Goal: Check status: Check status

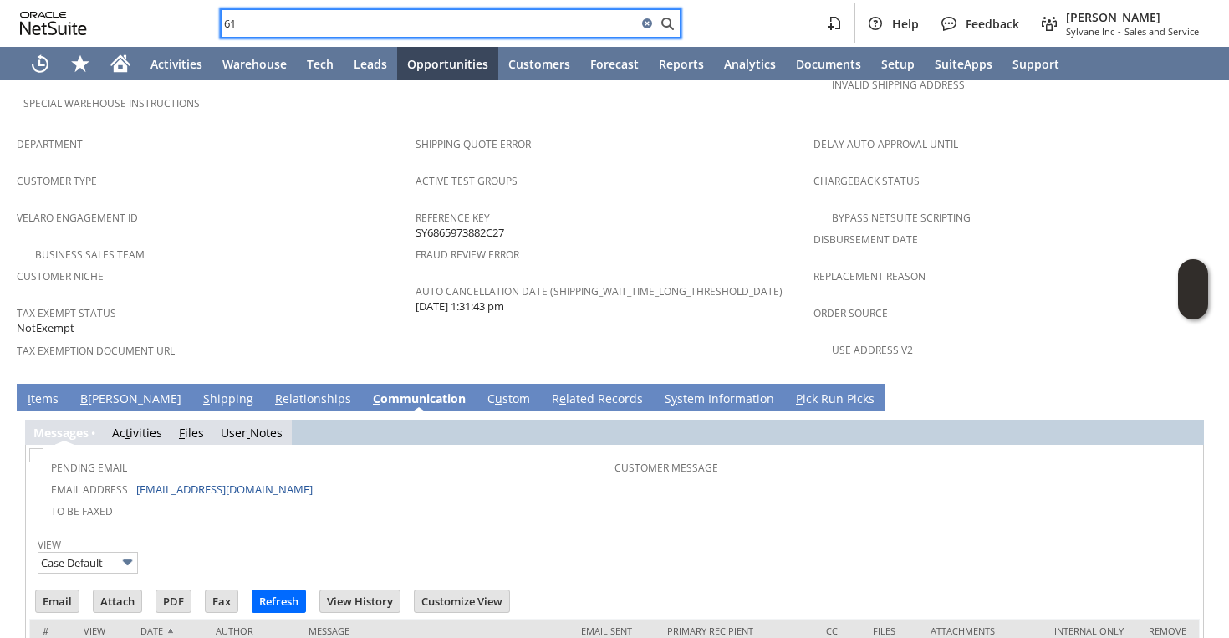
type input "6"
click at [446, 21] on input "text" at bounding box center [440, 23] width 436 height 20
paste input "6185593022"
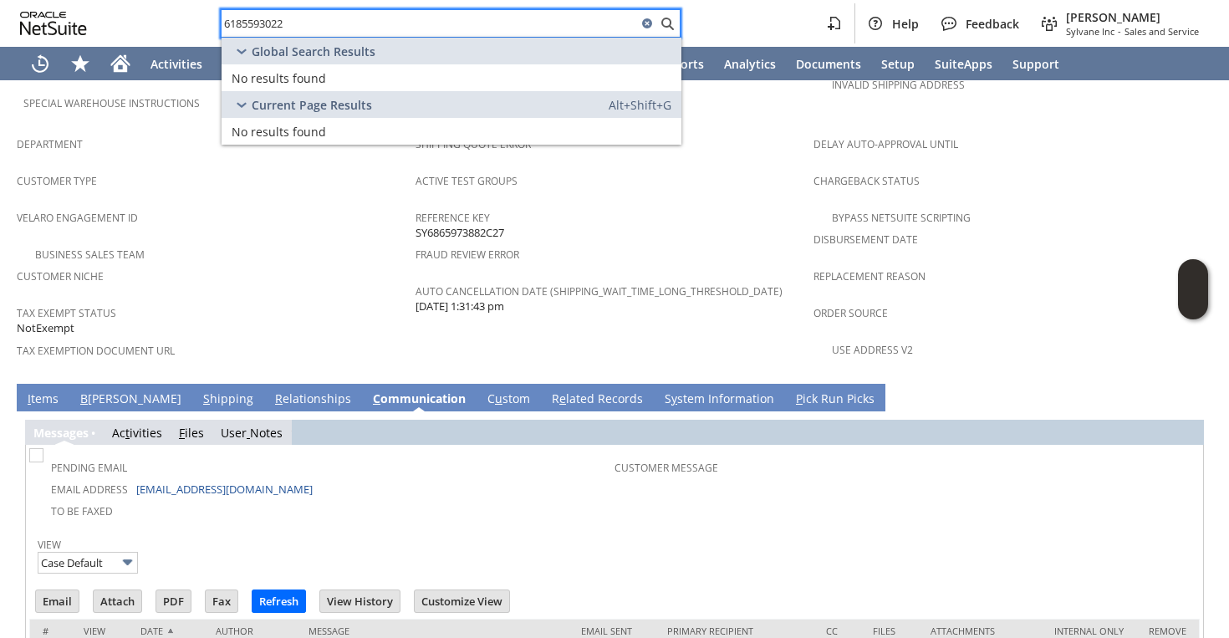
click at [336, 26] on input "6185593022" at bounding box center [430, 23] width 416 height 20
paste input "[PERSON_NAME]"
type input "P"
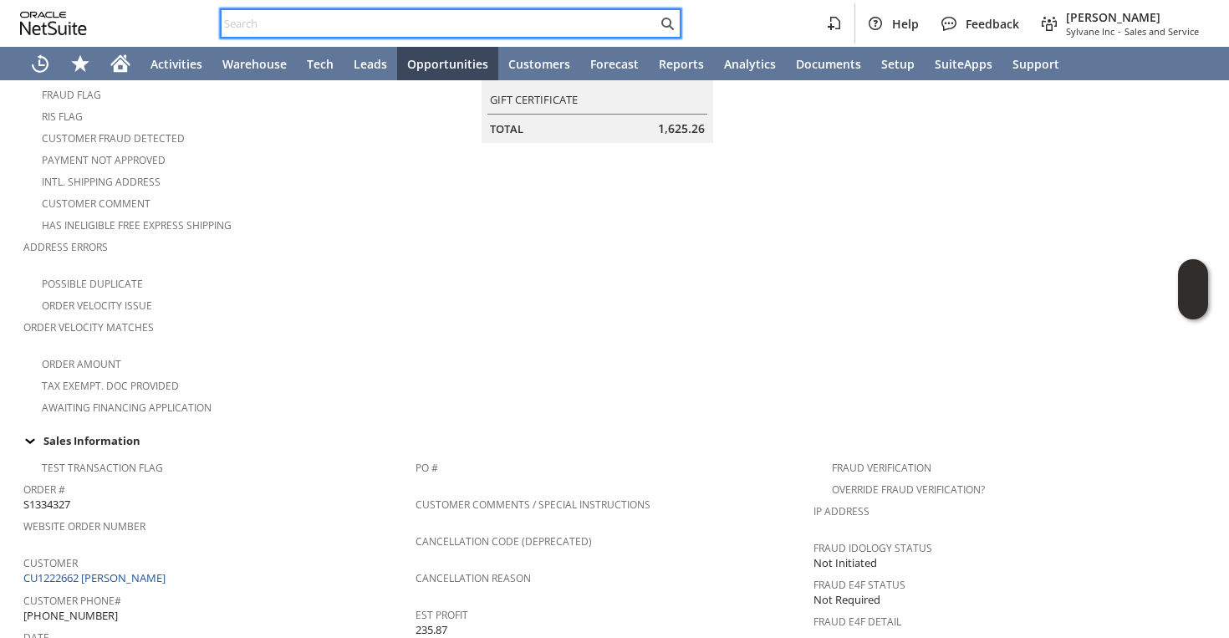
scroll to position [288, 0]
click at [309, 196] on div "Customer Comment" at bounding box center [219, 206] width 392 height 20
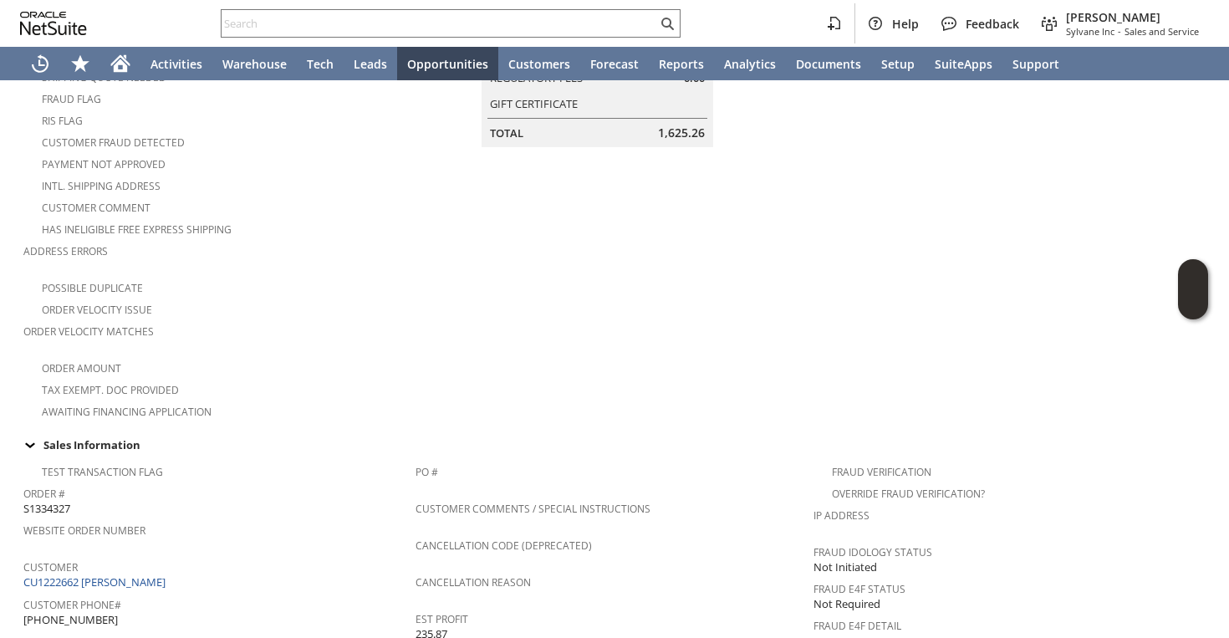
click at [309, 196] on div "Customer Comment" at bounding box center [219, 206] width 392 height 20
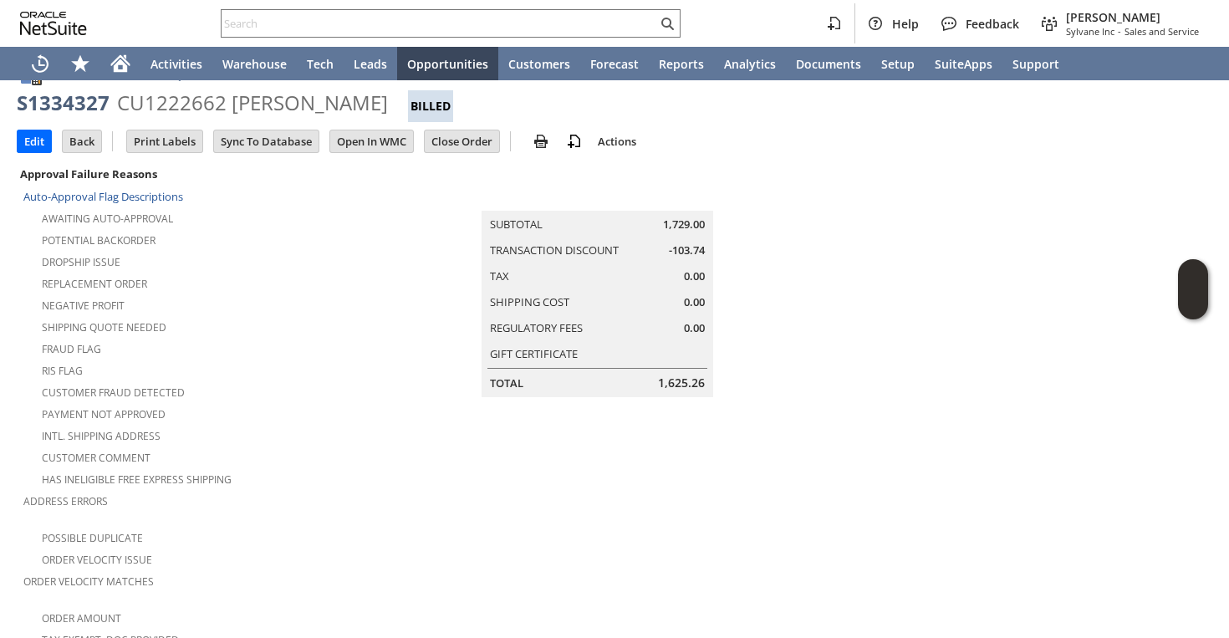
scroll to position [0, 0]
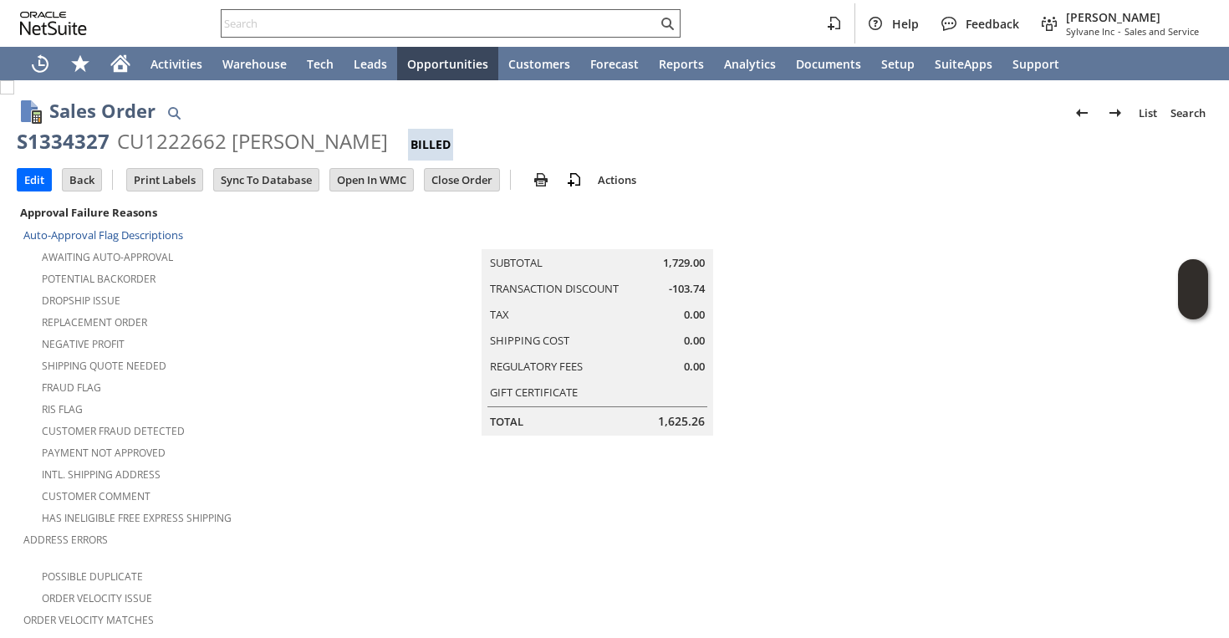
click at [528, 28] on input "text" at bounding box center [440, 23] width 436 height 20
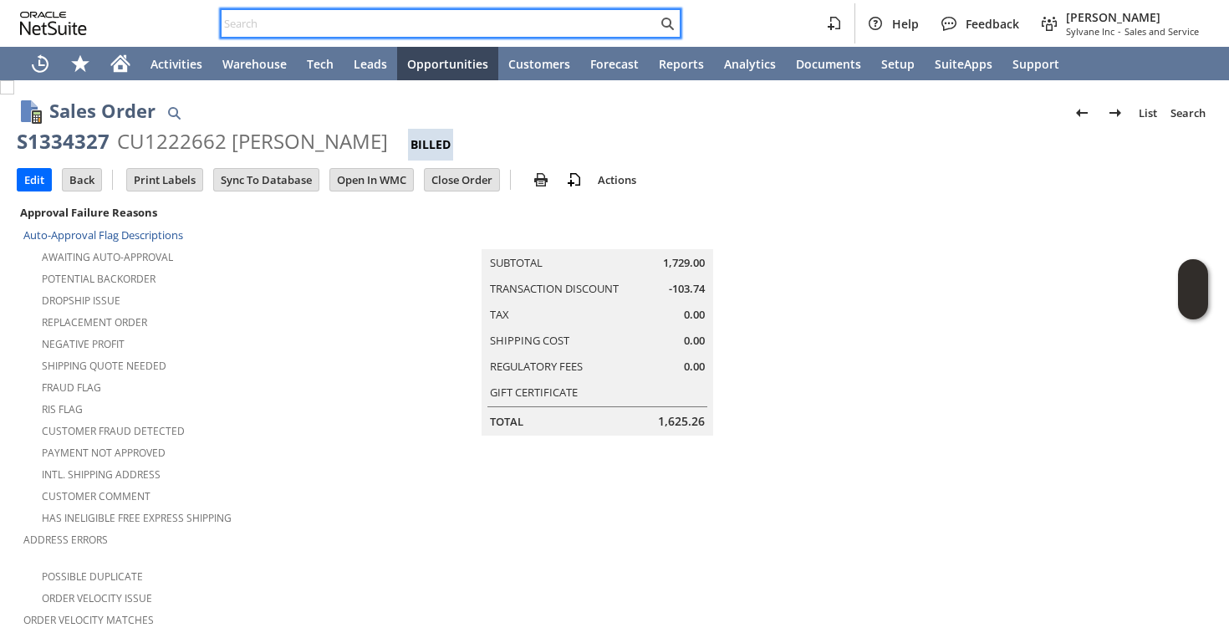
paste input "5623314284"
type input "5623314284"
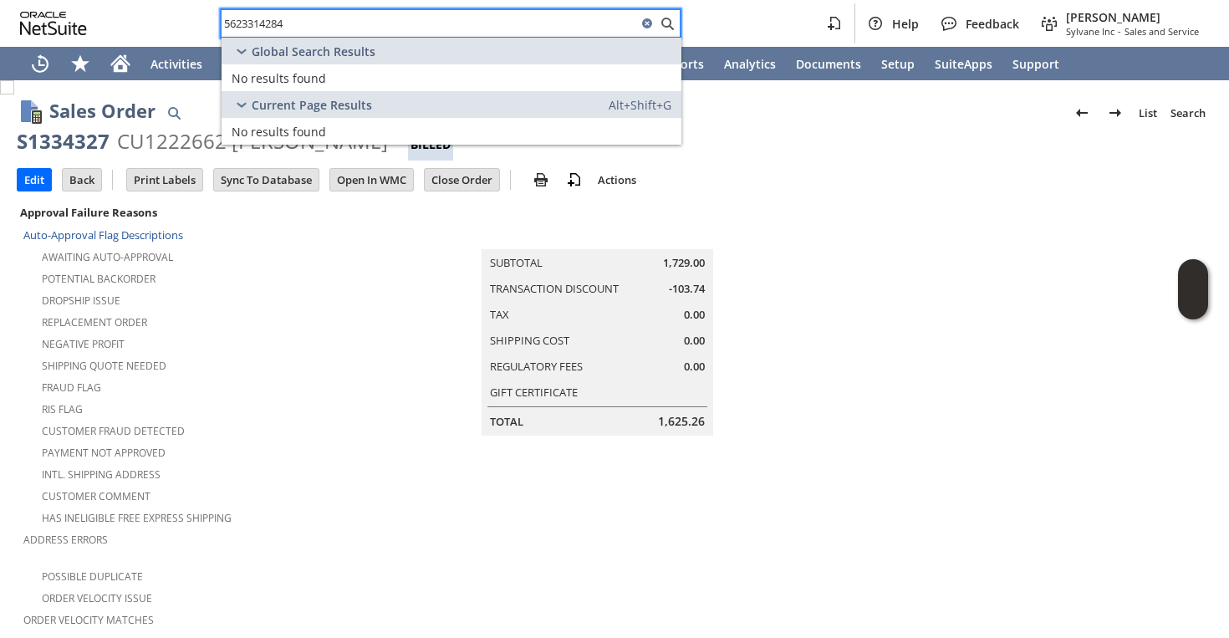
click at [449, 23] on input "5623314284" at bounding box center [430, 23] width 416 height 20
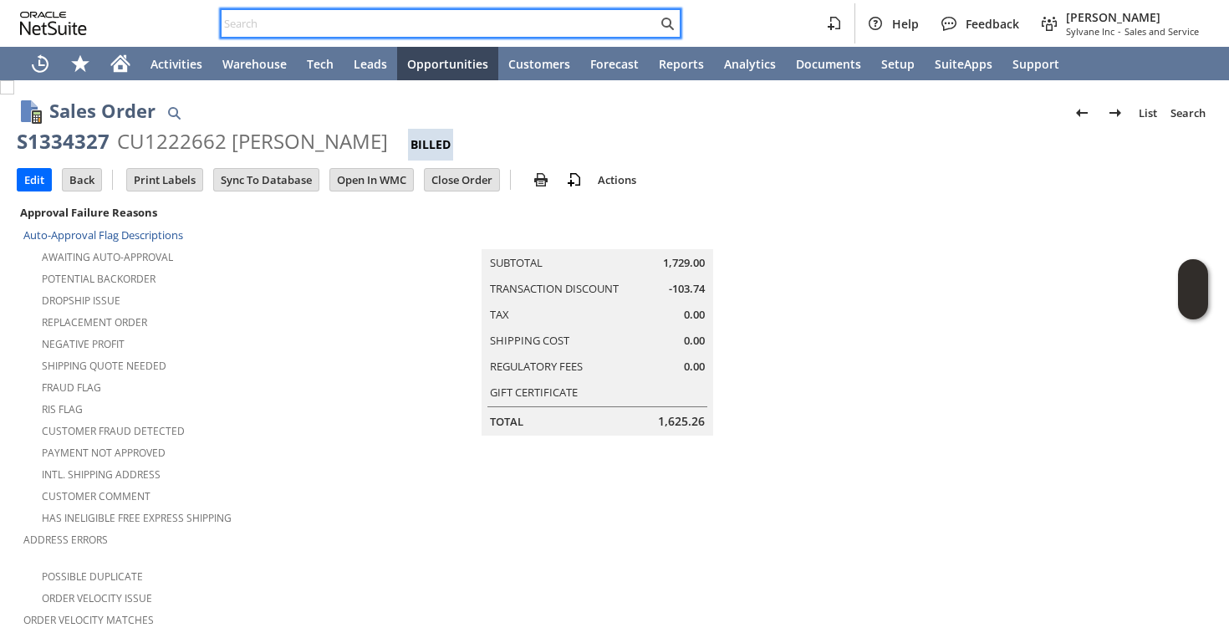
paste input "JOSH YEAGLEY"
type input "JOSH YEAGLEY"
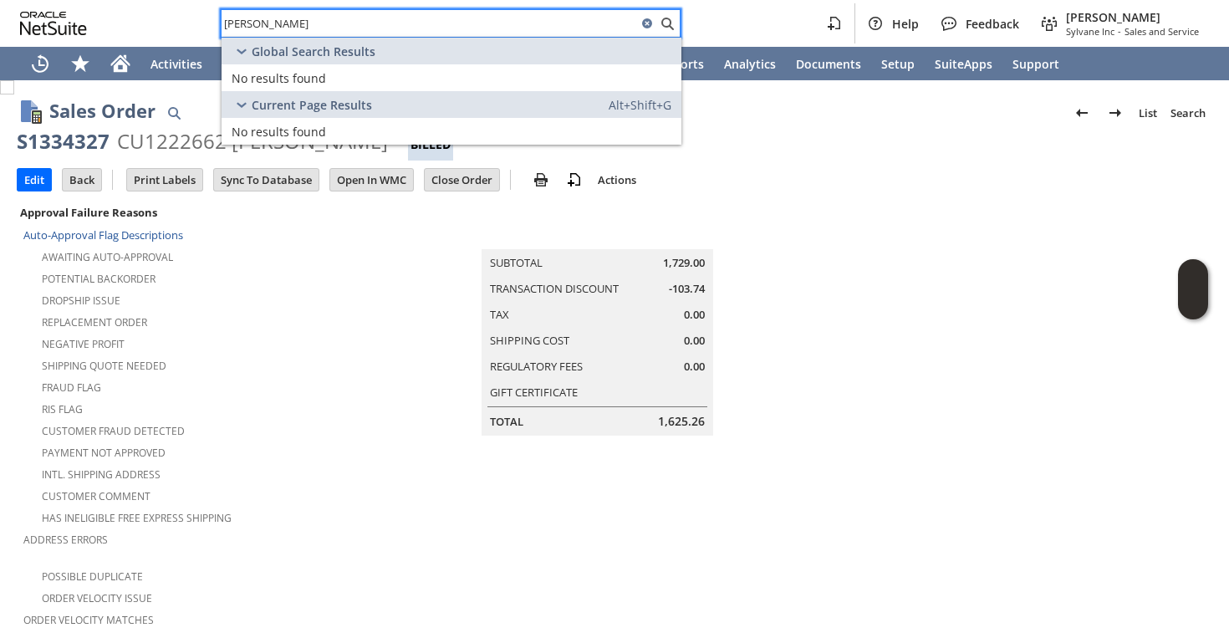
click at [397, 30] on input "JOSH YEAGLEY" at bounding box center [430, 23] width 416 height 20
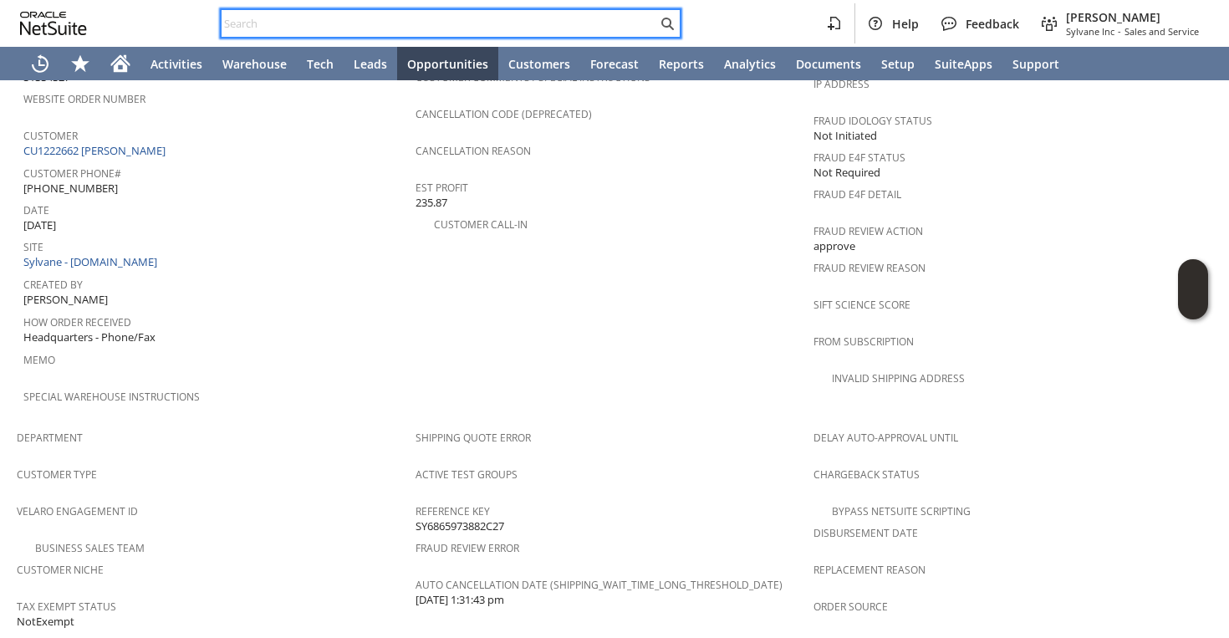
scroll to position [974, 0]
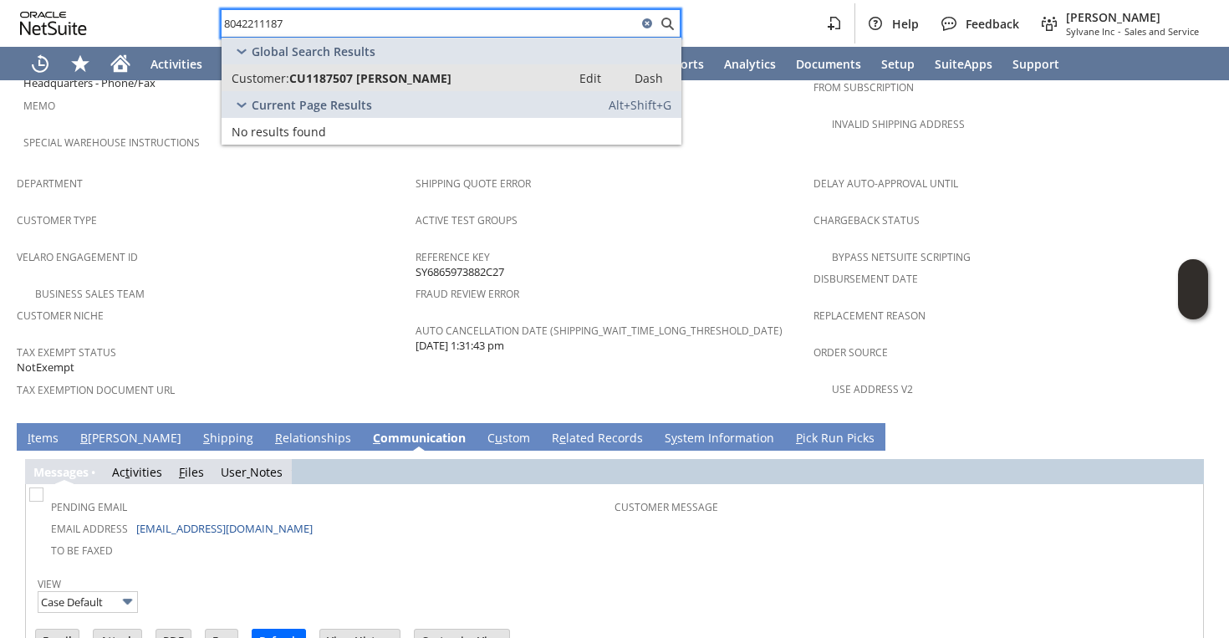
type input "8042211187"
click at [310, 70] on span "CU1187507 Robert Watkins" at bounding box center [370, 78] width 162 height 16
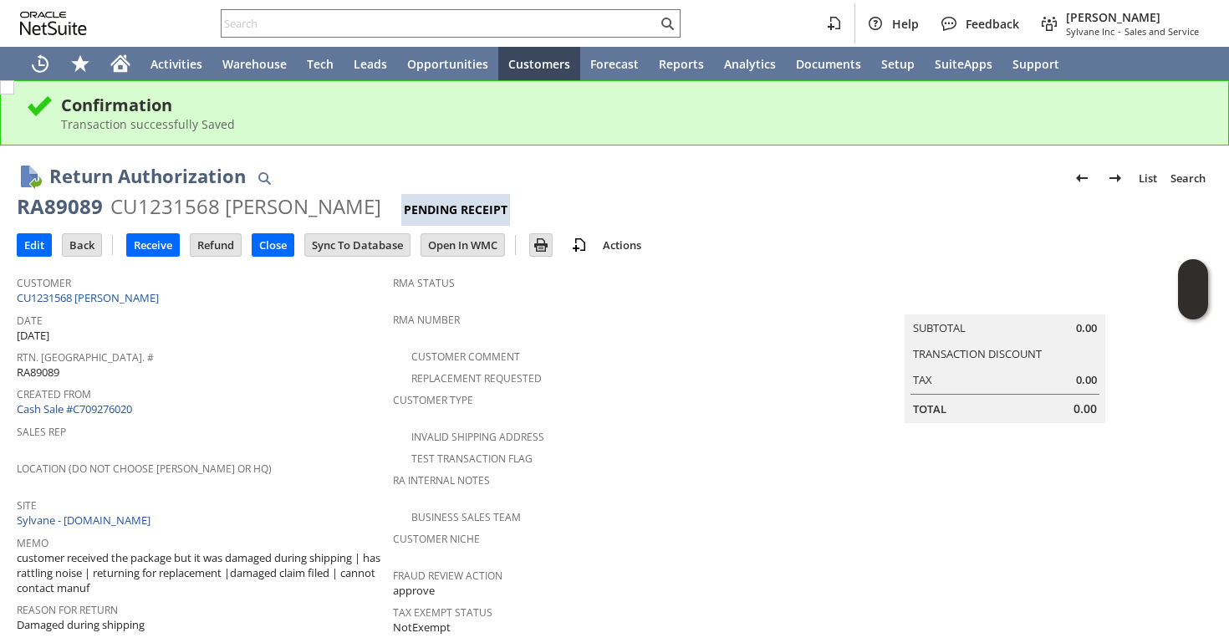
scroll to position [643, 0]
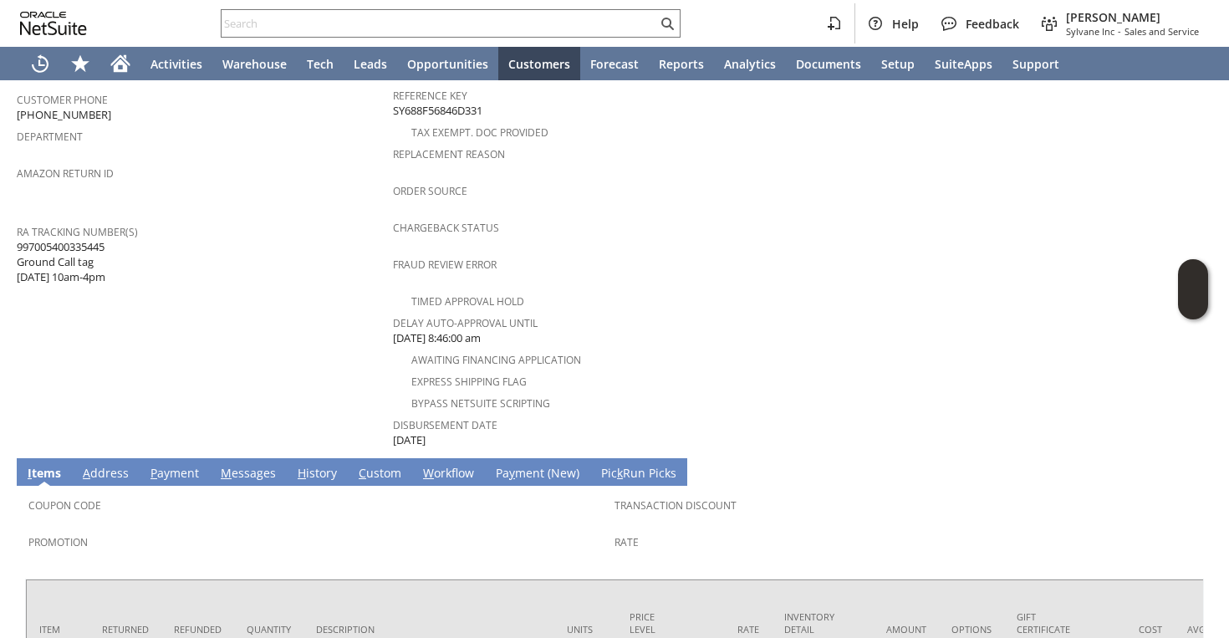
click at [81, 239] on span "997005400335445 Ground Call tag 8/13 10am-4pm" at bounding box center [61, 262] width 89 height 46
copy span "997005400335445"
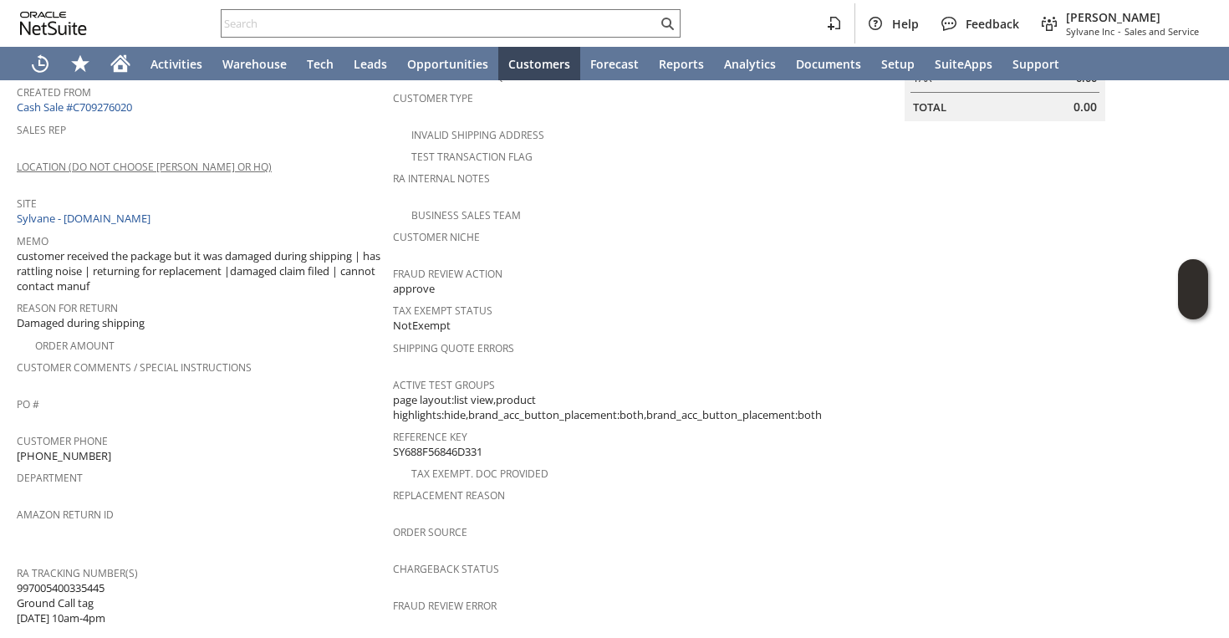
scroll to position [304, 0]
click at [338, 331] on div "Order Amount" at bounding box center [205, 341] width 376 height 20
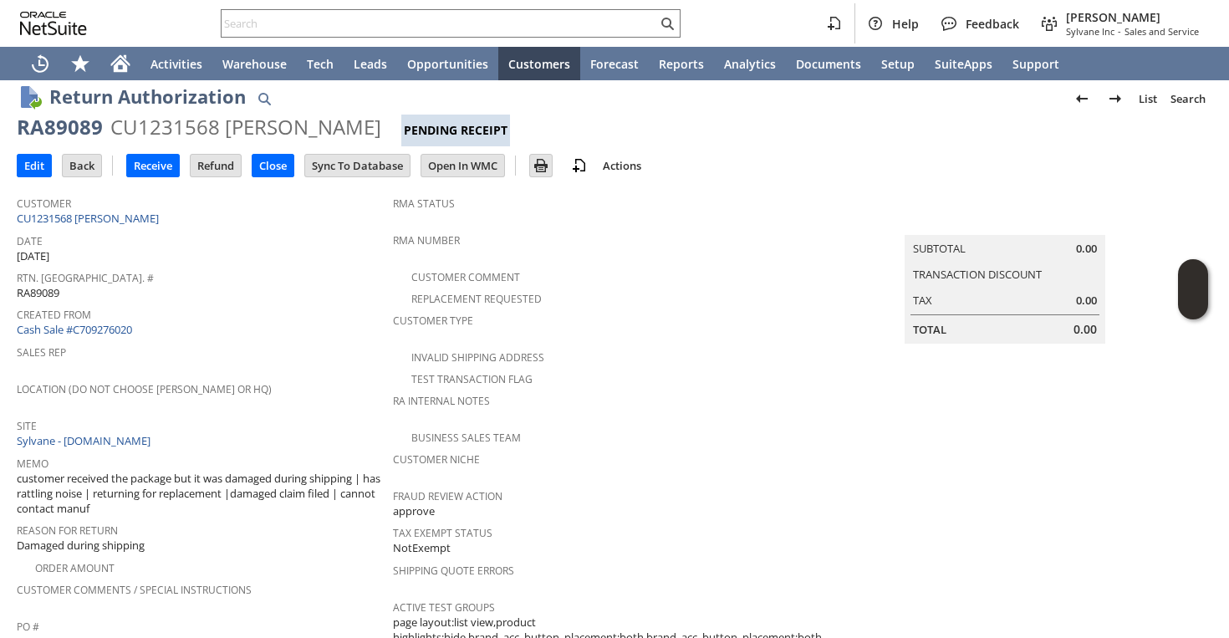
scroll to position [0, 0]
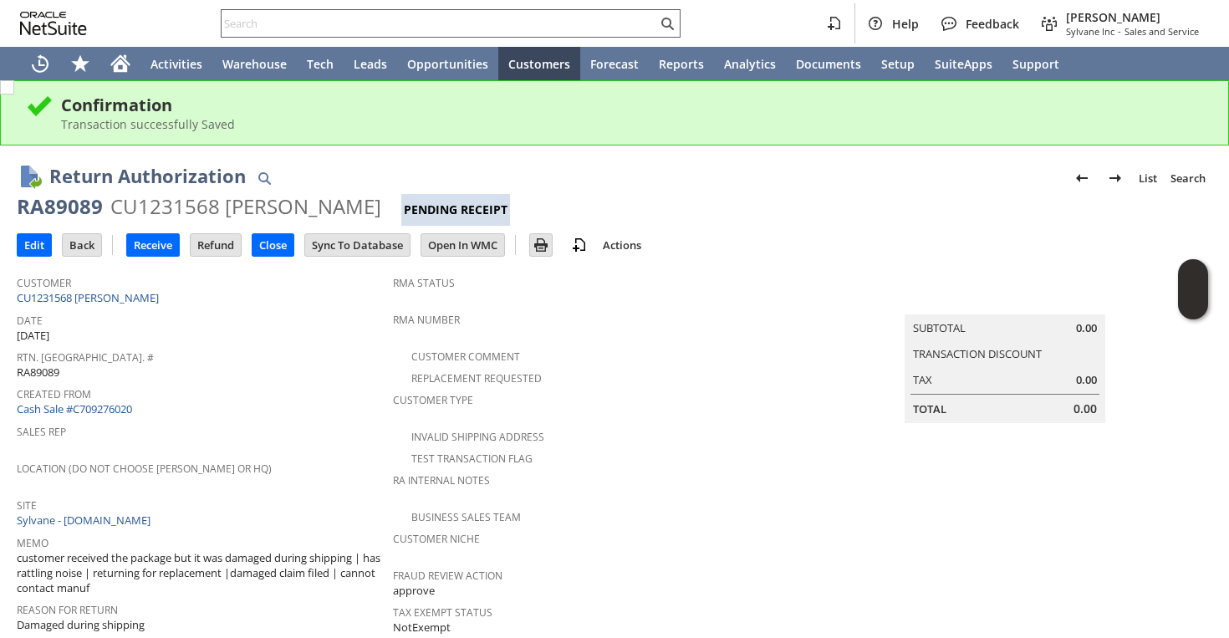
click at [429, 25] on input "text" at bounding box center [440, 23] width 436 height 20
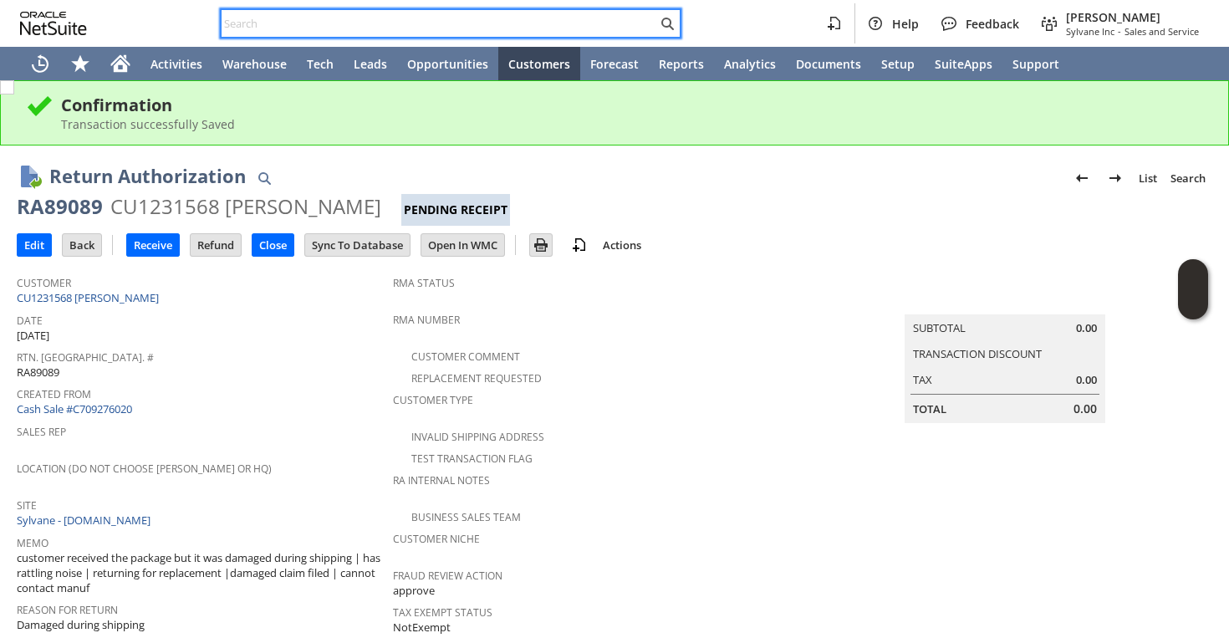
paste input "(623) 216-1873"
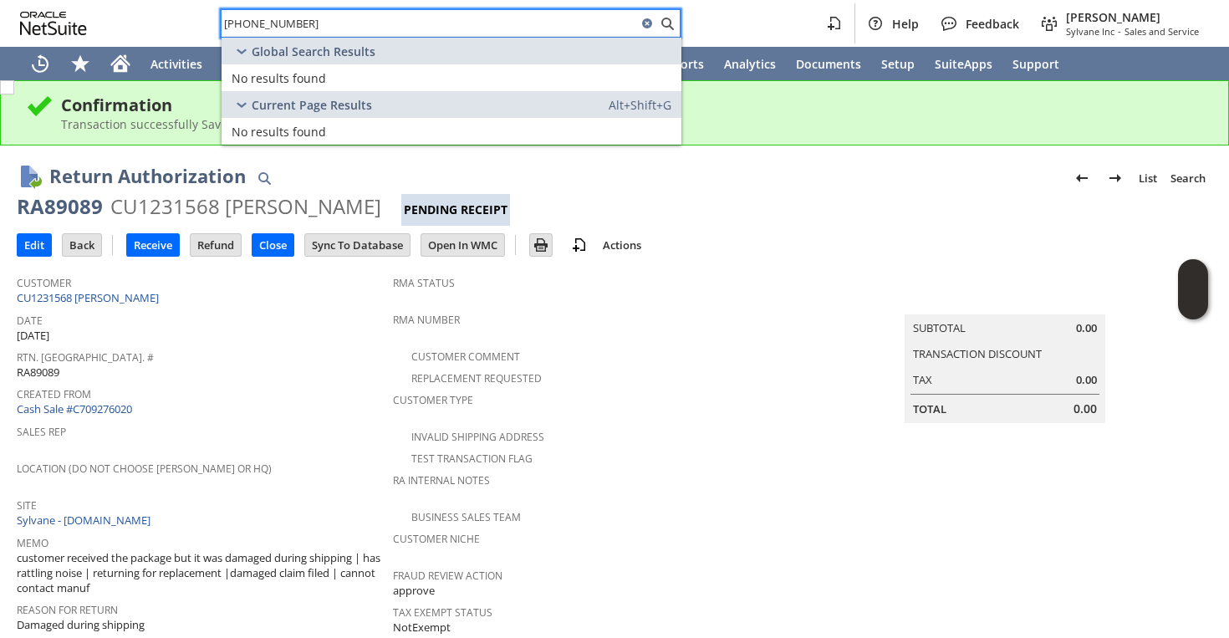
click at [278, 24] on input "(623) 216-1873" at bounding box center [430, 23] width 416 height 20
type input "(623) 216873"
click at [269, 24] on input "(623) 216873" at bounding box center [430, 23] width 416 height 20
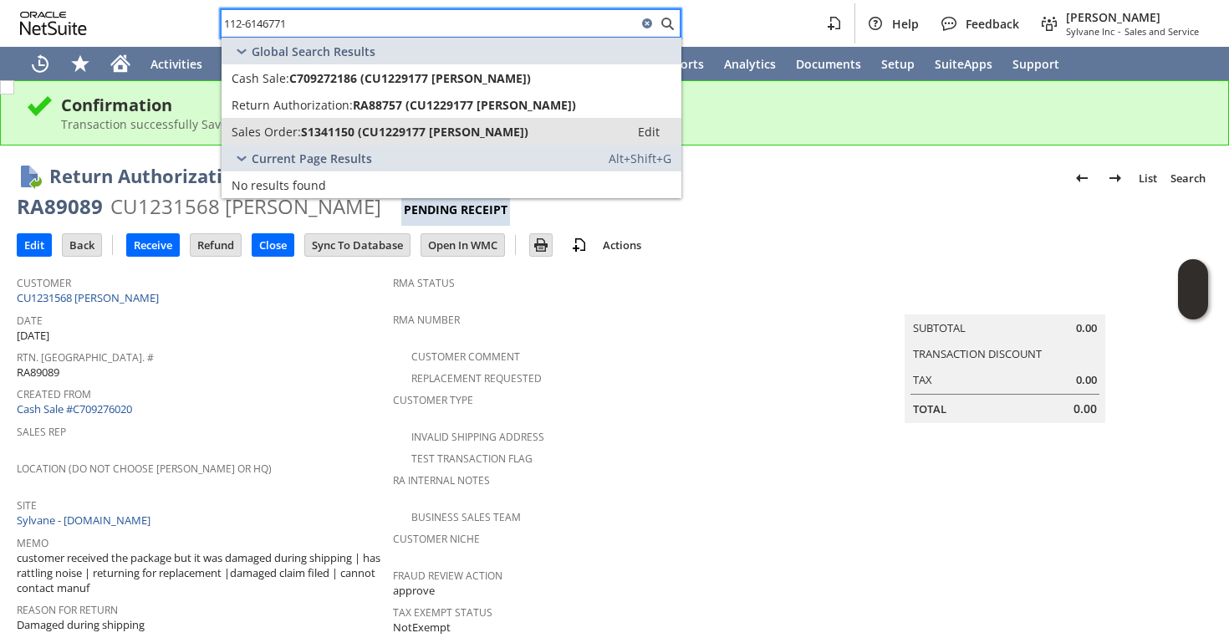
type input "112-6146771"
click at [304, 137] on span "S1341150 (CU1229177 Catherine Customer)" at bounding box center [414, 132] width 227 height 16
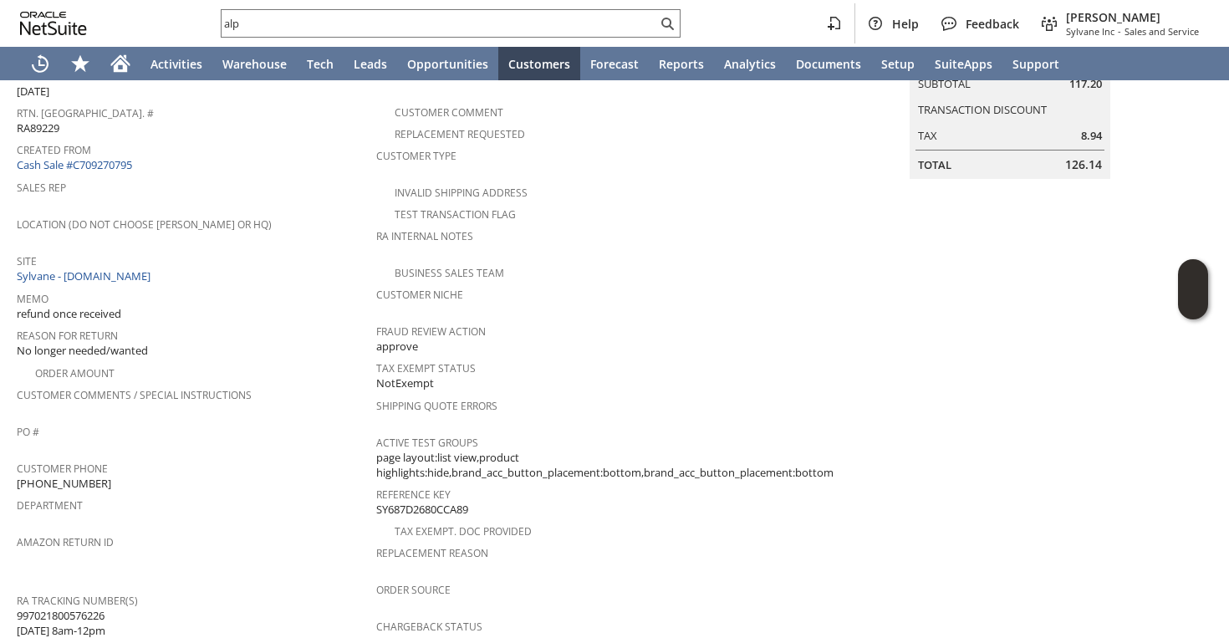
scroll to position [400, 0]
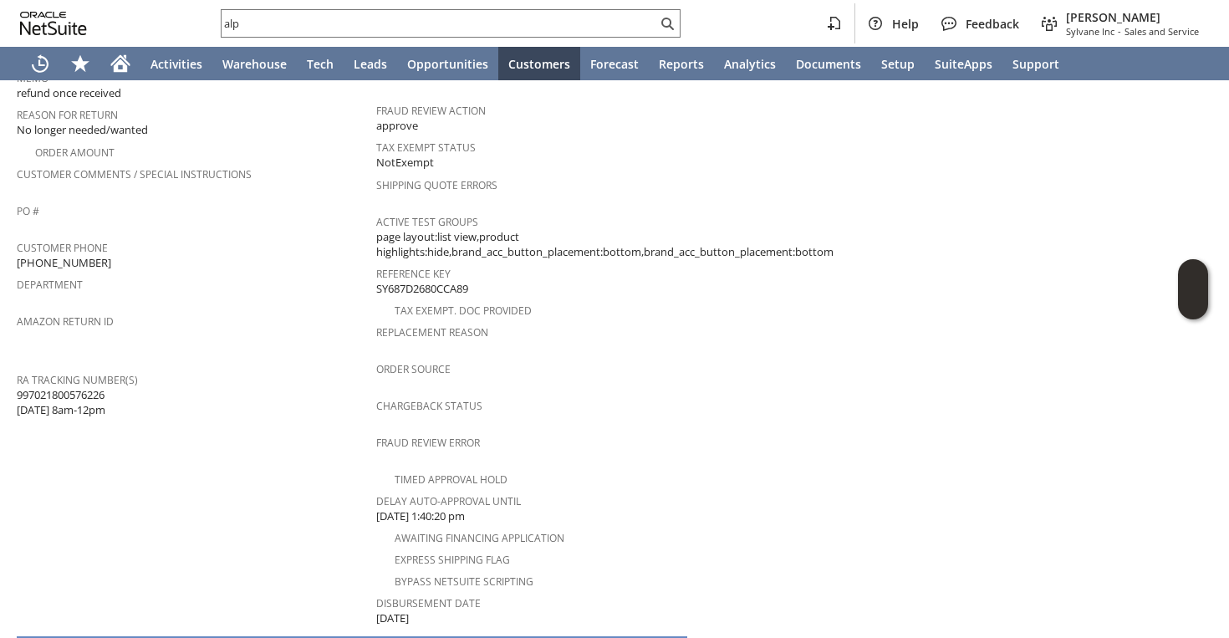
click at [76, 387] on span "997021800576226 8/20 8am-12pm" at bounding box center [61, 402] width 89 height 31
copy span "997021800576226"
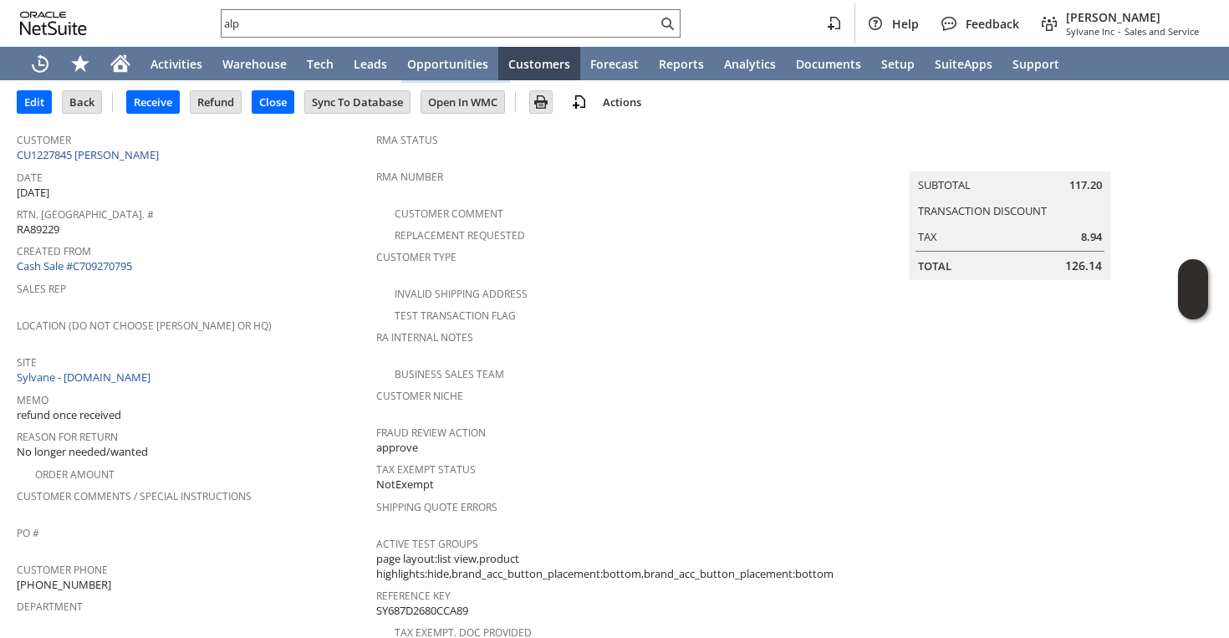
scroll to position [0, 0]
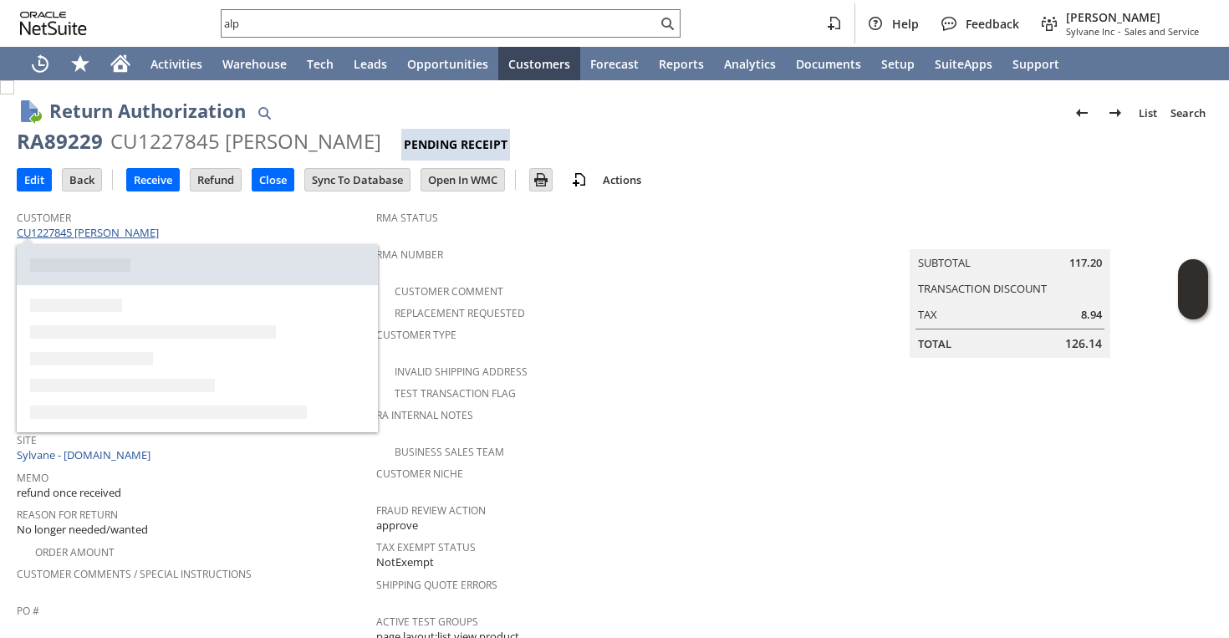
click at [121, 232] on link "CU1227845 Grace M Hill" at bounding box center [90, 232] width 146 height 15
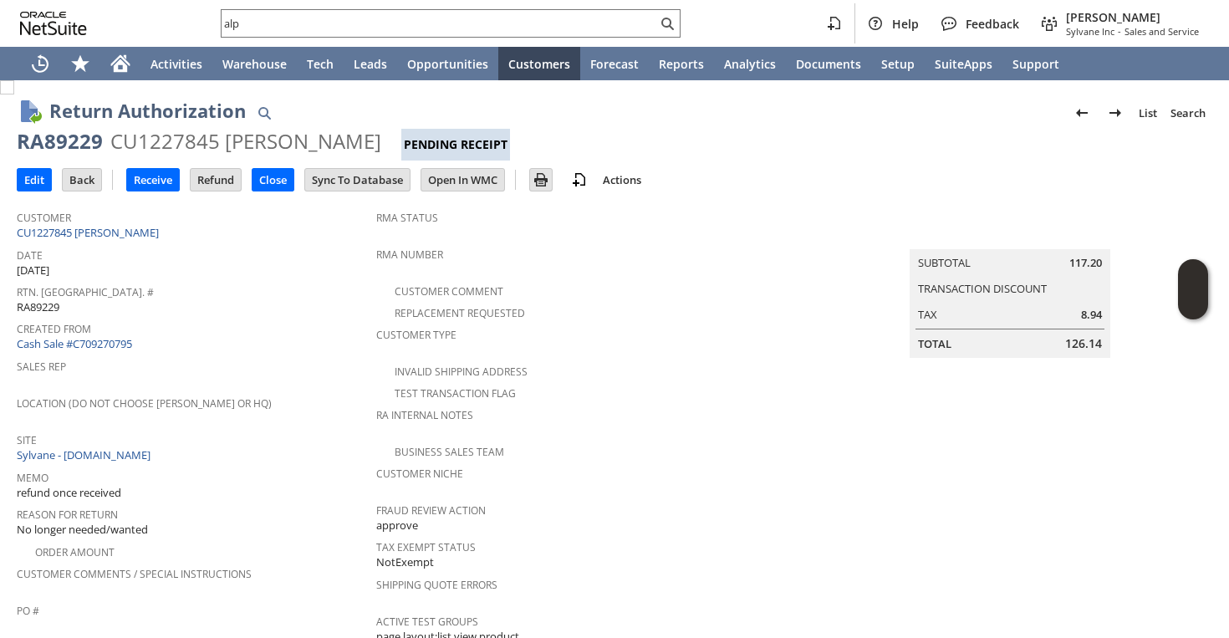
click at [61, 136] on div "RA89229" at bounding box center [60, 141] width 86 height 27
copy div "RA89229"
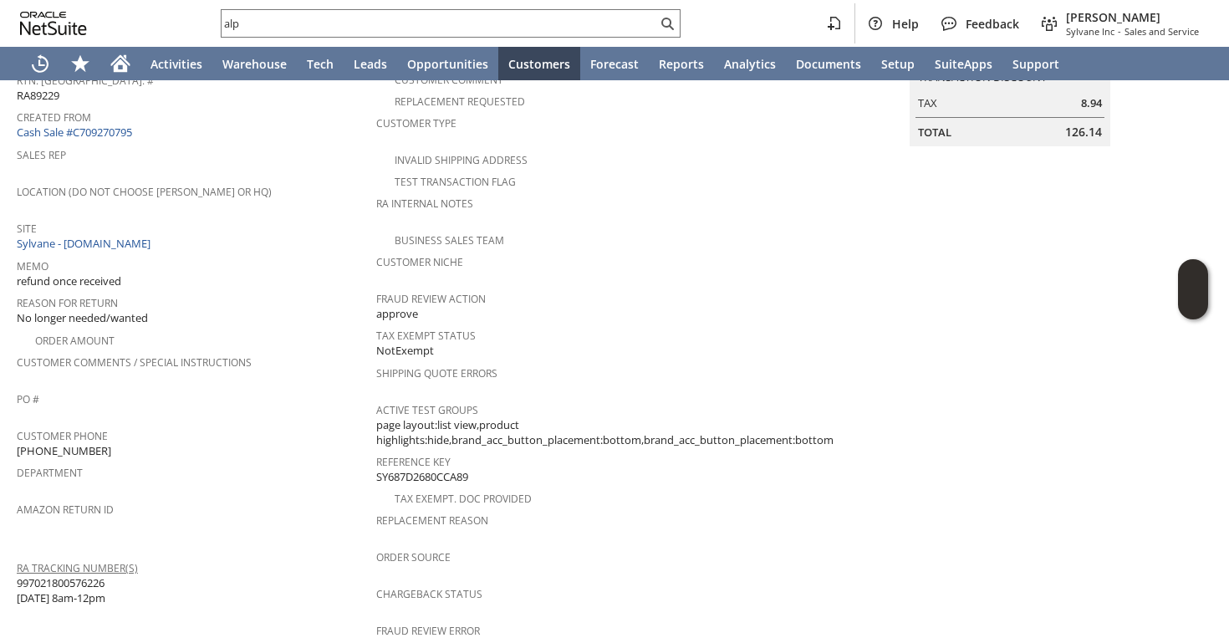
scroll to position [230, 0]
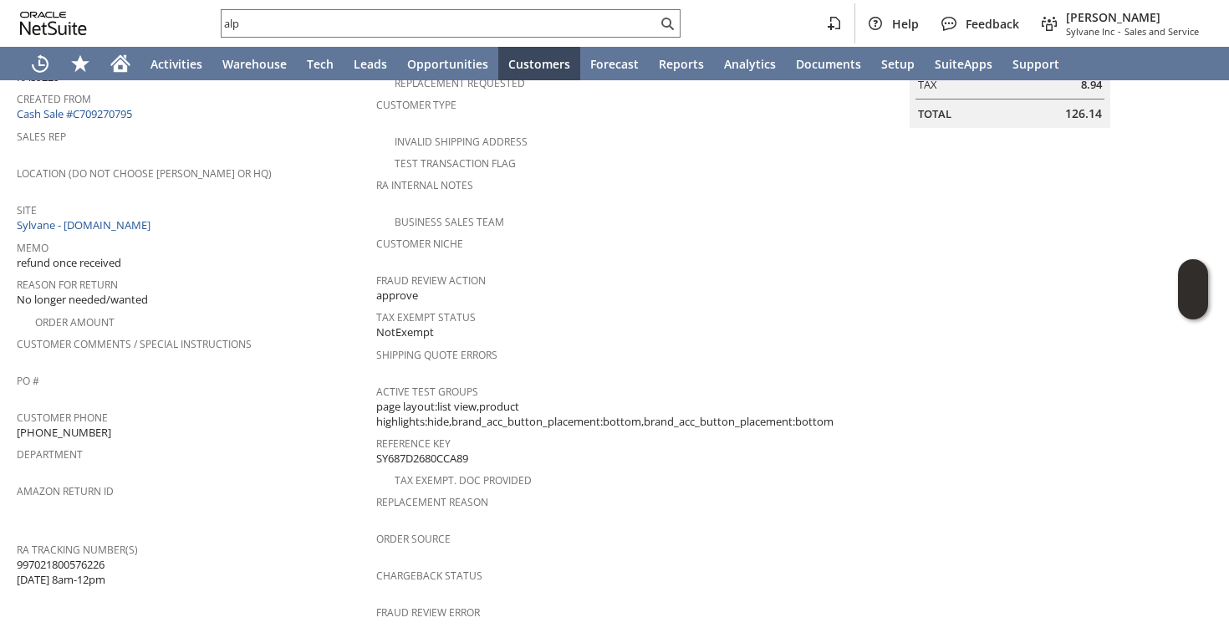
click at [79, 425] on span "(703) 909-0878" at bounding box center [64, 433] width 94 height 16
copy tbody "(703) 909-0878"
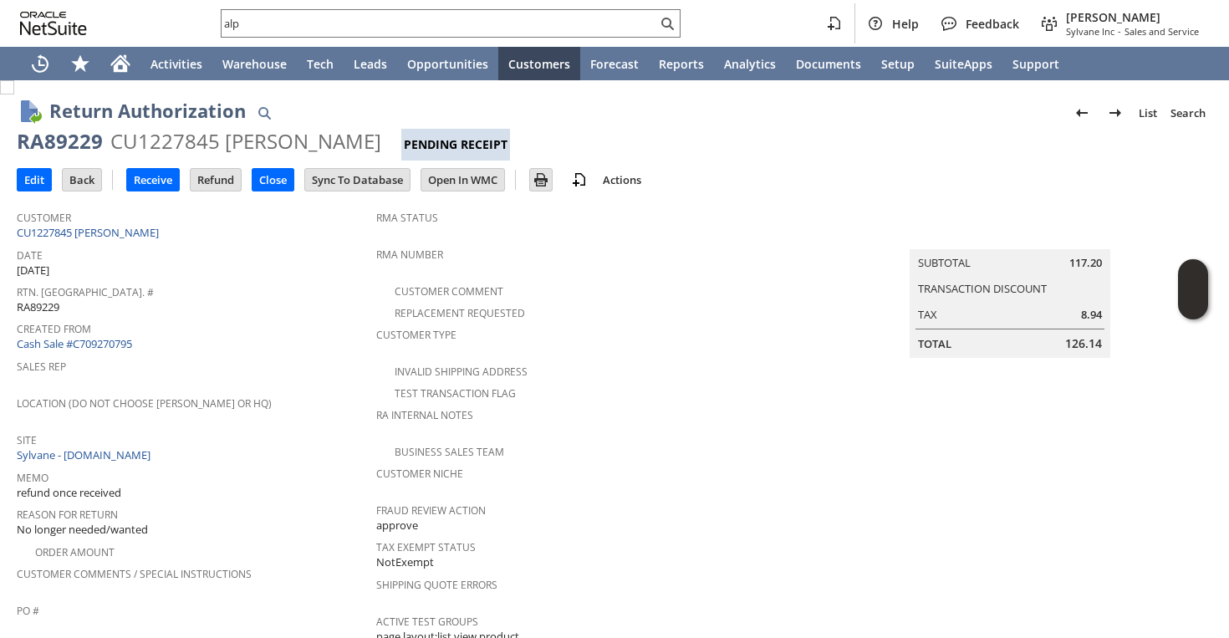
click at [70, 145] on div "RA89229" at bounding box center [60, 141] width 86 height 27
copy div "RA89229"
click at [40, 183] on input "Edit" at bounding box center [34, 180] width 33 height 22
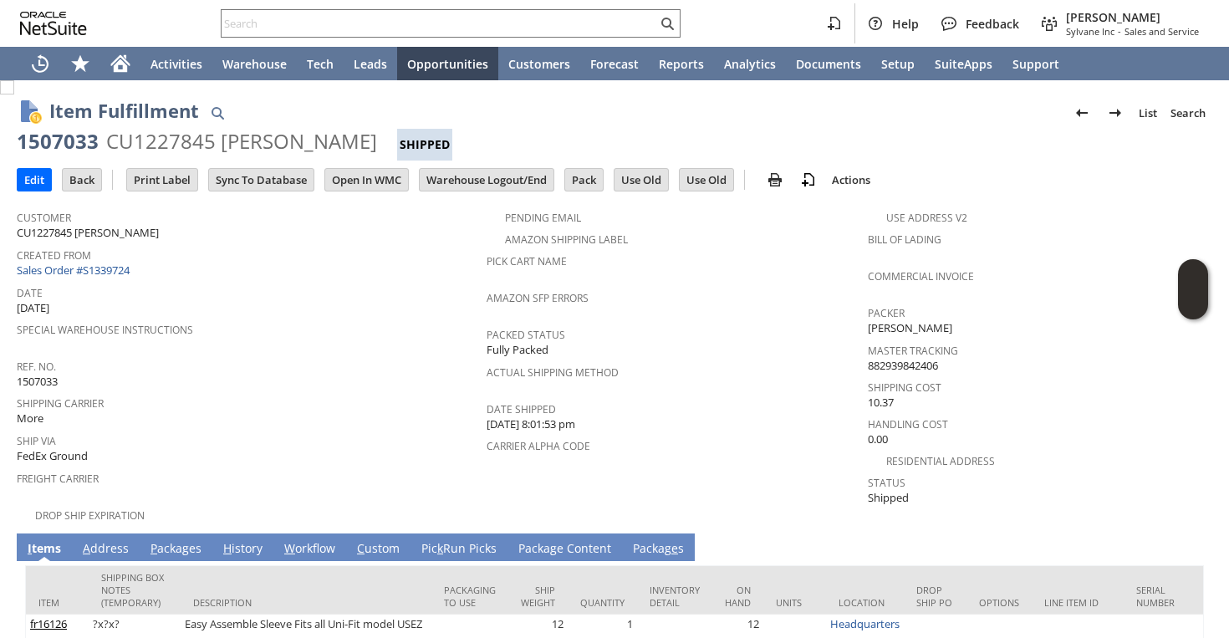
scroll to position [118, 0]
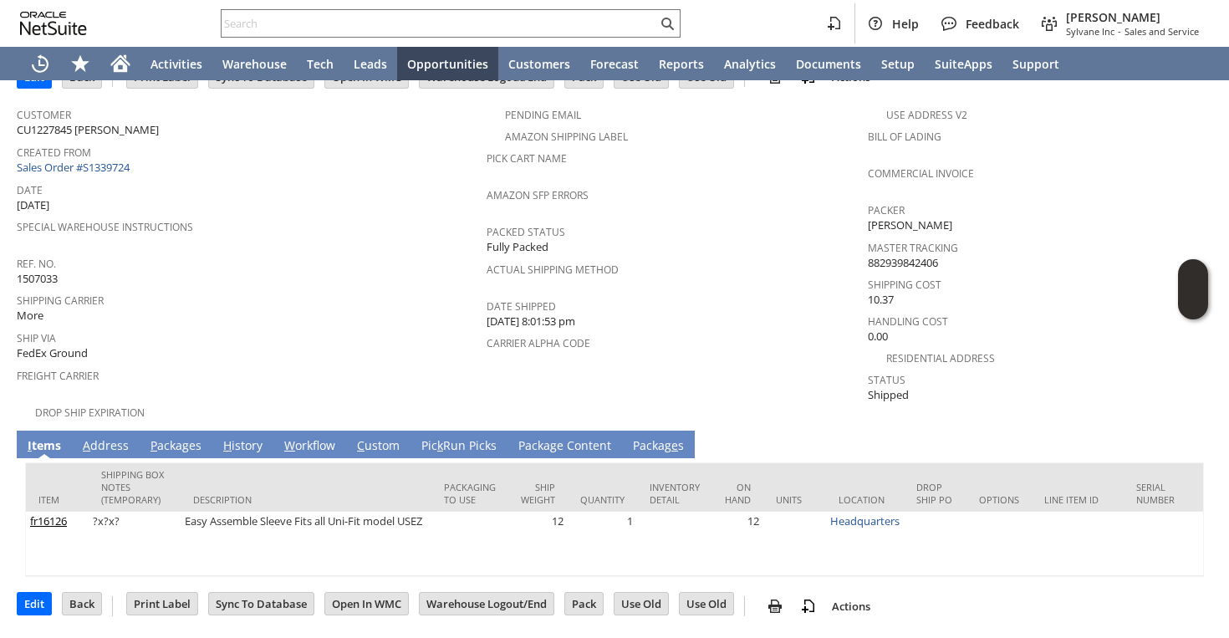
click at [184, 437] on link "P ackages" at bounding box center [175, 446] width 59 height 18
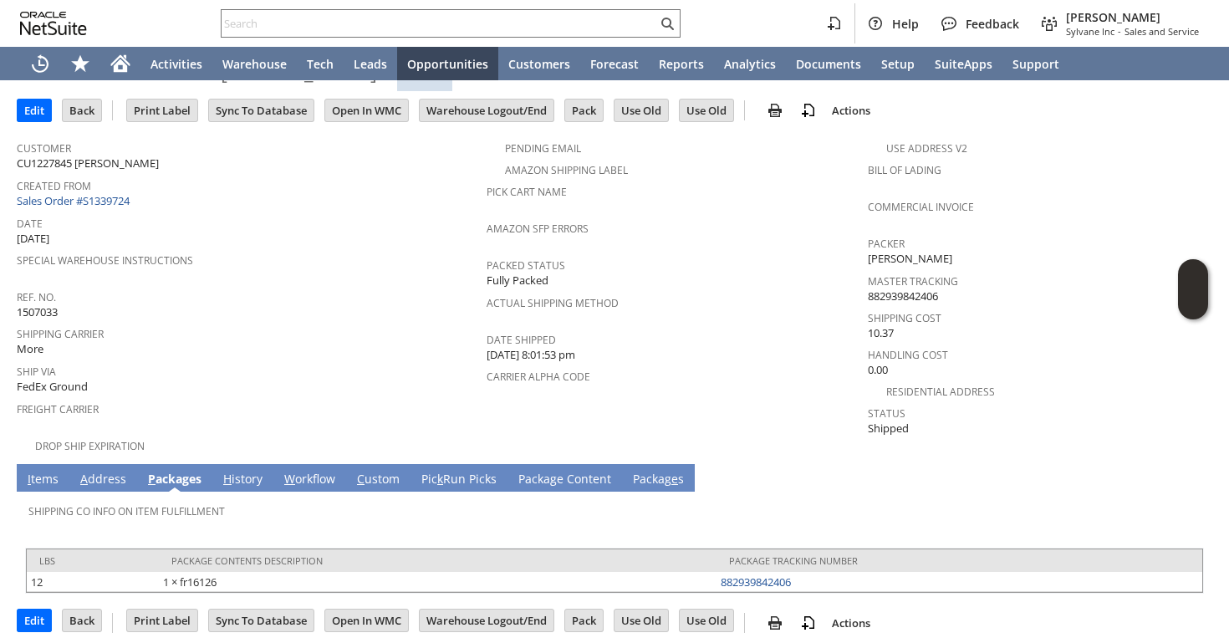
click at [107, 471] on link "A ddress" at bounding box center [103, 480] width 54 height 18
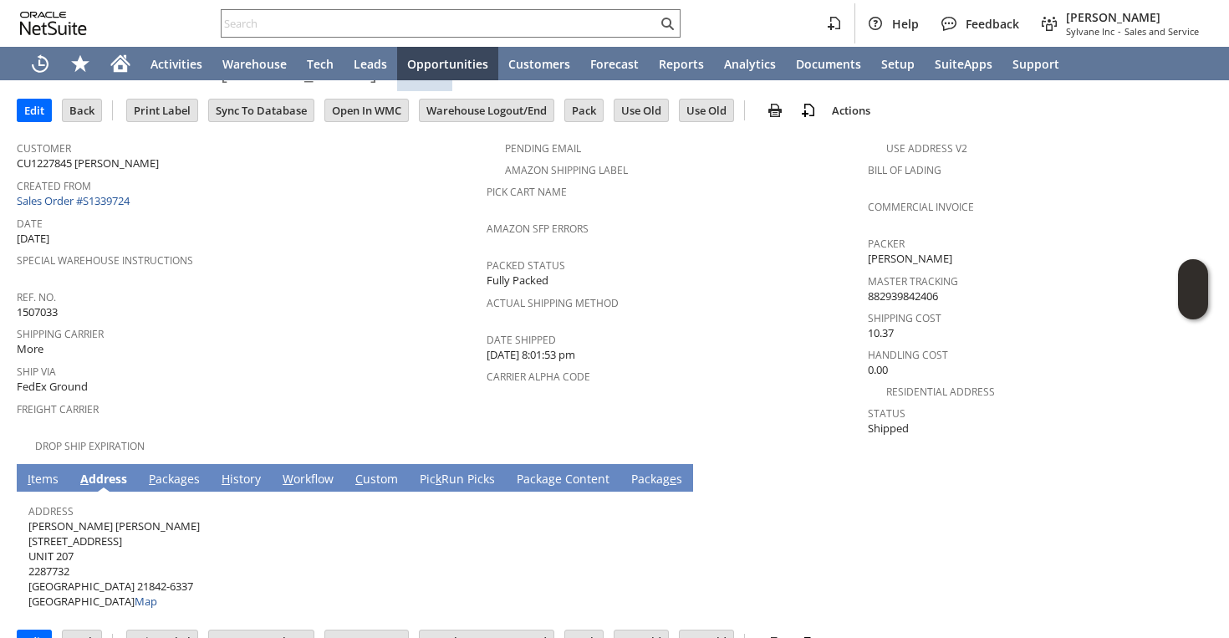
click at [68, 518] on span "Grace Hill 13800 WIGHT ST UNIT 207 2287732 OCEAN CITY MD 21842-6337 United Stat…" at bounding box center [113, 563] width 171 height 91
copy span "Grace Hill"
click at [81, 521] on span "Grace Hill 13800 WIGHT ST UNIT 207 2287732 OCEAN CITY MD 21842-6337 United Stat…" at bounding box center [113, 563] width 171 height 91
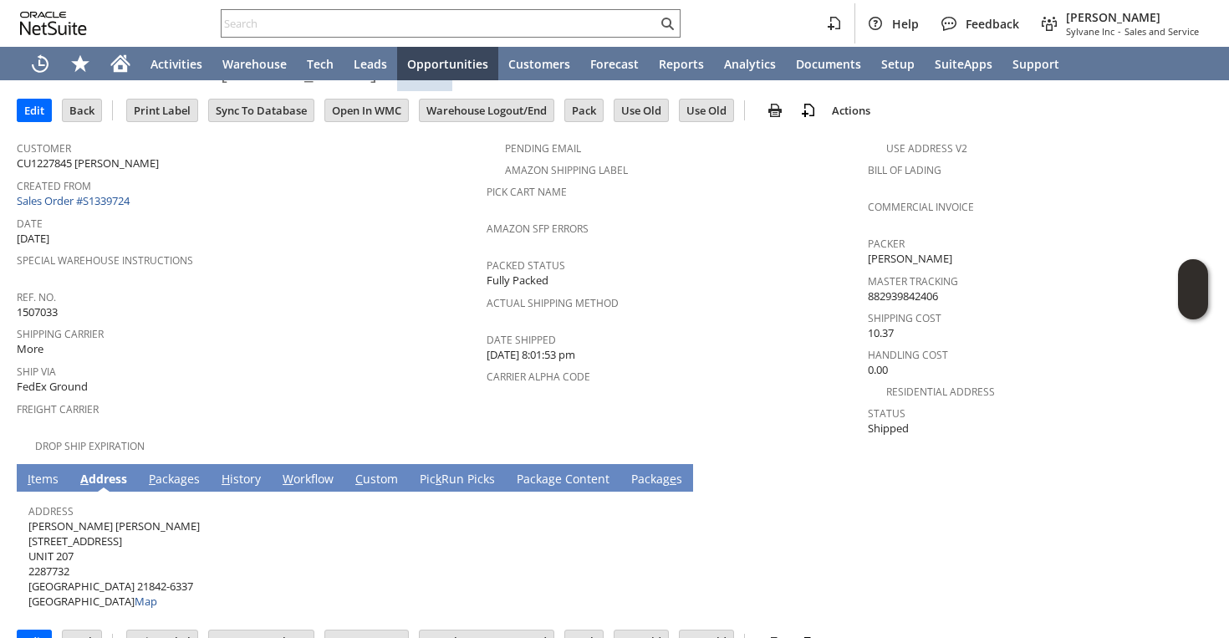
click at [81, 521] on span "Grace Hill 13800 WIGHT ST UNIT 207 2287732 OCEAN CITY MD 21842-6337 United Stat…" at bounding box center [113, 563] width 171 height 91
copy span "13800 WIGHT ST"
click at [59, 540] on span "Grace Hill 13800 WIGHT ST UNIT 207 2287732 OCEAN CITY MD 21842-6337 United Stat…" at bounding box center [113, 563] width 171 height 91
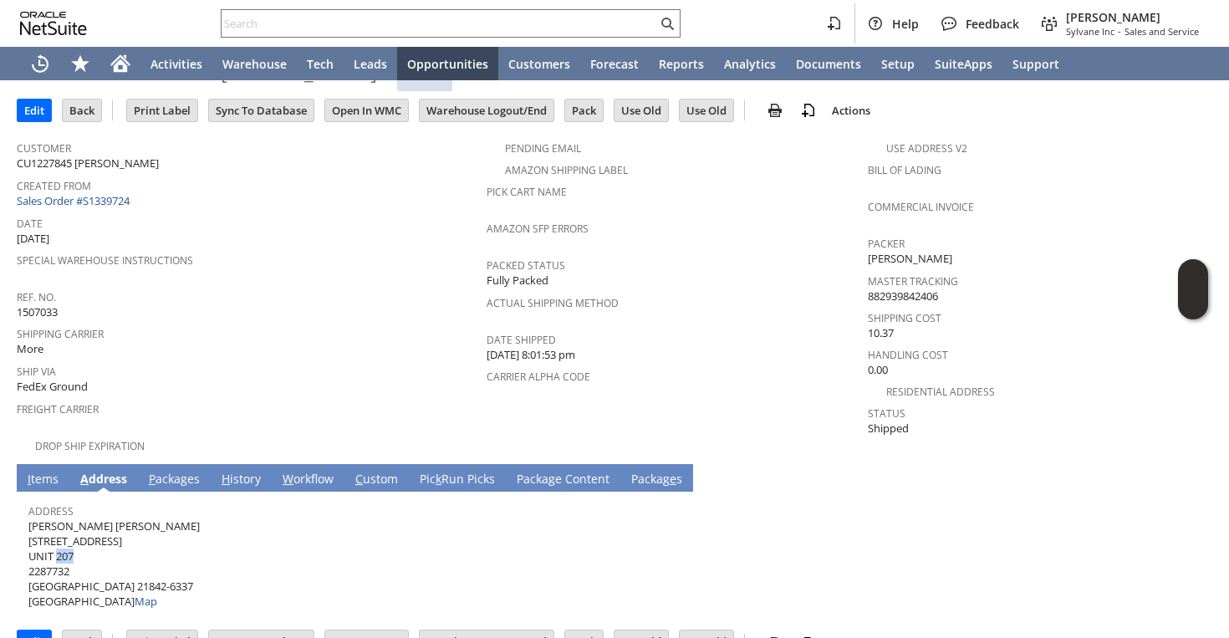
click at [59, 540] on span "Grace Hill 13800 WIGHT ST UNIT 207 2287732 OCEAN CITY MD 21842-6337 United Stat…" at bounding box center [113, 563] width 171 height 91
copy span "UNIT 207"
drag, startPoint x: 115, startPoint y: 569, endPoint x: 170, endPoint y: 564, distance: 54.6
click at [170, 564] on span "Grace Hill 13800 WIGHT ST UNIT 207 2287732 OCEAN CITY MD 21842-6337 United Stat…" at bounding box center [113, 563] width 171 height 91
copy span "21842-6337"
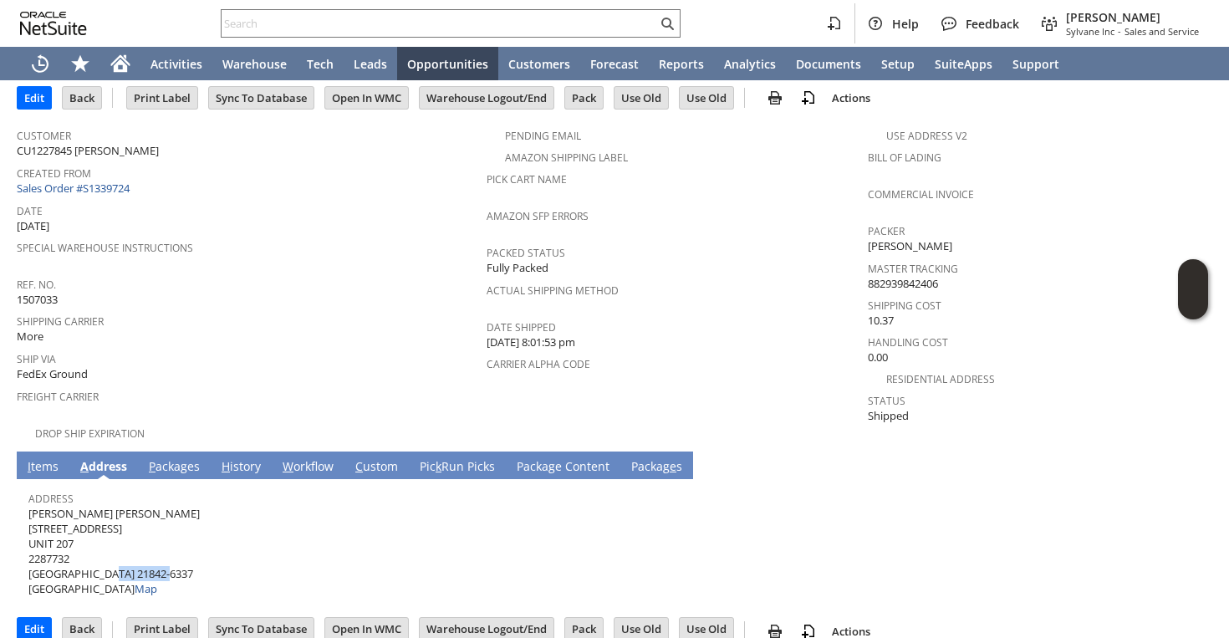
scroll to position [84, 0]
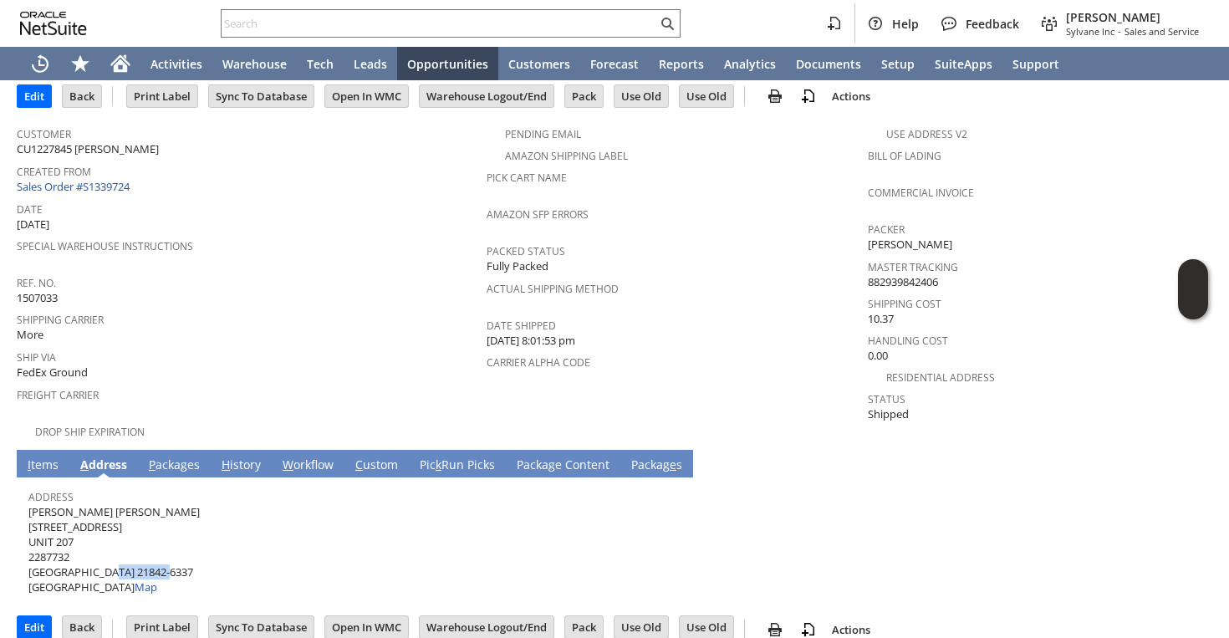
click at [172, 457] on link "P ackages" at bounding box center [174, 466] width 59 height 18
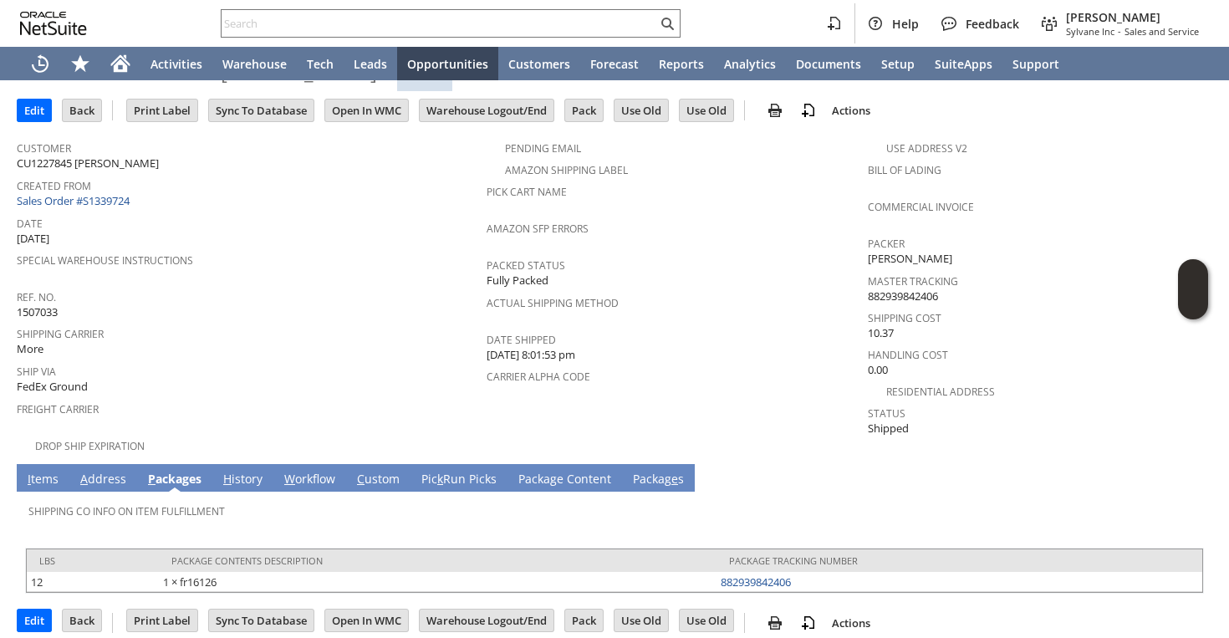
click at [33, 492] on td "Shipping Co Info on Item Fulfillment" at bounding box center [614, 516] width 1179 height 48
click at [39, 471] on link "I tems" at bounding box center [42, 480] width 39 height 18
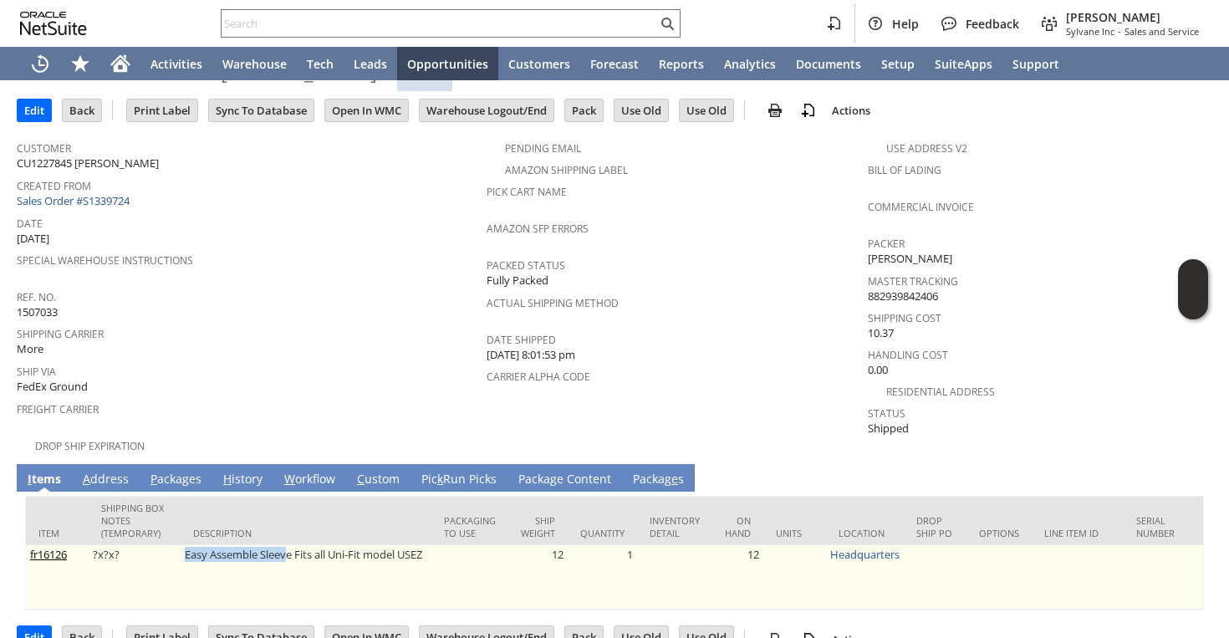
drag, startPoint x: 181, startPoint y: 538, endPoint x: 288, endPoint y: 543, distance: 106.4
click at [288, 545] on td "Easy Assemble Sleeve Fits all Uni-Fit model USEZ" at bounding box center [306, 577] width 251 height 64
click at [250, 549] on td "Easy Assemble Sleeve Fits all Uni-Fit model USEZ" at bounding box center [306, 577] width 251 height 64
drag, startPoint x: 226, startPoint y: 562, endPoint x: 182, endPoint y: 559, distance: 43.6
click at [181, 558] on td "Easy Assemble Sleeve Fits all Uni-Fit model USEZ" at bounding box center [306, 577] width 251 height 64
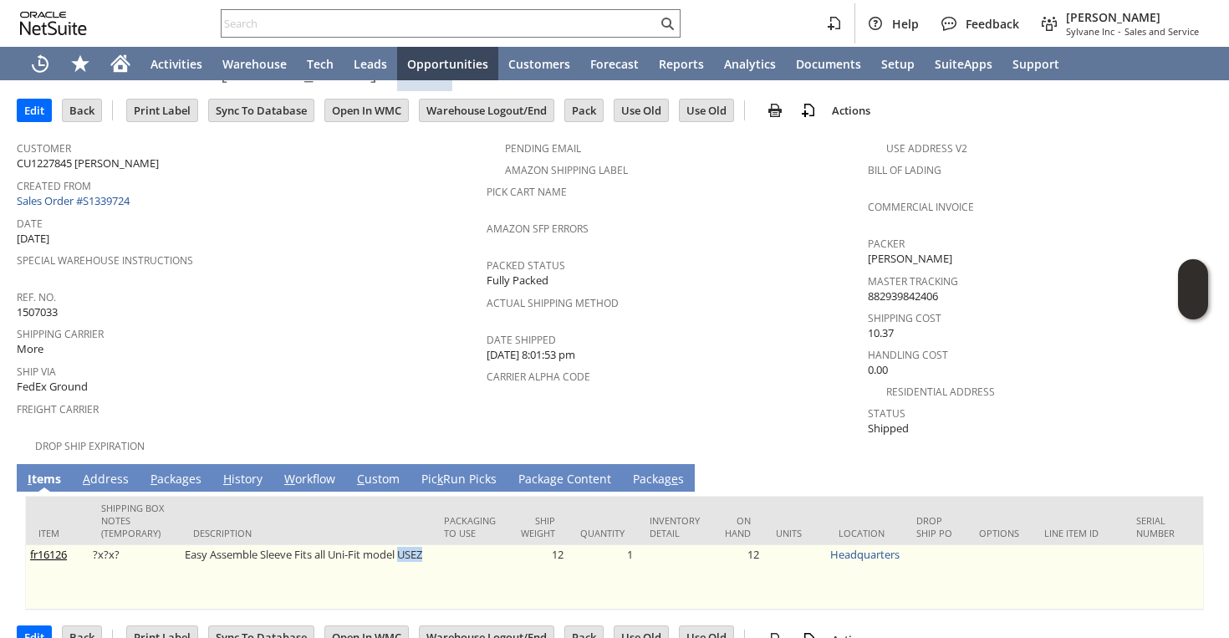
copy td "USEZ"
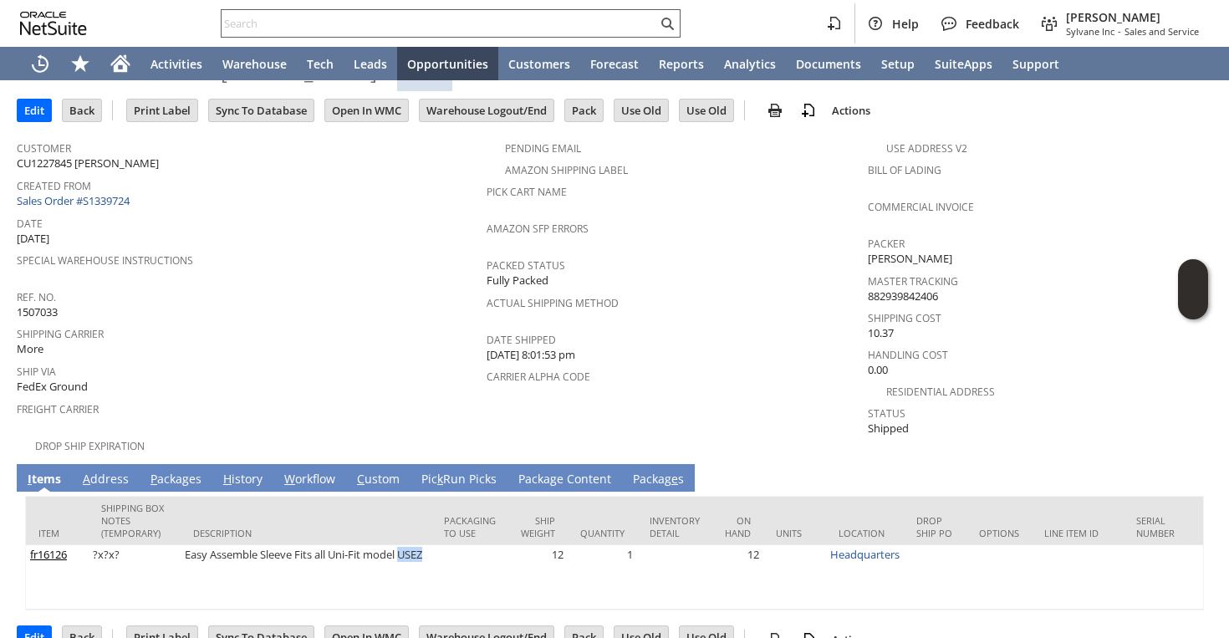
click at [386, 15] on input "text" at bounding box center [440, 23] width 436 height 20
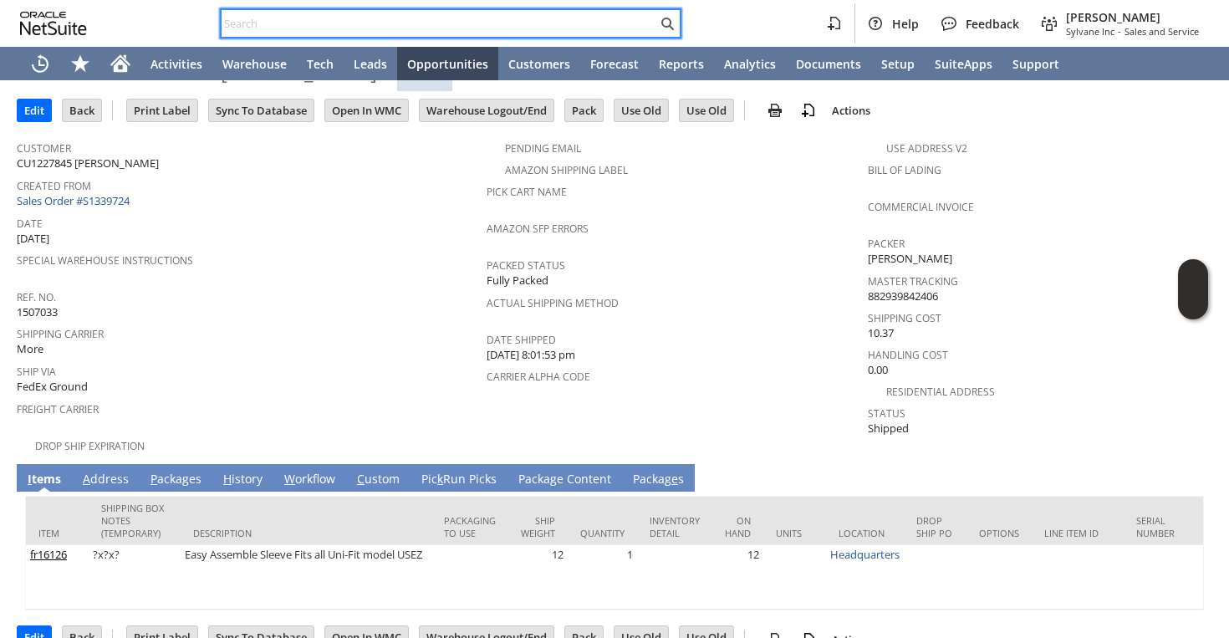
paste input "cnhelt@gmail.com"
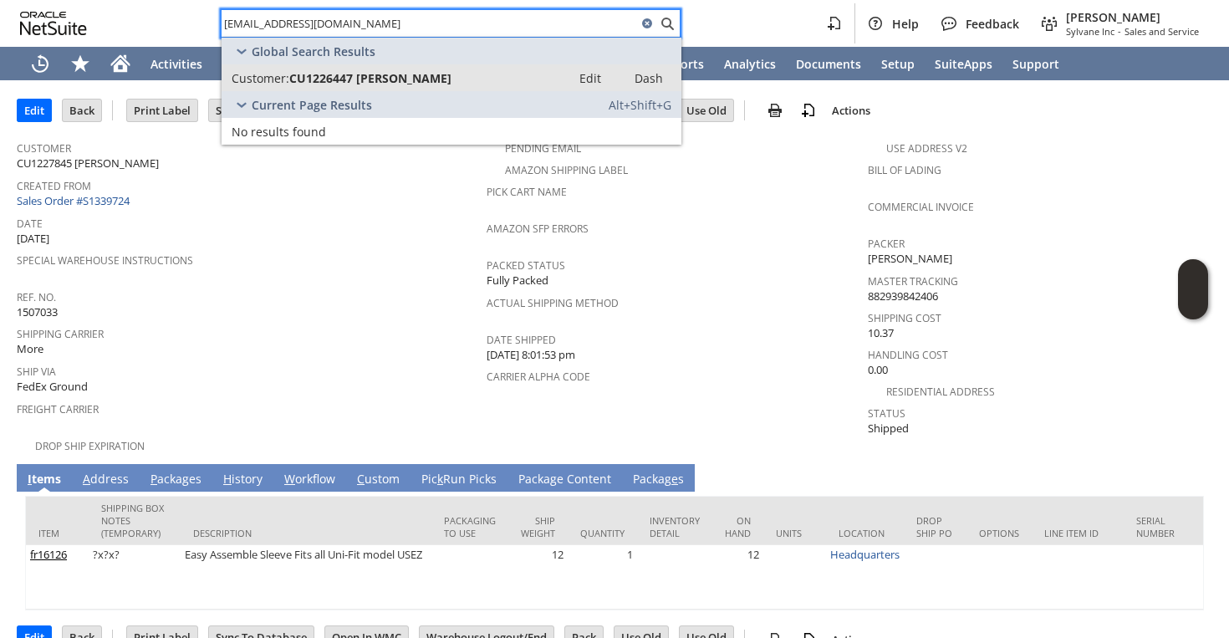
type input "cnhelt@gmail.com"
click at [340, 77] on span "CU1226447 carolyn helt" at bounding box center [370, 78] width 162 height 16
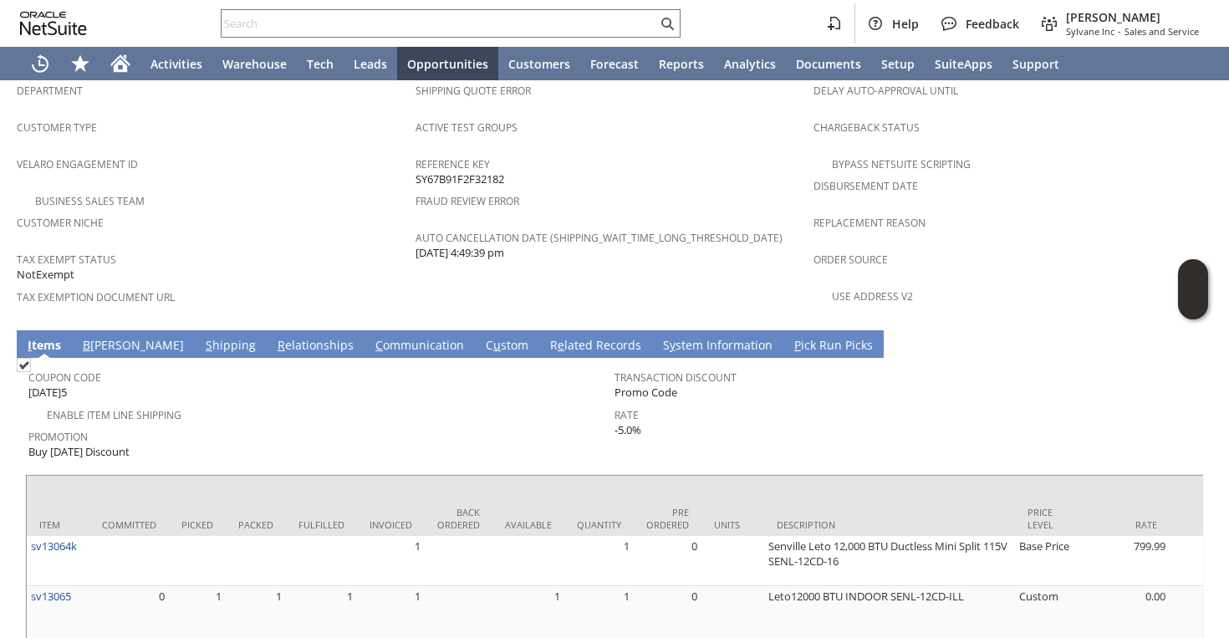
scroll to position [1114, 0]
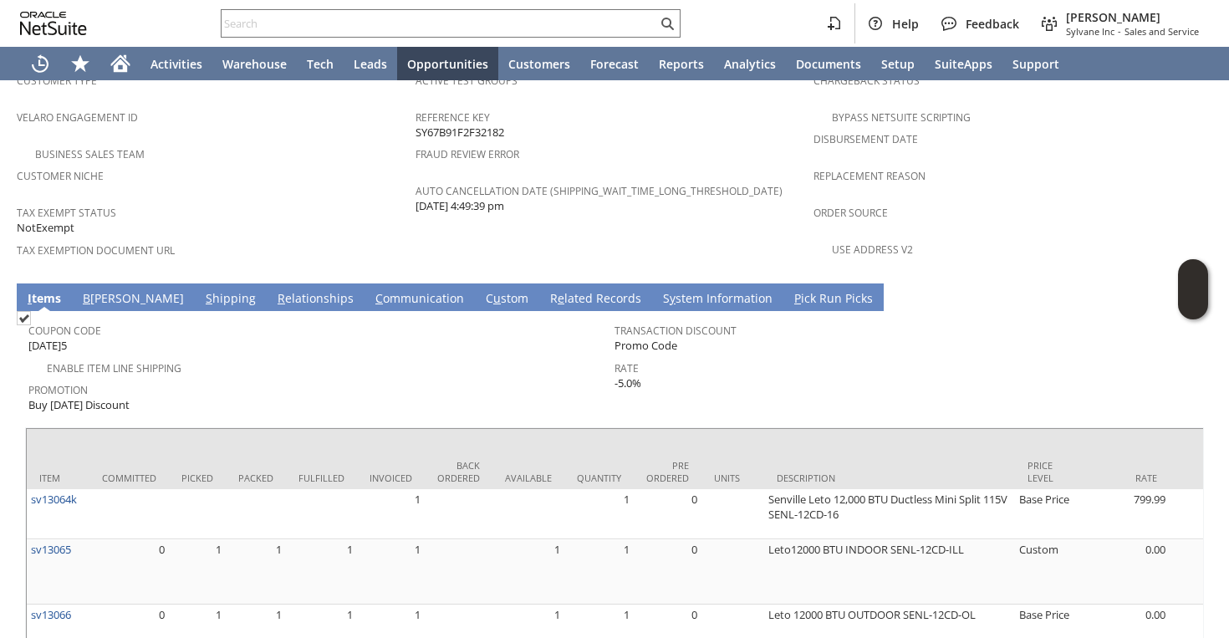
click at [371, 290] on link "C ommunication" at bounding box center [419, 299] width 97 height 18
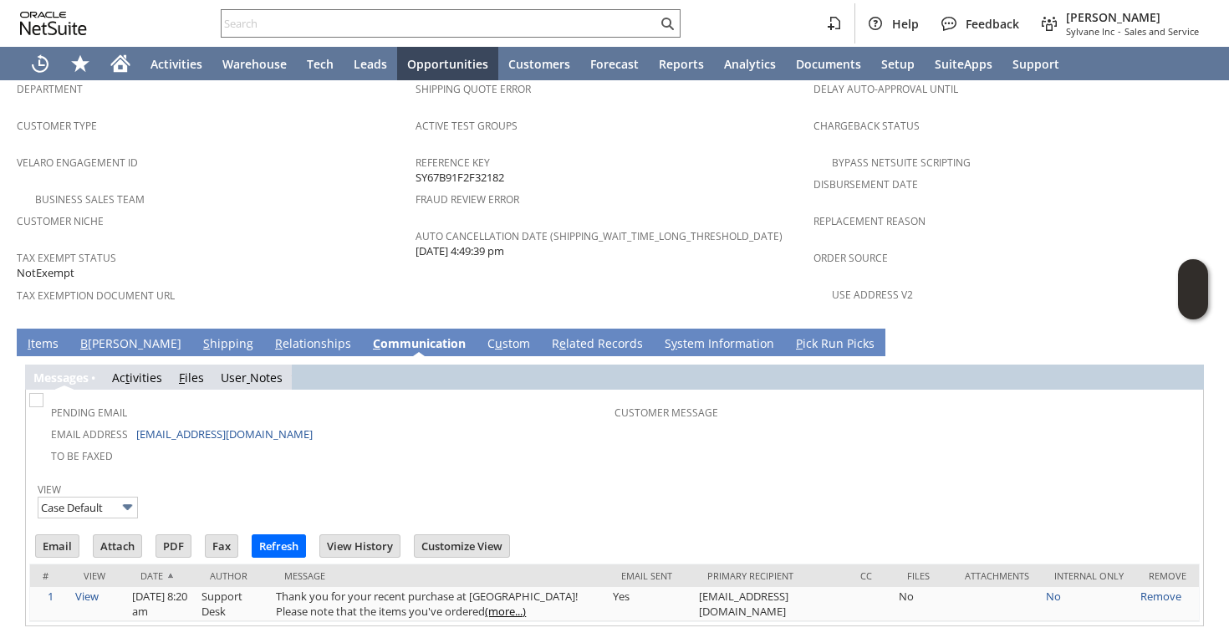
scroll to position [0, 0]
click at [75, 535] on input "Email" at bounding box center [57, 546] width 43 height 22
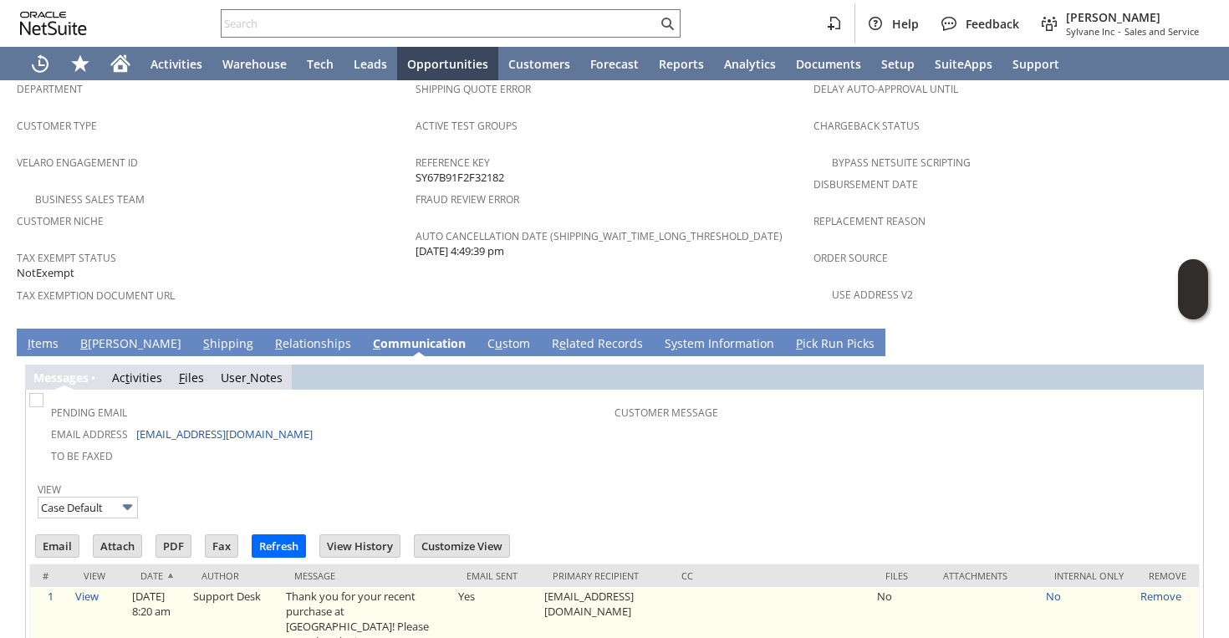
scroll to position [1133, 0]
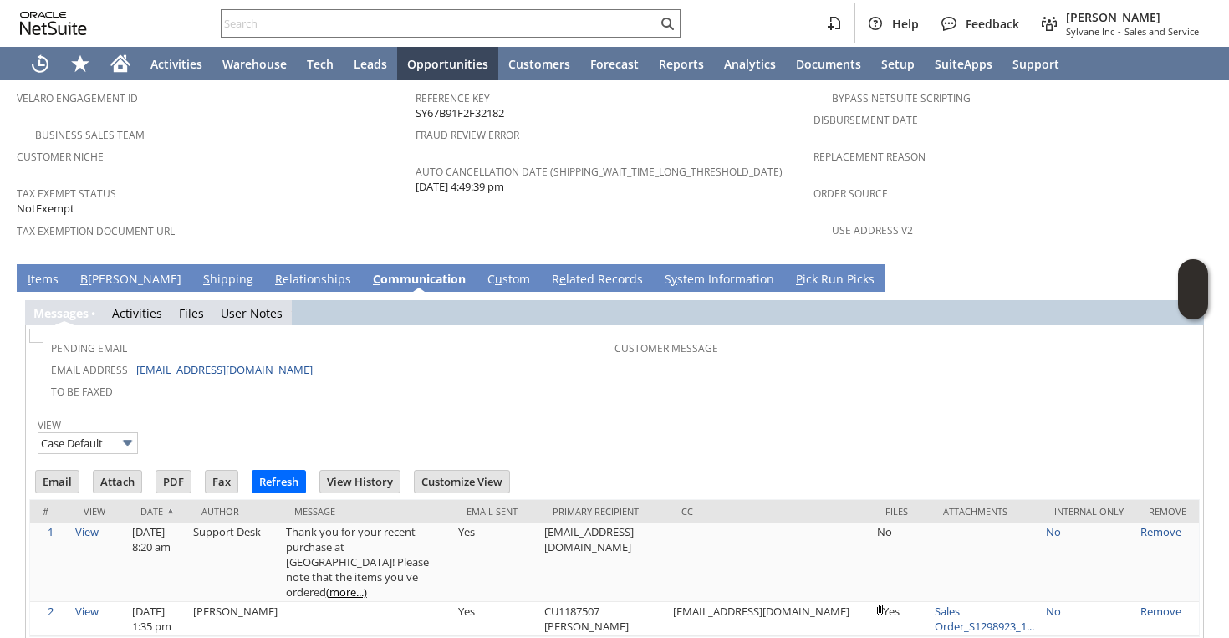
click at [487, 380] on td "To Be Faxed" at bounding box center [324, 391] width 582 height 22
click at [482, 405] on div at bounding box center [614, 409] width 1171 height 8
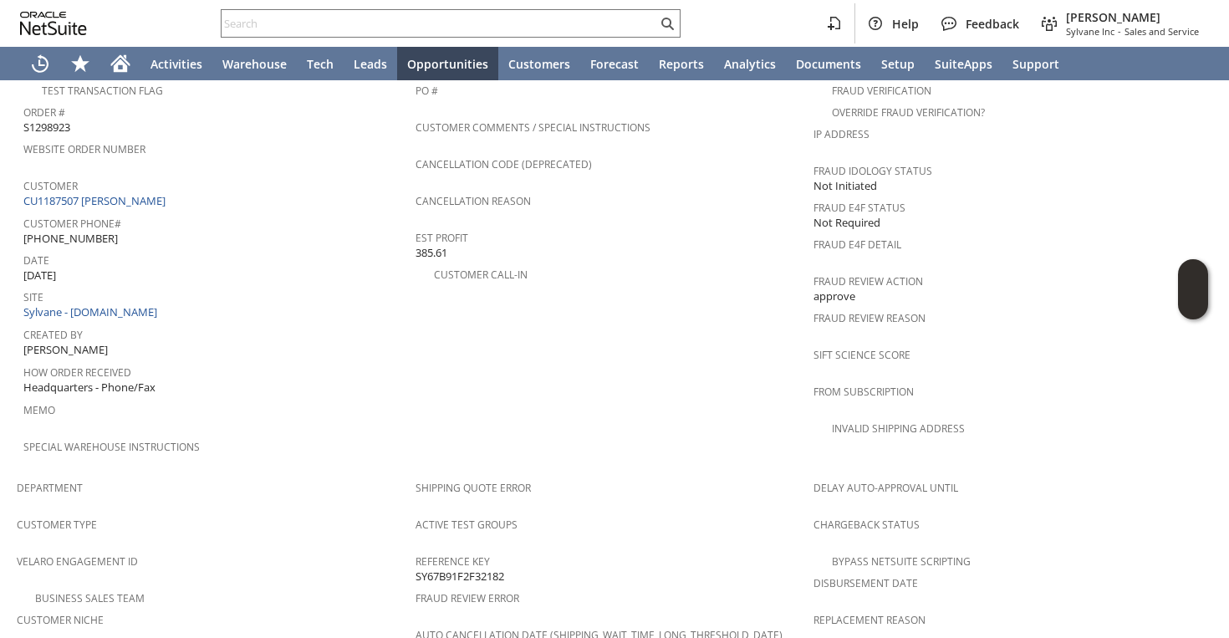
scroll to position [663, 0]
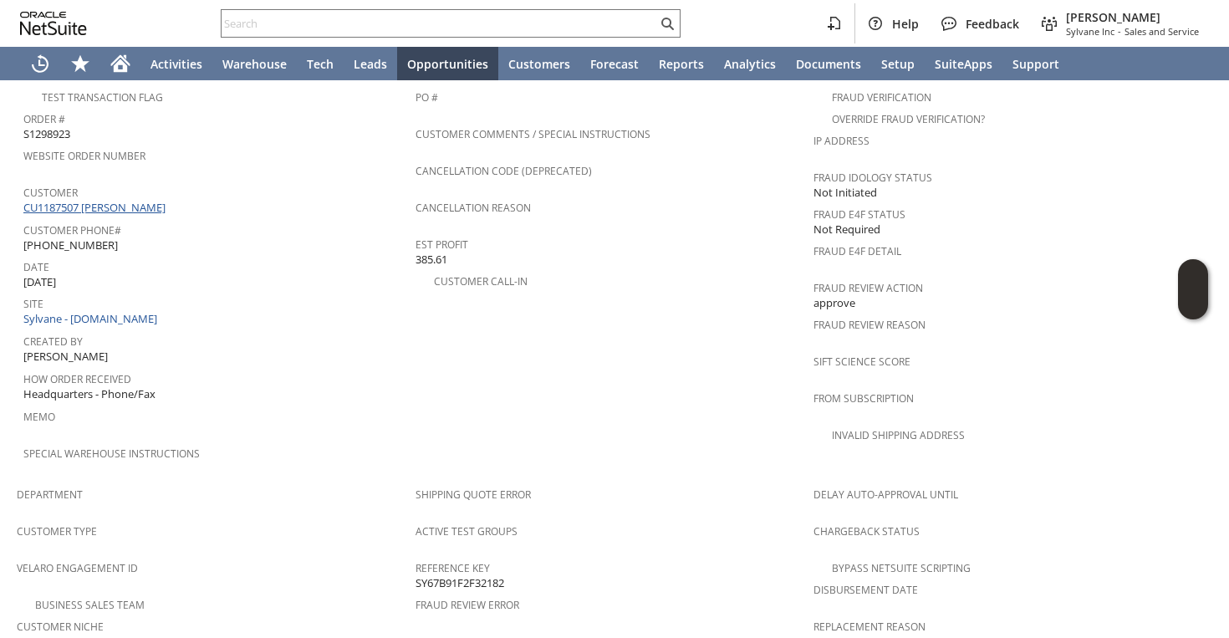
click at [138, 200] on link "CU1187507 Robert Watkins" at bounding box center [96, 207] width 146 height 15
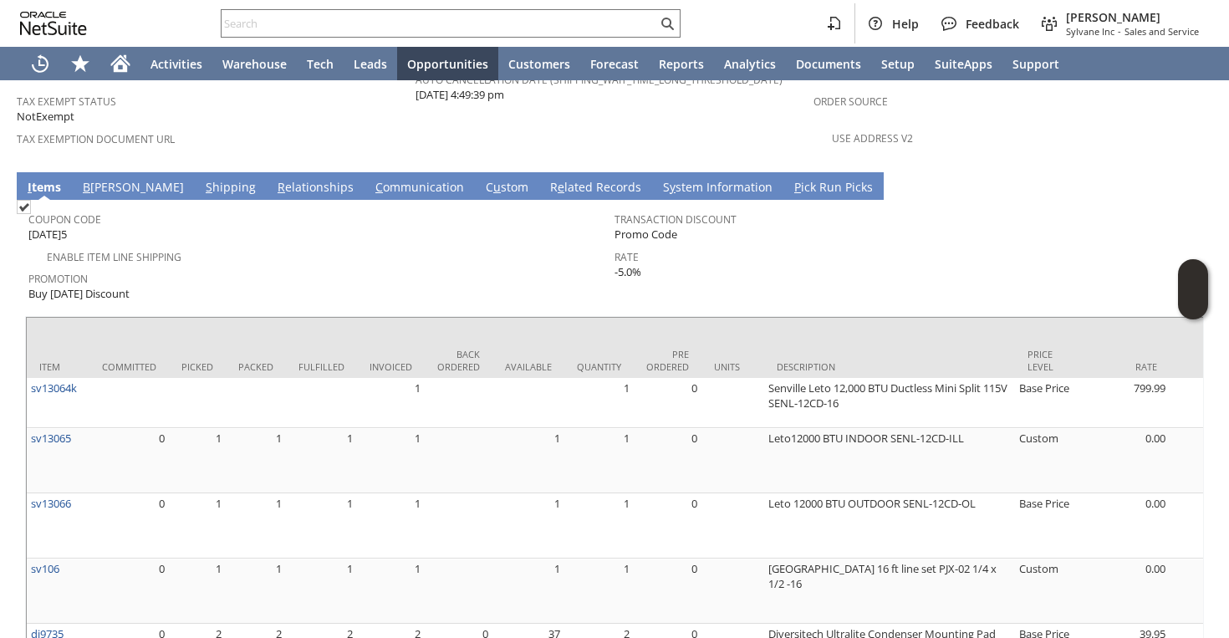
scroll to position [1208, 0]
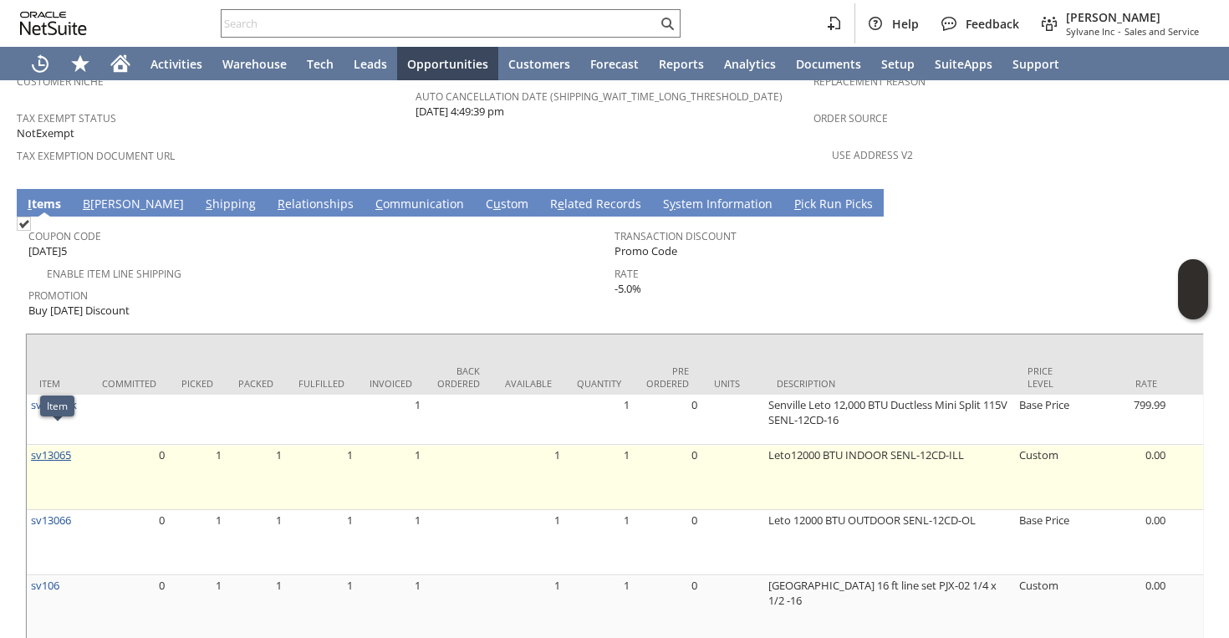
click at [43, 447] on link "sv13065" at bounding box center [51, 454] width 40 height 15
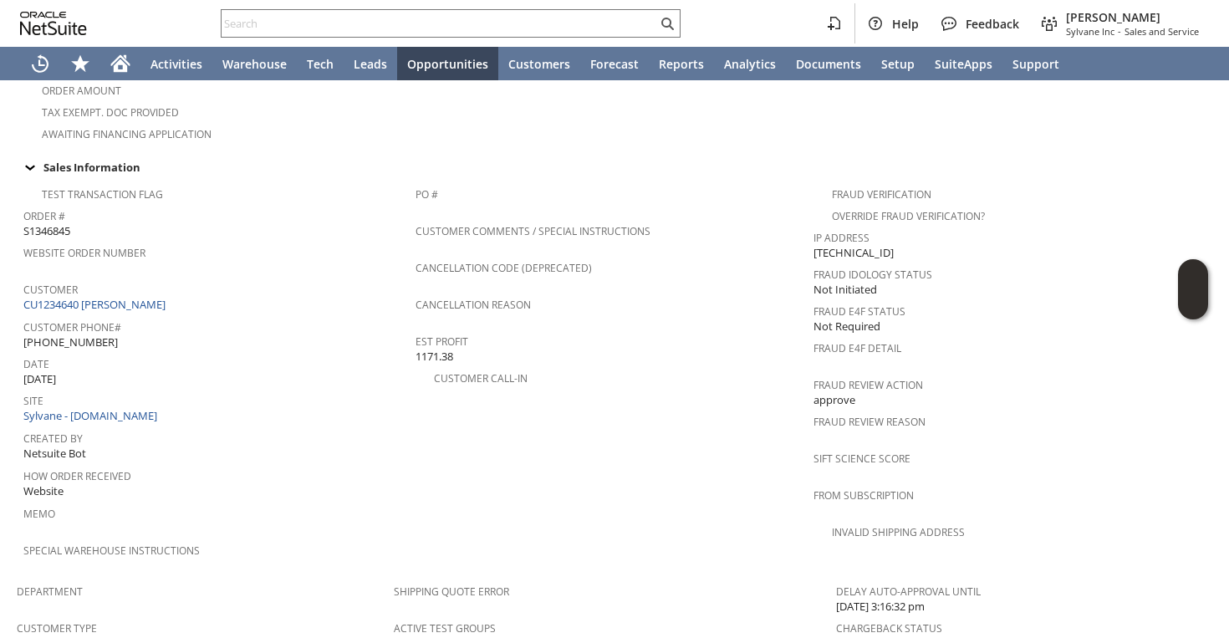
scroll to position [502, 0]
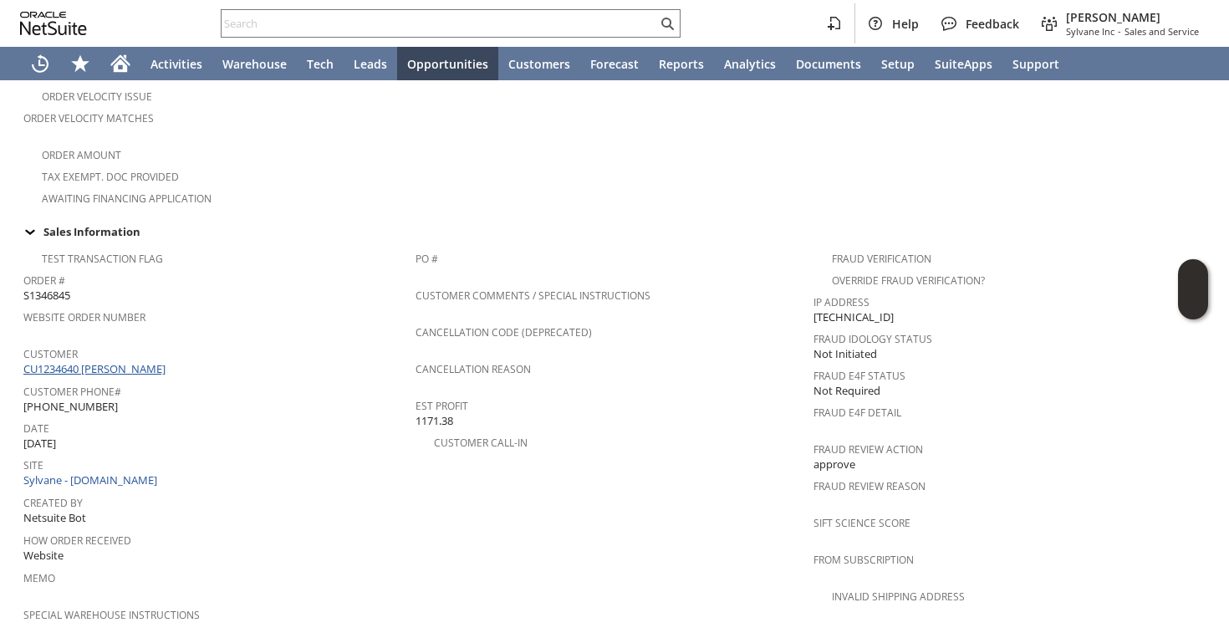
click at [120, 361] on link "CU1234640 Mark Deno" at bounding box center [96, 368] width 146 height 15
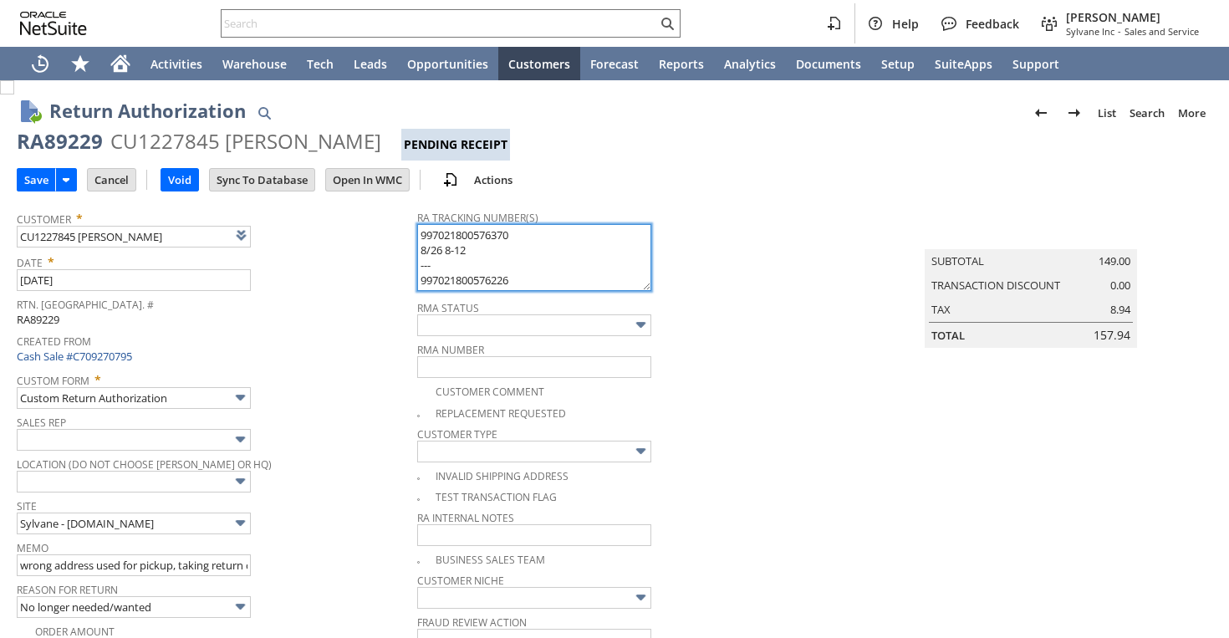
click at [538, 271] on textarea "997021800576370 8/26 8-12 --- 997021800576226 8/20 8am-12pm" at bounding box center [534, 257] width 234 height 67
click at [469, 285] on textarea "997021800576370 8/26 8-12 --- 997021800576226 8/20 8am-12pm" at bounding box center [534, 257] width 234 height 67
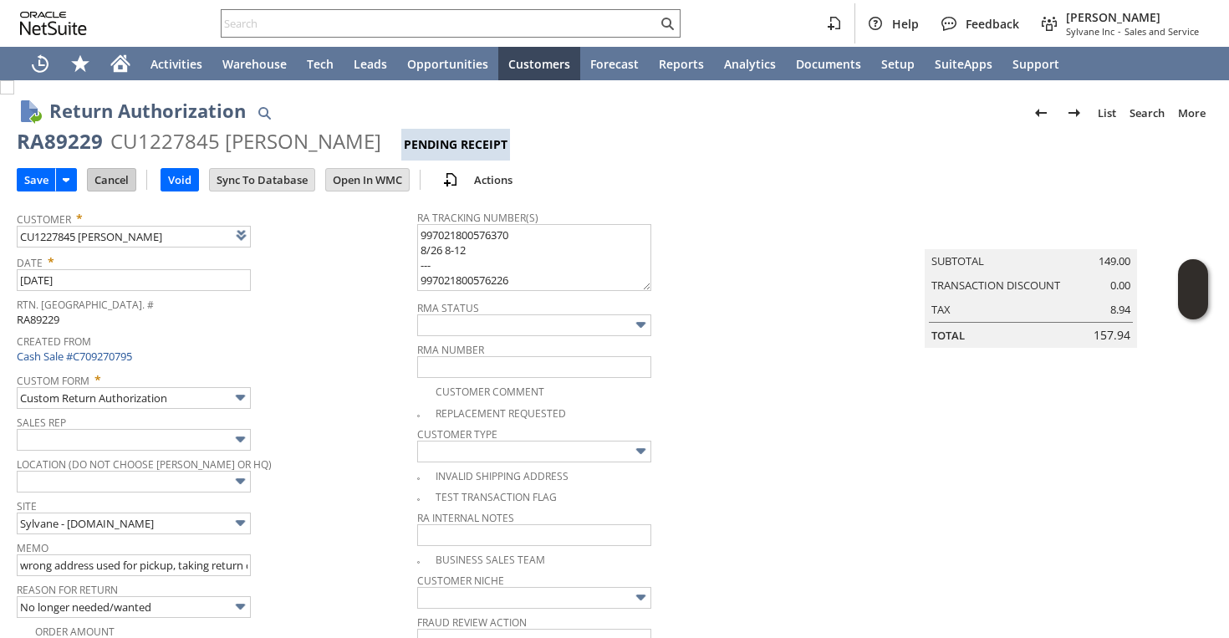
click at [118, 180] on input "Cancel" at bounding box center [112, 180] width 48 height 22
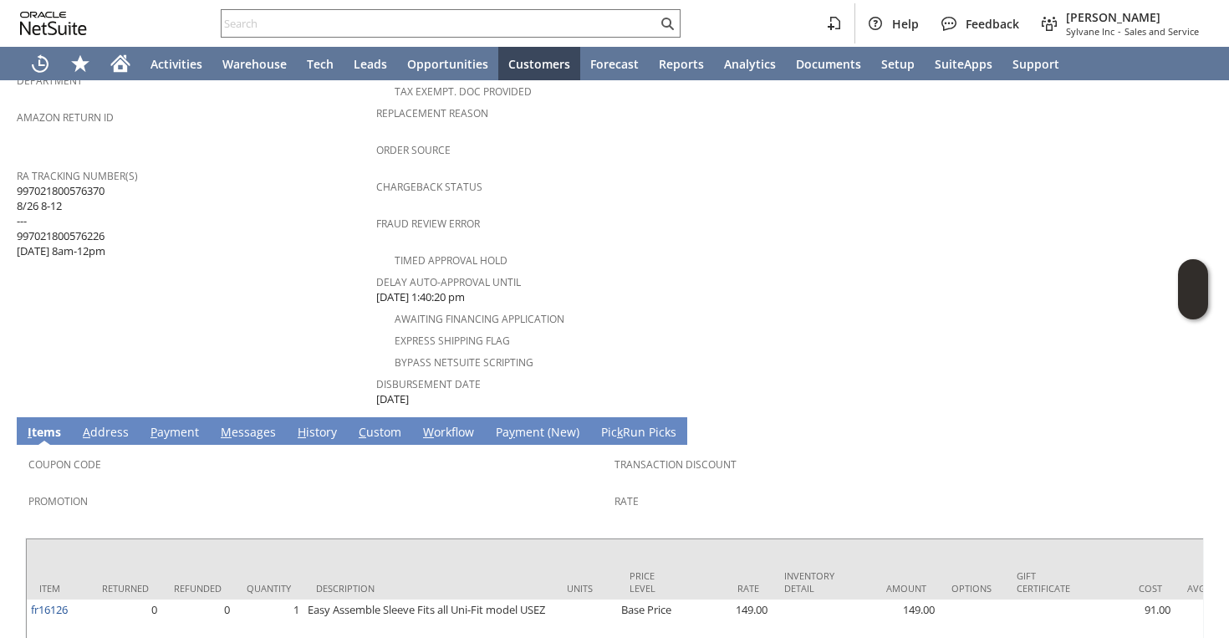
scroll to position [618, 0]
click at [302, 425] on link "H istory" at bounding box center [317, 434] width 48 height 18
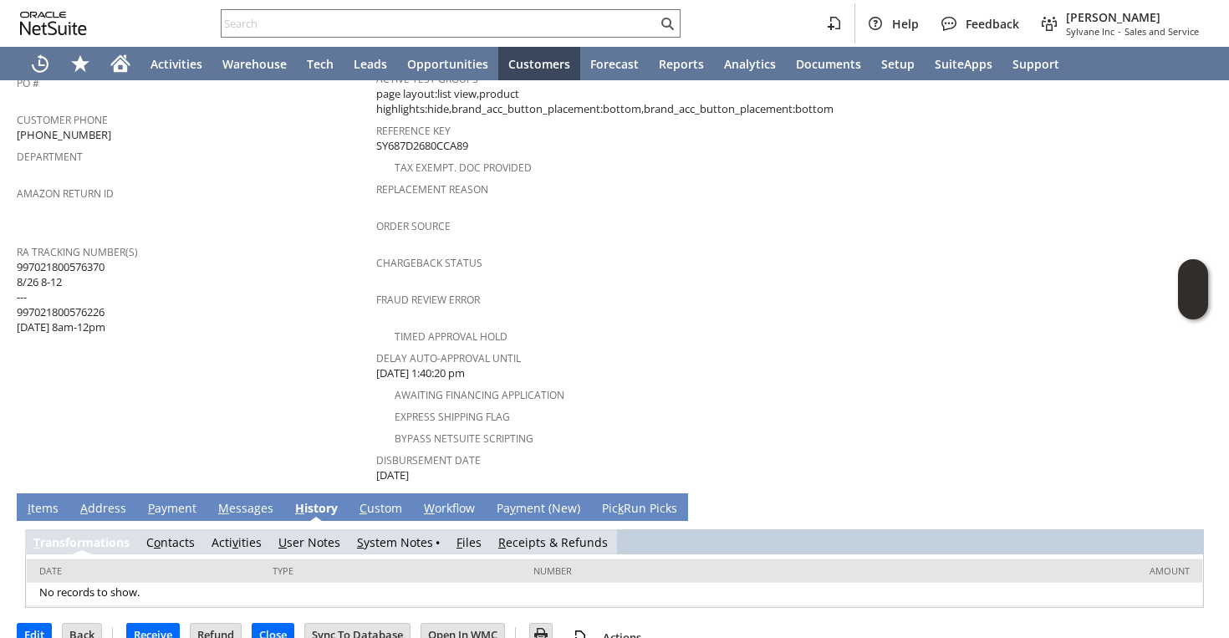
scroll to position [0, 0]
click at [369, 534] on link "S ystem Notes" at bounding box center [395, 542] width 76 height 16
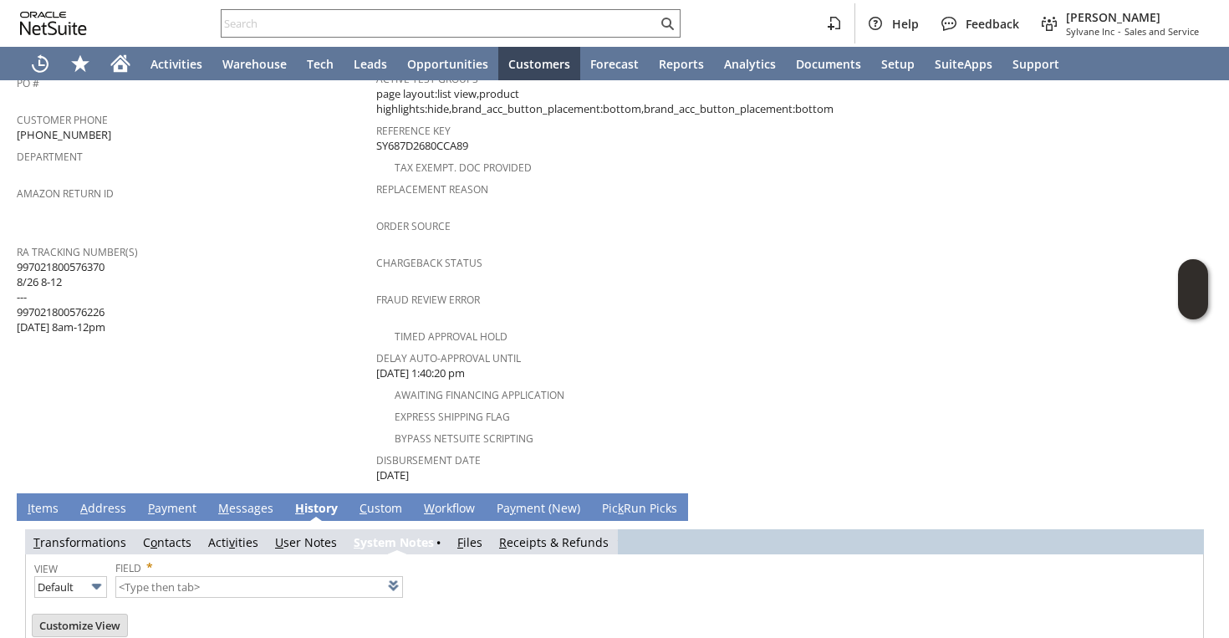
scroll to position [601, 0]
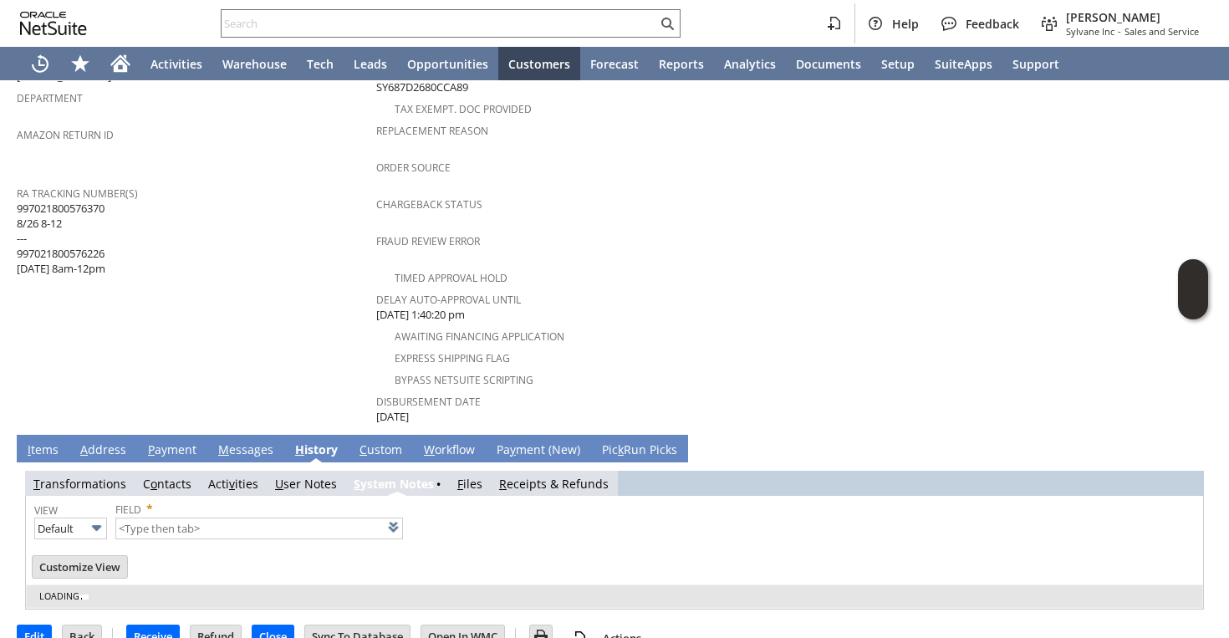
type input "1 to 25 of 84"
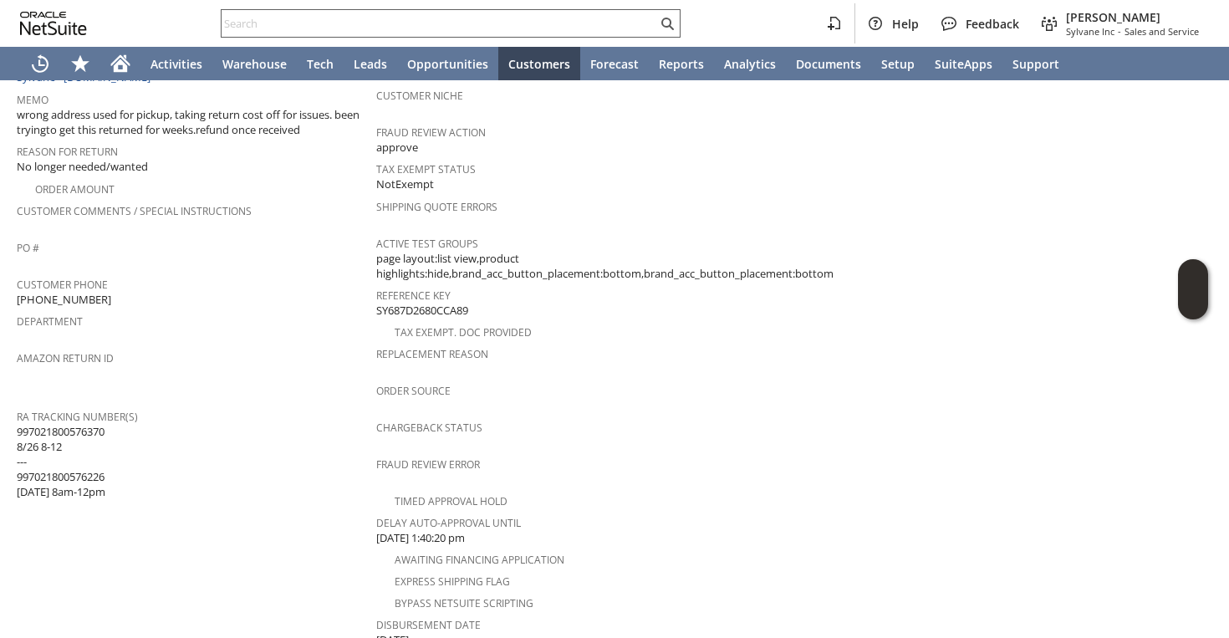
scroll to position [353, 0]
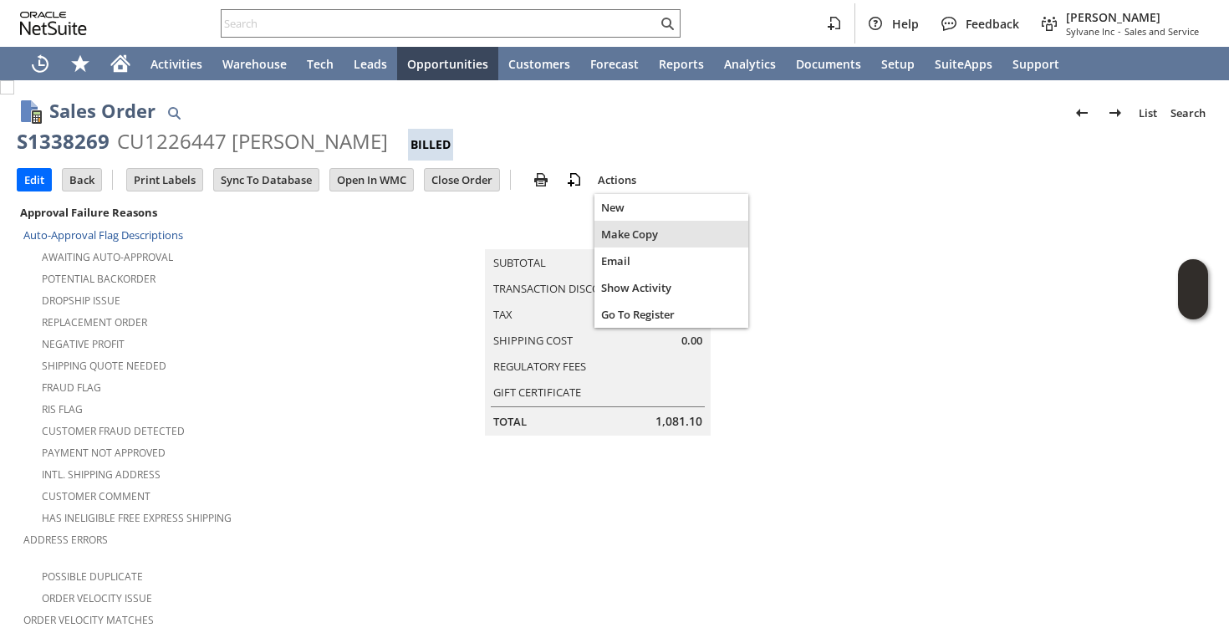
click at [622, 234] on span "Make Copy" at bounding box center [671, 234] width 140 height 15
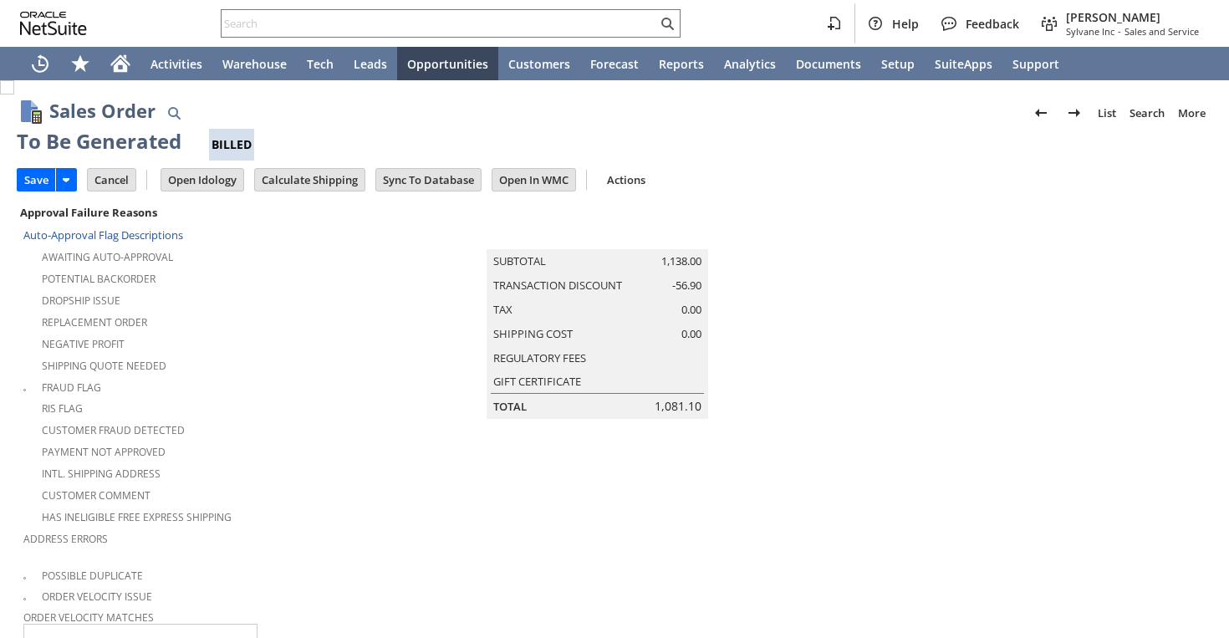
type input "Headquarters - Phone/Fax"
type input "Make Copy"
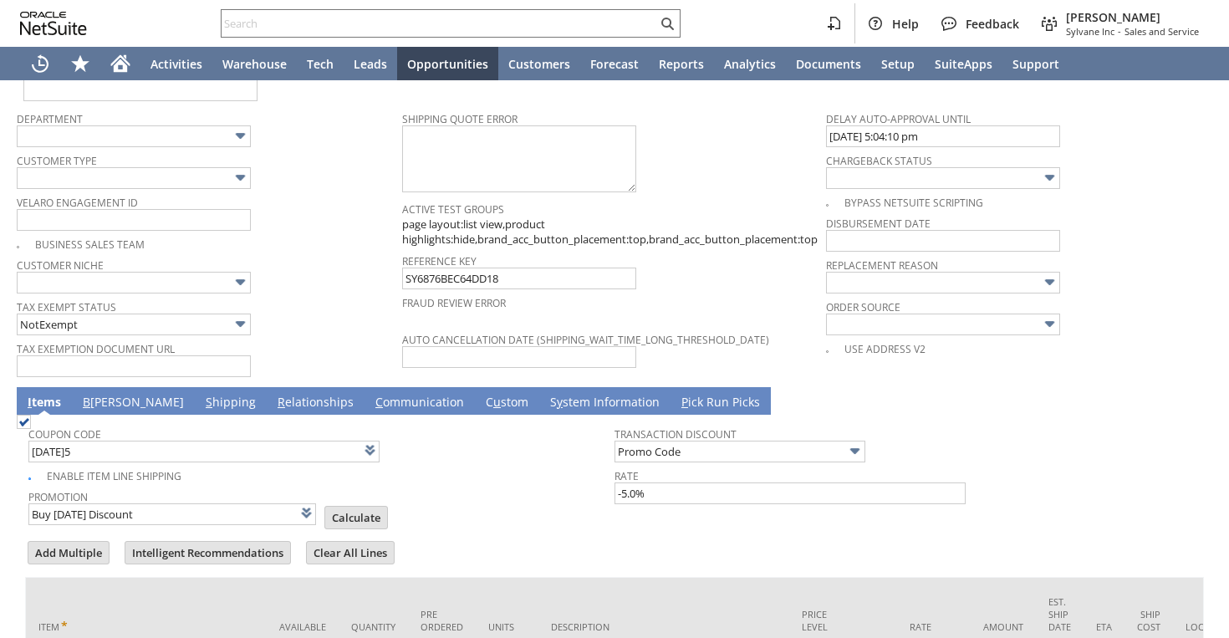
type input "Promo Code"
type input "-5.0%"
type input "Intelligent Recommendations ⁰"
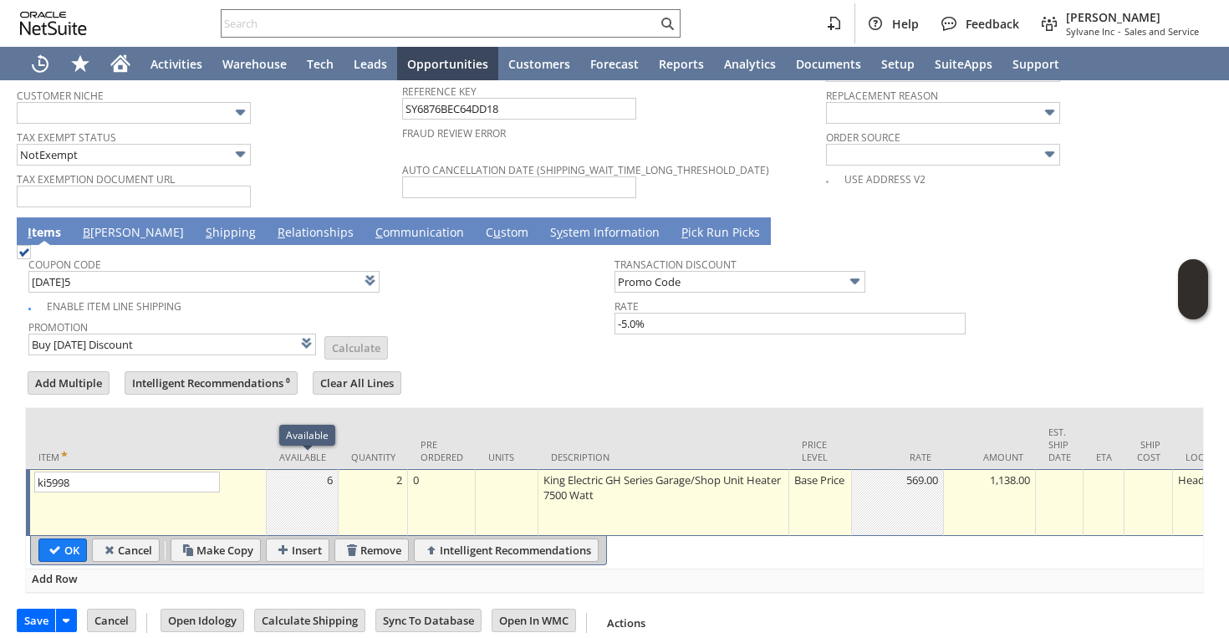
click at [383, 472] on div "2" at bounding box center [373, 480] width 60 height 17
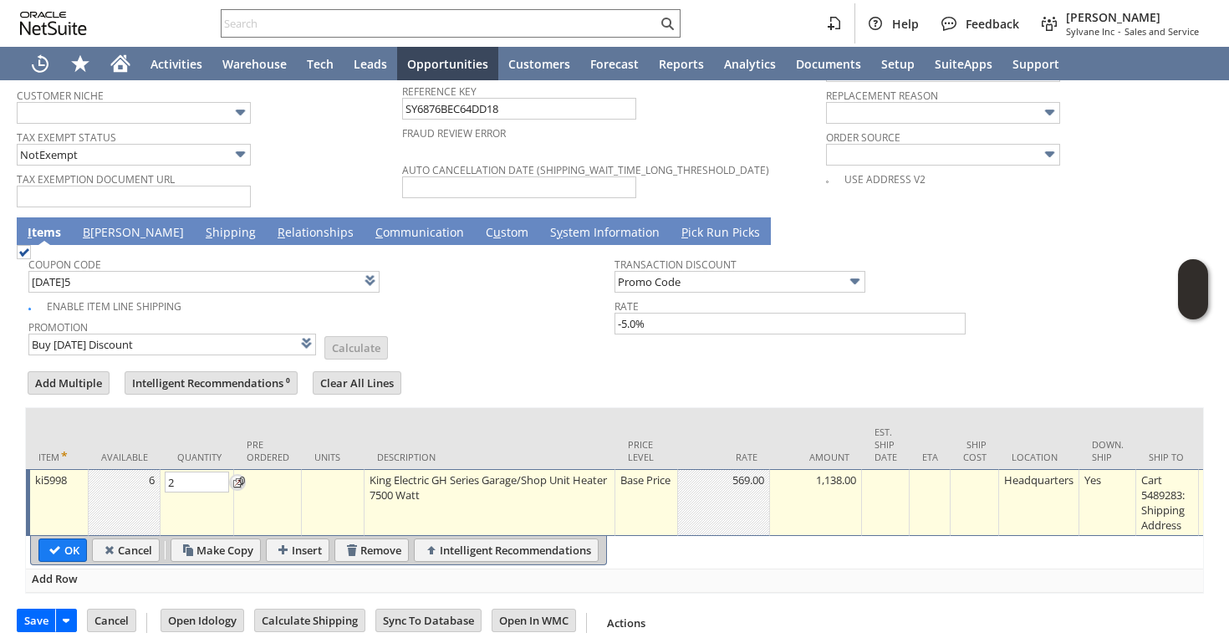
type input "1"
type input "Custom"
click at [732, 478] on td "579.00" at bounding box center [720, 502] width 92 height 67
type input "0"
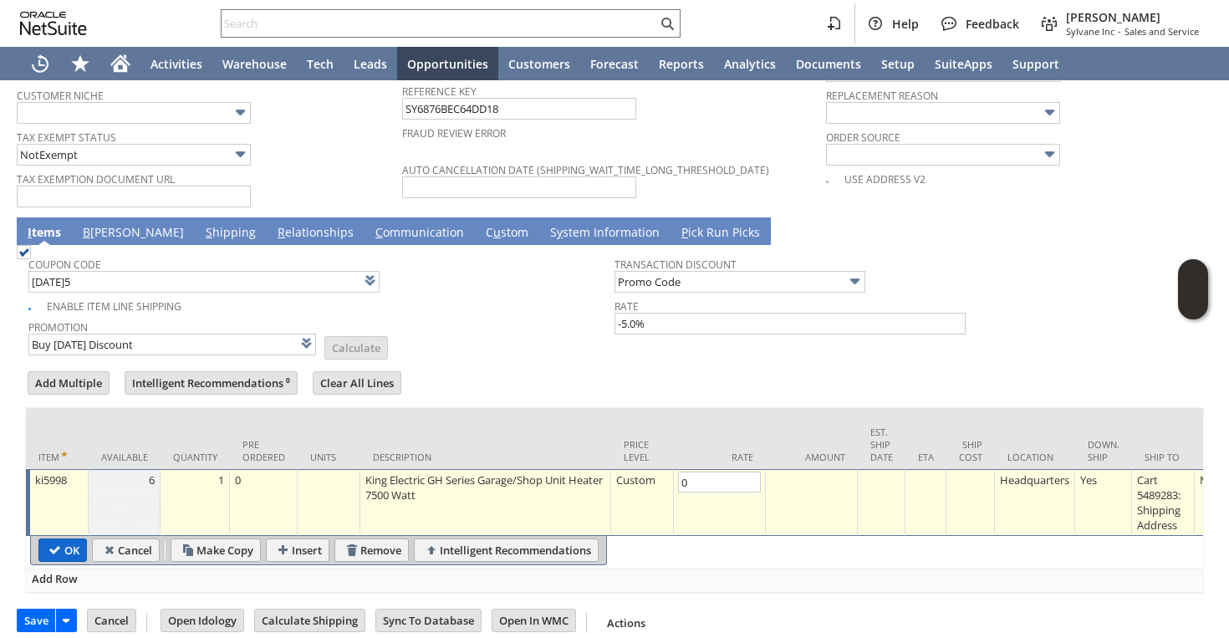
click at [76, 539] on input "OK" at bounding box center [62, 550] width 47 height 22
type input "Promo Code"
type input "-5.0%"
type input "Add"
type input "Copy Previous"
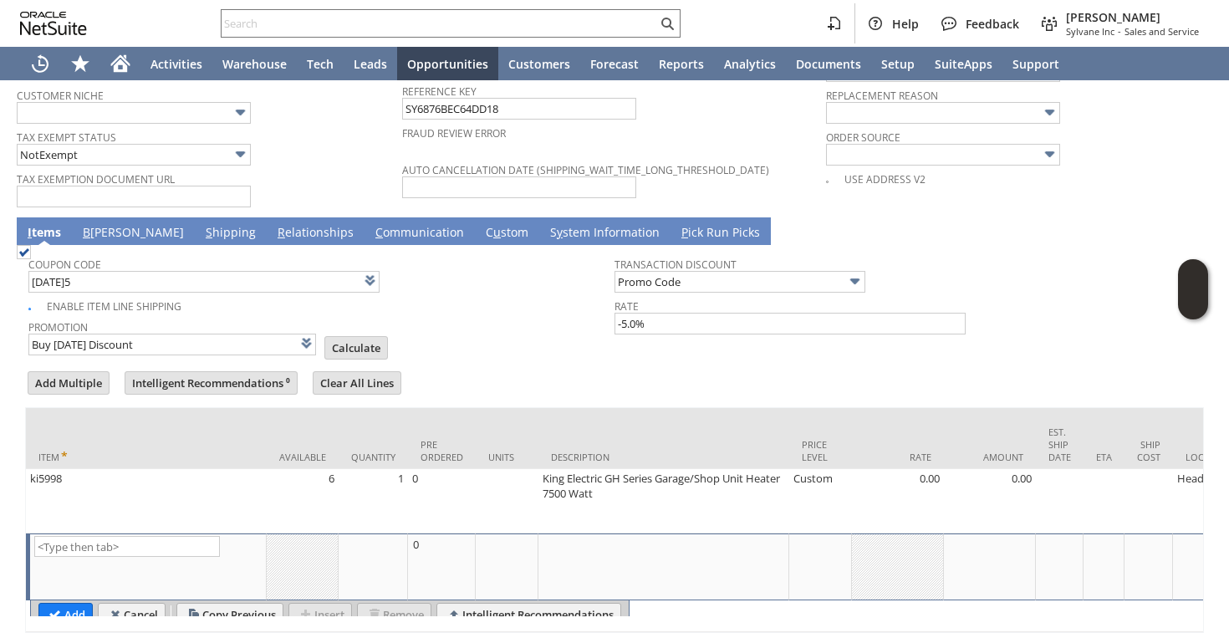
click at [363, 271] on span at bounding box center [369, 280] width 19 height 19
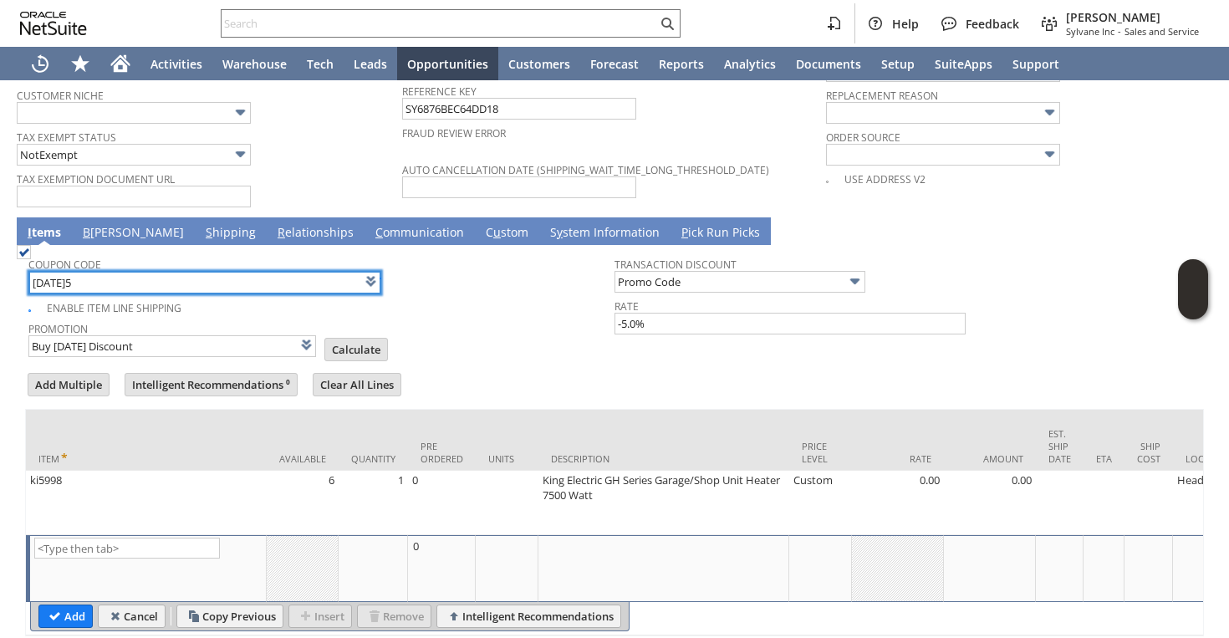
click at [329, 273] on input "TODAY5" at bounding box center [204, 283] width 351 height 22
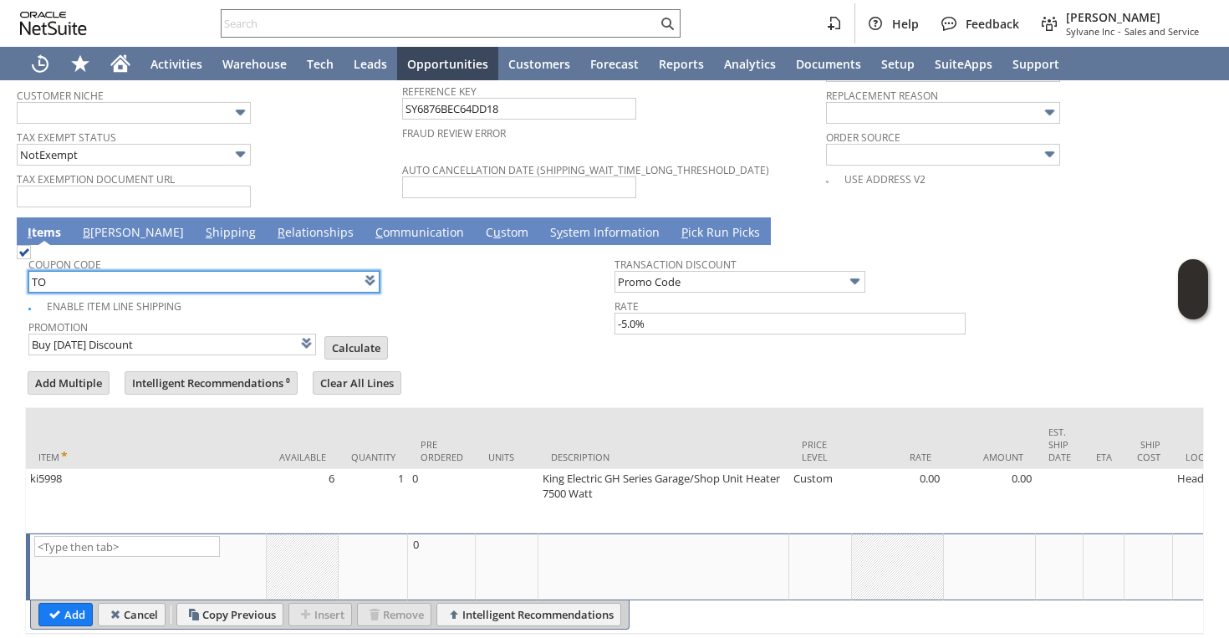
type input "T"
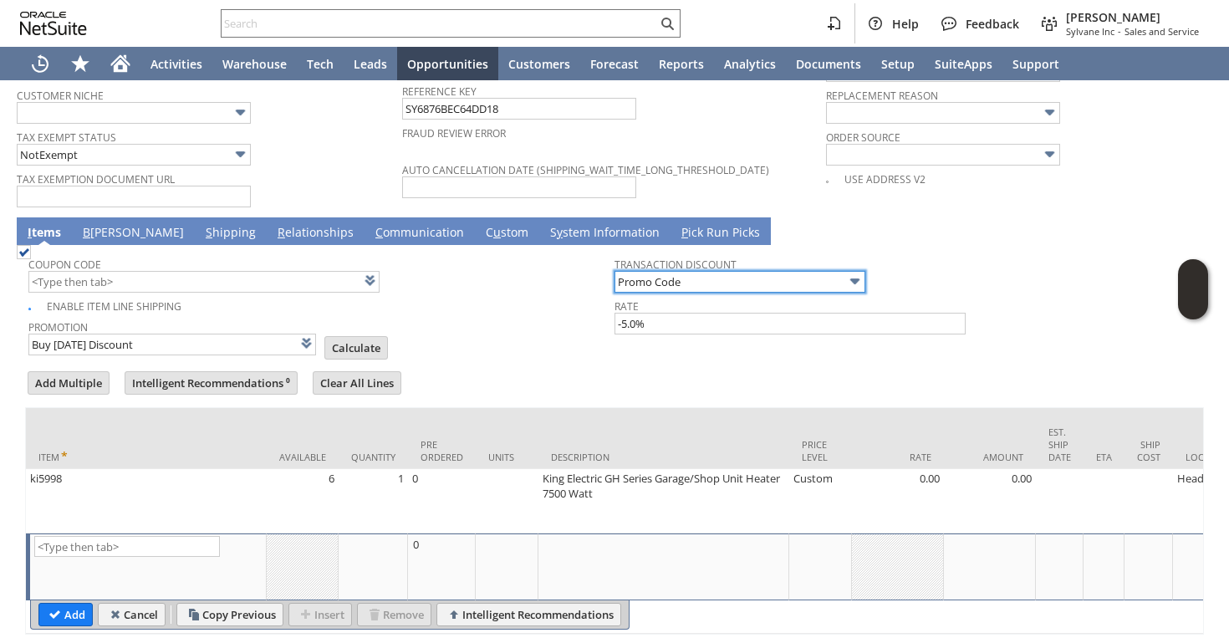
click at [654, 271] on input "Promo Code" at bounding box center [740, 282] width 251 height 22
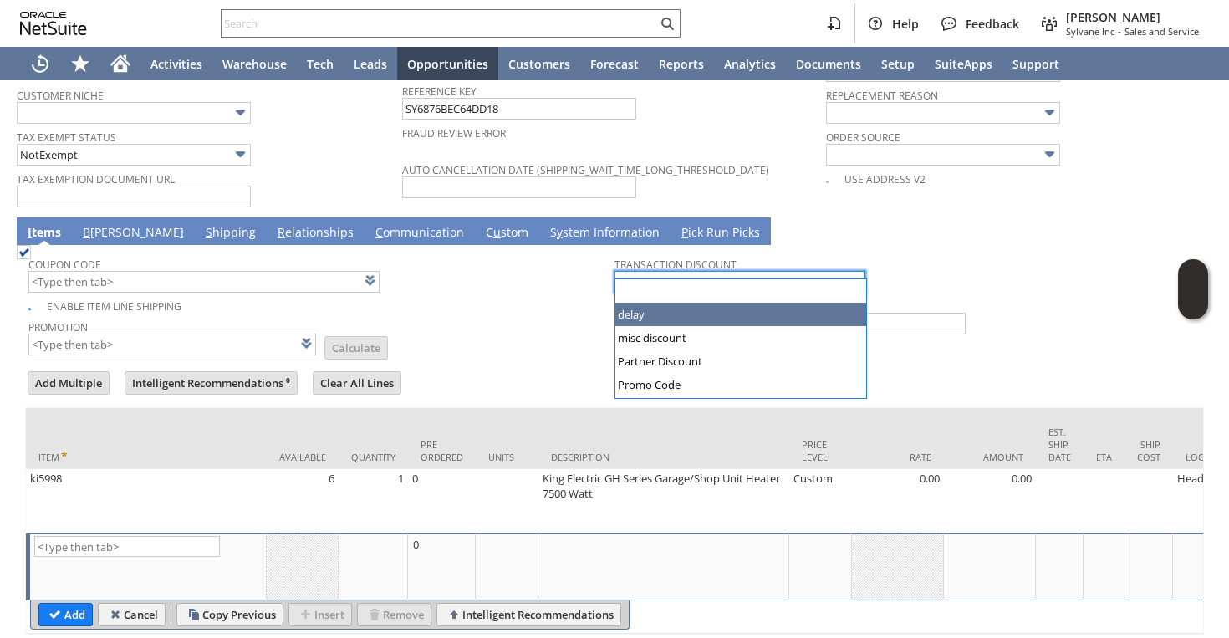
type input "delay"
type input "-1.00"
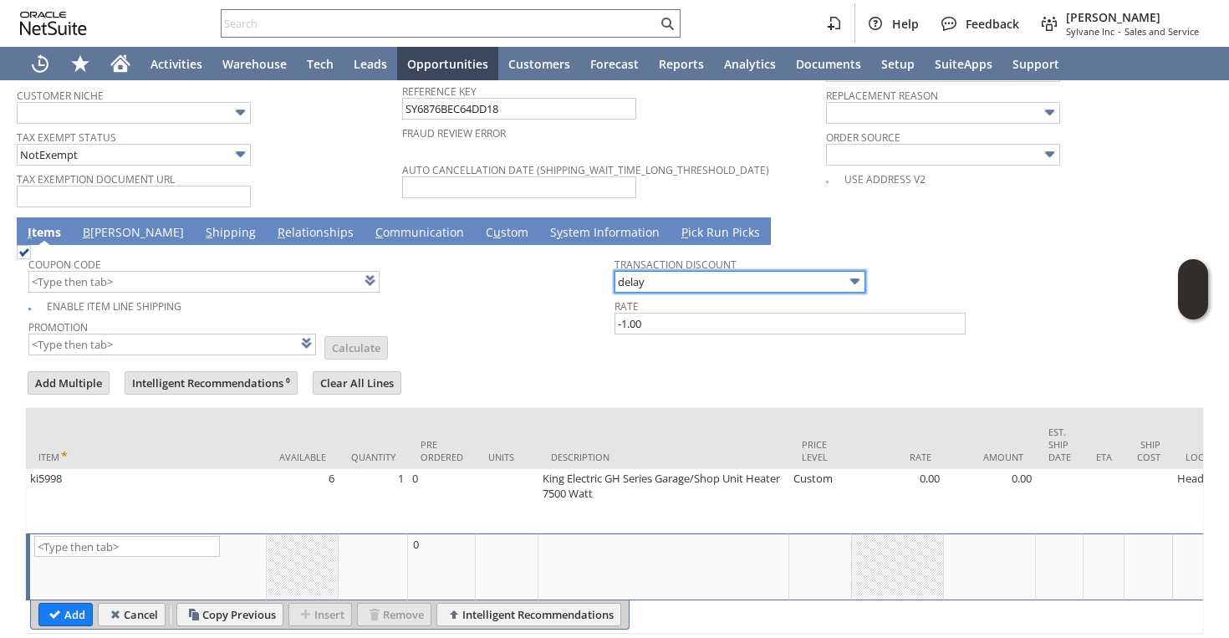
click at [640, 273] on input "delay" at bounding box center [740, 282] width 251 height 22
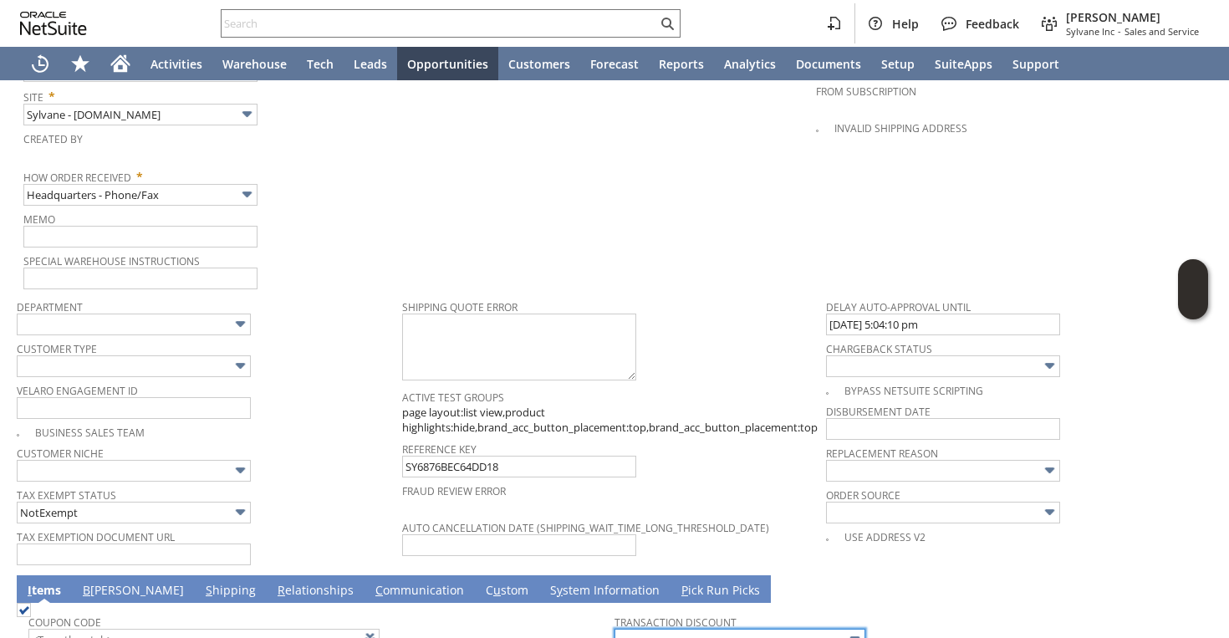
scroll to position [925, 0]
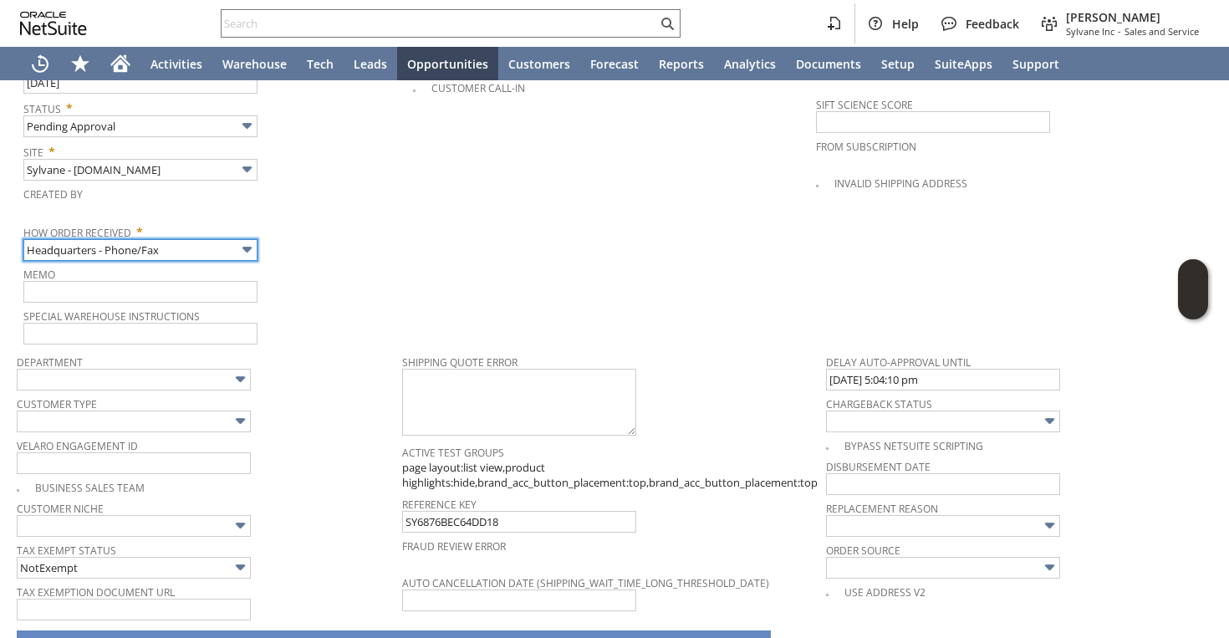
click at [211, 239] on input "Headquarters - Phone/Fax" at bounding box center [140, 250] width 234 height 22
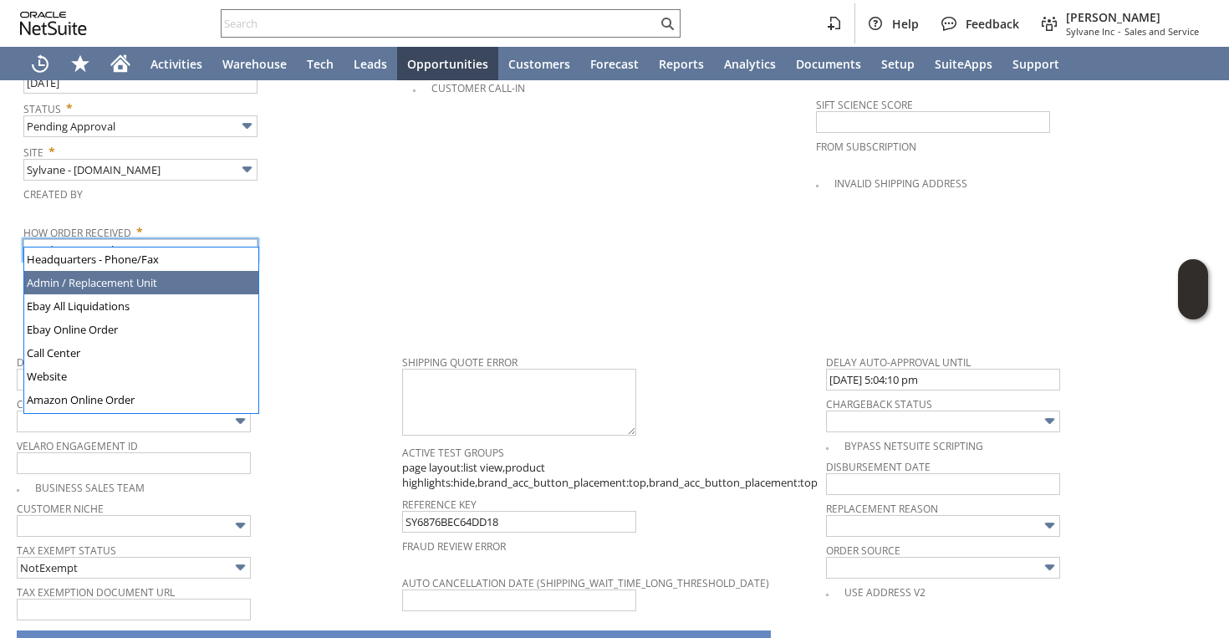
type input "Admin / Replacement Unit"
type input "ki5998"
type input "OK"
type input "Make Copy"
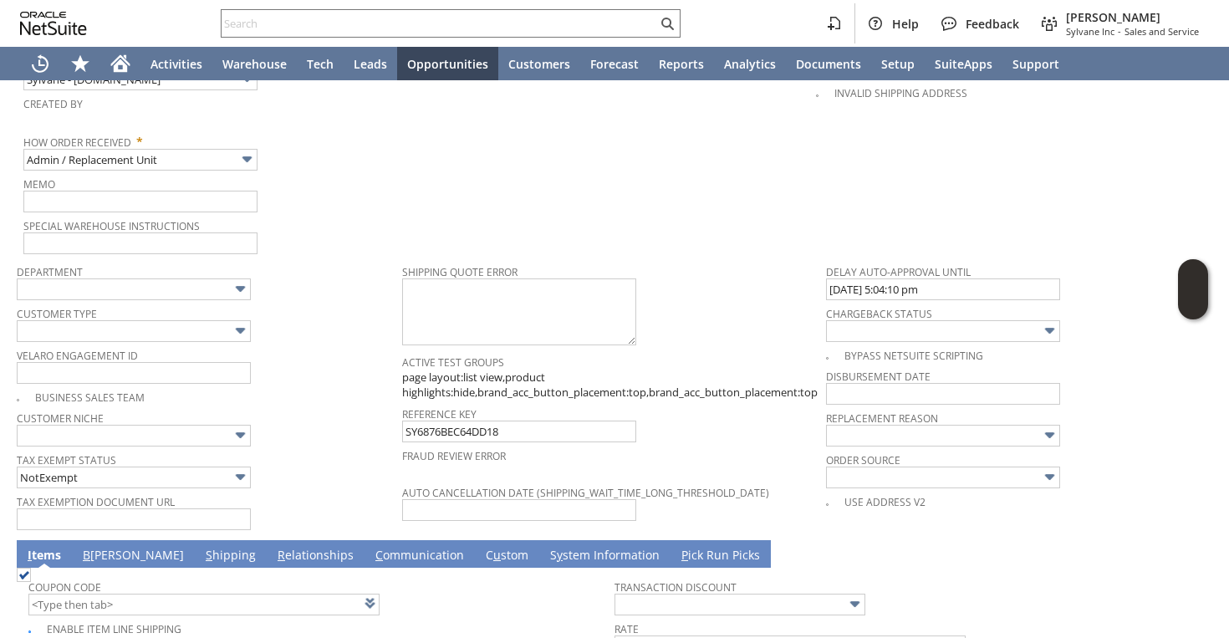
scroll to position [950, 0]
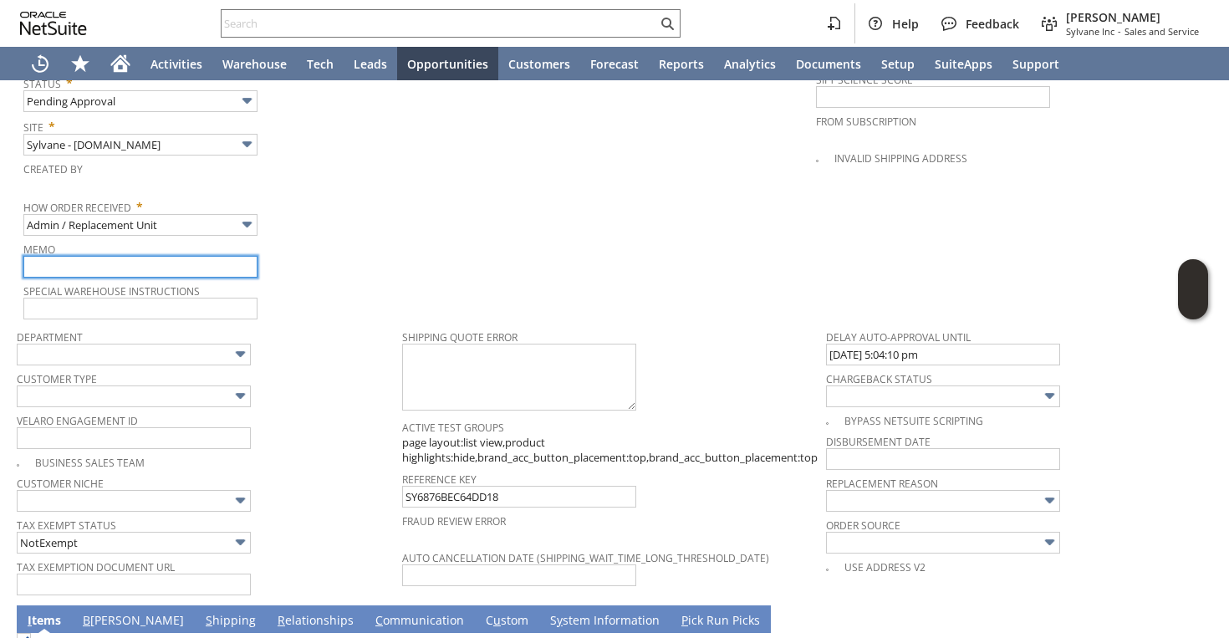
click at [170, 256] on input "text" at bounding box center [140, 267] width 234 height 22
type input "Replacement order as original is damaged during shipping"
click at [201, 257] on input "Replacement order as original is damaged during shipping" at bounding box center [140, 267] width 234 height 22
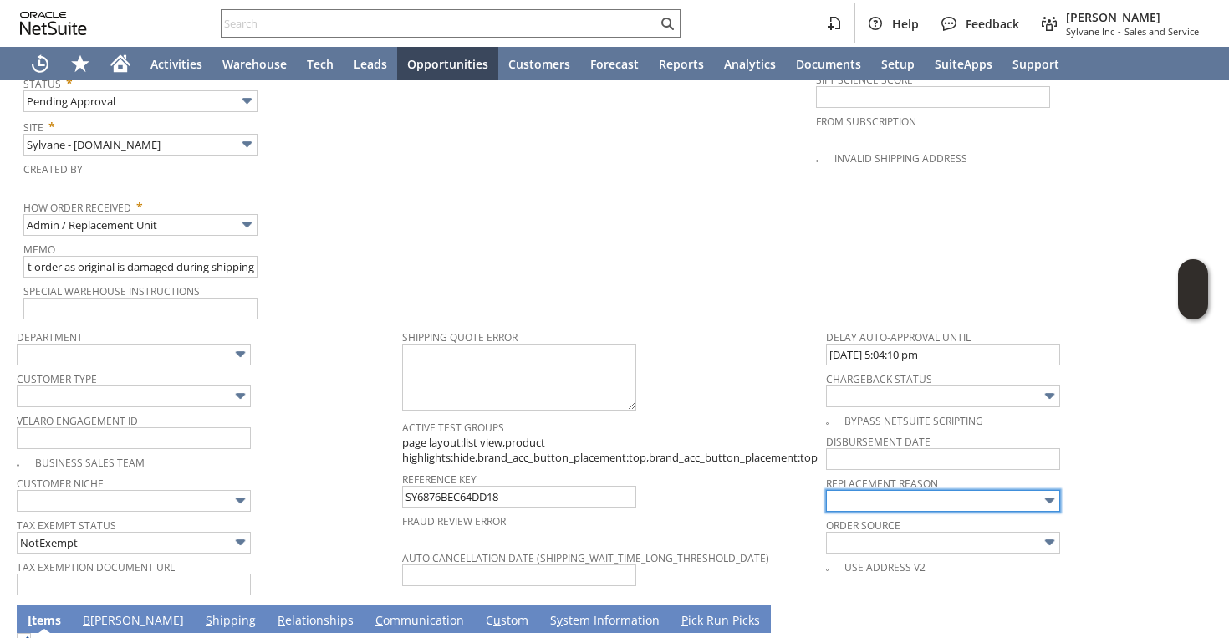
click at [880, 493] on input "text" at bounding box center [943, 501] width 234 height 22
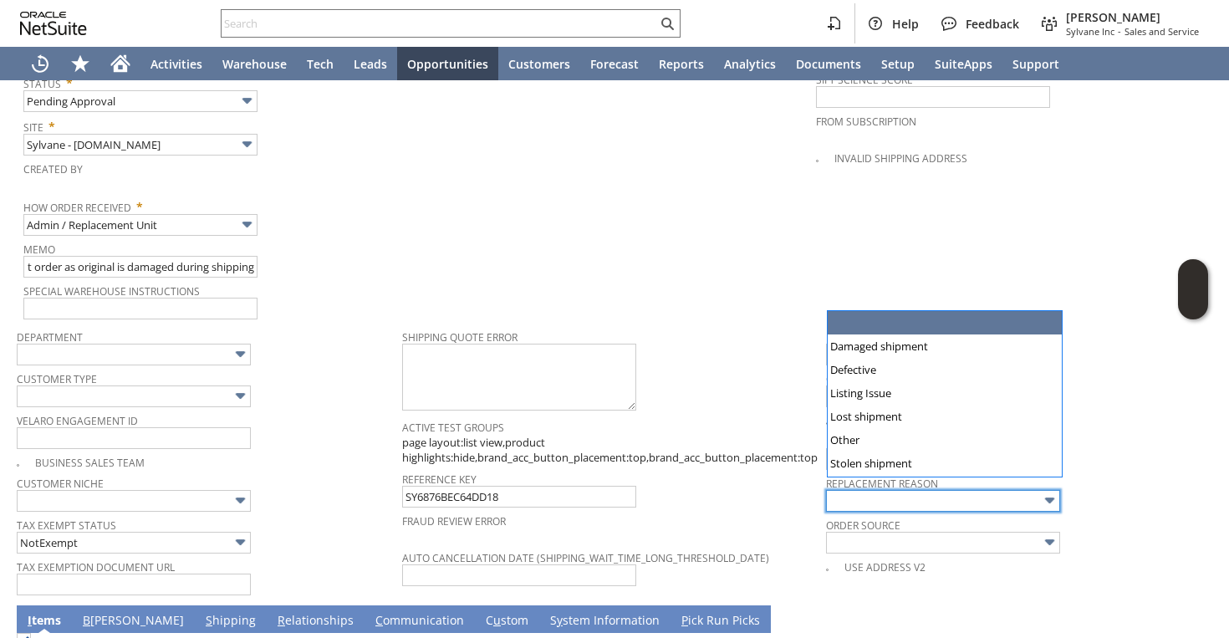
scroll to position [0, 0]
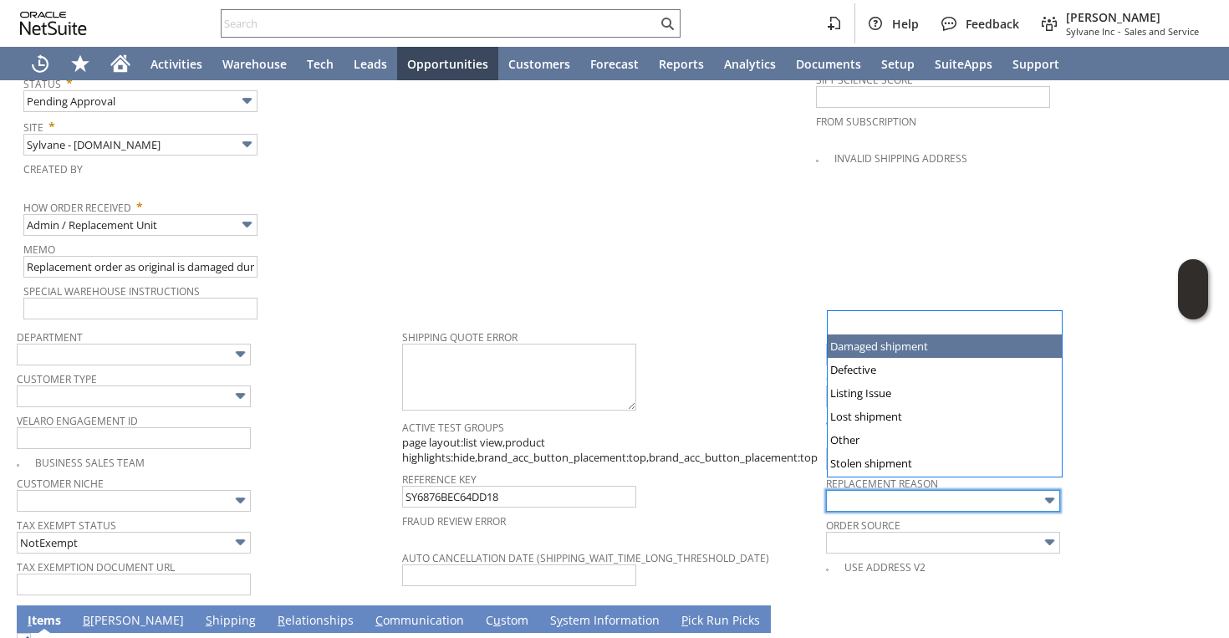
type input "Damaged shipment"
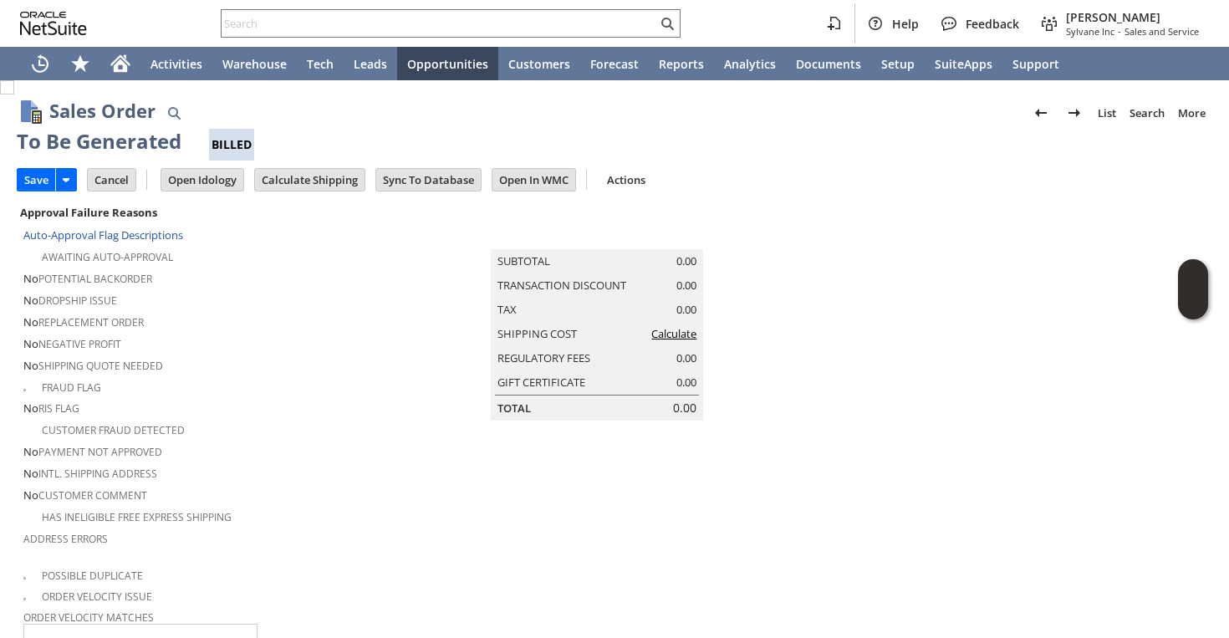
click at [675, 341] on link "Calculate" at bounding box center [673, 333] width 45 height 15
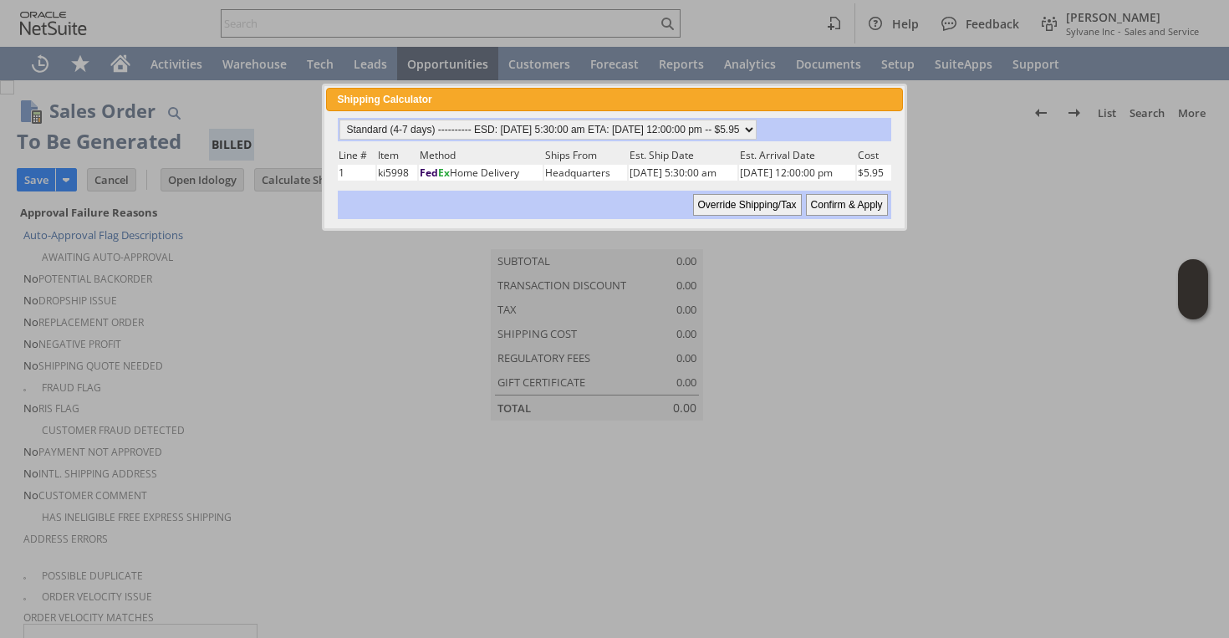
click at [818, 202] on input "Confirm & Apply" at bounding box center [847, 205] width 82 height 22
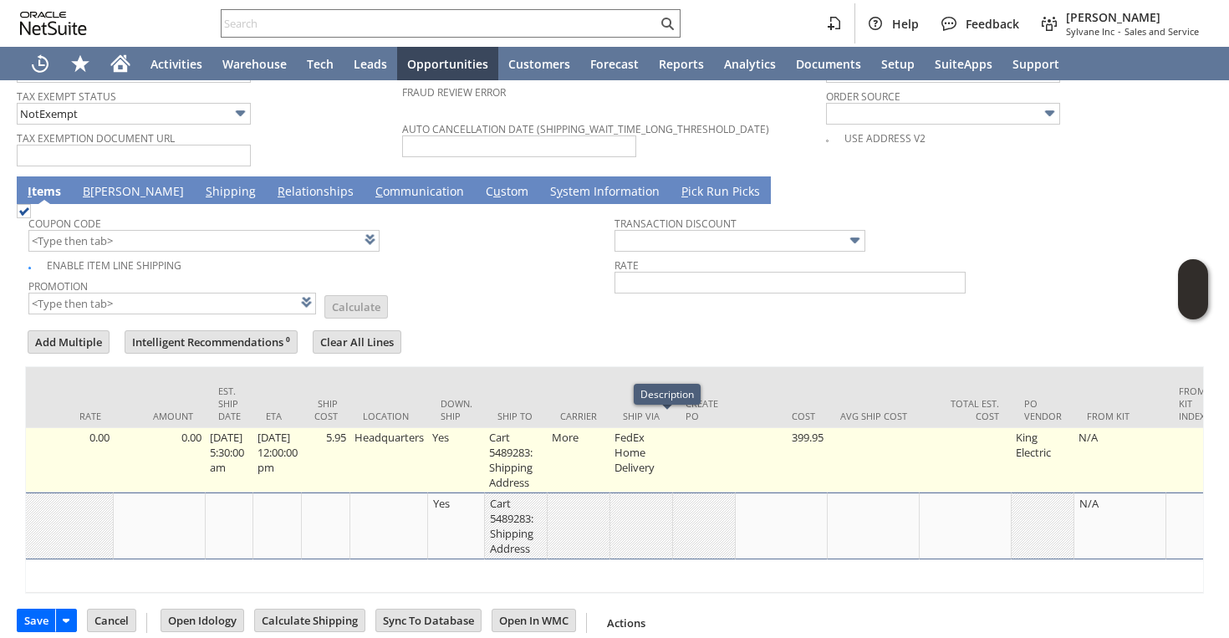
scroll to position [0, 1004]
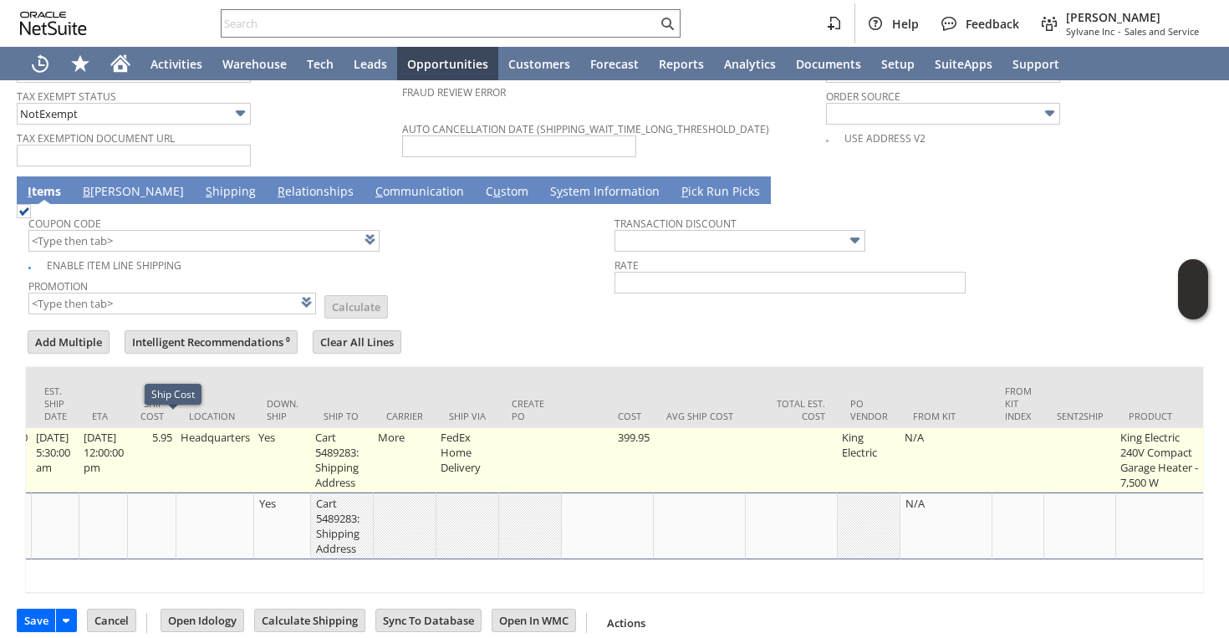
click at [175, 430] on td "5.95" at bounding box center [152, 460] width 48 height 64
type input "5.95"
type input "ki5998"
type input "OK"
type input "Make Copy"
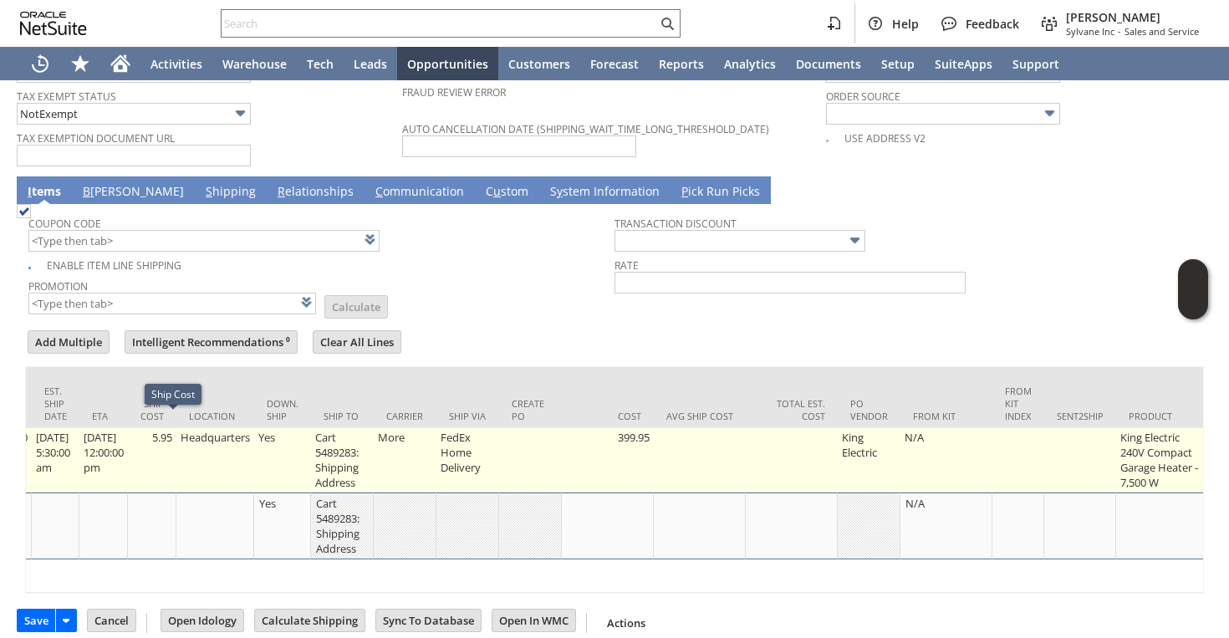
scroll to position [0, 953]
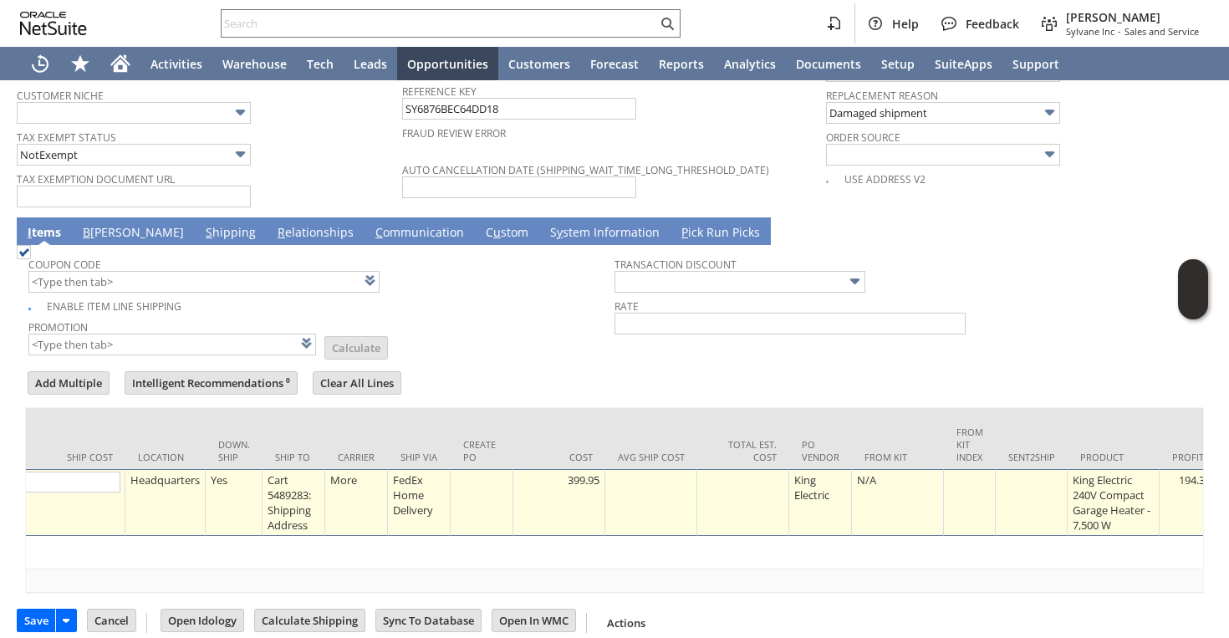
type input "0"
click at [166, 451] on div "Location" at bounding box center [165, 457] width 55 height 13
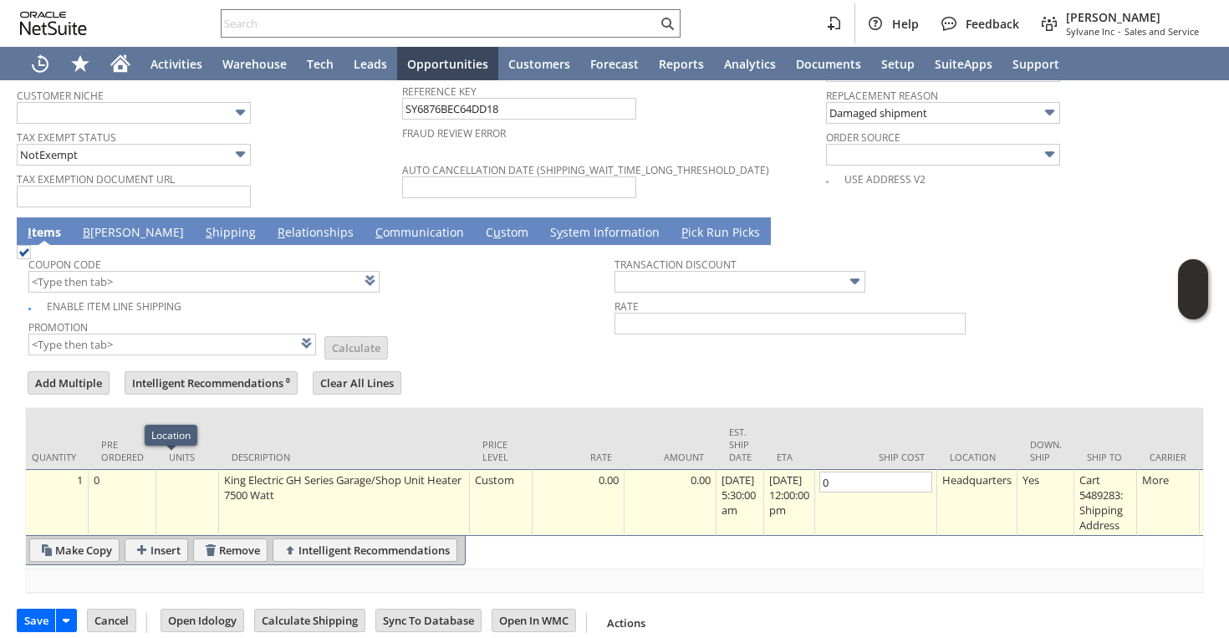
scroll to position [0, 0]
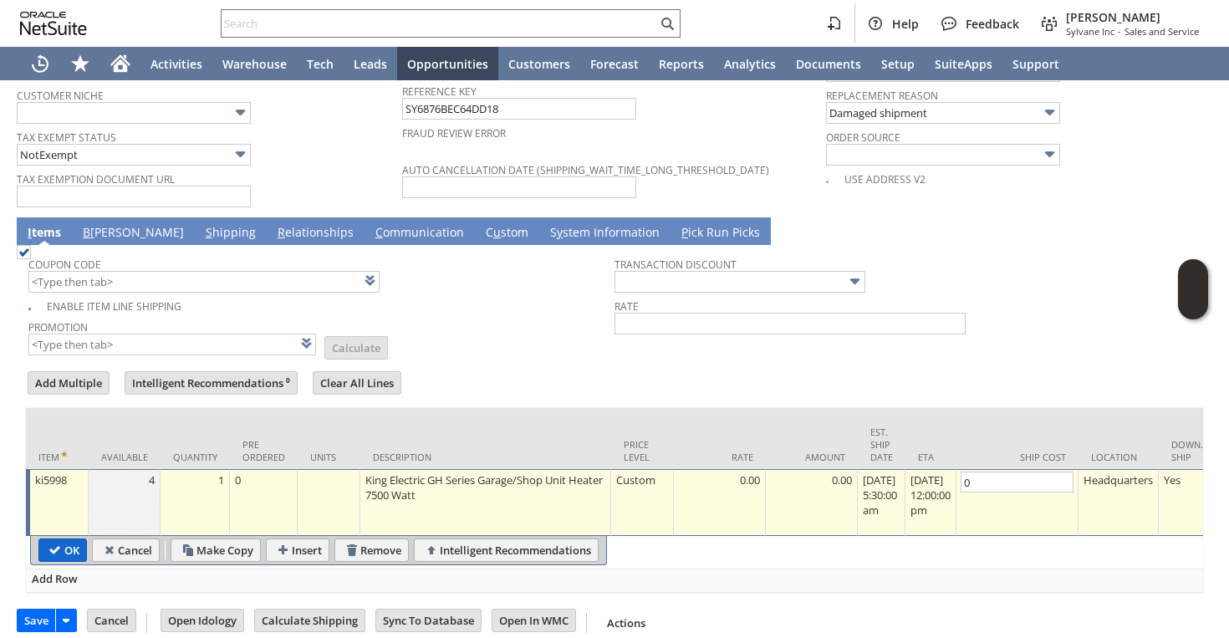
click at [69, 541] on input "OK" at bounding box center [62, 550] width 47 height 22
type input "Add"
type input "Copy Previous"
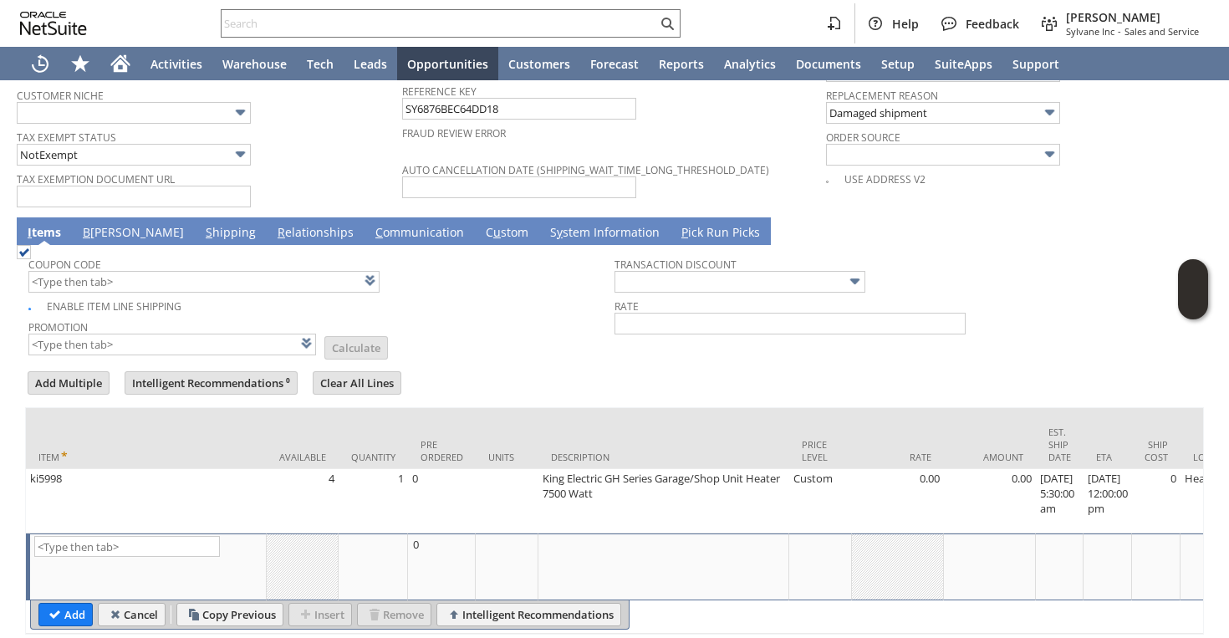
click at [111, 224] on link "B illing" at bounding box center [134, 233] width 110 height 18
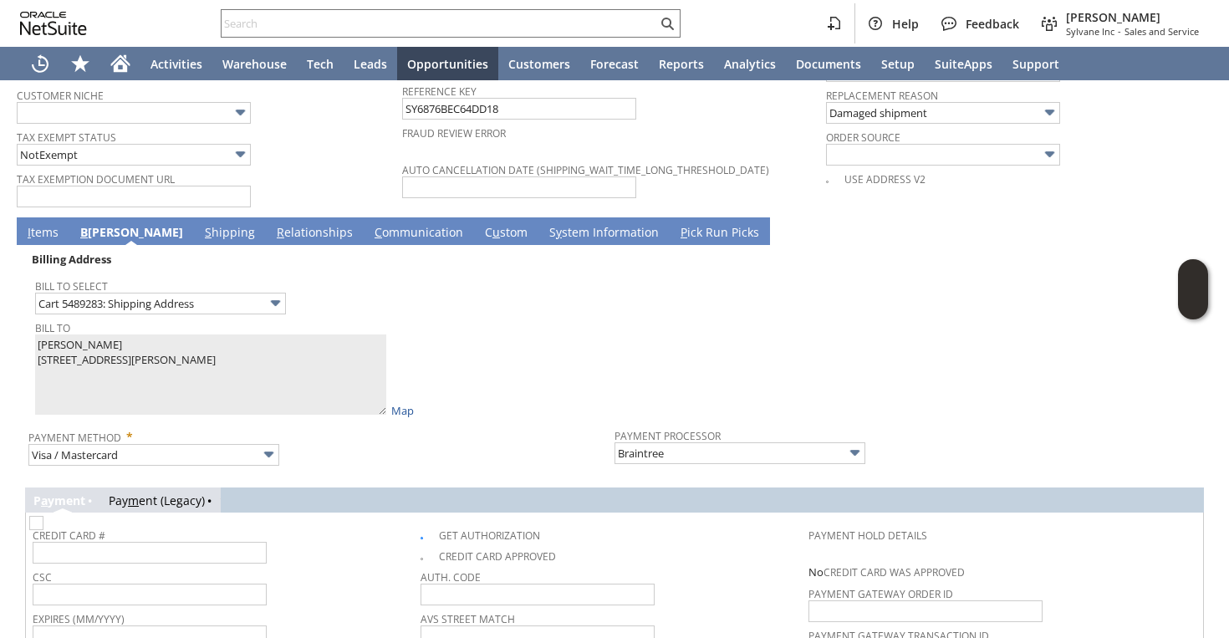
click at [43, 526] on img at bounding box center [36, 523] width 14 height 14
checkbox input "false"
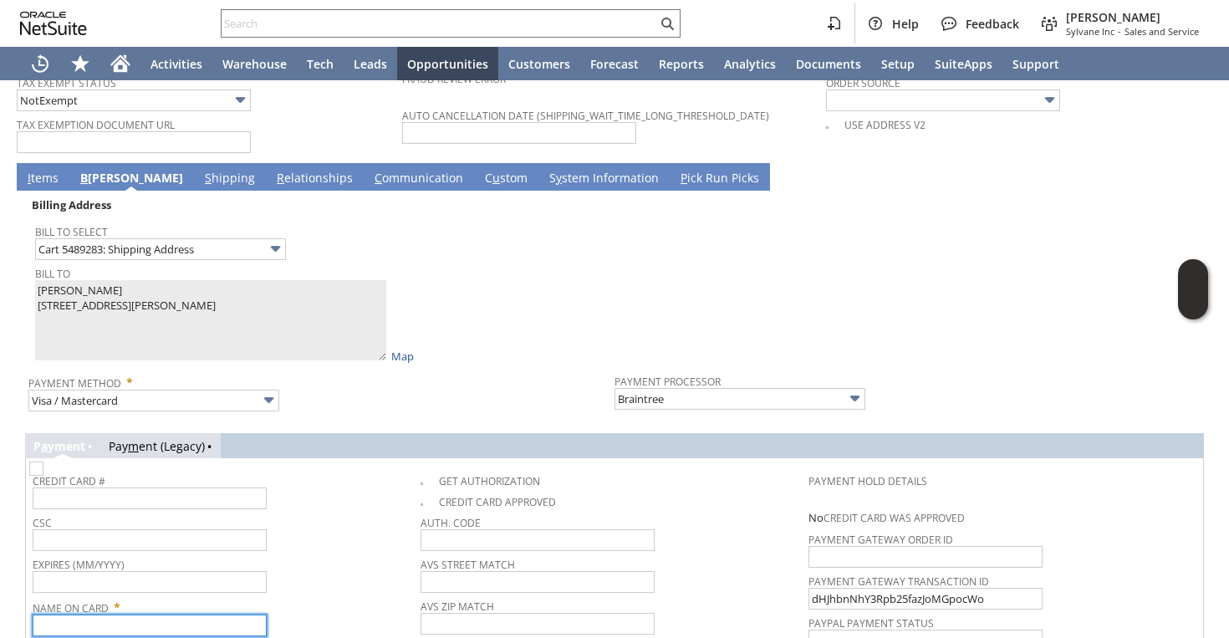
click at [74, 620] on input "text" at bounding box center [150, 626] width 234 height 22
paste input "carolyn helt"
type input "carolyn helt"
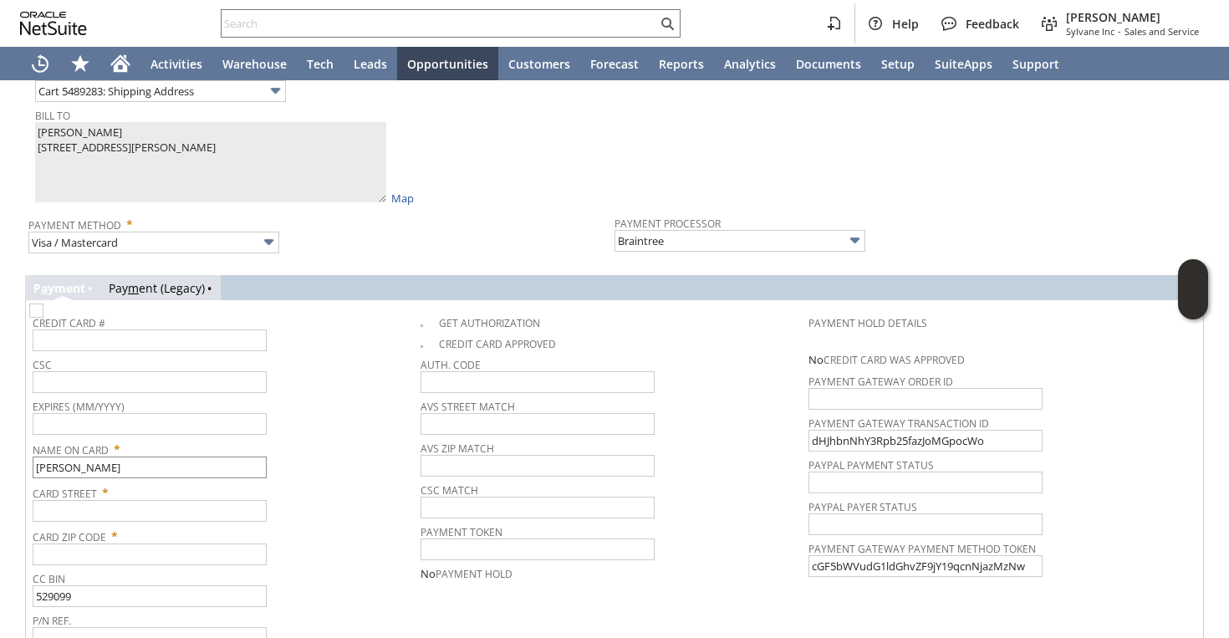
scroll to position [1573, 0]
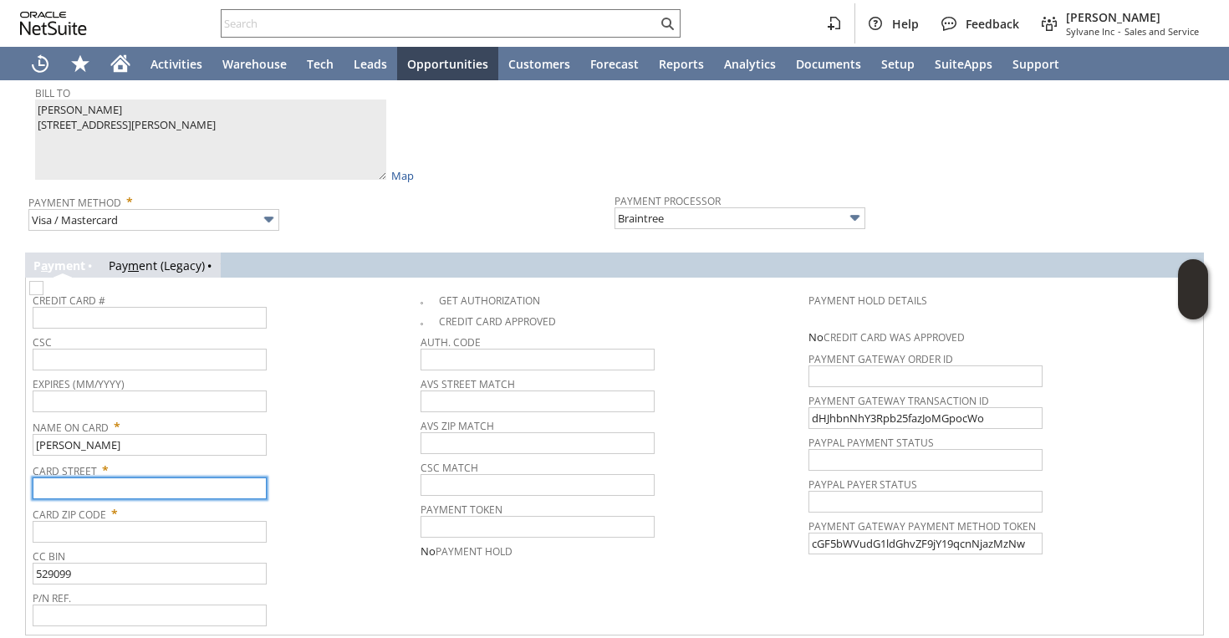
click at [67, 479] on input "text" at bounding box center [150, 488] width 234 height 22
paste input "60526 Billadeau Rd"
type input "60526 Billadeau Rd"
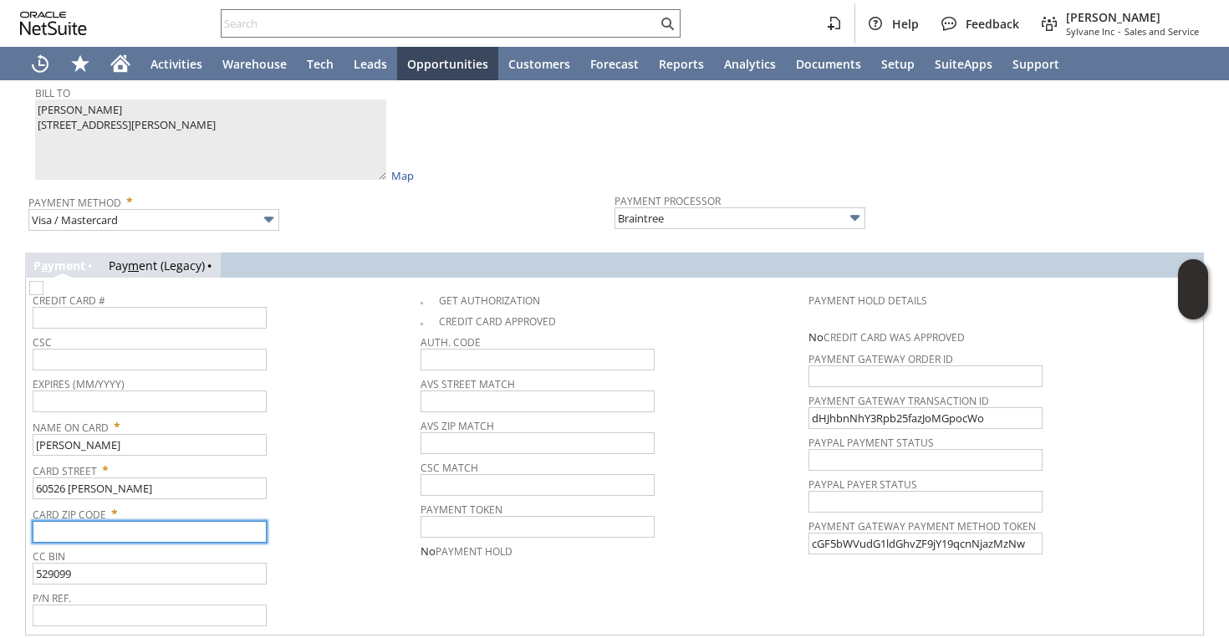
click at [59, 526] on input "text" at bounding box center [150, 532] width 234 height 22
paste input "97702"
type input "97702"
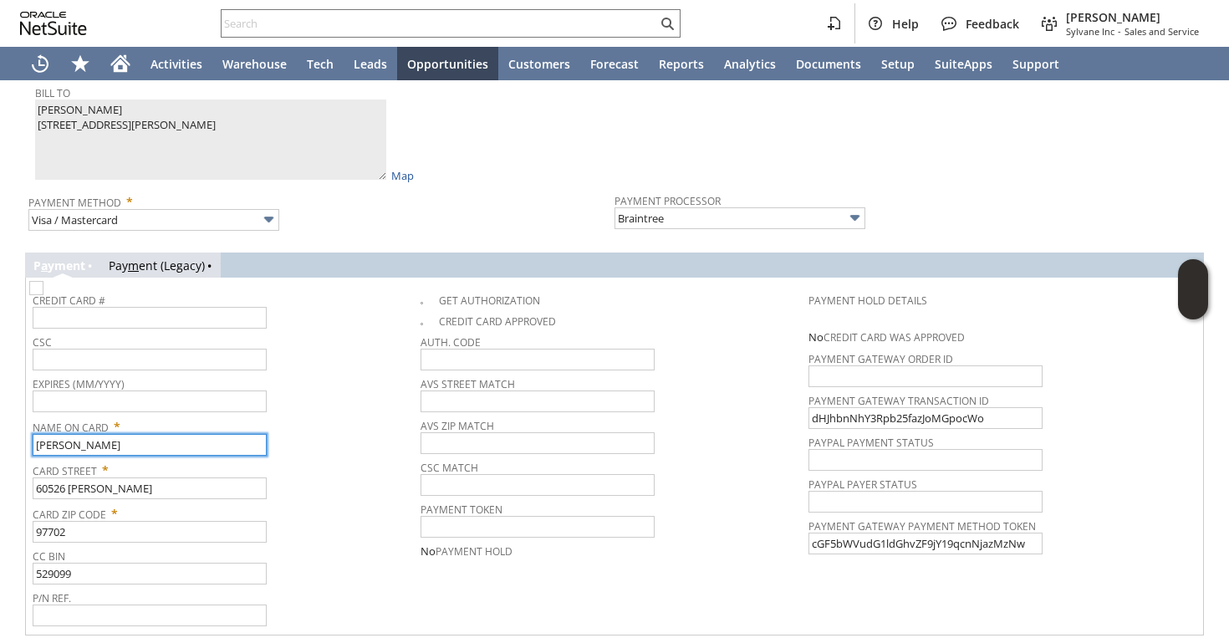
click at [42, 437] on input "carolyn helt" at bounding box center [150, 445] width 234 height 22
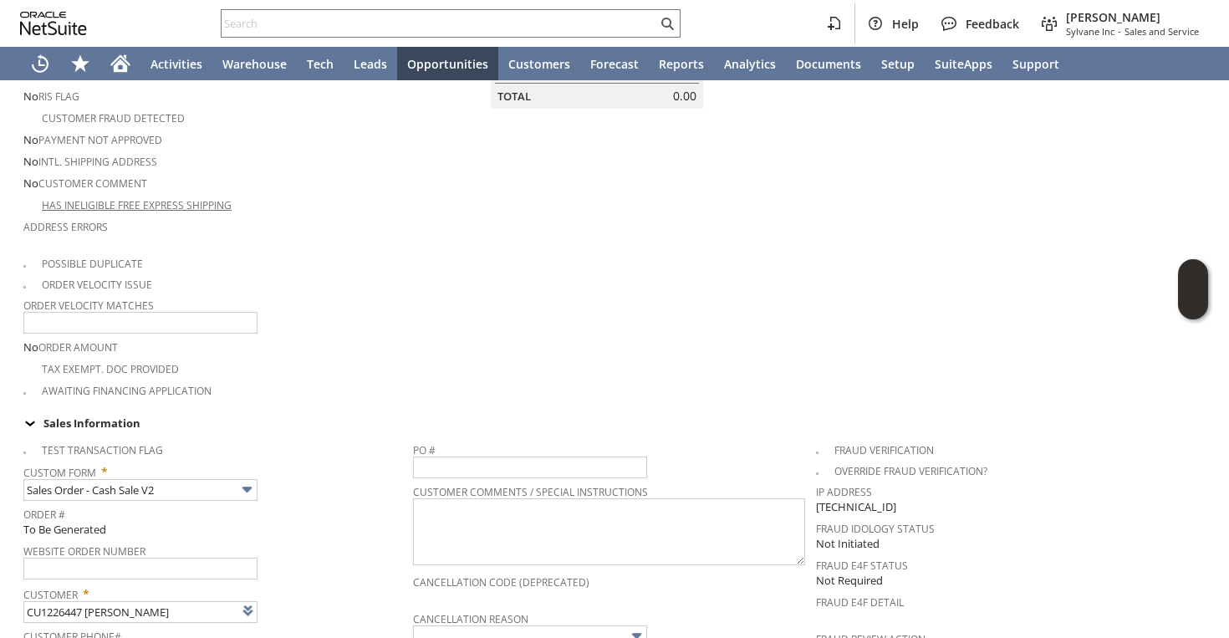
scroll to position [0, 0]
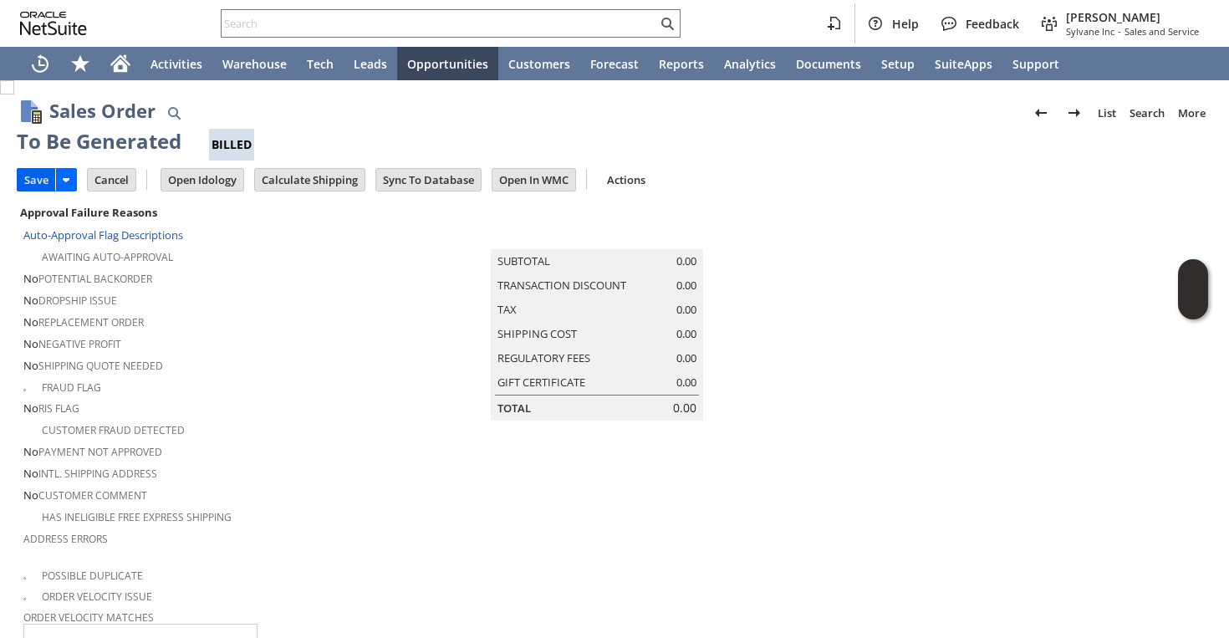
type input "carolyn helt"
click at [48, 181] on input "Save" at bounding box center [37, 180] width 38 height 22
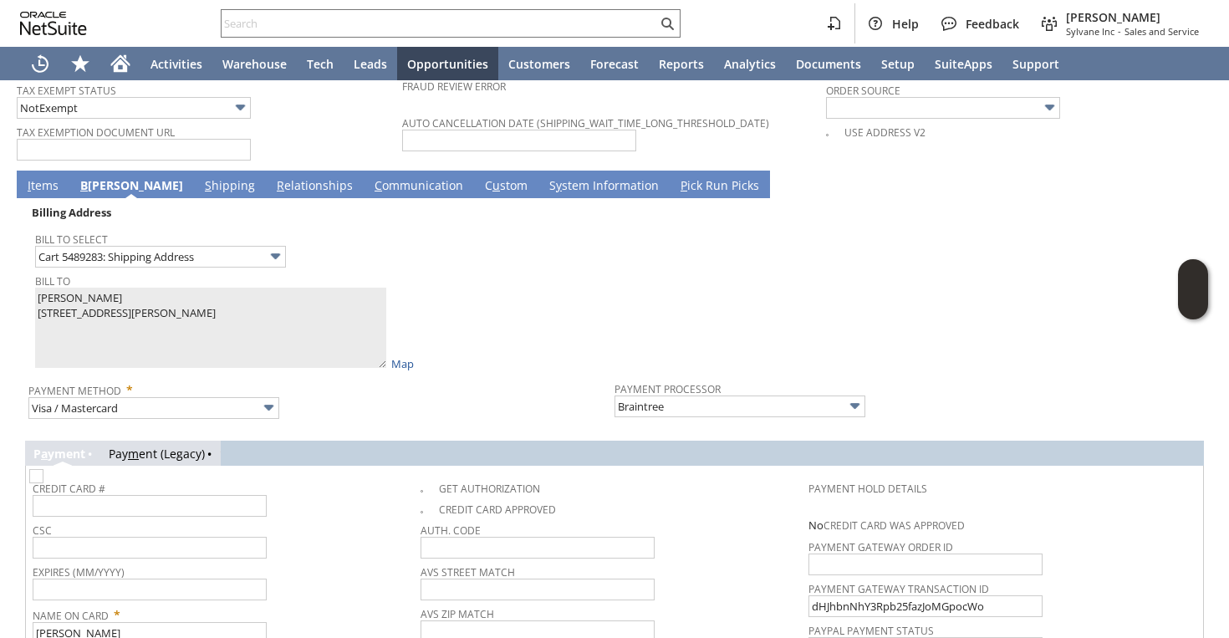
scroll to position [1617, 0]
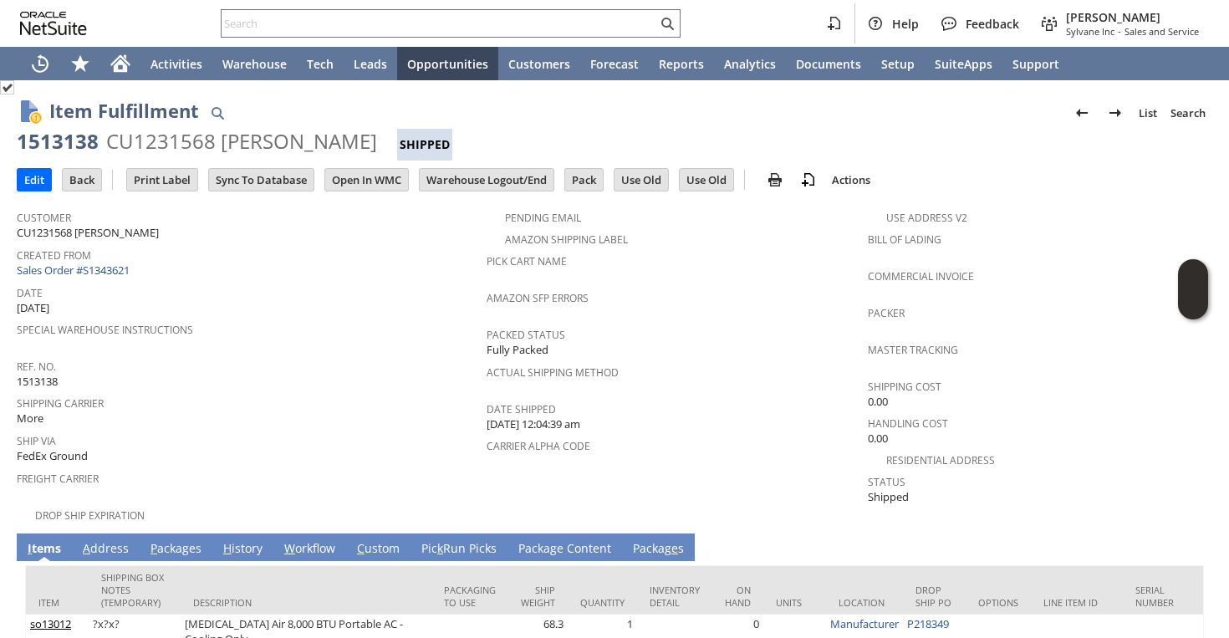
scroll to position [18, 0]
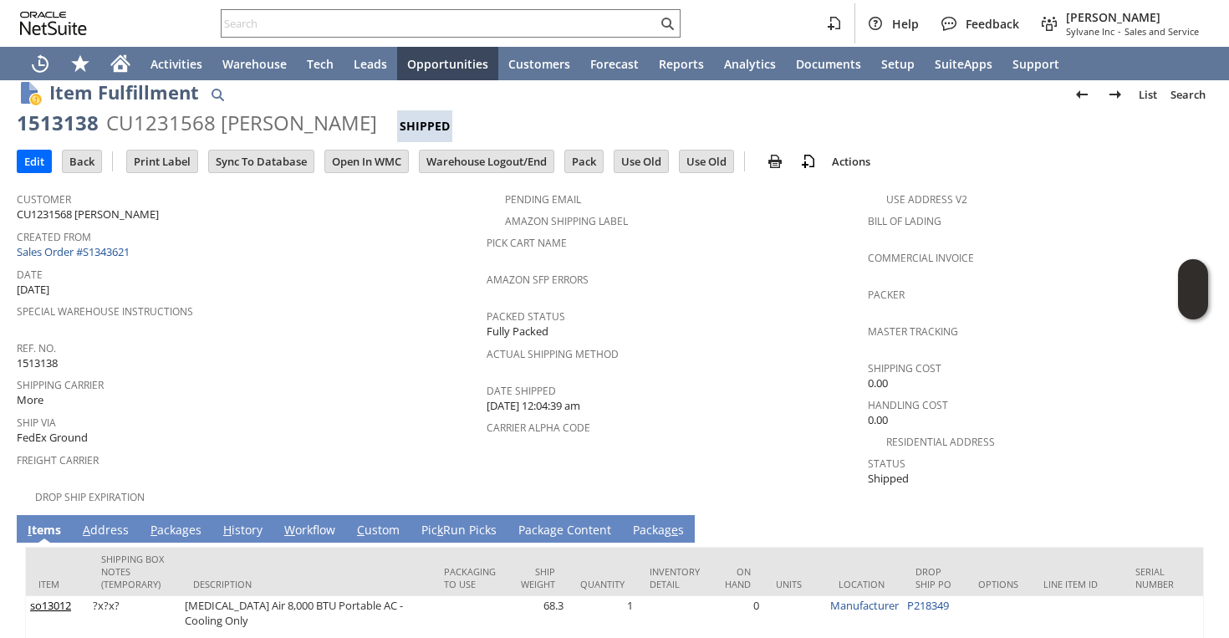
click at [473, 23] on input "text" at bounding box center [440, 23] width 436 height 20
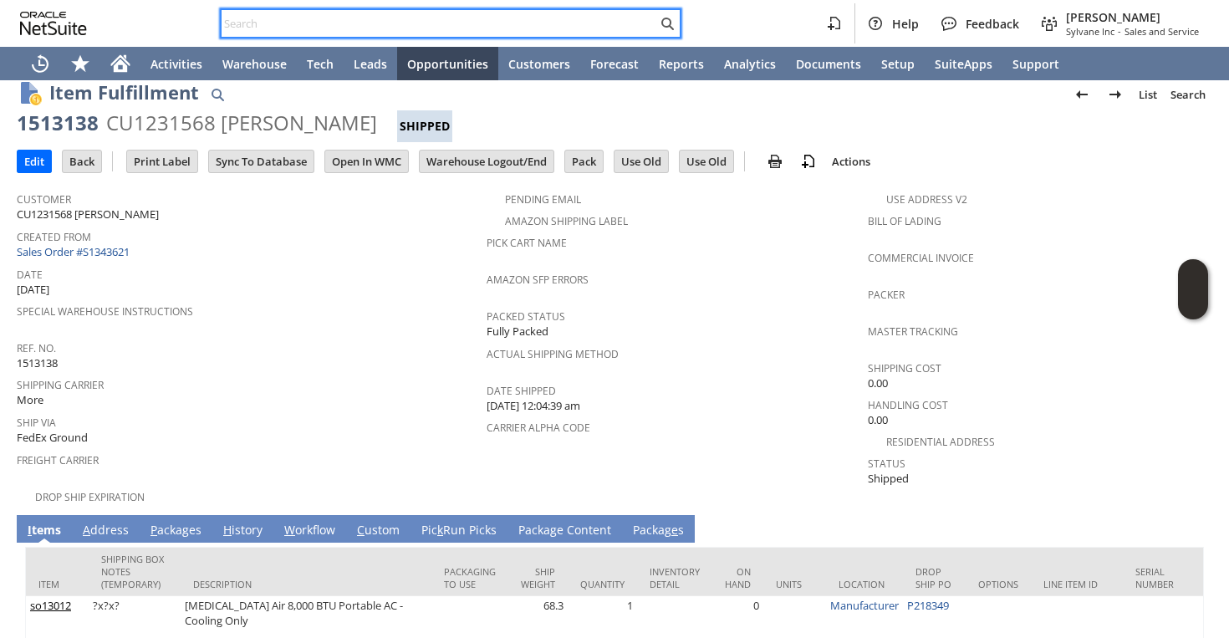
paste input "8064980888"
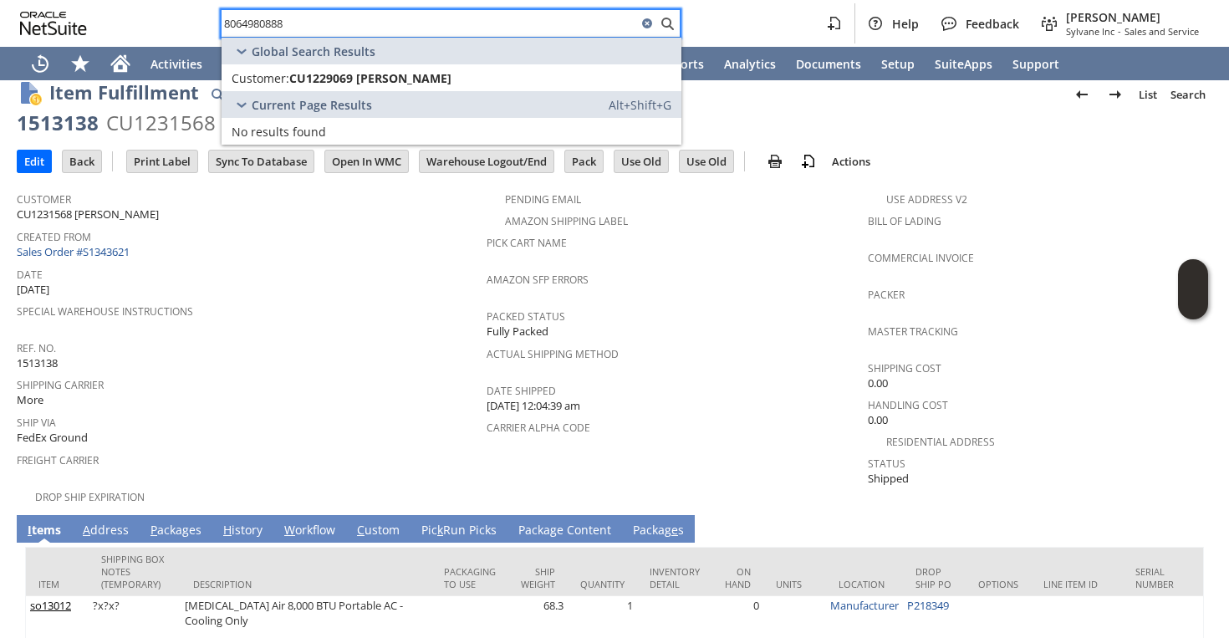
type input "8064980888"
click at [404, 68] on link "Customer: CU1229069 Dean Ruzic Edit Dash" at bounding box center [452, 77] width 460 height 27
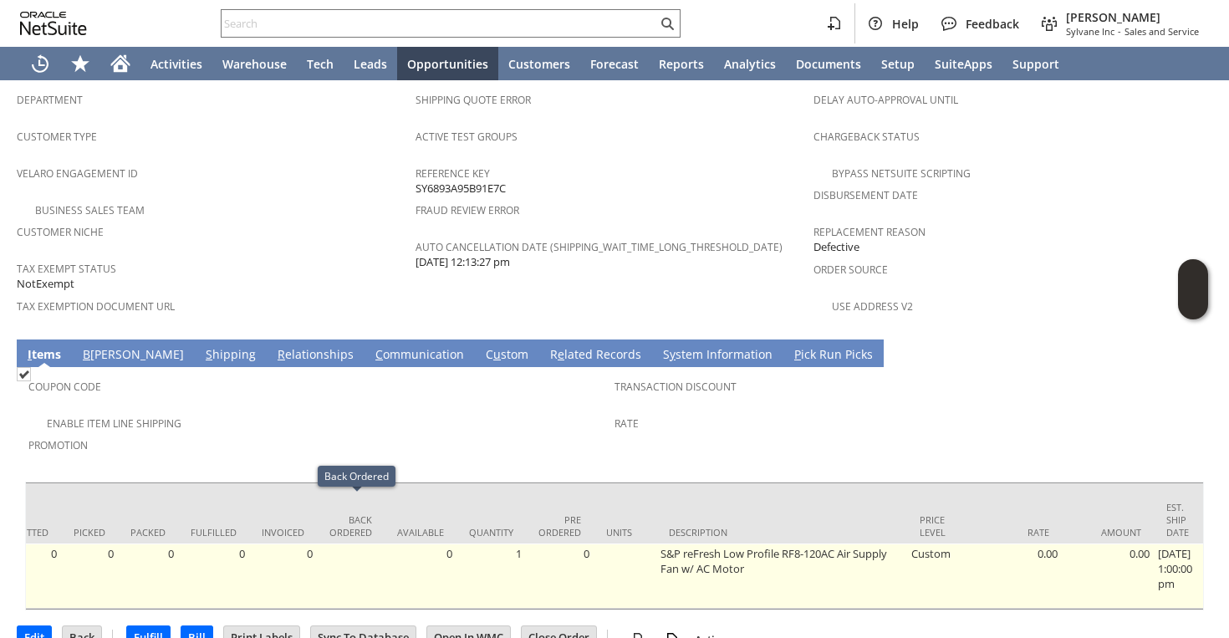
scroll to position [0, 182]
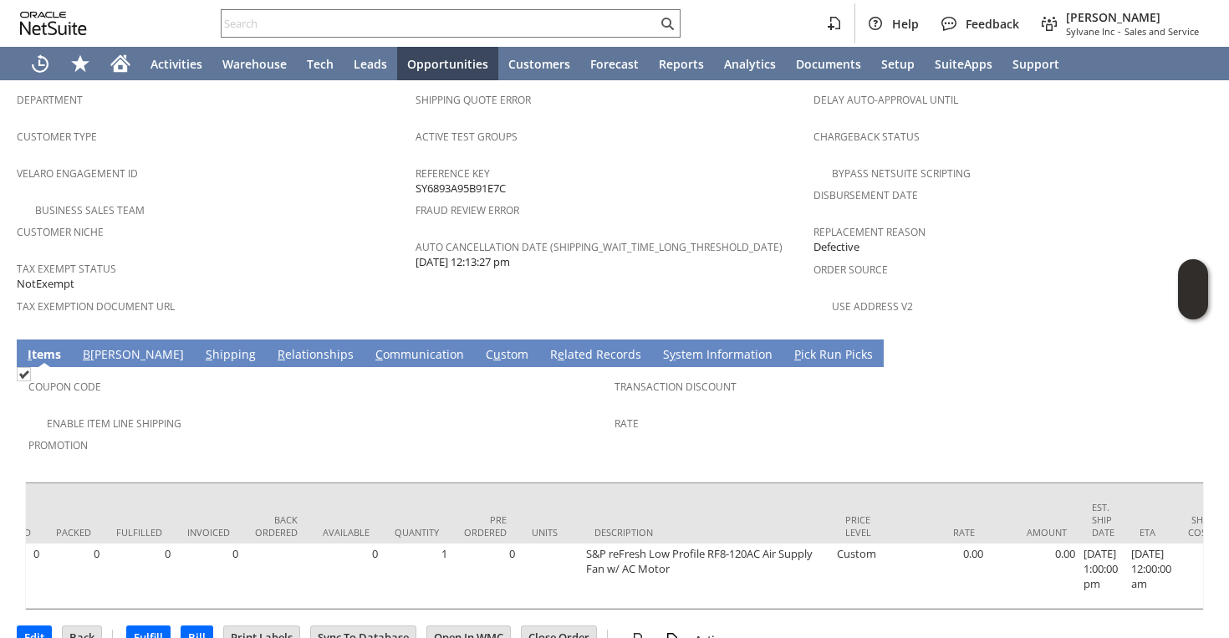
click at [202, 346] on link "S hipping" at bounding box center [231, 355] width 59 height 18
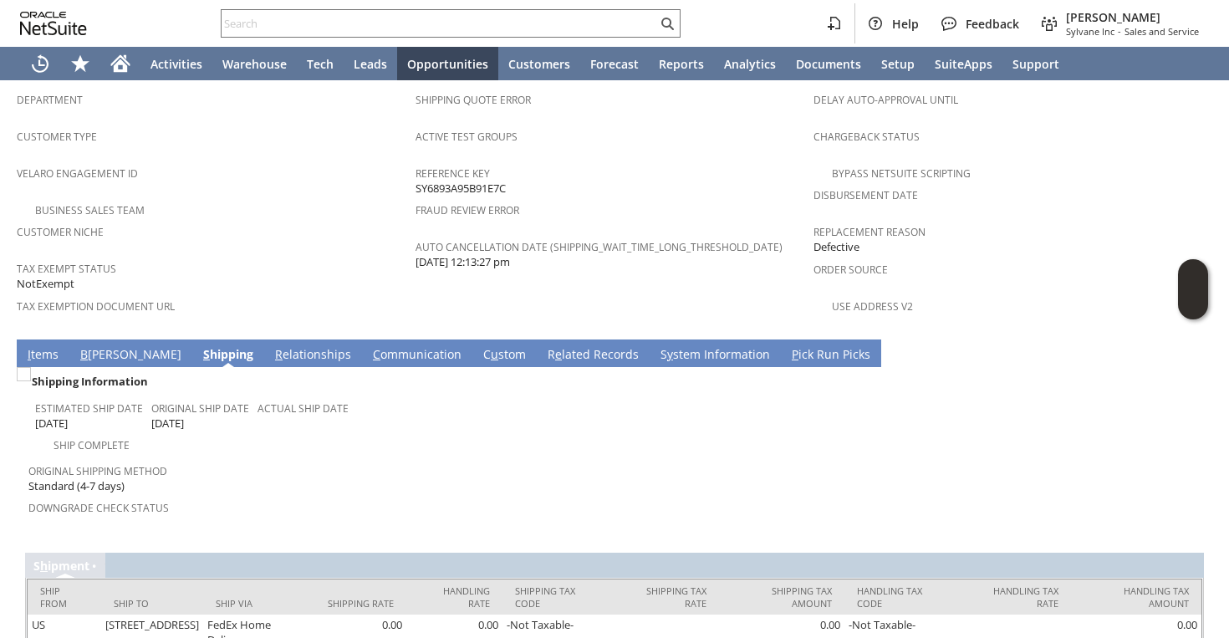
click at [391, 455] on td "Original Shipping Method Standard (4-7 days)" at bounding box center [321, 475] width 586 height 41
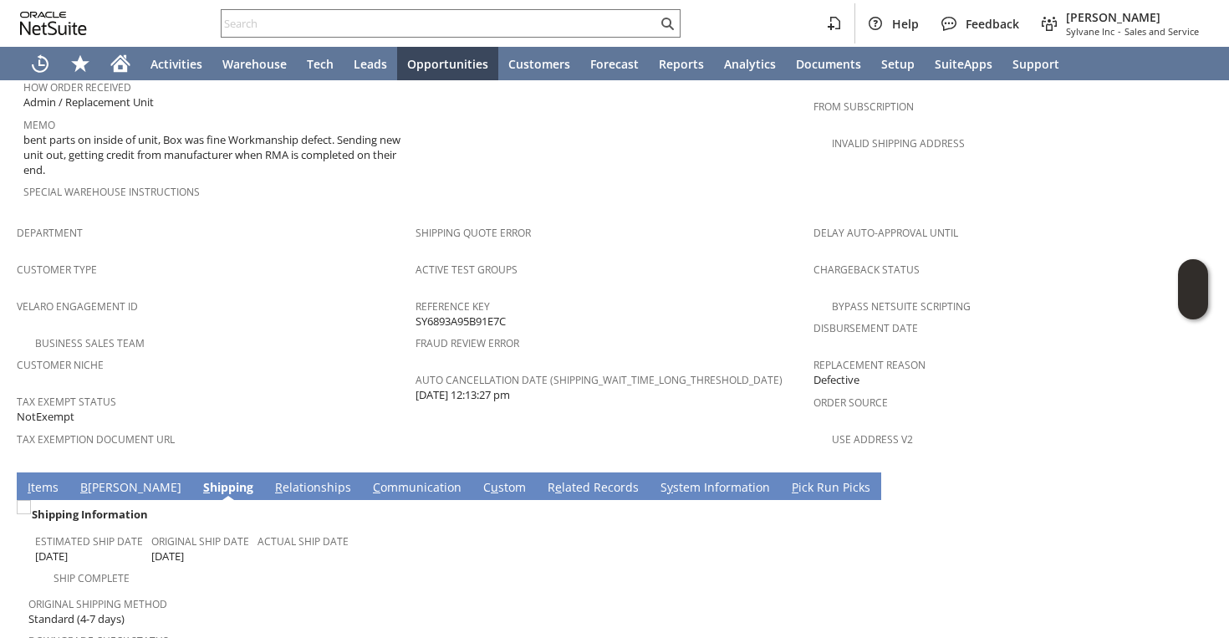
scroll to position [1113, 0]
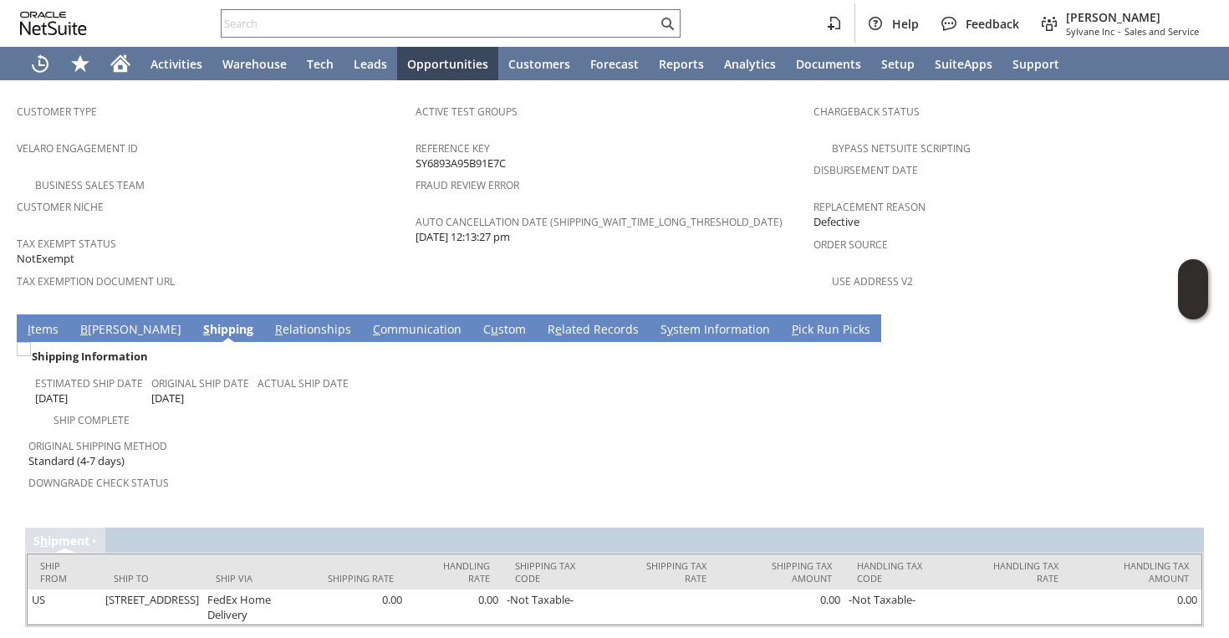
click at [33, 321] on link "I tems" at bounding box center [42, 330] width 39 height 18
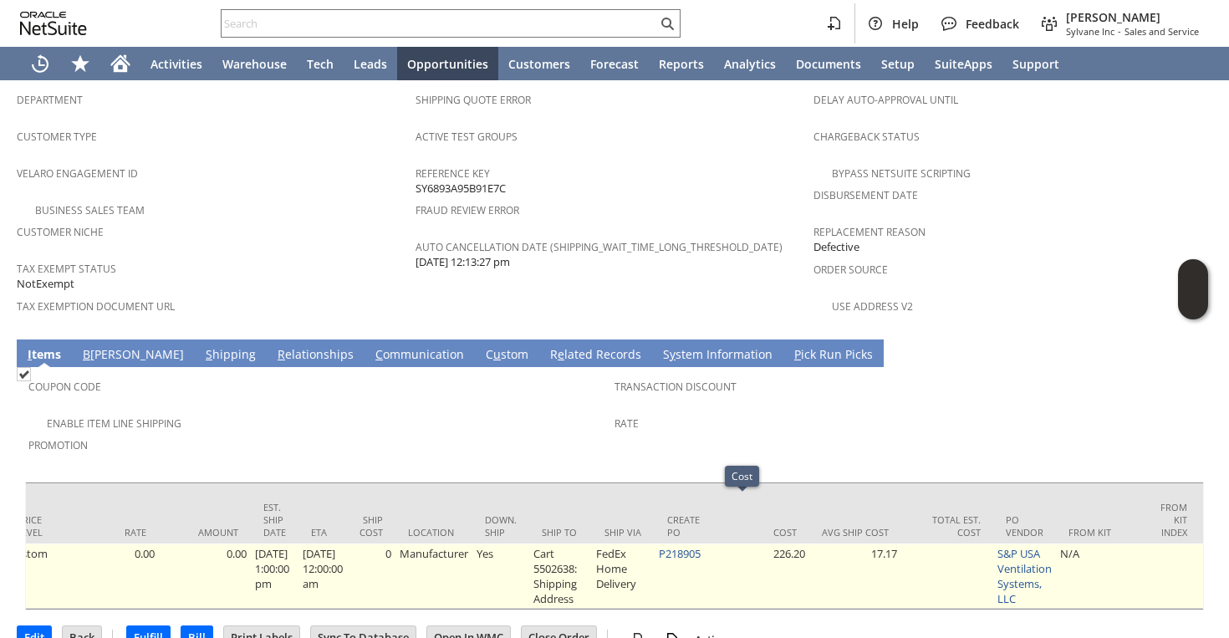
scroll to position [0, 693]
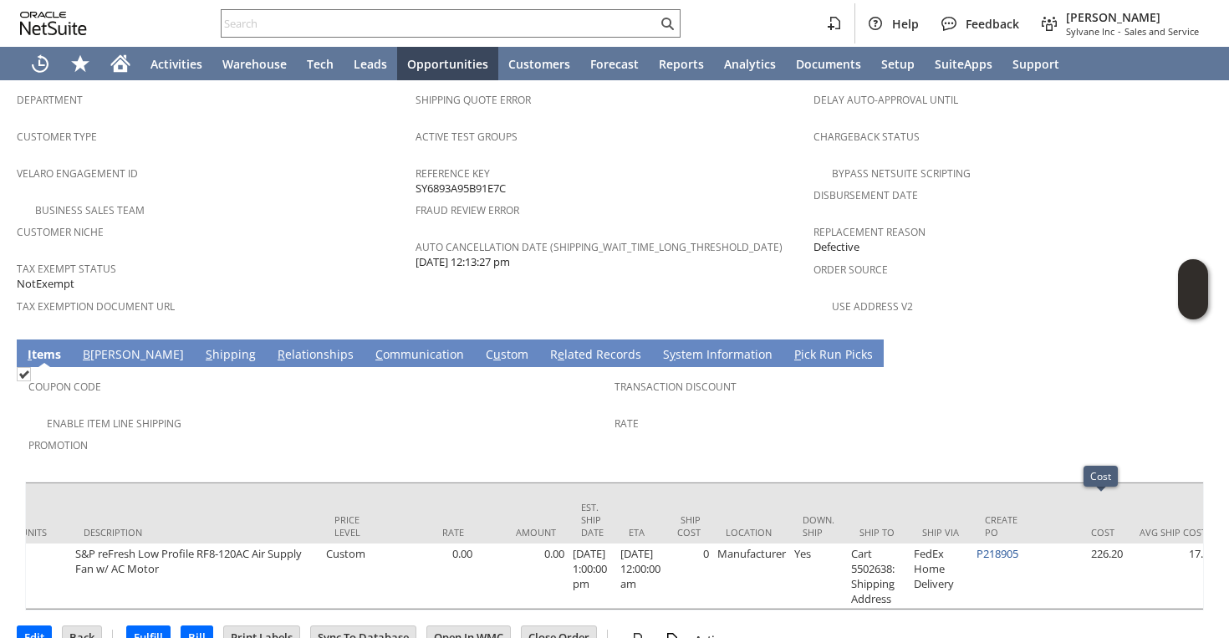
click at [202, 346] on link "S hipping" at bounding box center [231, 355] width 59 height 18
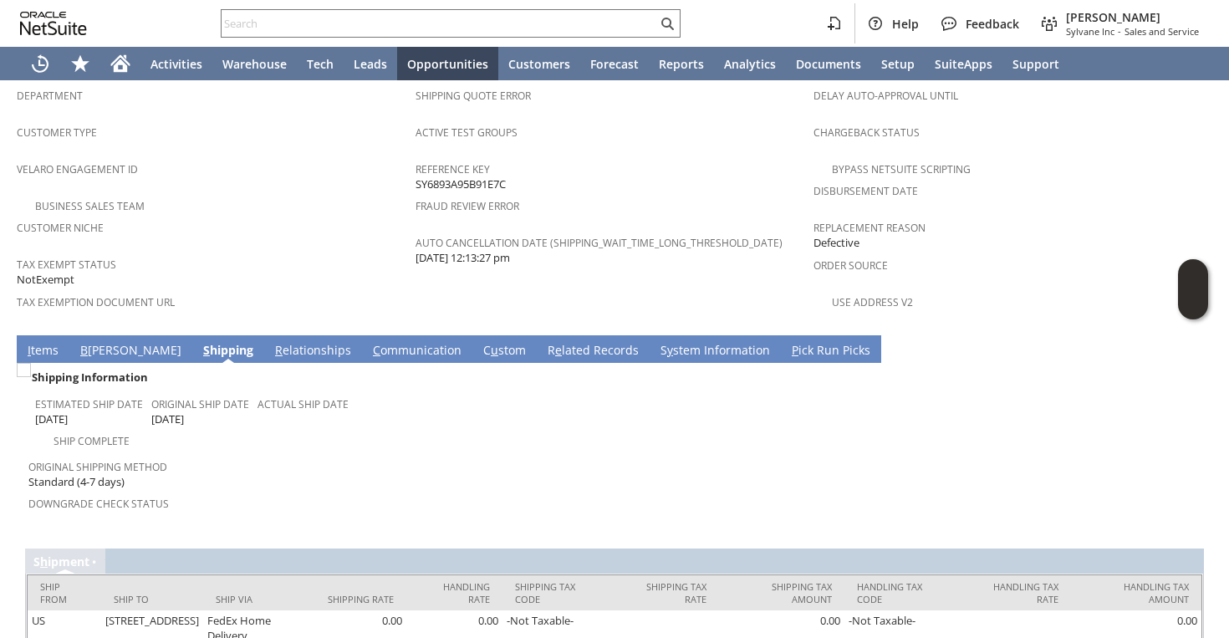
scroll to position [1096, 0]
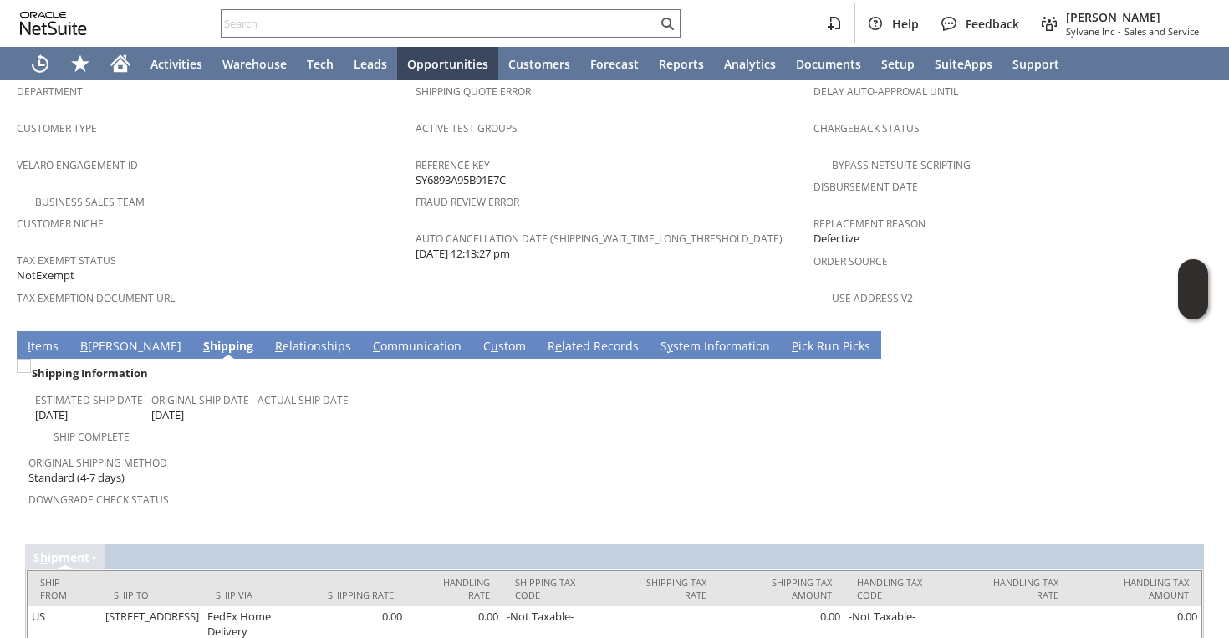
click at [43, 338] on link "I tems" at bounding box center [42, 347] width 39 height 18
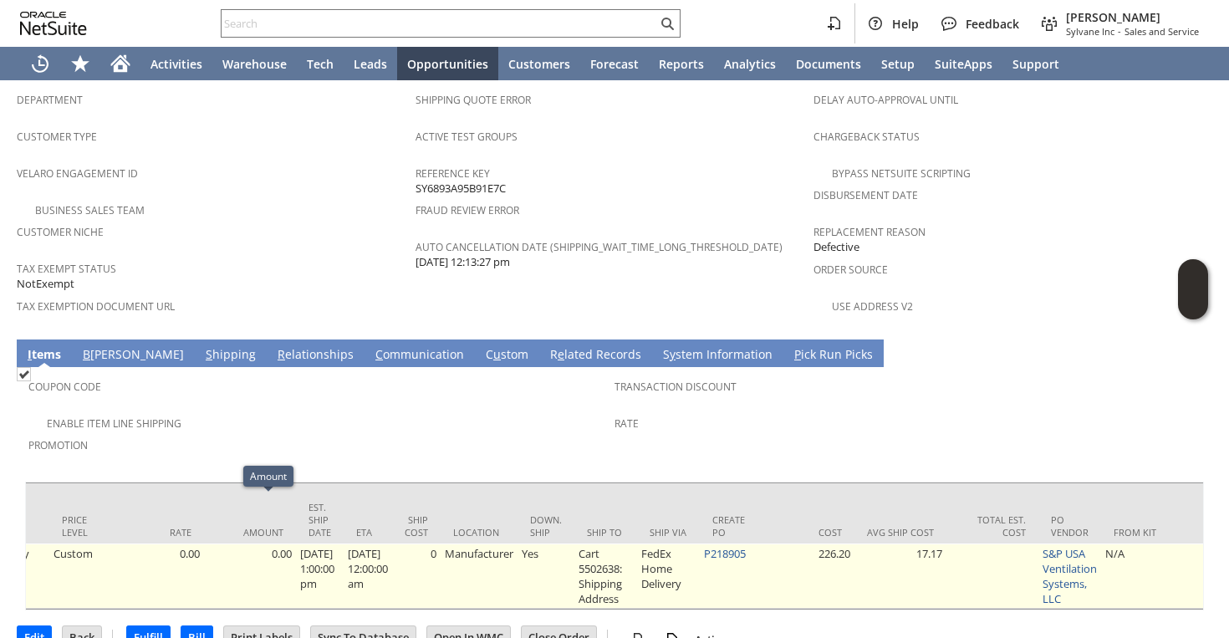
scroll to position [0, 984]
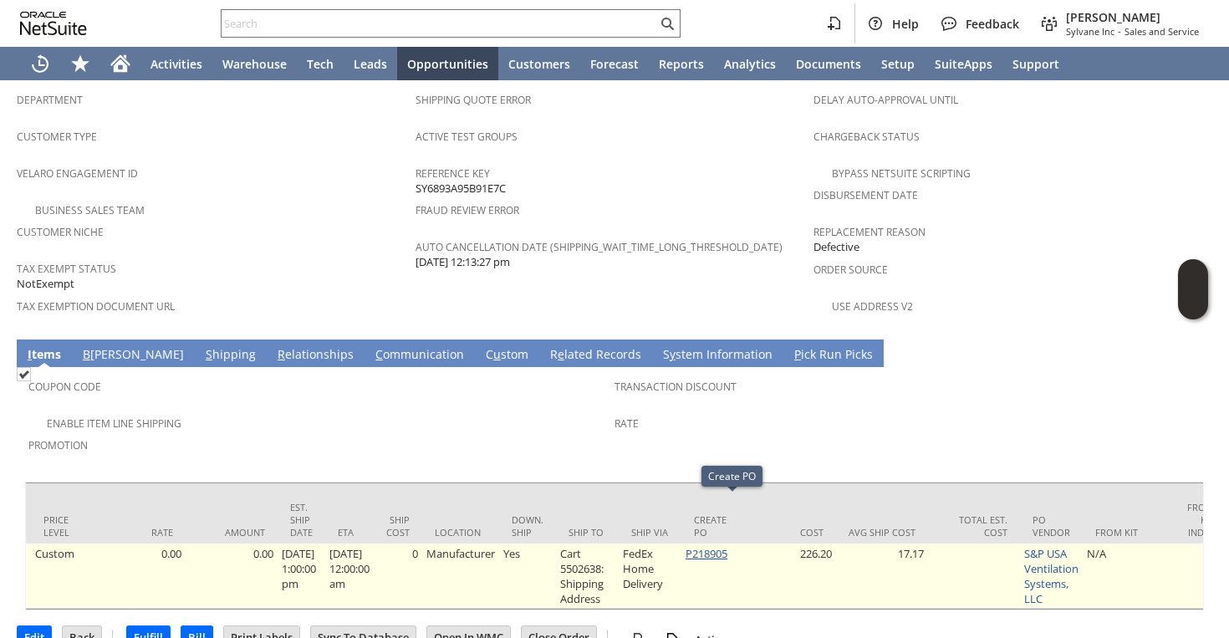
click at [726, 546] on link "P218905" at bounding box center [707, 553] width 42 height 15
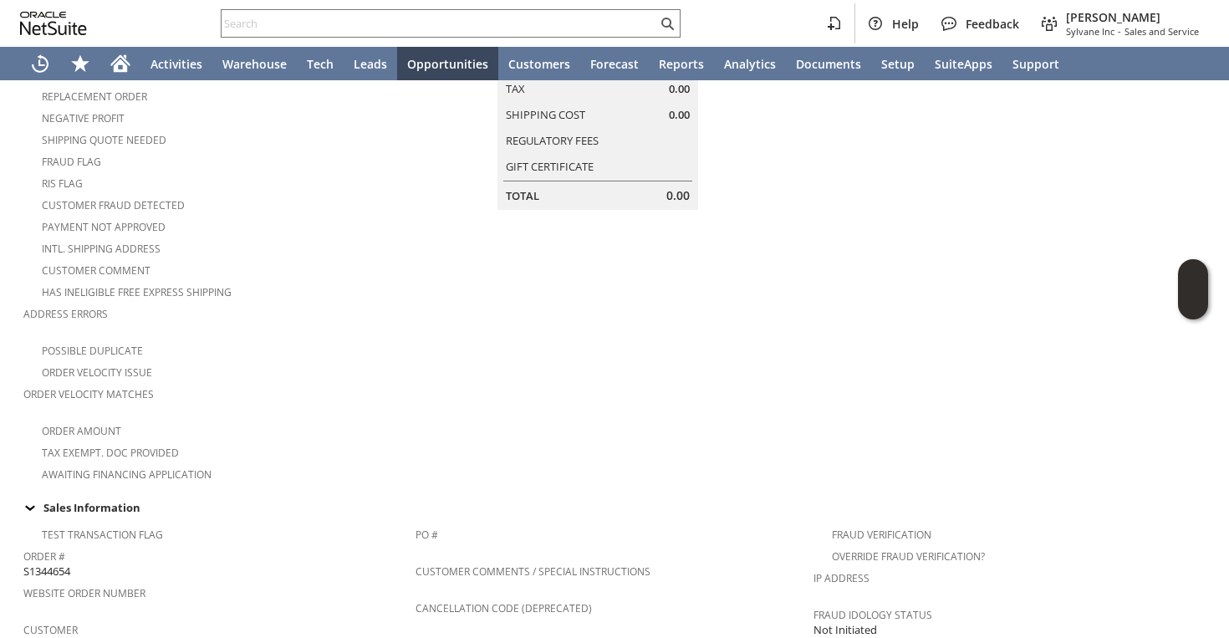
scroll to position [0, 0]
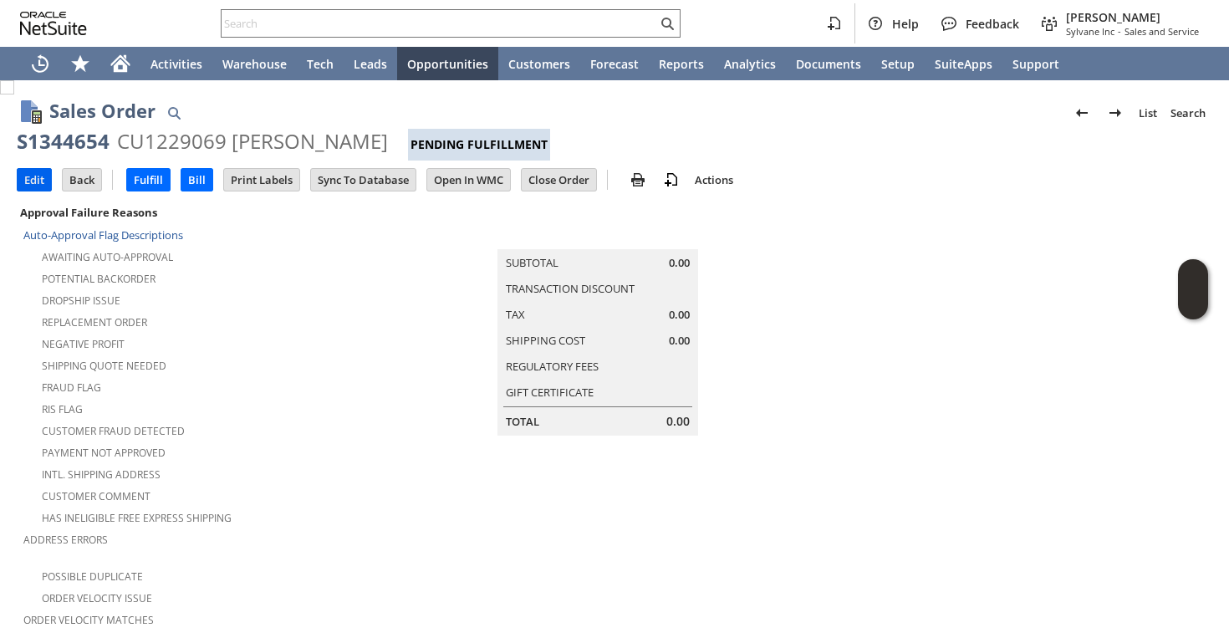
click at [31, 183] on input "Edit" at bounding box center [34, 180] width 33 height 22
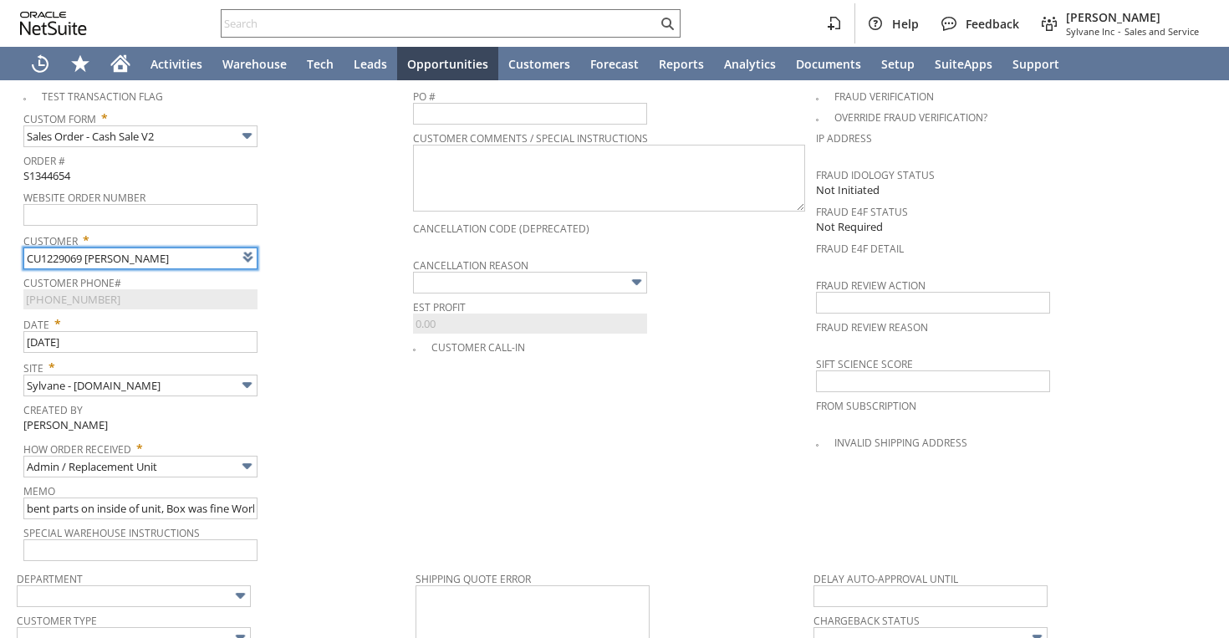
scroll to position [549, 0]
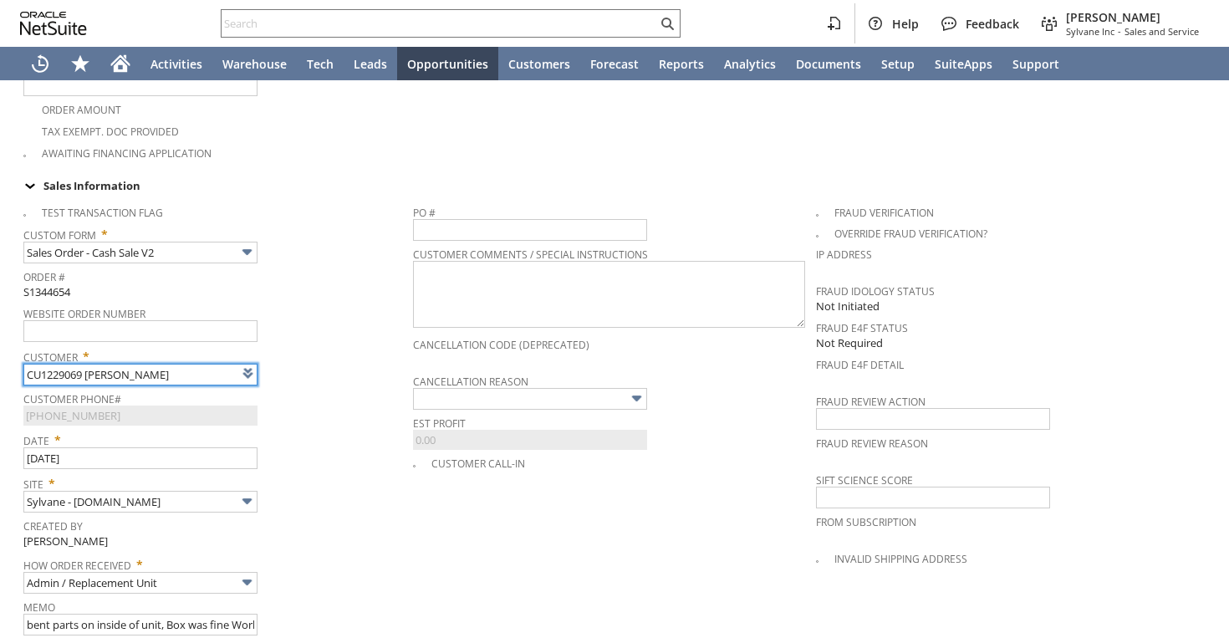
type input "Intelligent Recommendations ⁰"
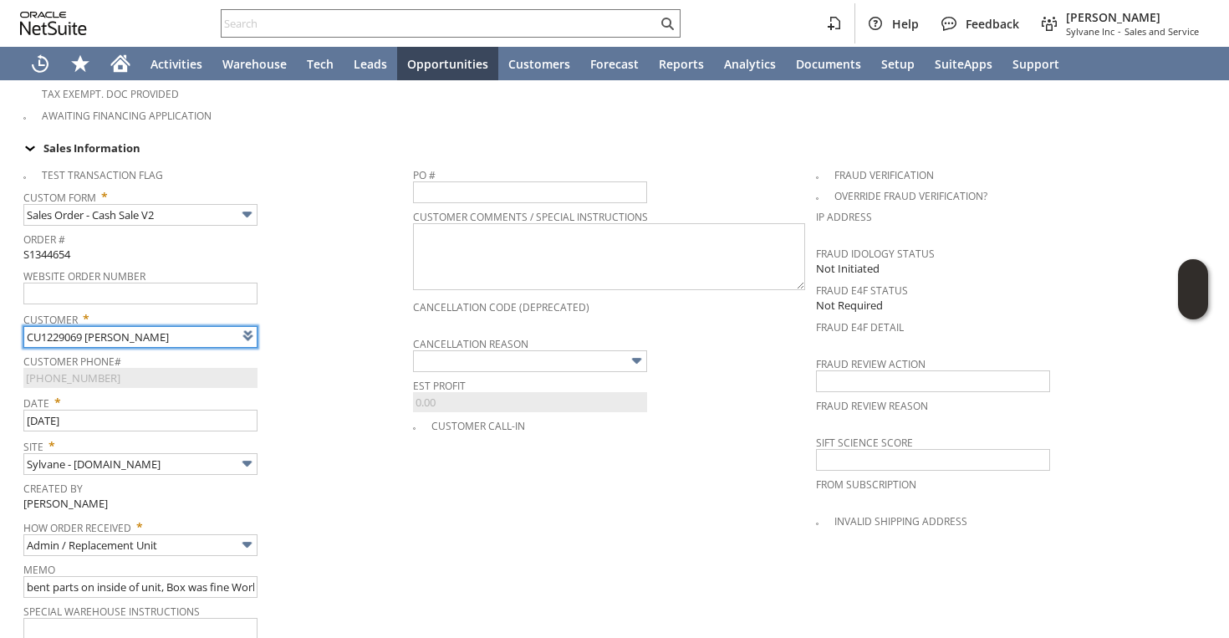
scroll to position [600, 0]
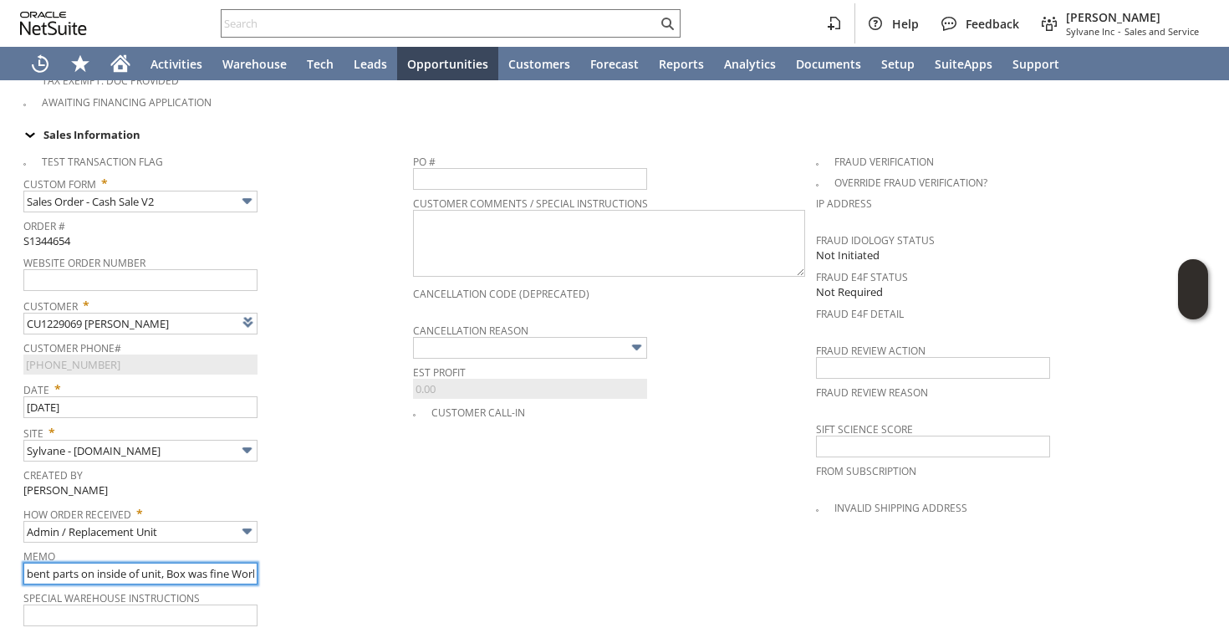
click at [201, 563] on input "bent parts on inside of unit, Box was fine Workmanship defect. Sending new unit…" at bounding box center [140, 574] width 234 height 22
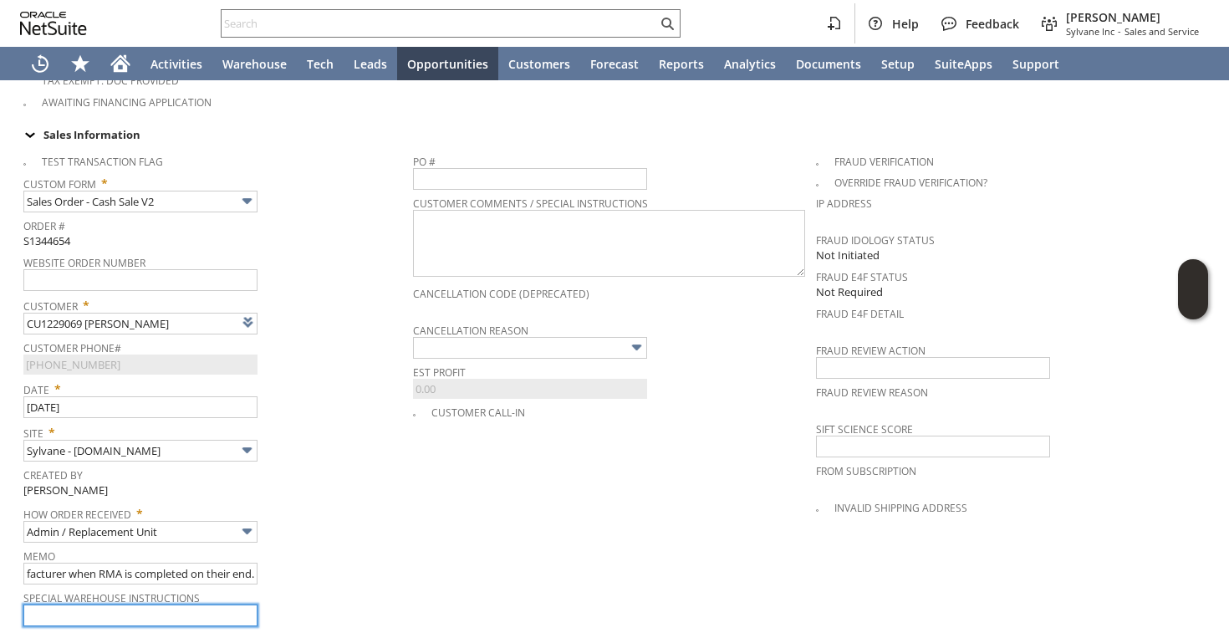
click at [186, 605] on input "text" at bounding box center [140, 616] width 234 height 22
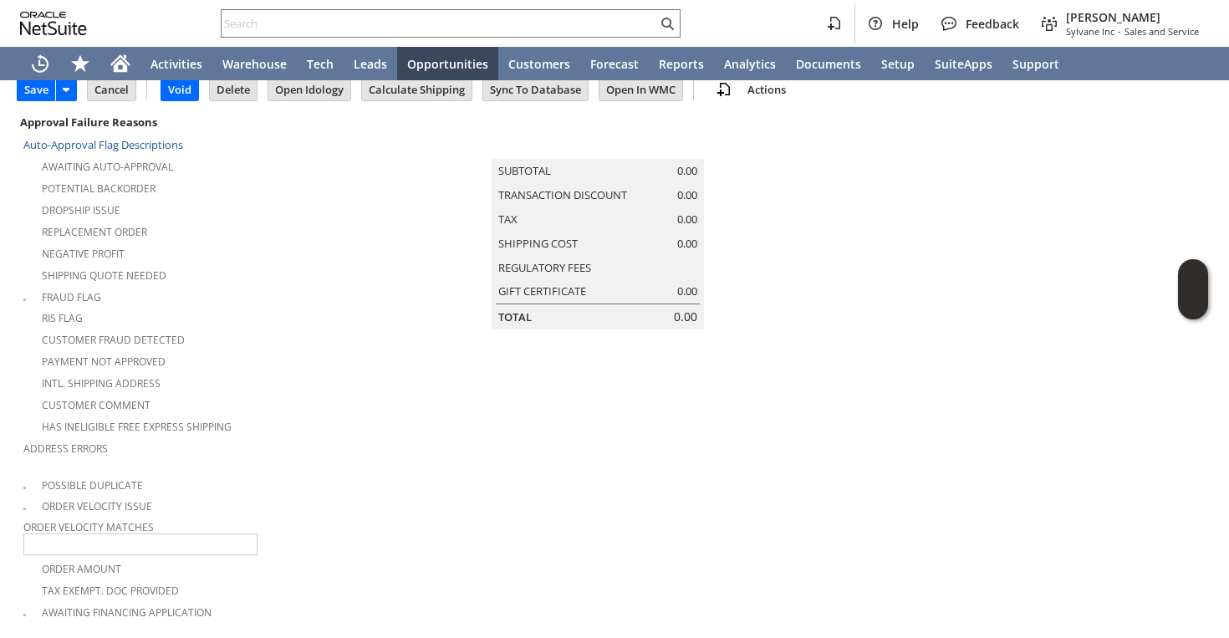
scroll to position [49, 0]
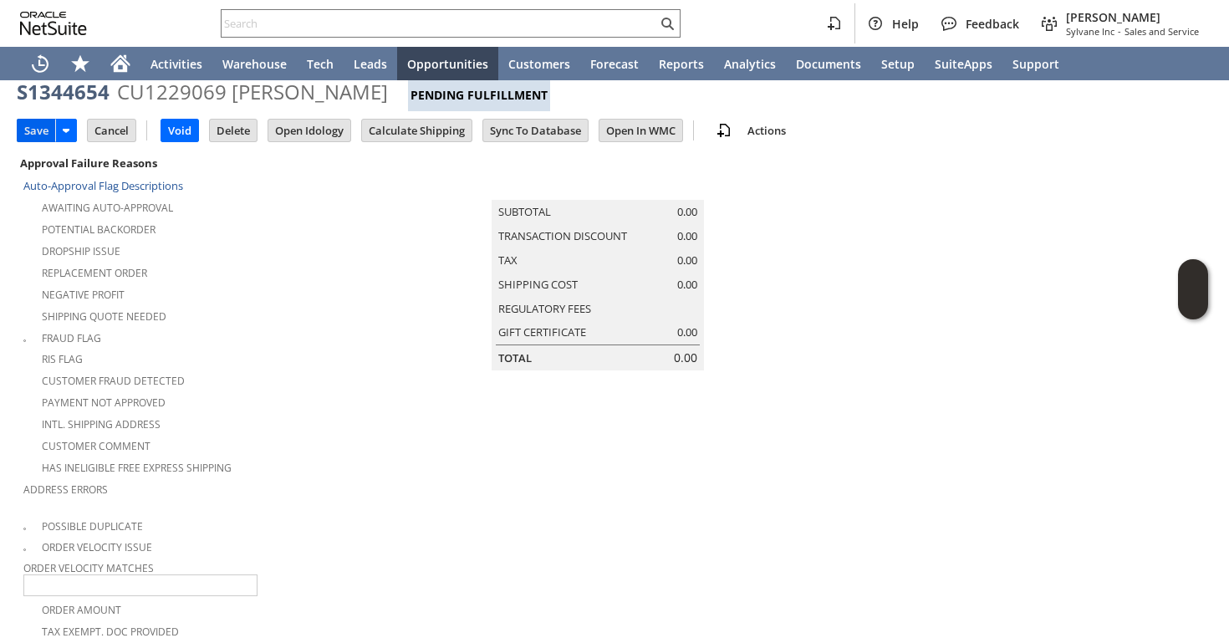
type input "Willing to wait for this replacement | he needs it"
click at [32, 129] on input "Save" at bounding box center [37, 131] width 38 height 22
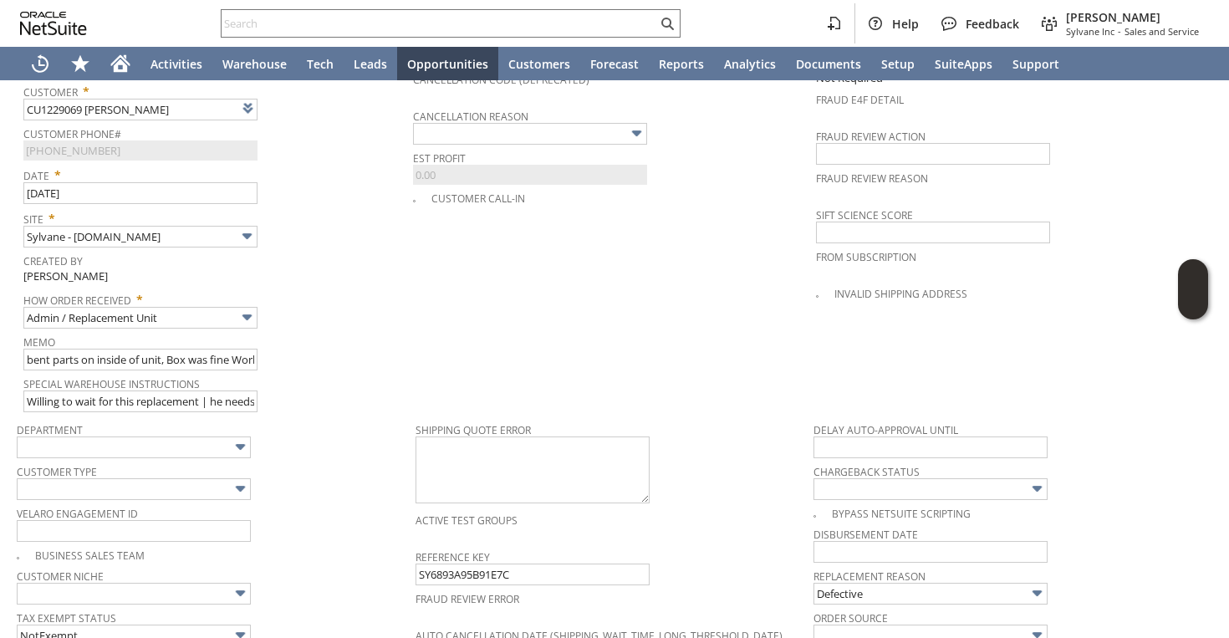
scroll to position [1336, 0]
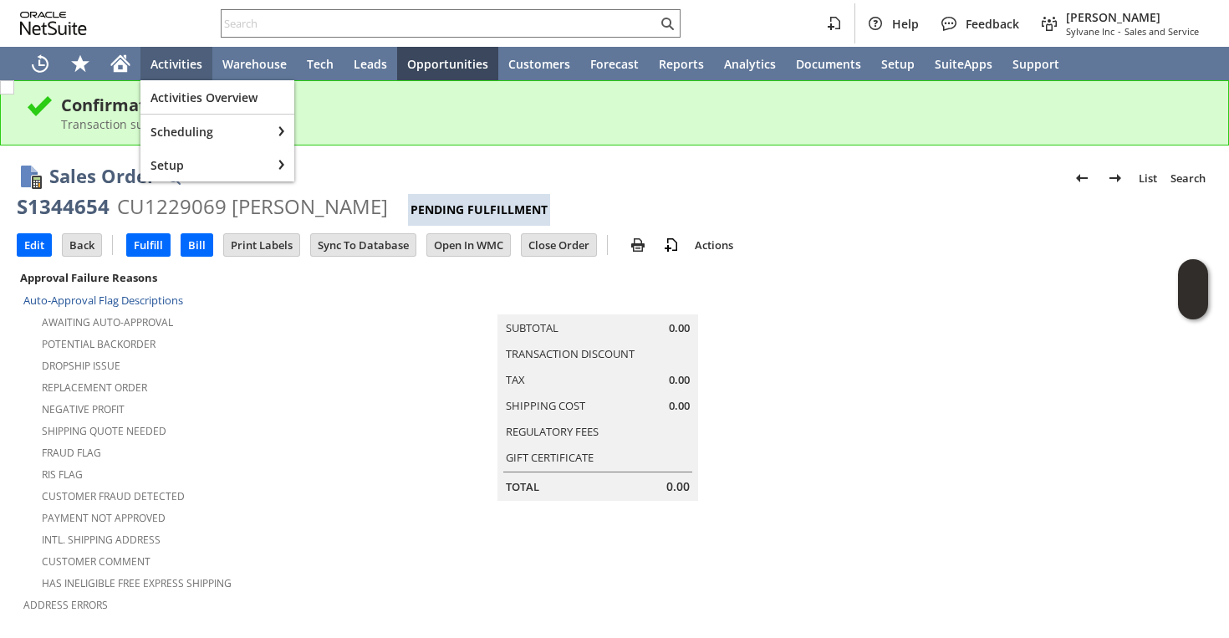
click at [75, 209] on div "S1344654" at bounding box center [63, 206] width 93 height 27
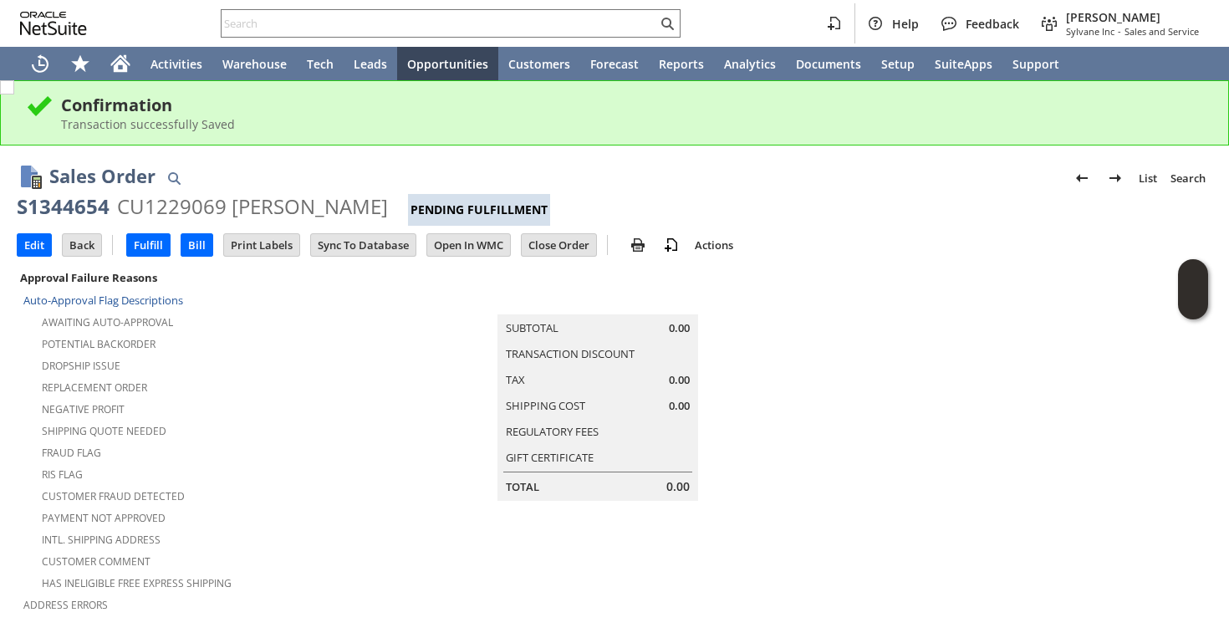
click at [75, 209] on div "S1344654" at bounding box center [63, 206] width 93 height 27
copy div "S1344654"
click at [457, 22] on input "text" at bounding box center [440, 23] width 436 height 20
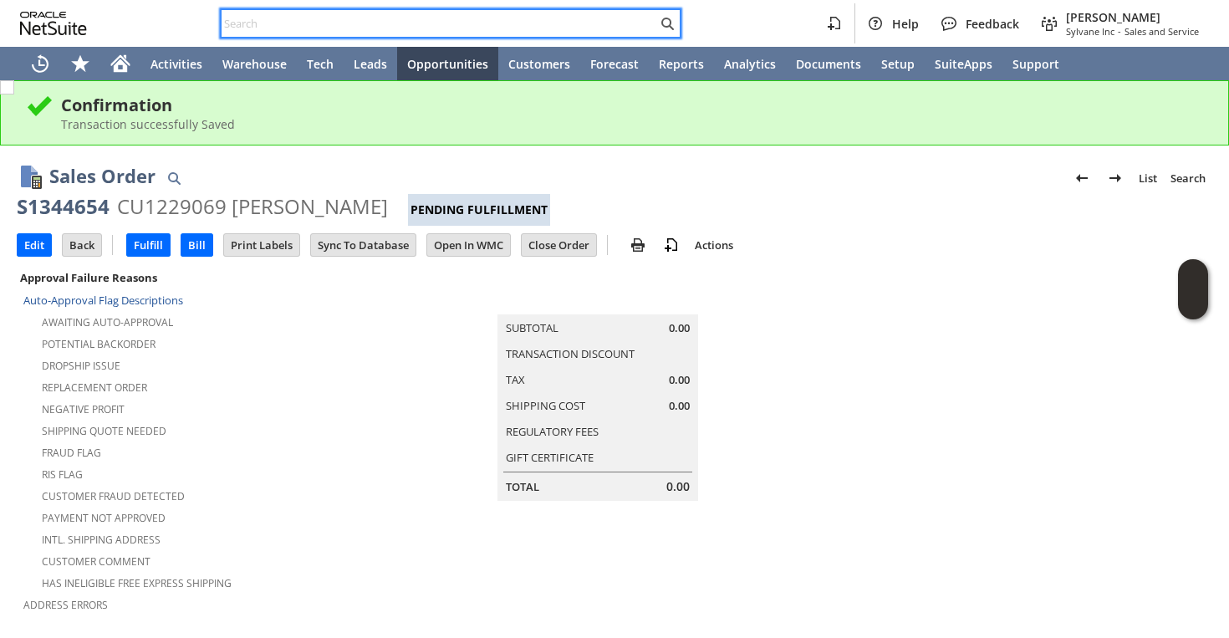
paste input "9204200599"
type input "9204200599"
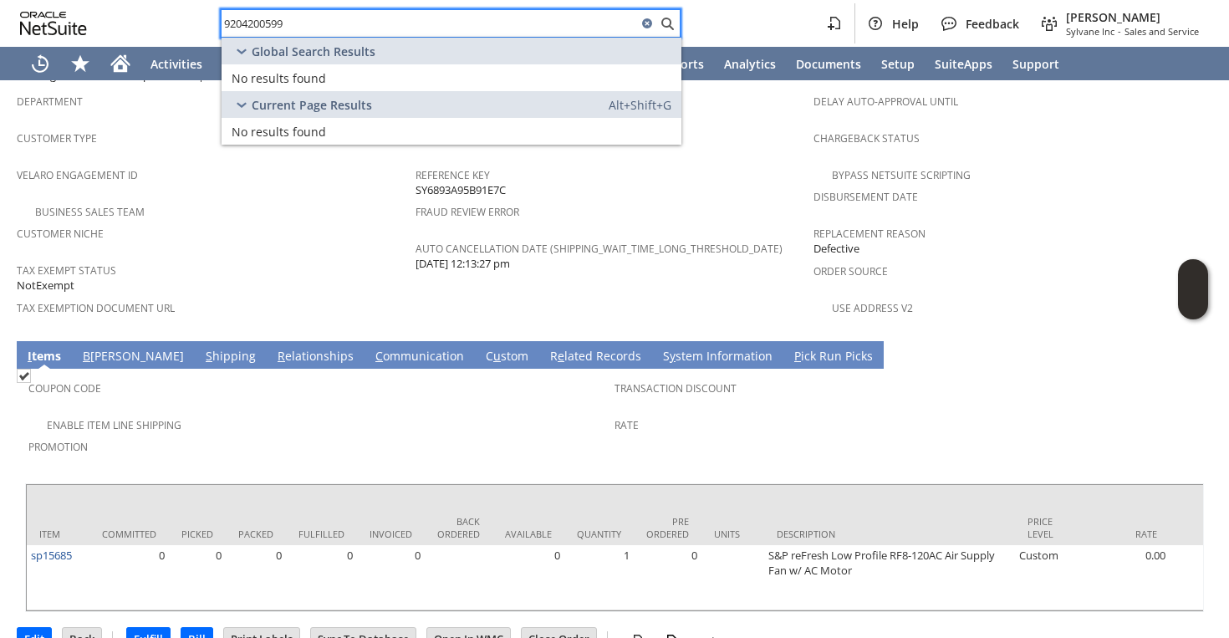
scroll to position [1153, 0]
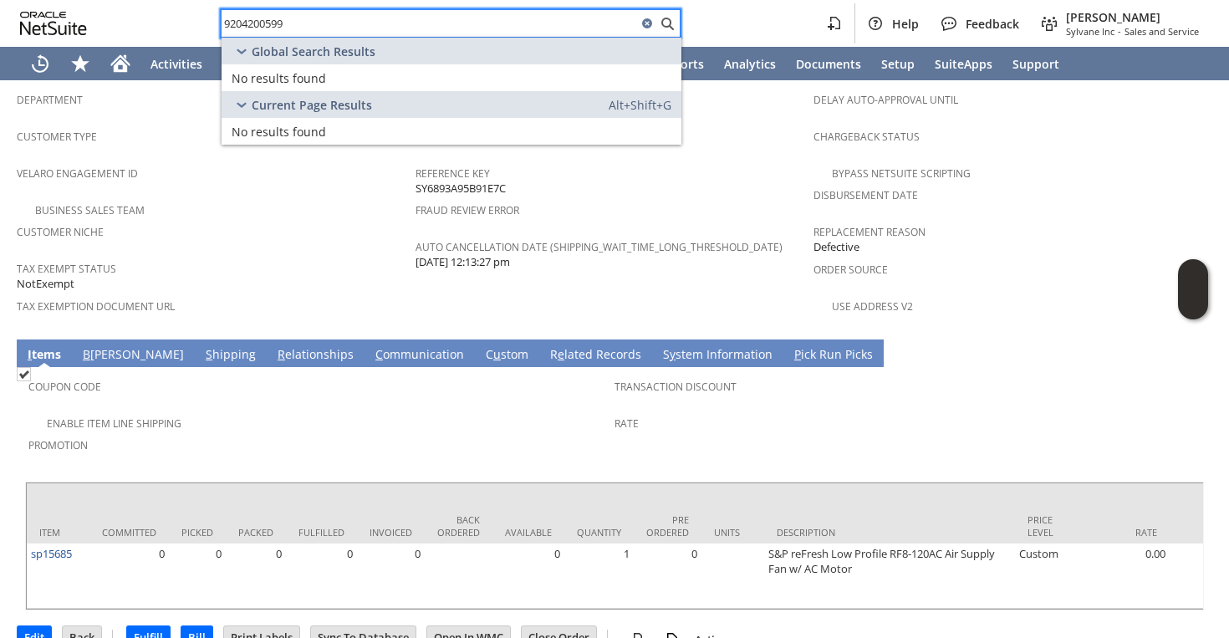
click at [431, 28] on input "9204200599" at bounding box center [430, 23] width 416 height 20
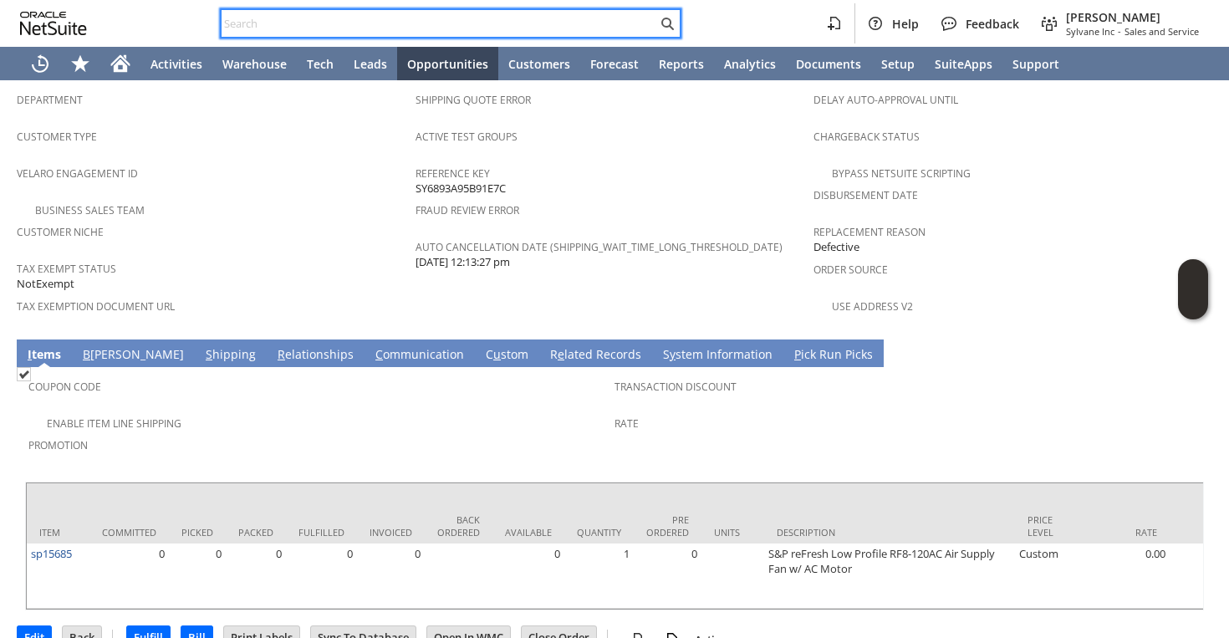
click at [363, 27] on input "text" at bounding box center [440, 23] width 436 height 20
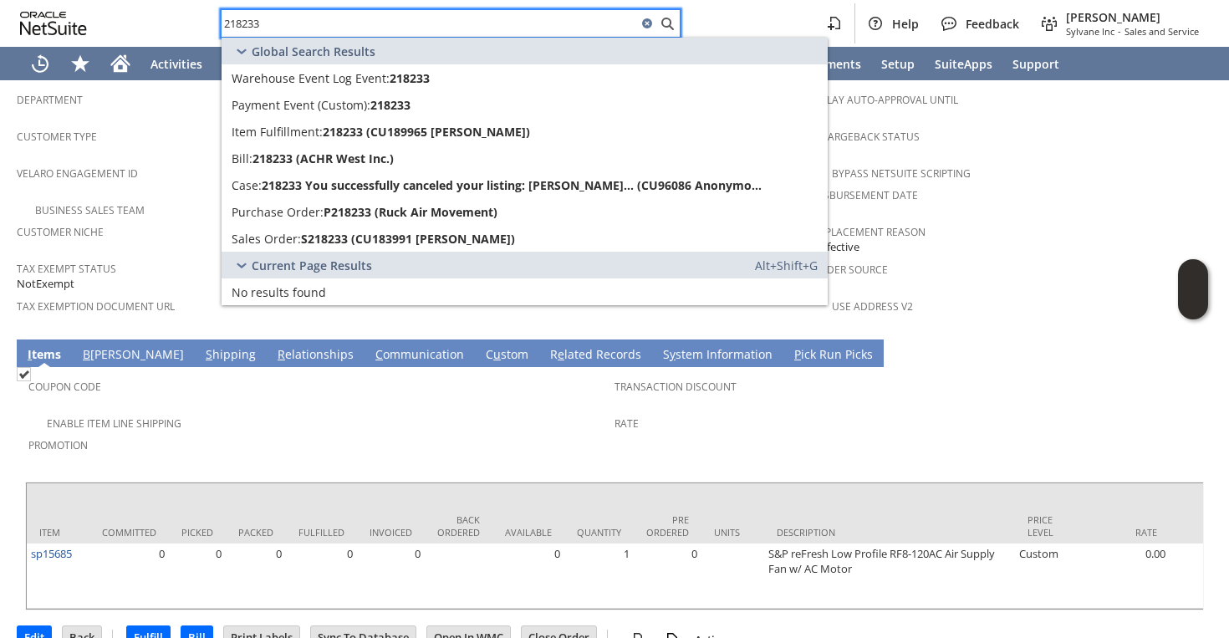
click at [230, 20] on input "218233" at bounding box center [430, 23] width 416 height 20
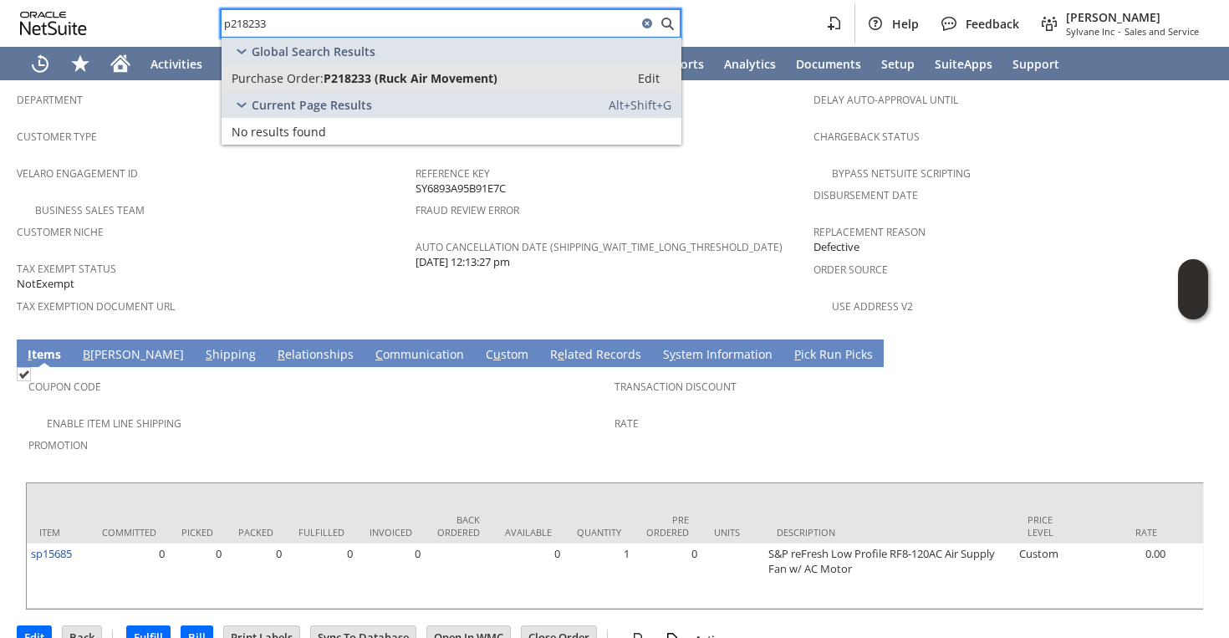
type input "p218233"
click at [261, 64] on link "Purchase Order: P218233 (Ruck Air Movement) Edit" at bounding box center [452, 77] width 460 height 27
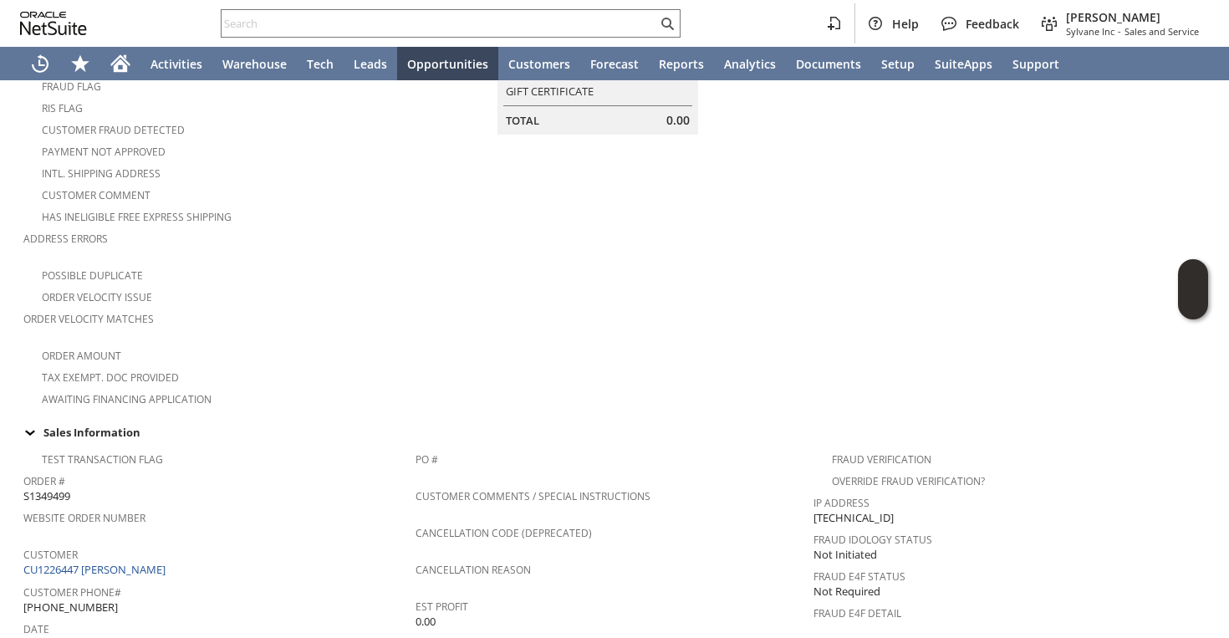
scroll to position [487, 0]
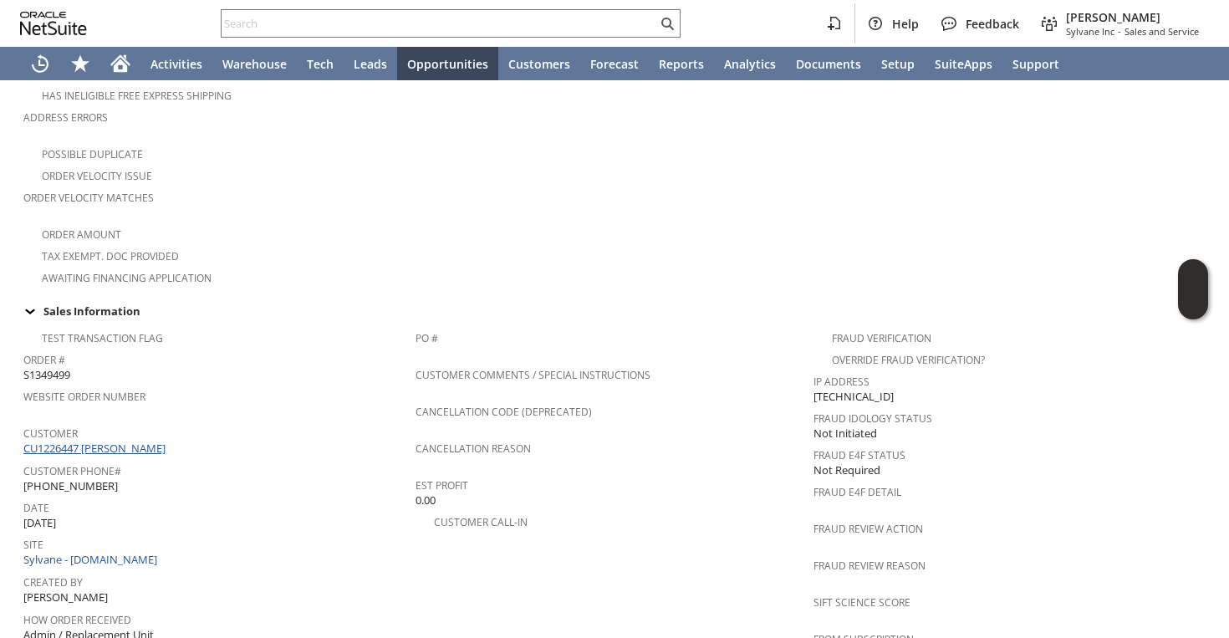
click at [94, 441] on link "CU1226447 carolyn helt" at bounding box center [96, 448] width 146 height 15
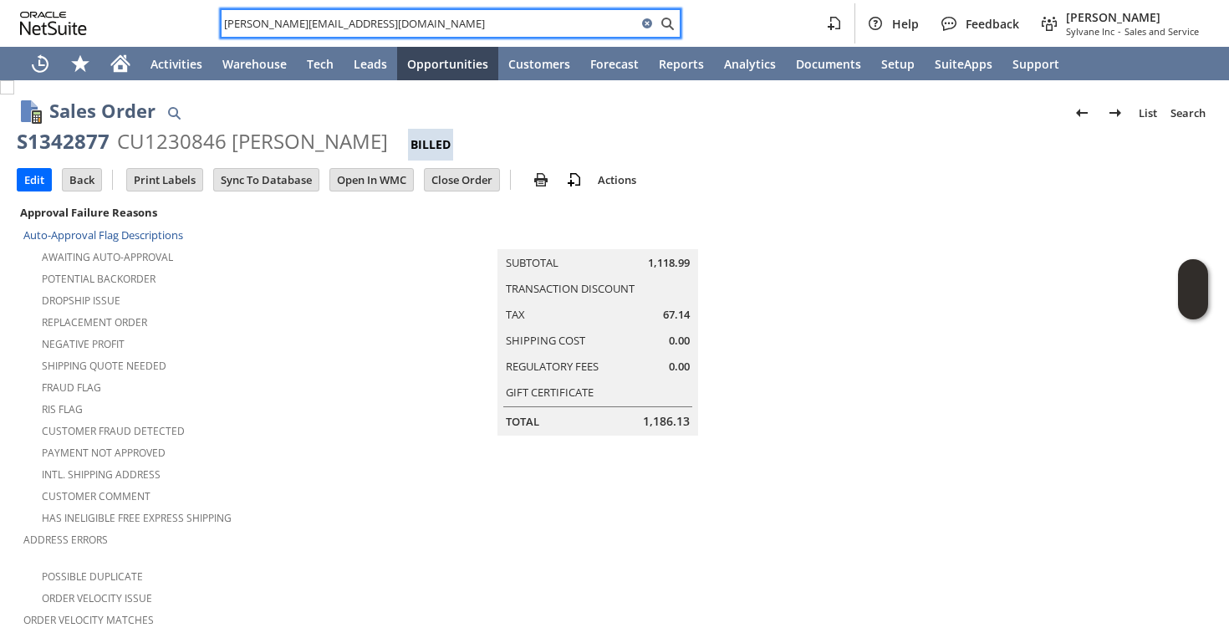
scroll to position [0, 24]
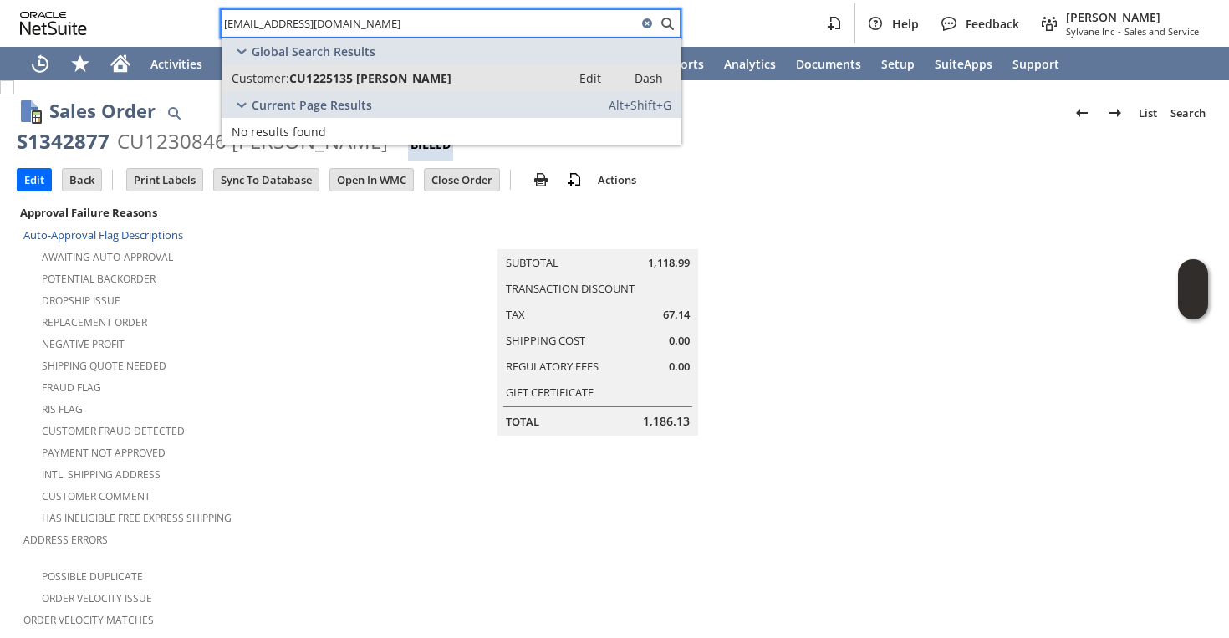
type input "[EMAIL_ADDRESS][DOMAIN_NAME]"
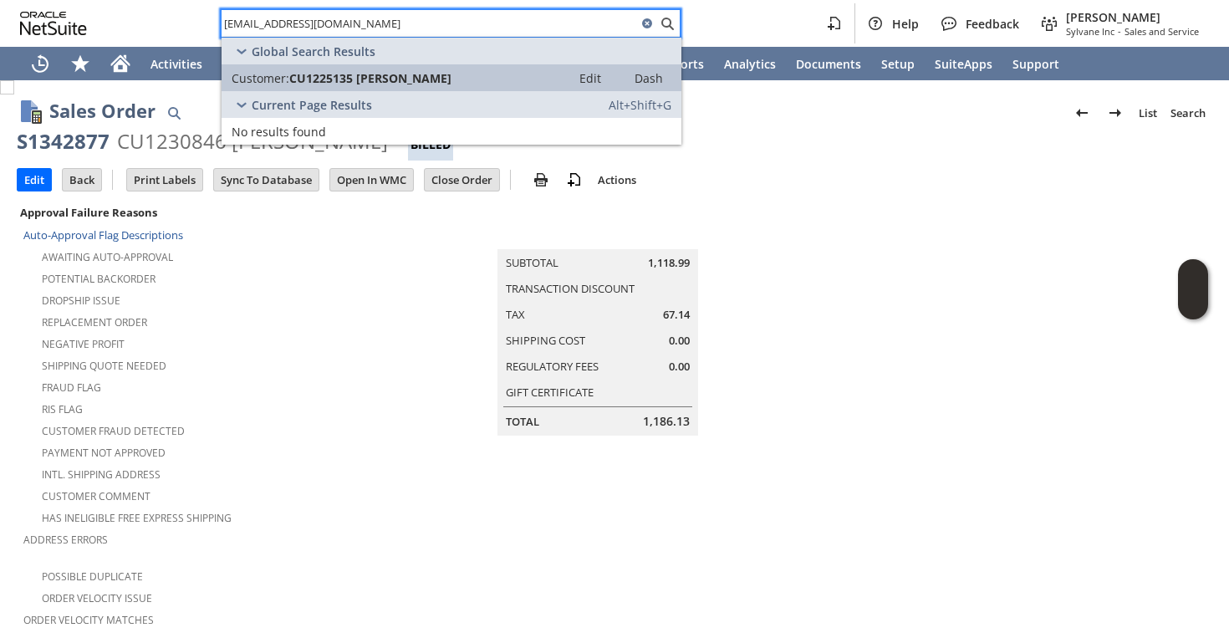
click at [339, 75] on span "CU1225135 [PERSON_NAME]" at bounding box center [370, 78] width 162 height 16
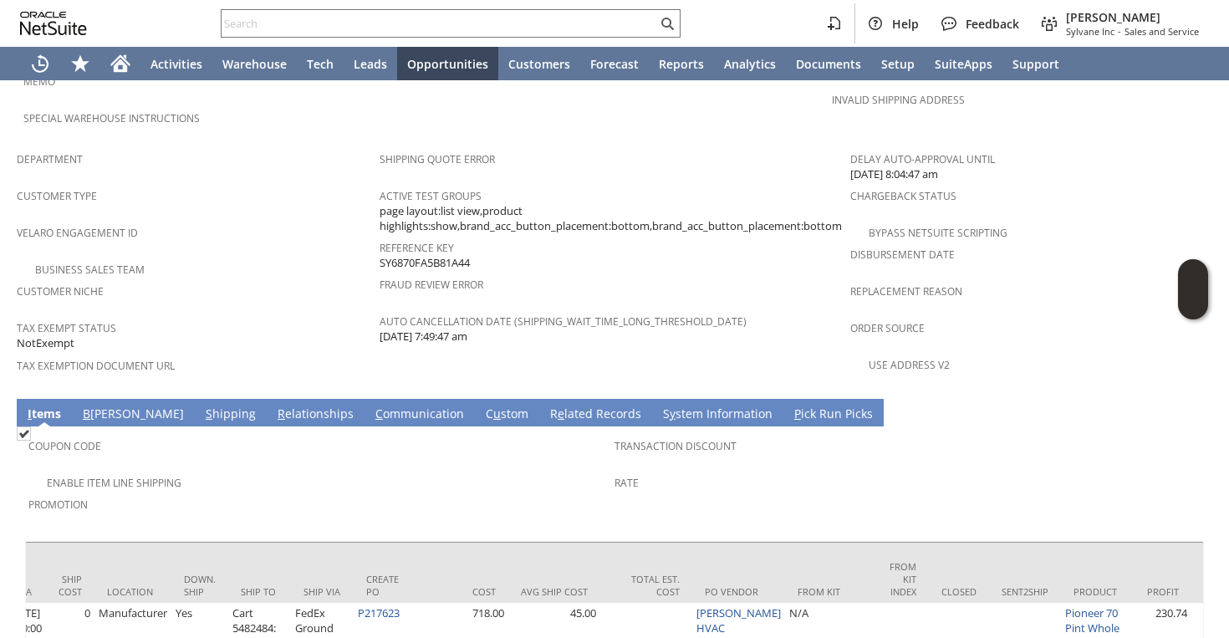
scroll to position [461, 0]
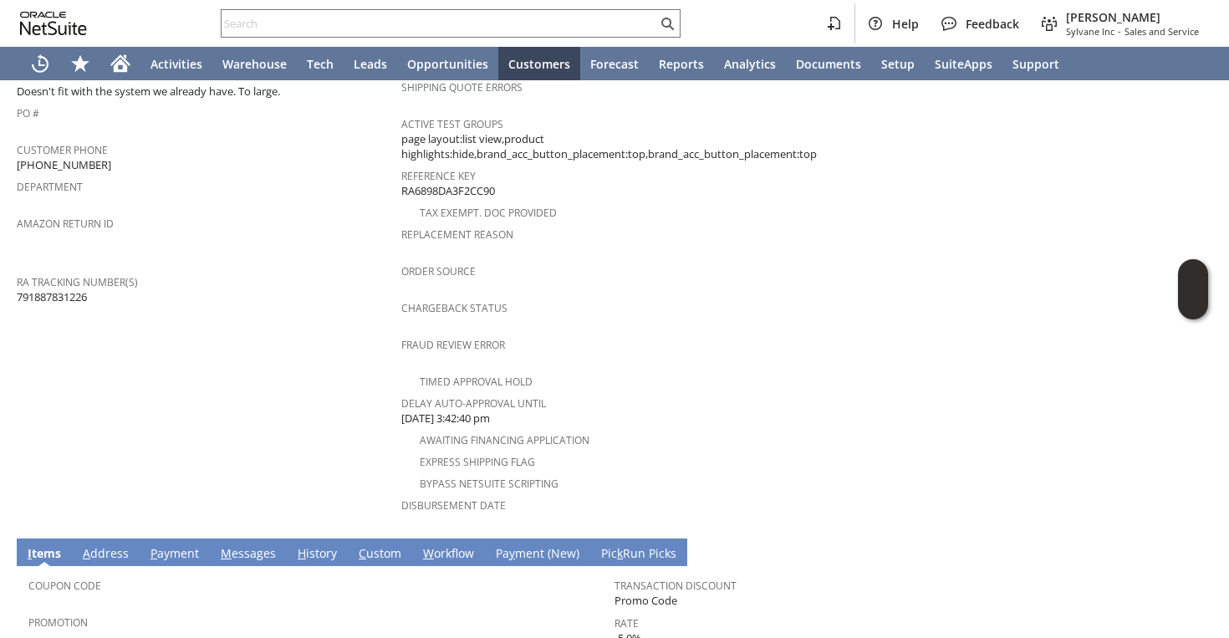
scroll to position [472, 0]
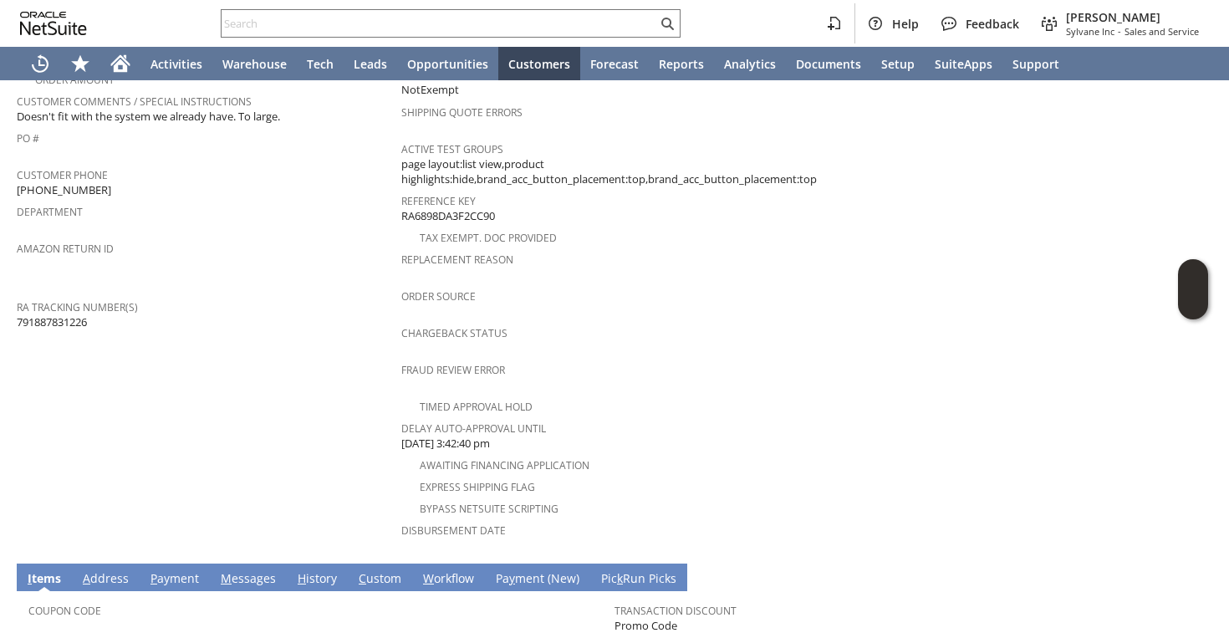
click at [91, 301] on div "RA Tracking Number(s) 791887831226" at bounding box center [205, 312] width 376 height 35
click at [79, 314] on span "791887831226" at bounding box center [52, 322] width 70 height 16
copy span "791887831226"
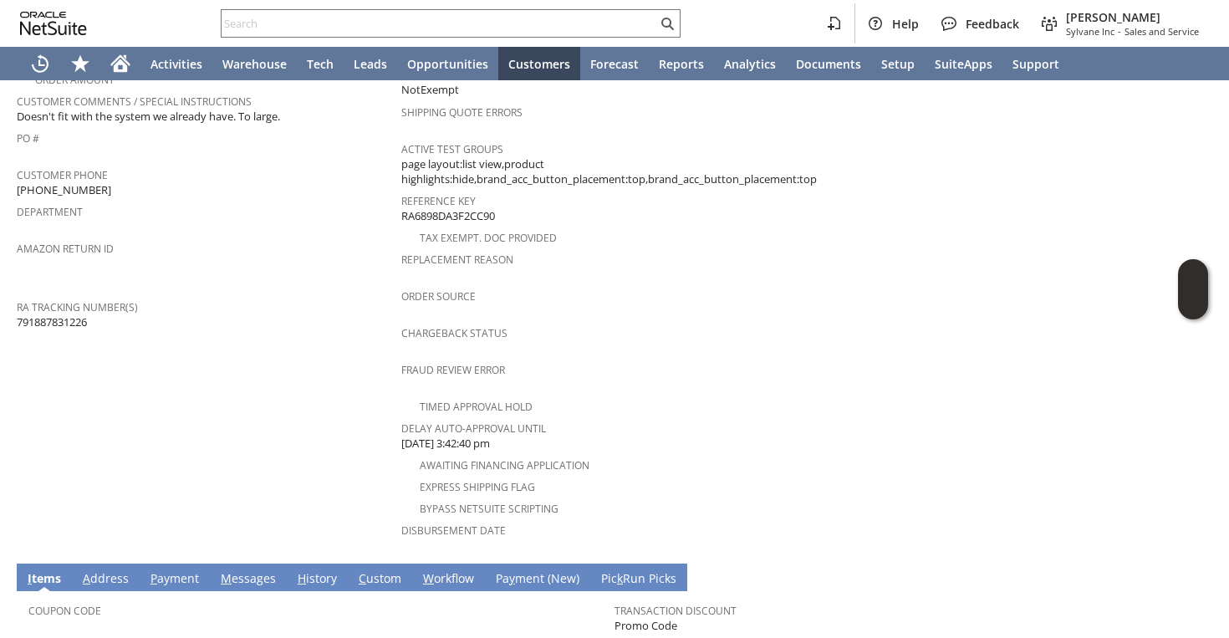
click at [308, 338] on td "Customer CU1230602 Kathryn Hoppe Date 8/10/2025 Rtn. Auth. # RA88999 Created Fr…" at bounding box center [209, 142] width 385 height 826
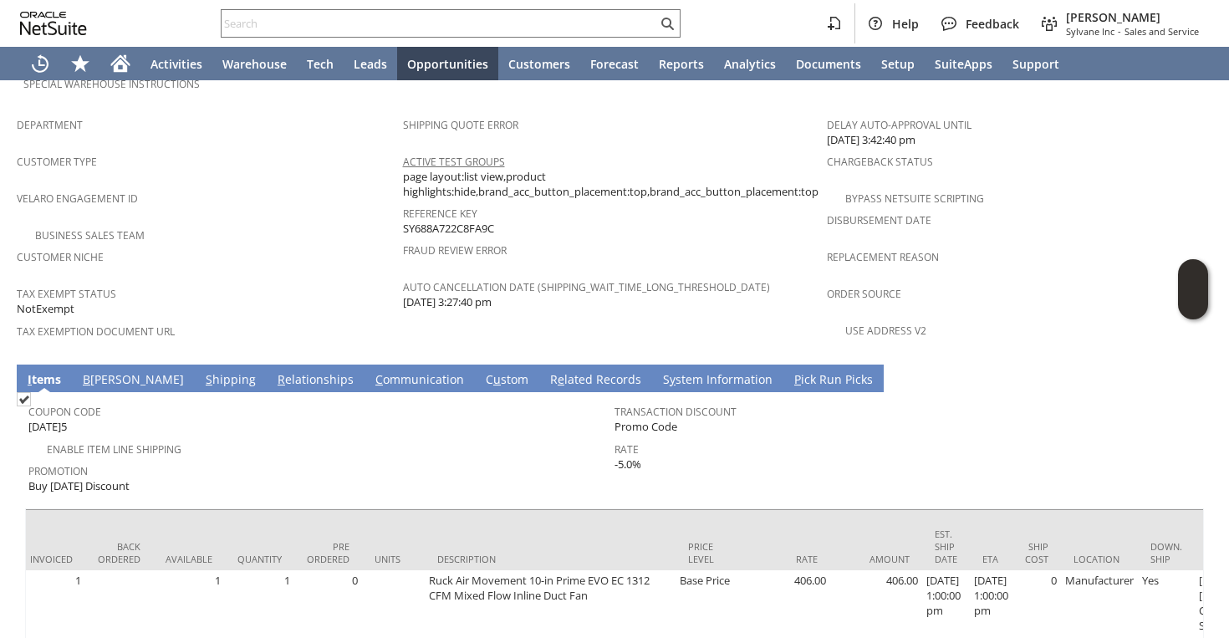
scroll to position [1043, 0]
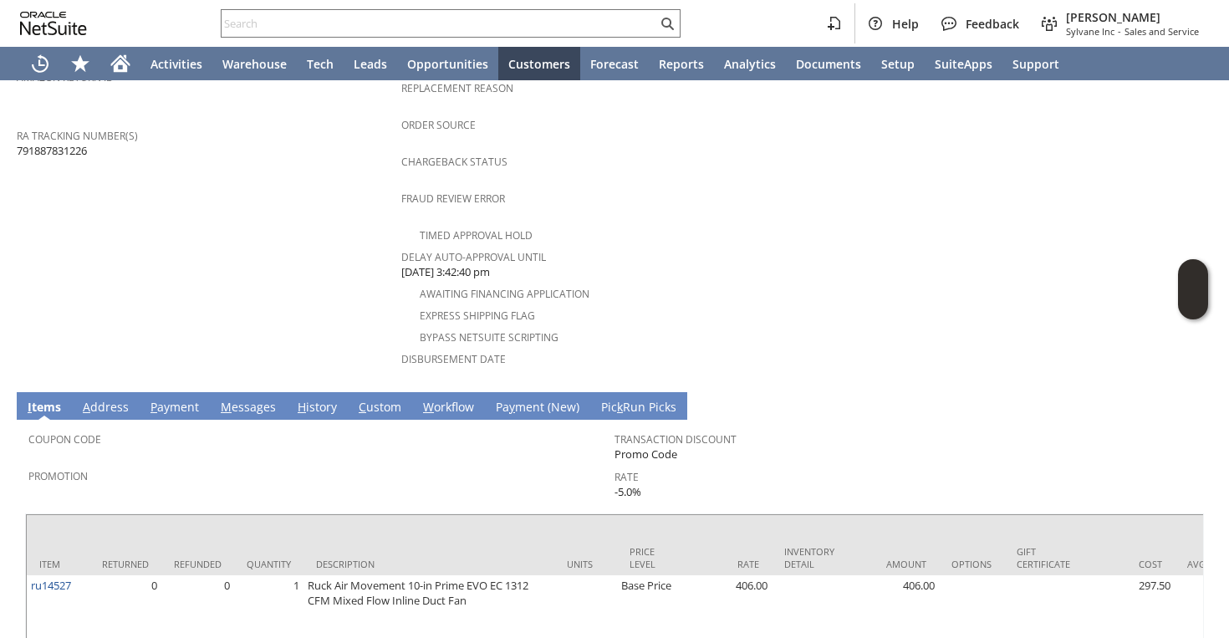
scroll to position [716, 0]
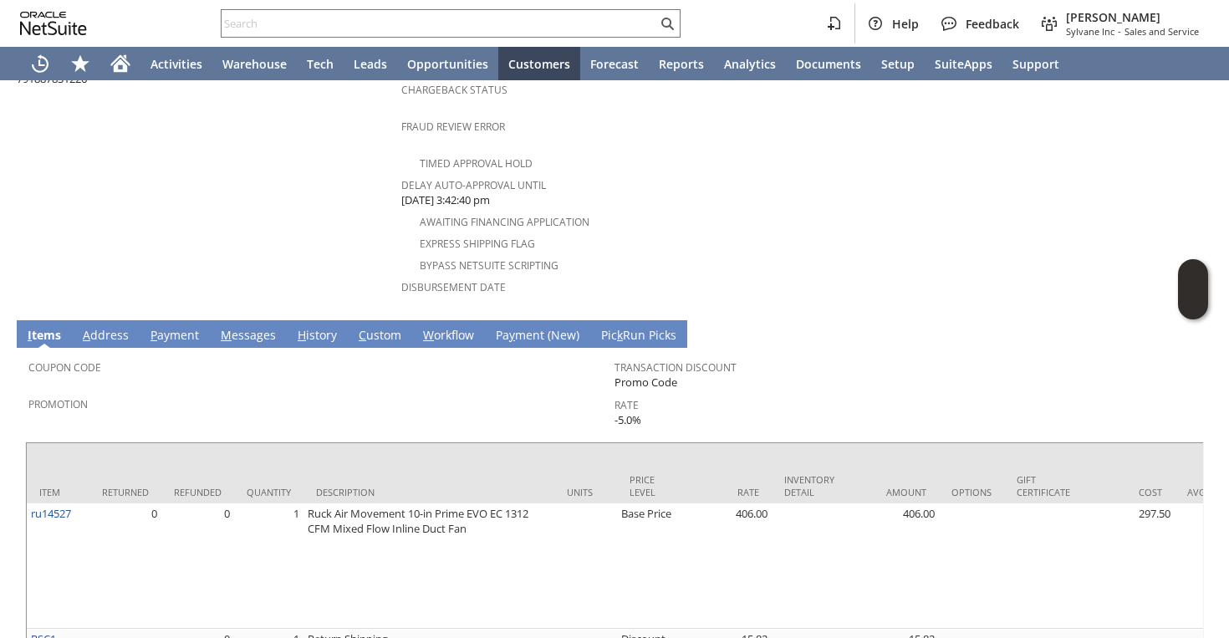
click at [301, 348] on td "Coupon Code Promotion Transaction Discount Promo Code Rate -5.0%" at bounding box center [614, 390] width 1179 height 85
click at [307, 327] on link "H istory" at bounding box center [317, 336] width 48 height 18
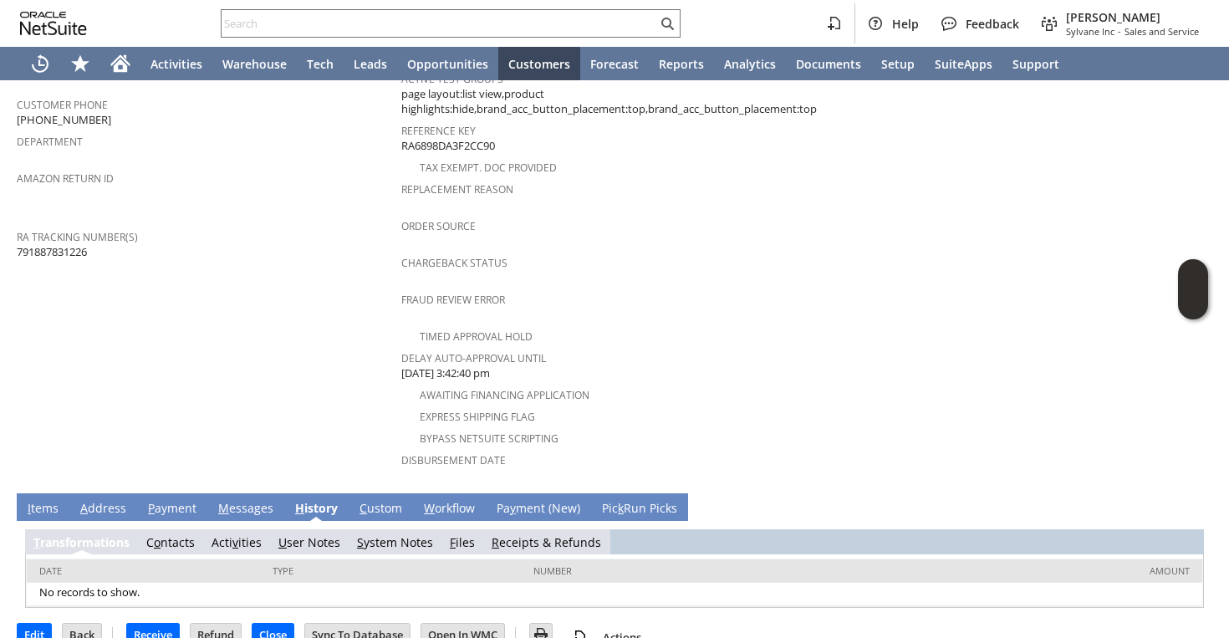
scroll to position [0, 0]
click at [368, 534] on link "S ystem Notes" at bounding box center [395, 542] width 76 height 16
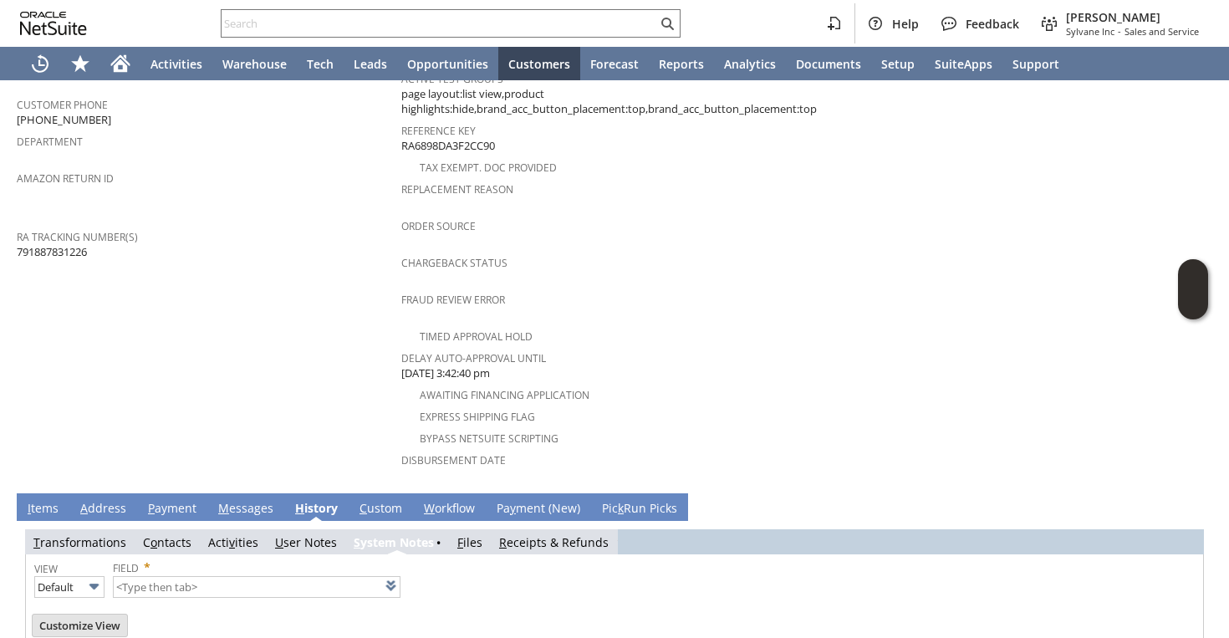
type input "1 to 25 of 73"
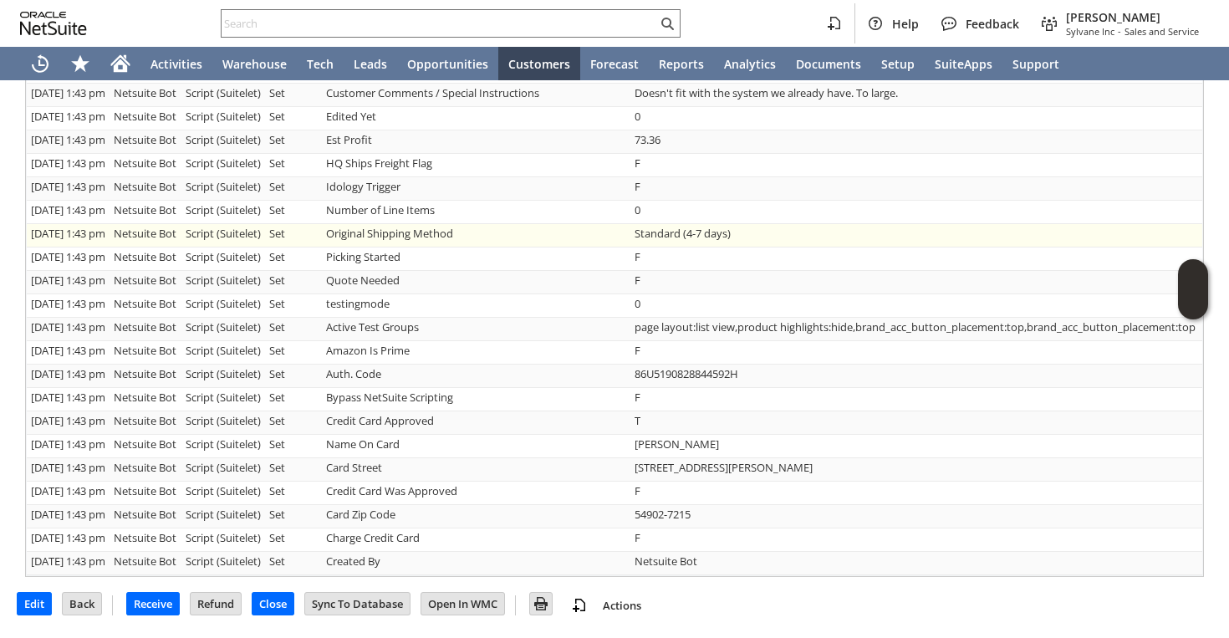
scroll to position [1458, 0]
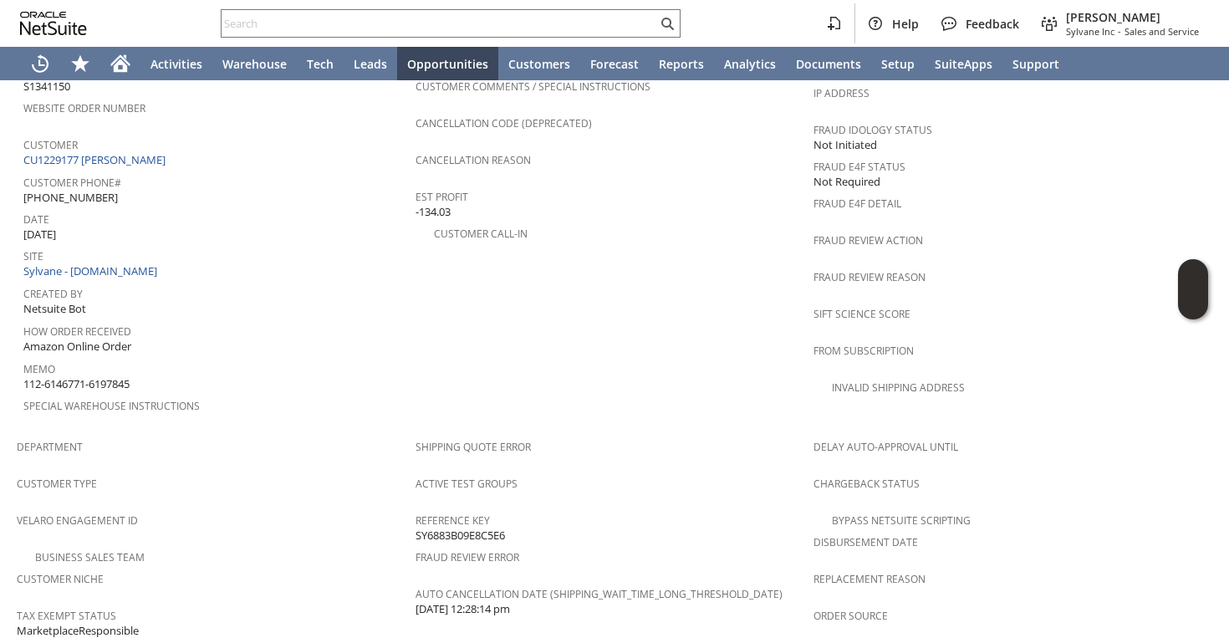
scroll to position [690, 0]
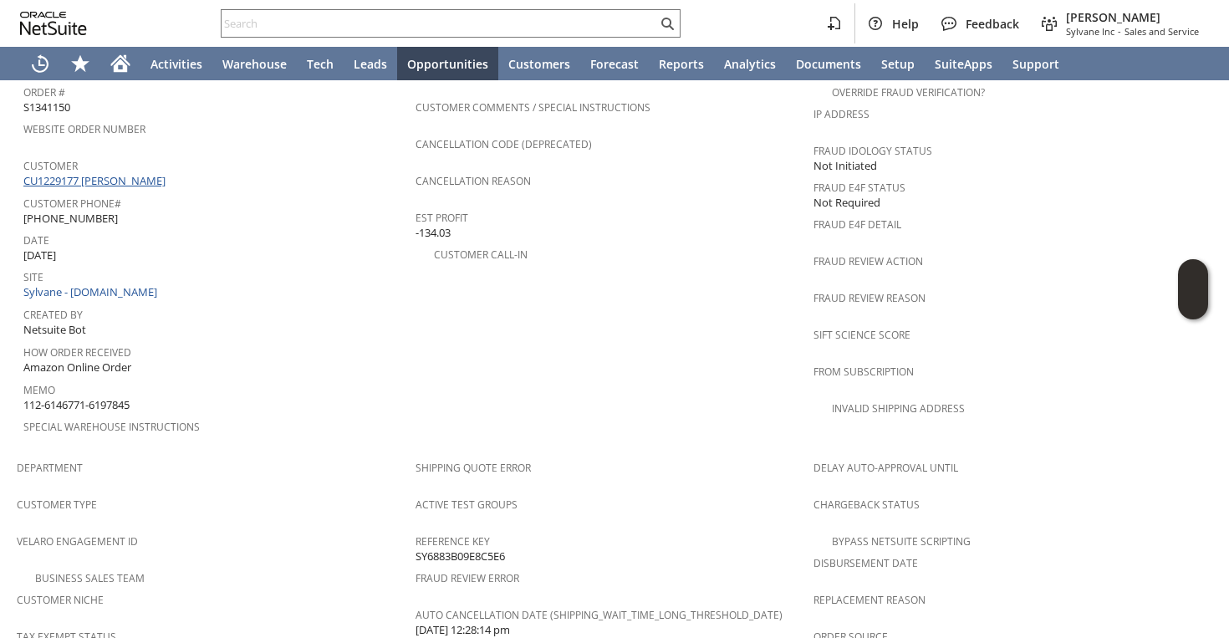
click at [159, 173] on link "CU1229177 [PERSON_NAME]" at bounding box center [96, 180] width 146 height 15
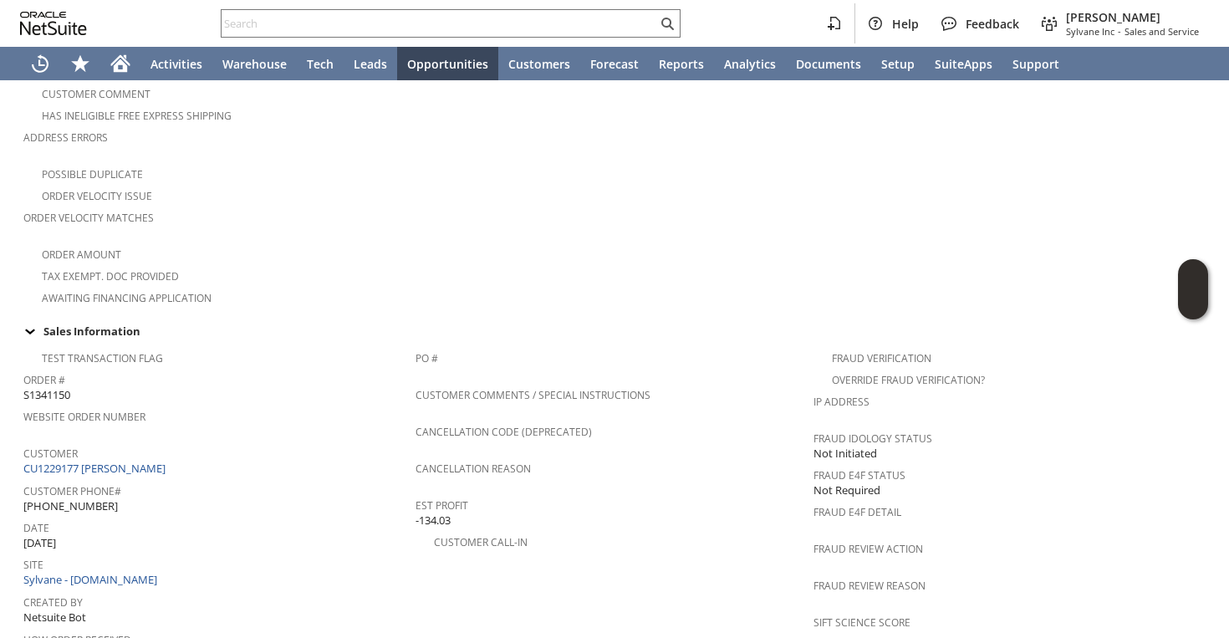
scroll to position [554, 0]
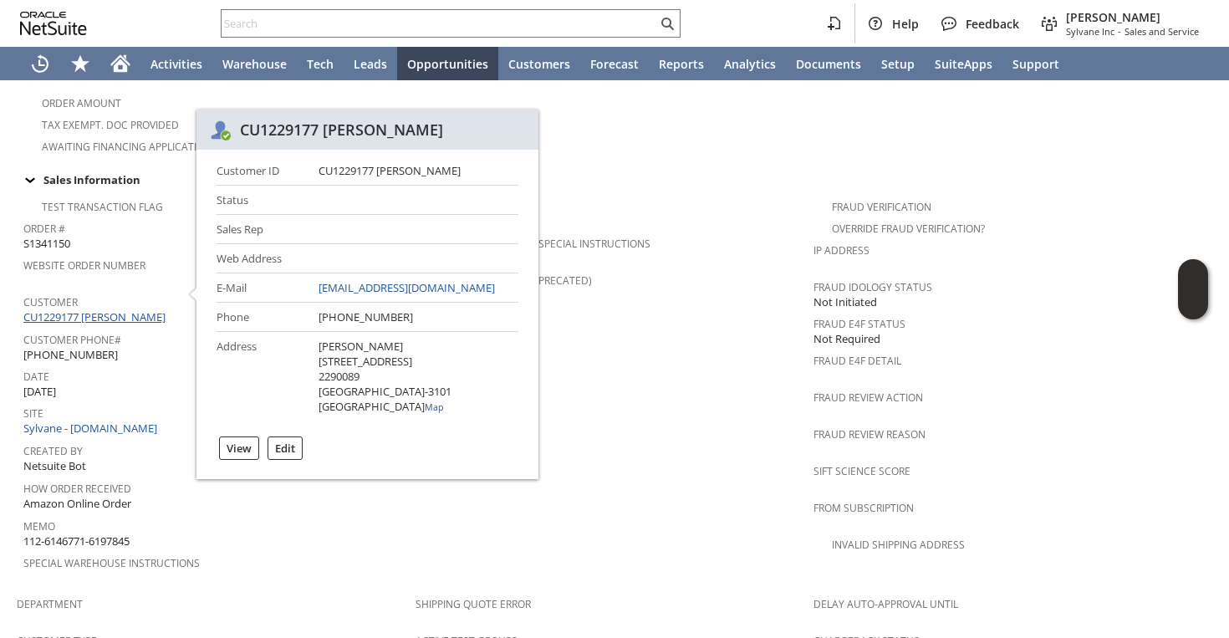
click at [147, 309] on link "CU1229177 Catherine Customer" at bounding box center [96, 316] width 146 height 15
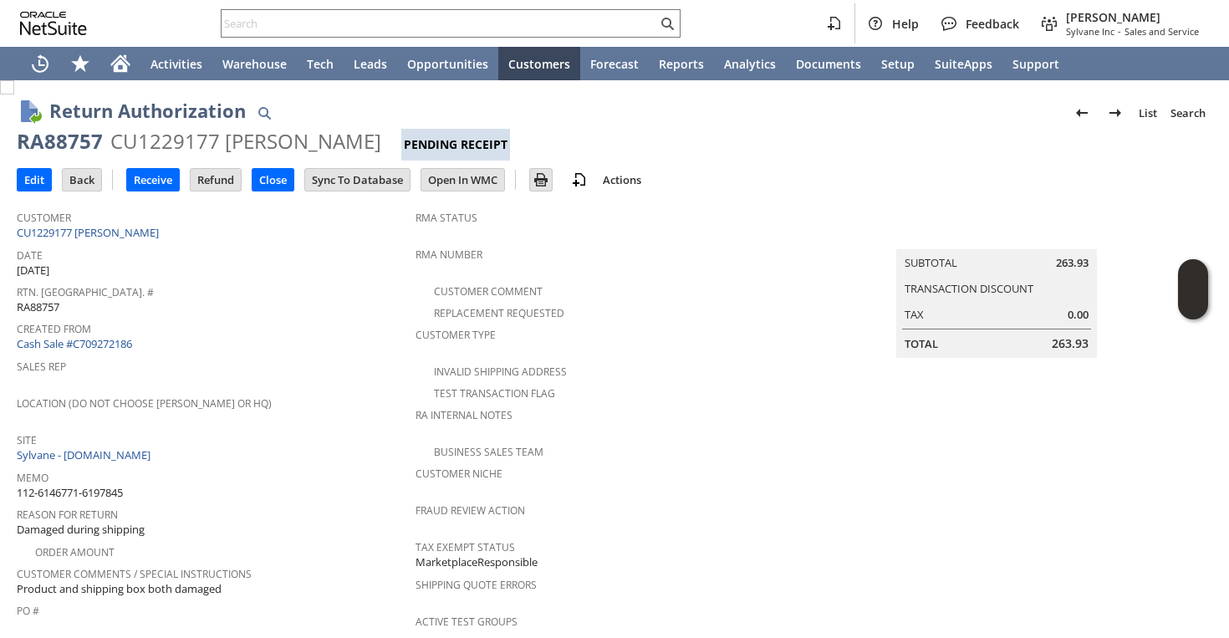
click at [73, 156] on div "RA88757 CU1229177 Catherine Customer Pending Receipt" at bounding box center [615, 144] width 1196 height 33
click at [76, 146] on div "RA88757" at bounding box center [60, 141] width 86 height 27
copy div "RA88757"
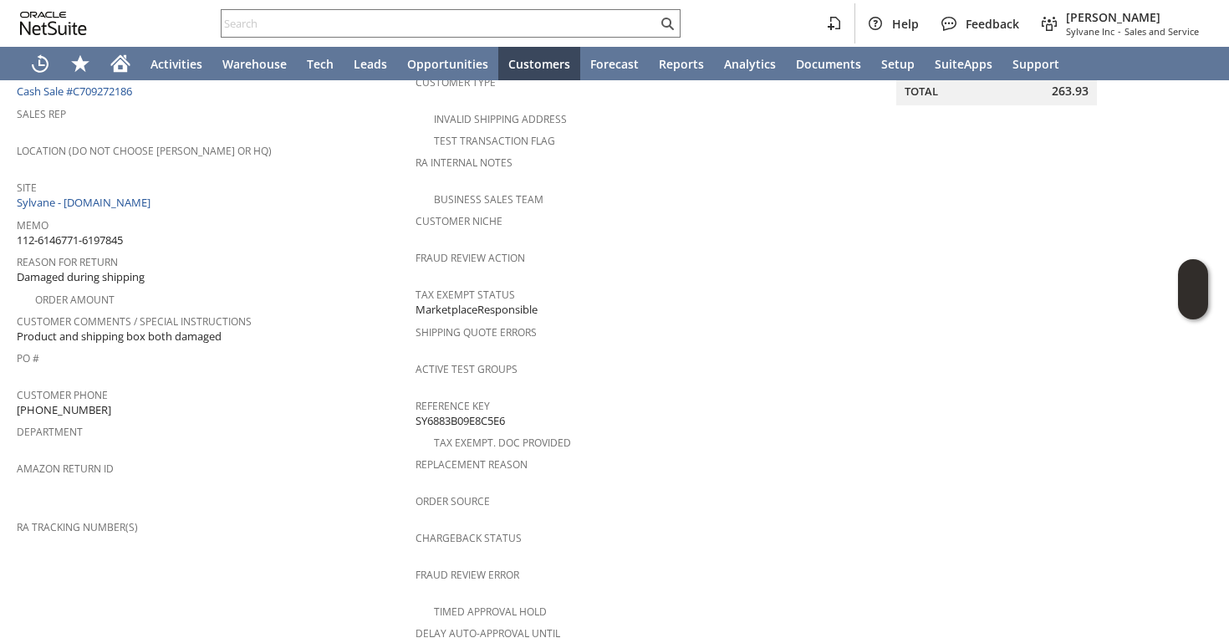
scroll to position [676, 0]
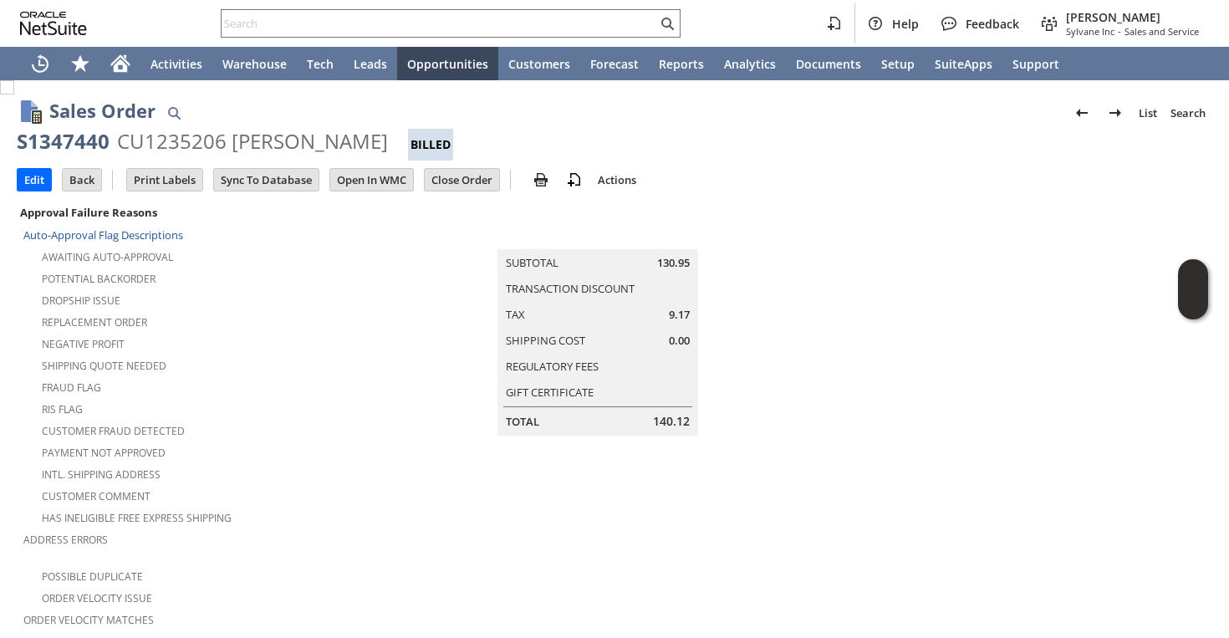
scroll to position [1139, 0]
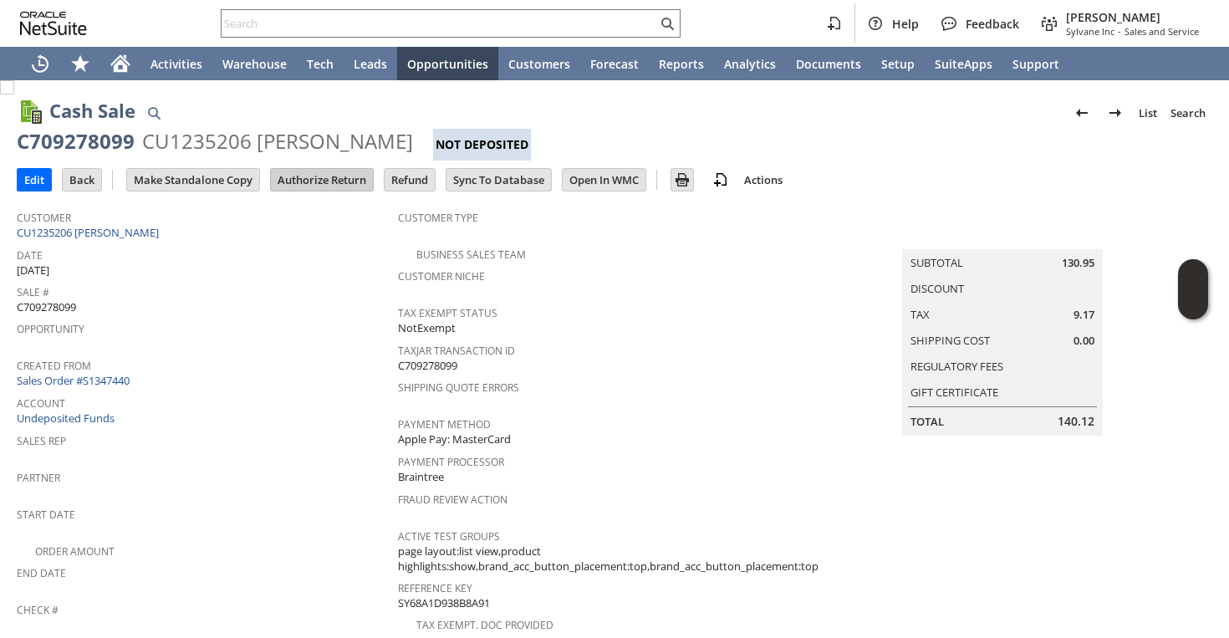
click at [355, 179] on input "Authorize Return" at bounding box center [322, 180] width 102 height 22
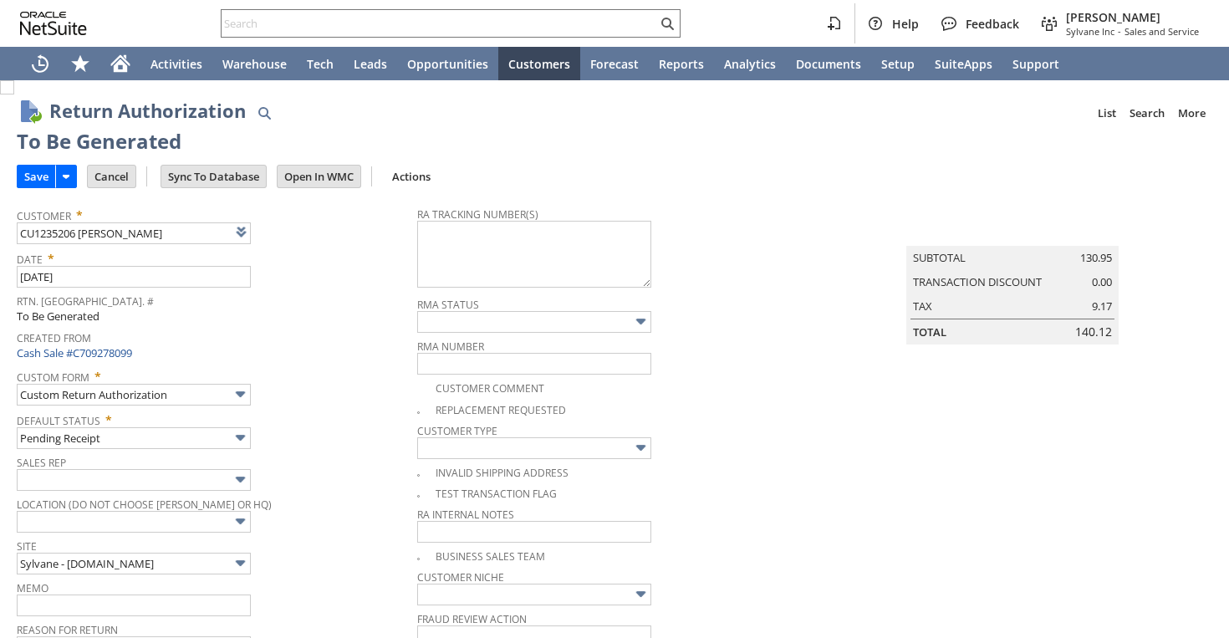
scroll to position [1116, 0]
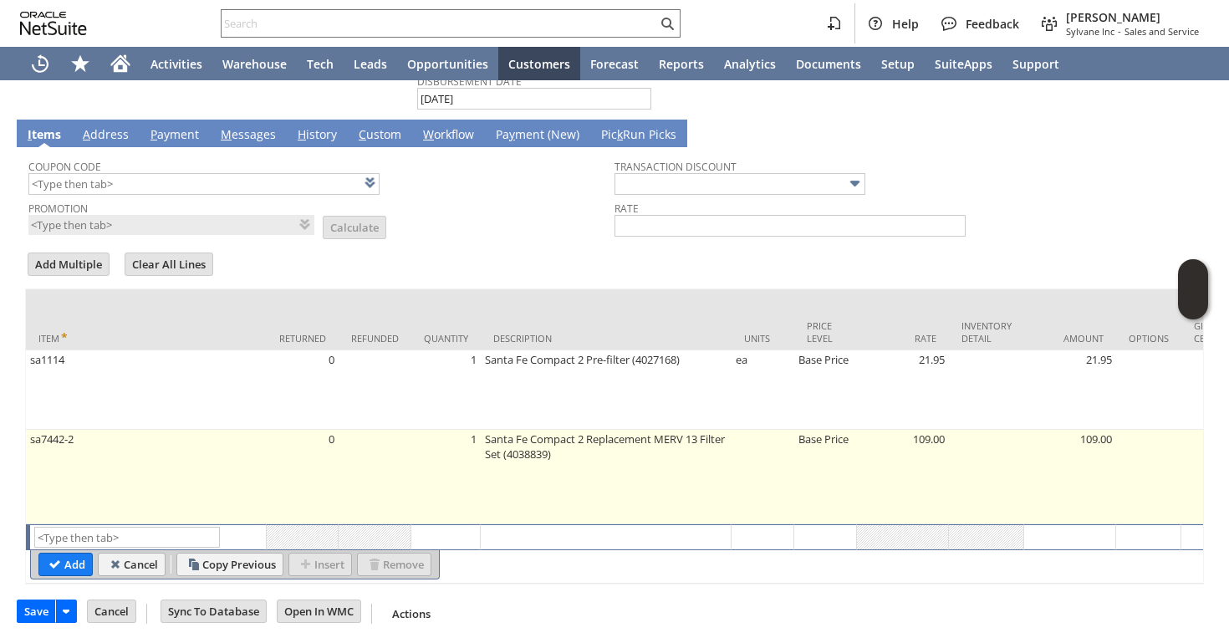
click at [230, 459] on td "sa7442-2" at bounding box center [146, 477] width 241 height 94
type input "sa7442-2"
type input "OK"
type input "Make Copy"
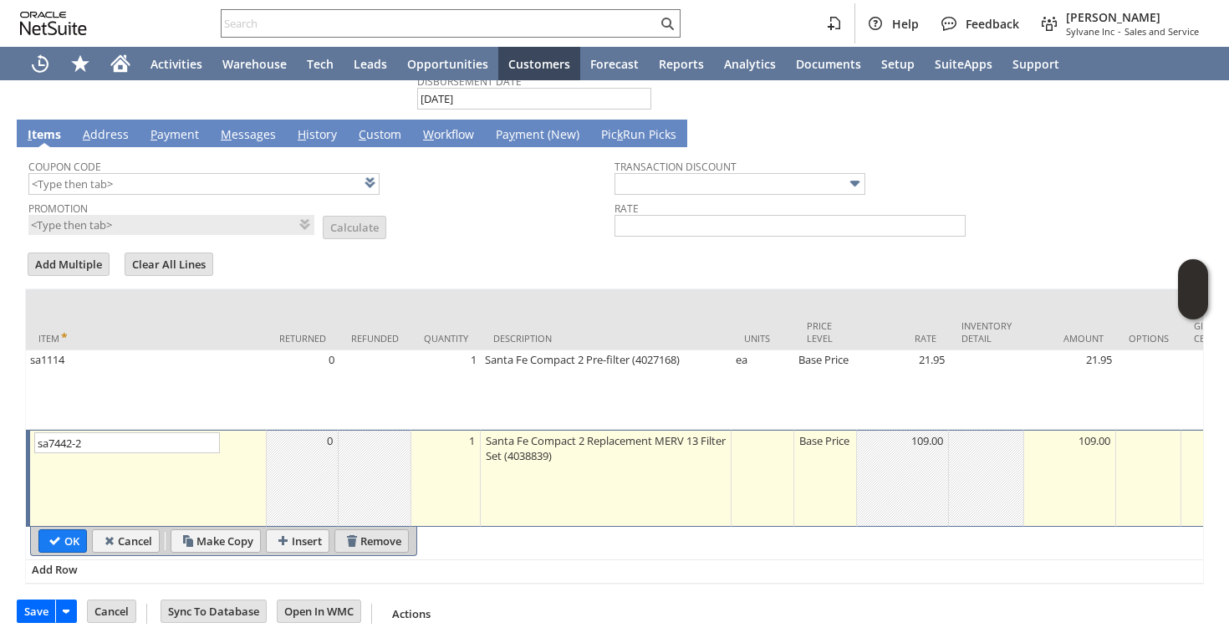
click at [370, 534] on input "Remove" at bounding box center [371, 541] width 73 height 22
type input "Add"
type input "Copy Previous"
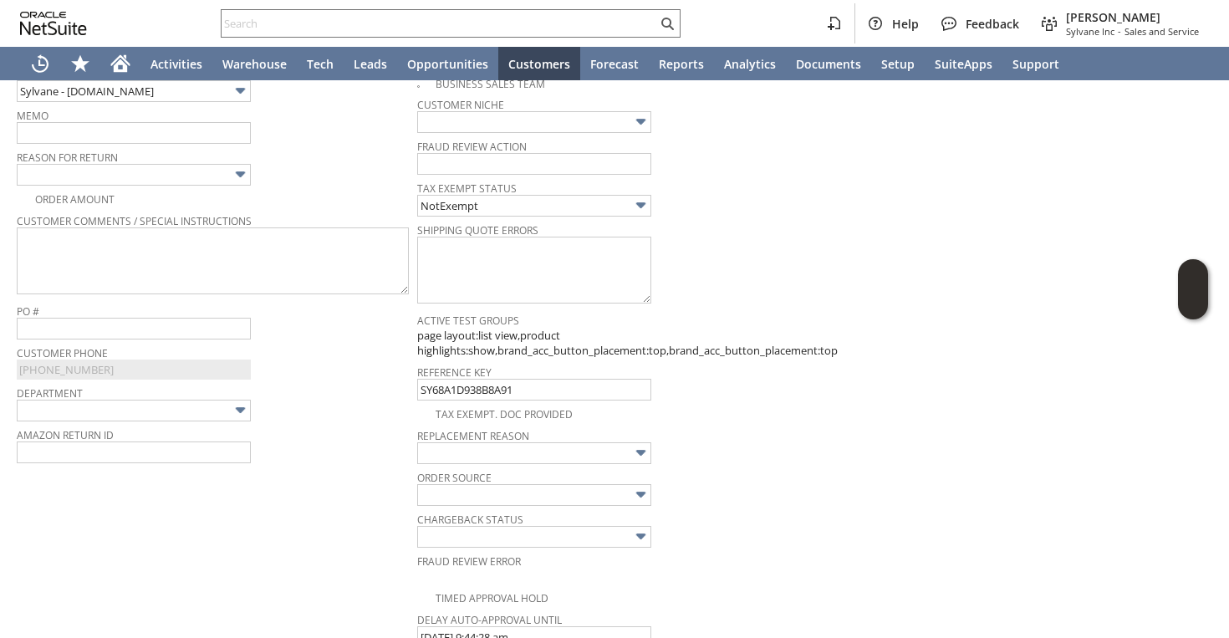
scroll to position [317, 0]
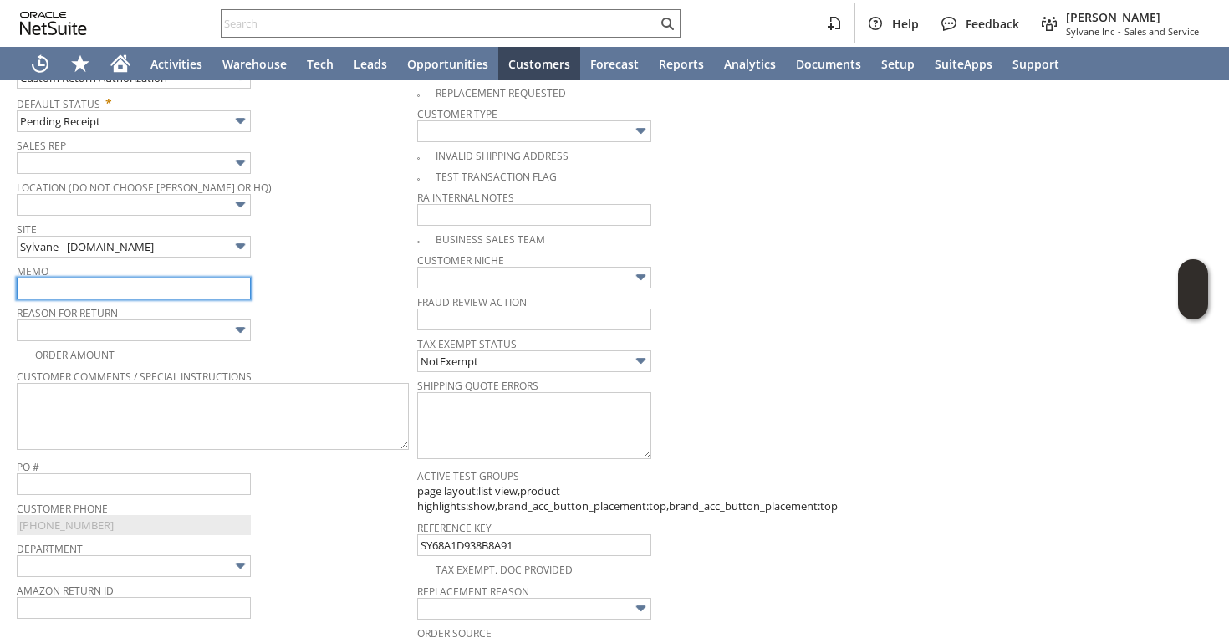
click at [99, 286] on input "text" at bounding box center [134, 289] width 234 height 22
drag, startPoint x: 51, startPoint y: 290, endPoint x: 284, endPoint y: 295, distance: 233.3
click at [284, 295] on div "Memo customer received the package but it was damaged during shipping | returni…" at bounding box center [213, 279] width 392 height 40
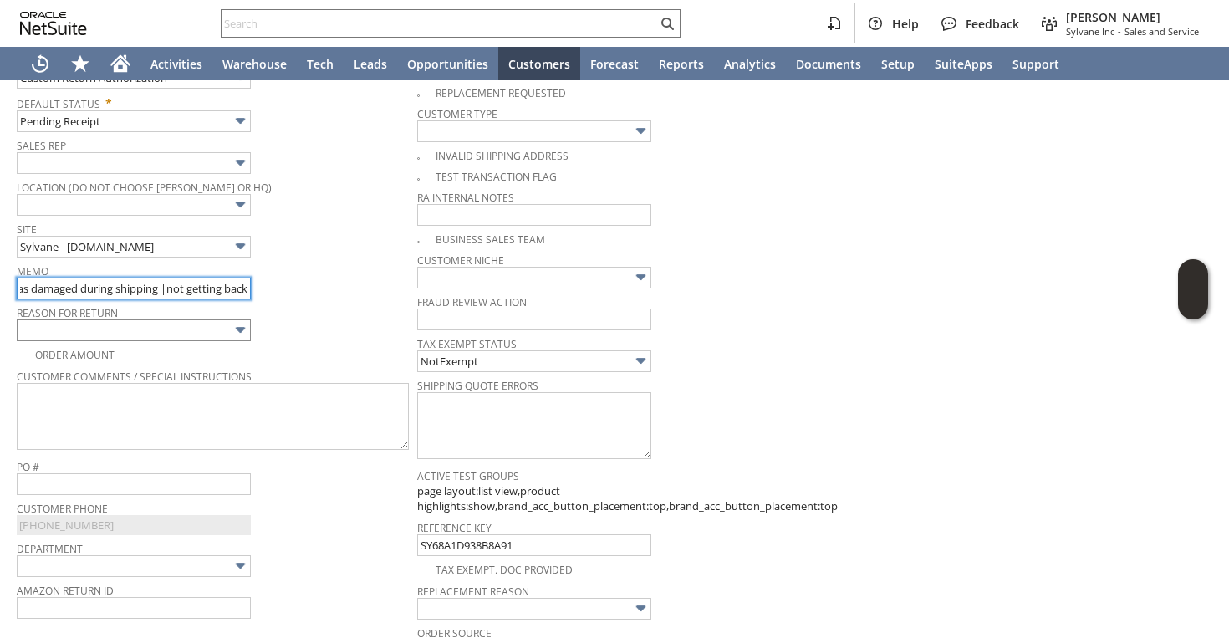
type input "customer received the package but it was damaged during shipping |not getting b…"
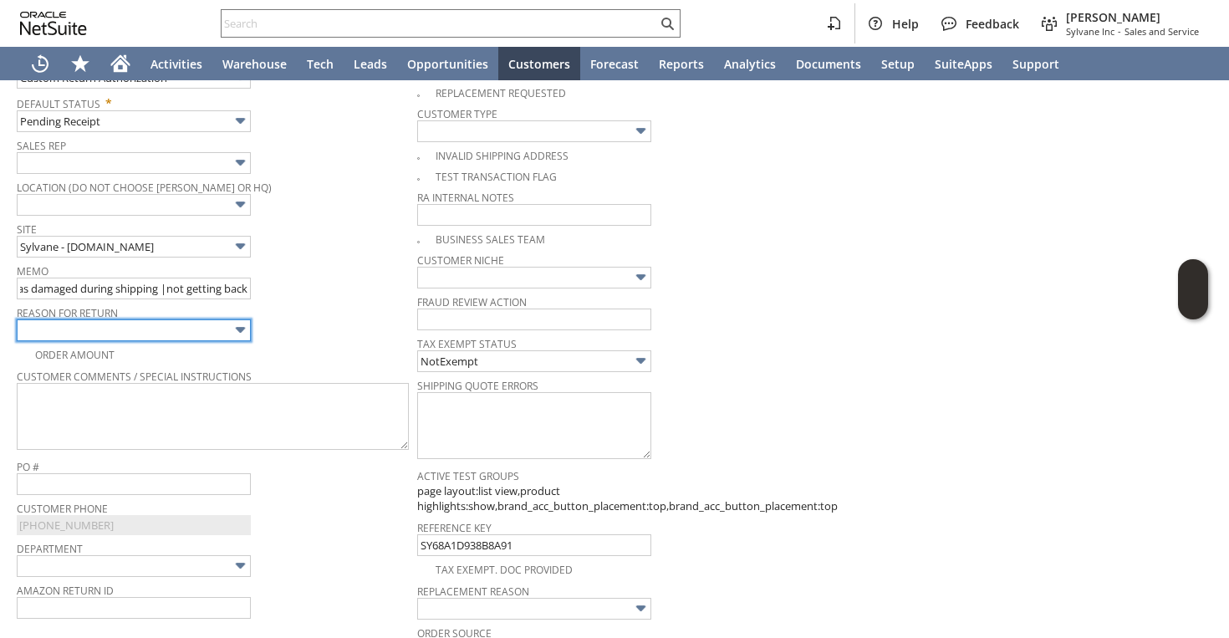
click at [224, 319] on input "text" at bounding box center [134, 330] width 234 height 22
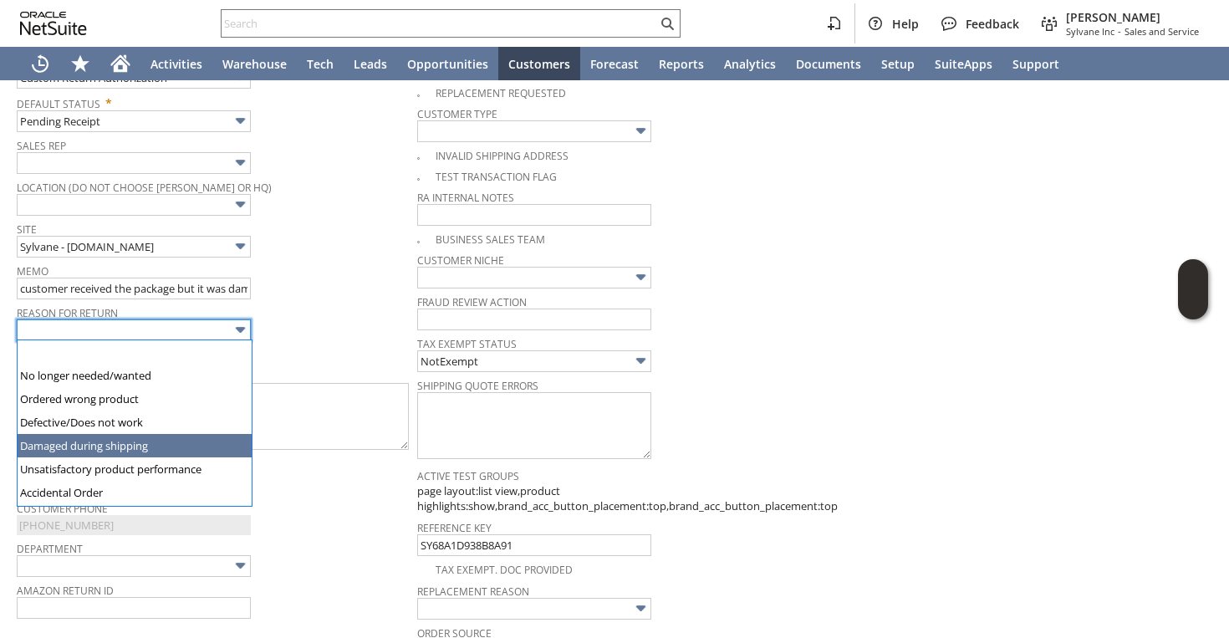
type input "Damaged during shipping"
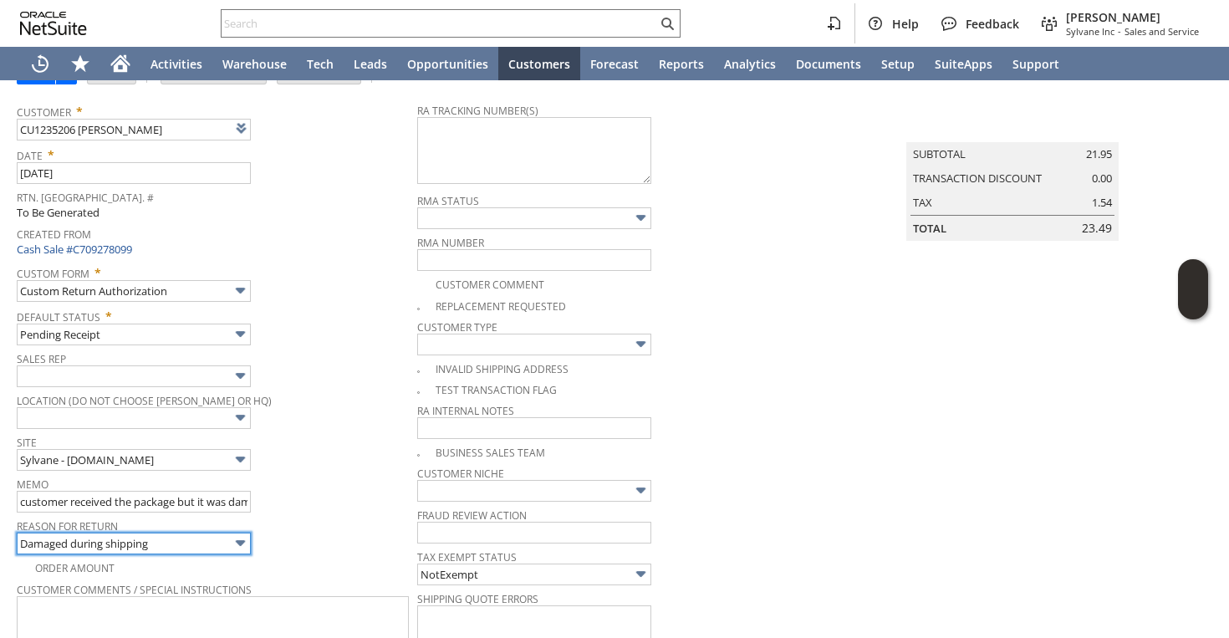
scroll to position [158, 0]
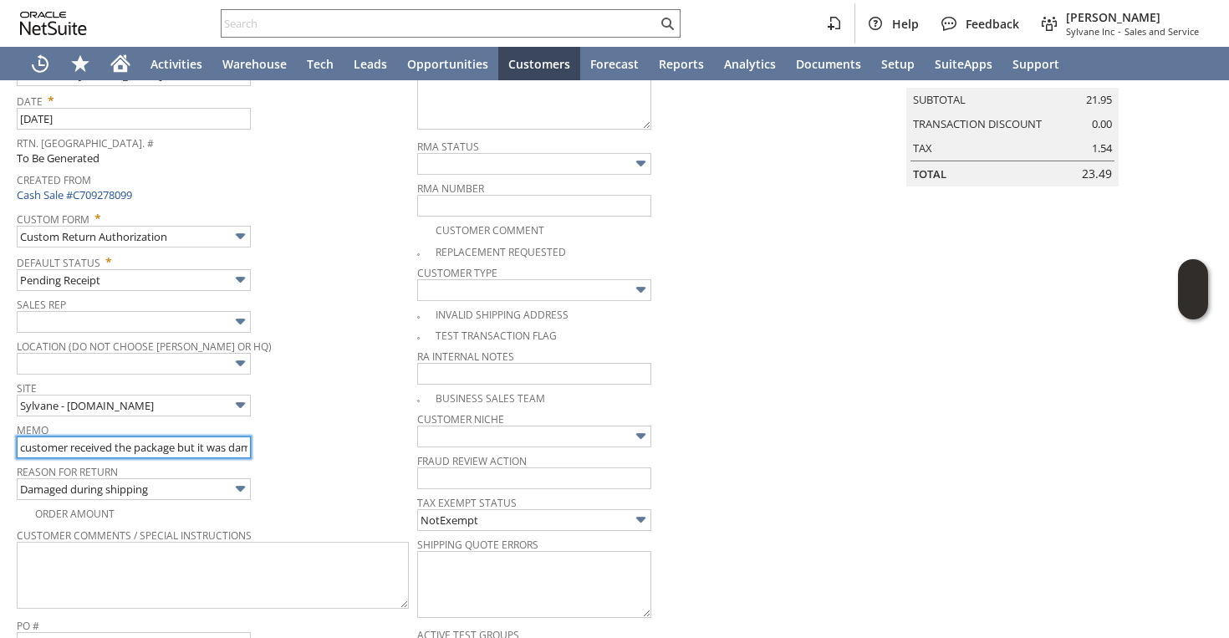
click at [212, 446] on input "customer received the package but it was damaged during shipping |not getting b…" at bounding box center [134, 447] width 234 height 22
click at [246, 444] on input "customer received the package but it was damaged during shipping |not getting b…" at bounding box center [134, 447] width 234 height 22
click at [152, 445] on input "customer received the package but it was damaged during shipping |not getting b…" at bounding box center [134, 447] width 234 height 22
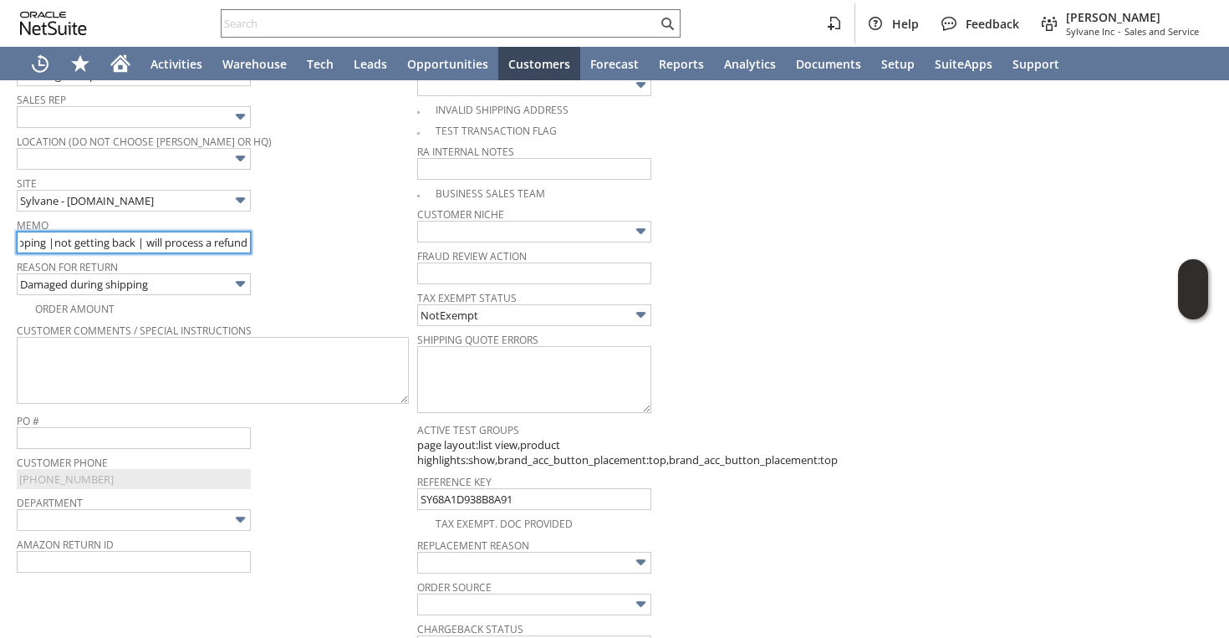
scroll to position [0, 0]
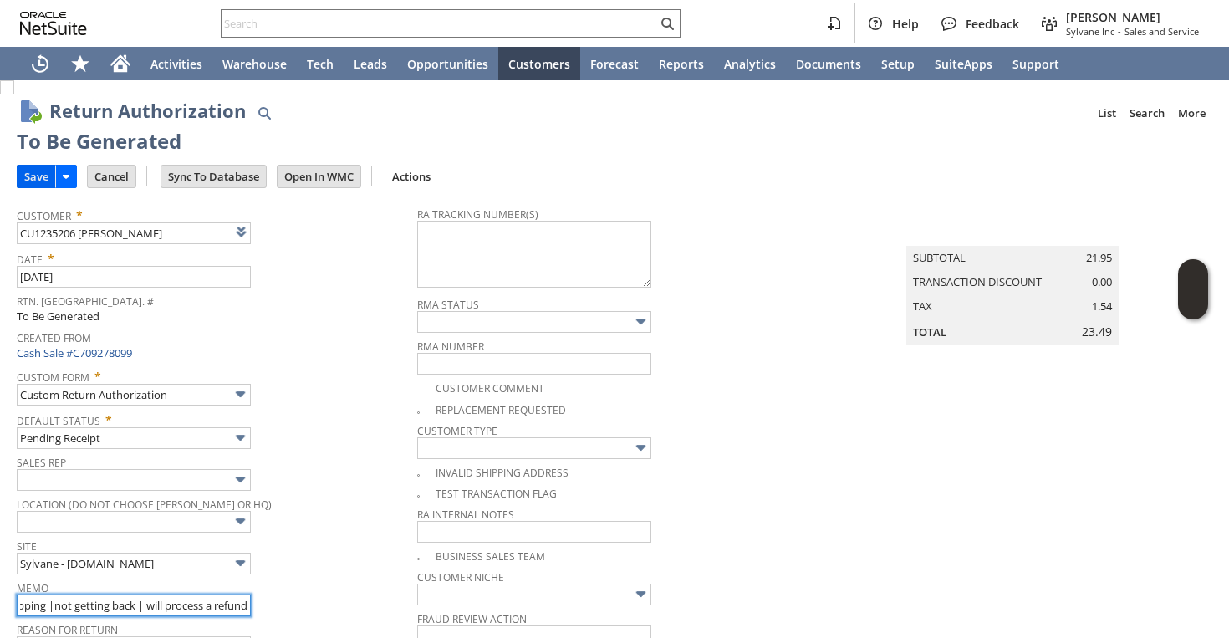
type input "customer received the package but it was damaged during shipping |not getting b…"
click at [28, 173] on input "Save" at bounding box center [37, 177] width 38 height 22
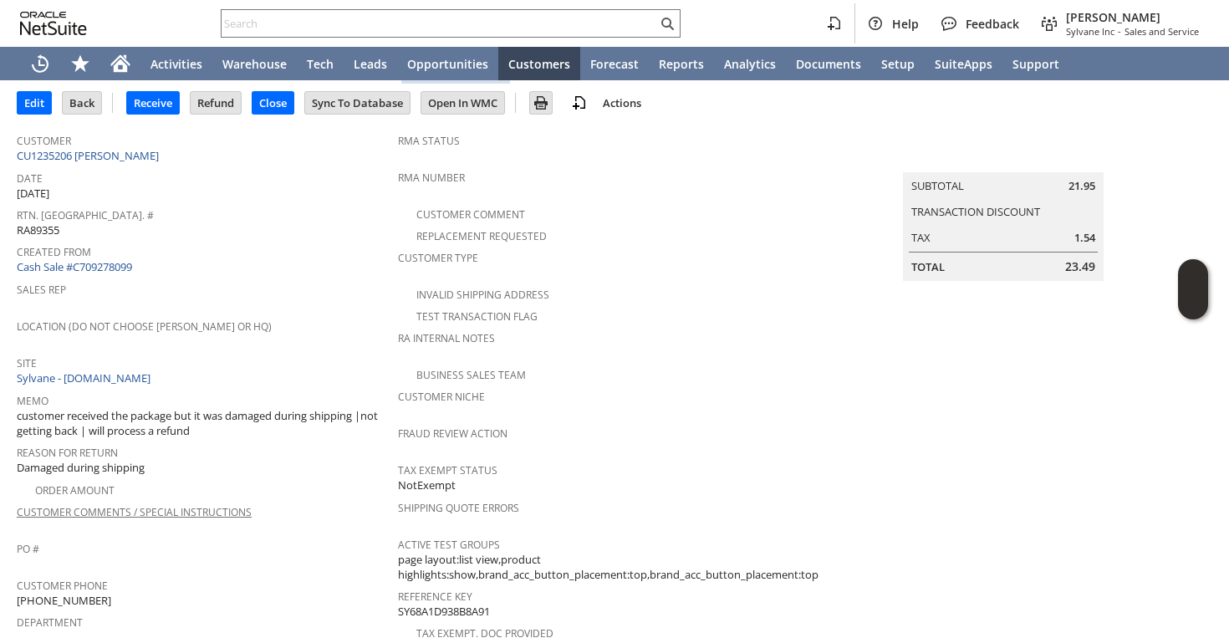
scroll to position [90, 0]
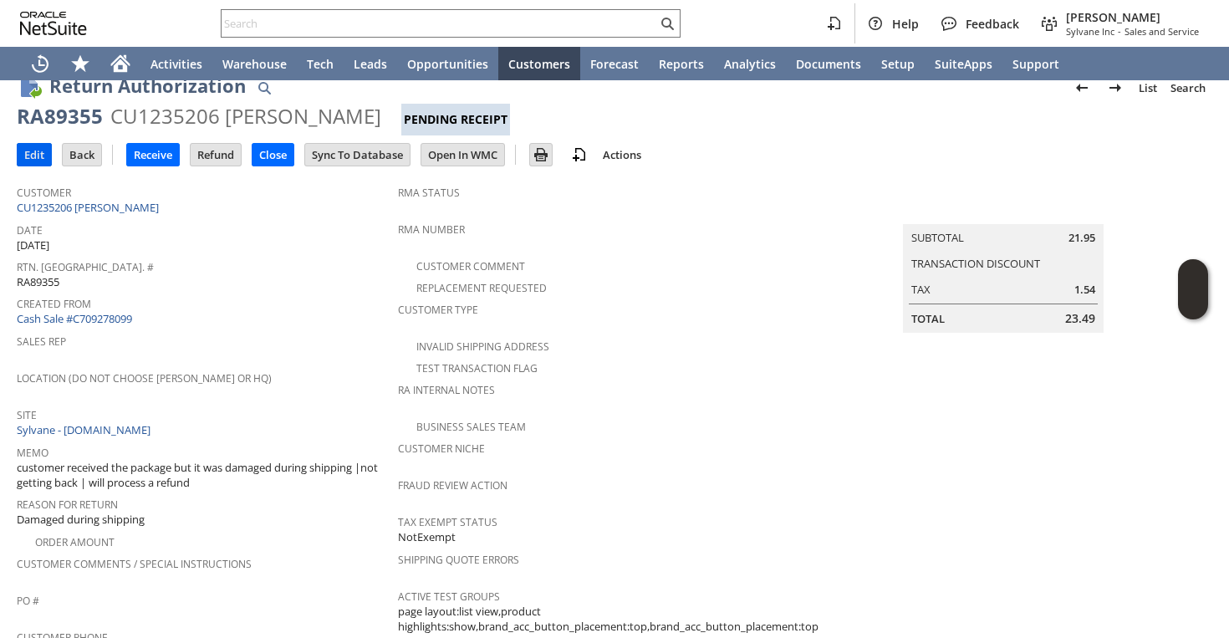
click at [47, 163] on input "Edit" at bounding box center [34, 155] width 33 height 22
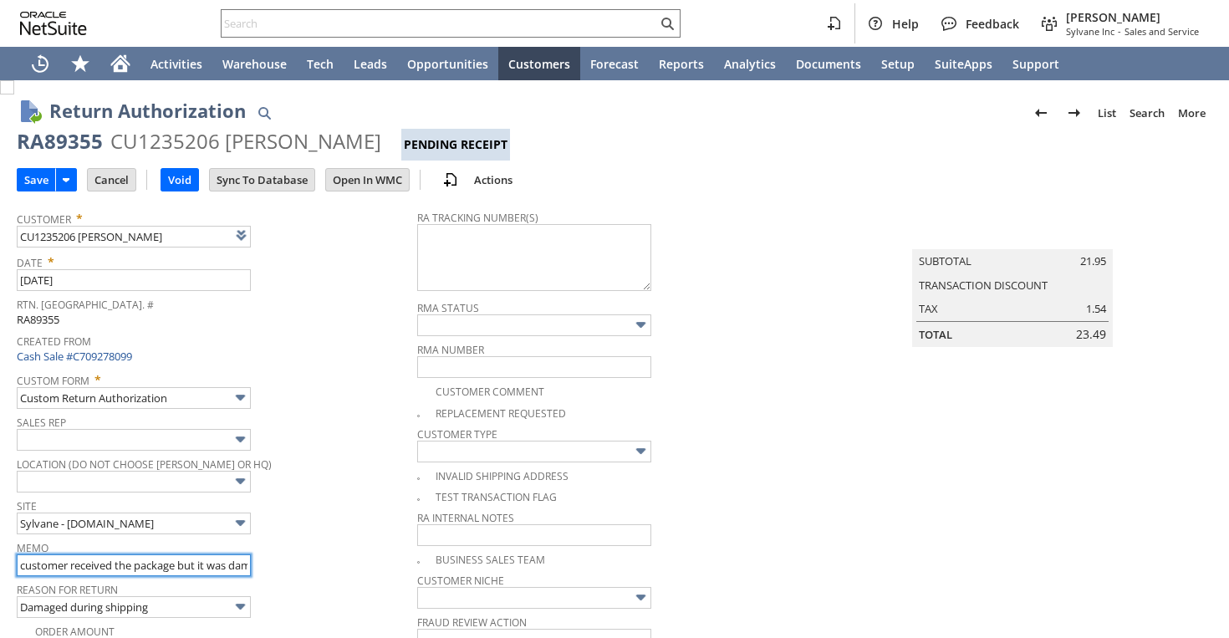
type input "Add"
type input "Copy Previous"
click at [219, 565] on input "customer received the package but it was damaged during shipping |not getting b…" at bounding box center [134, 565] width 234 height 22
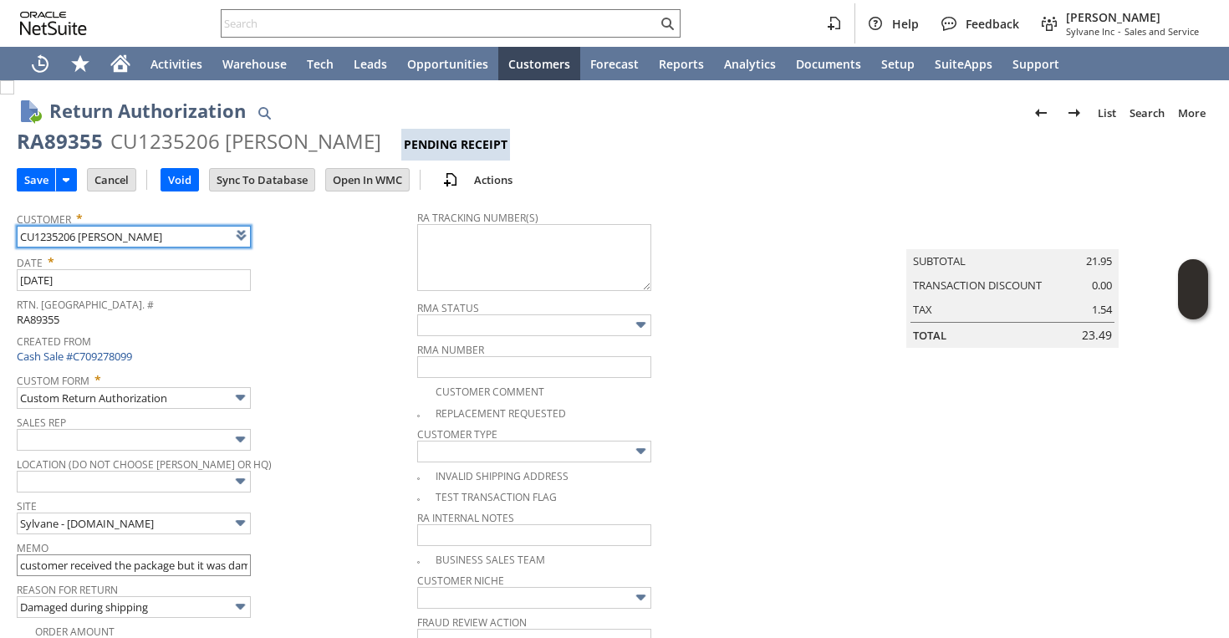
scroll to position [1, 0]
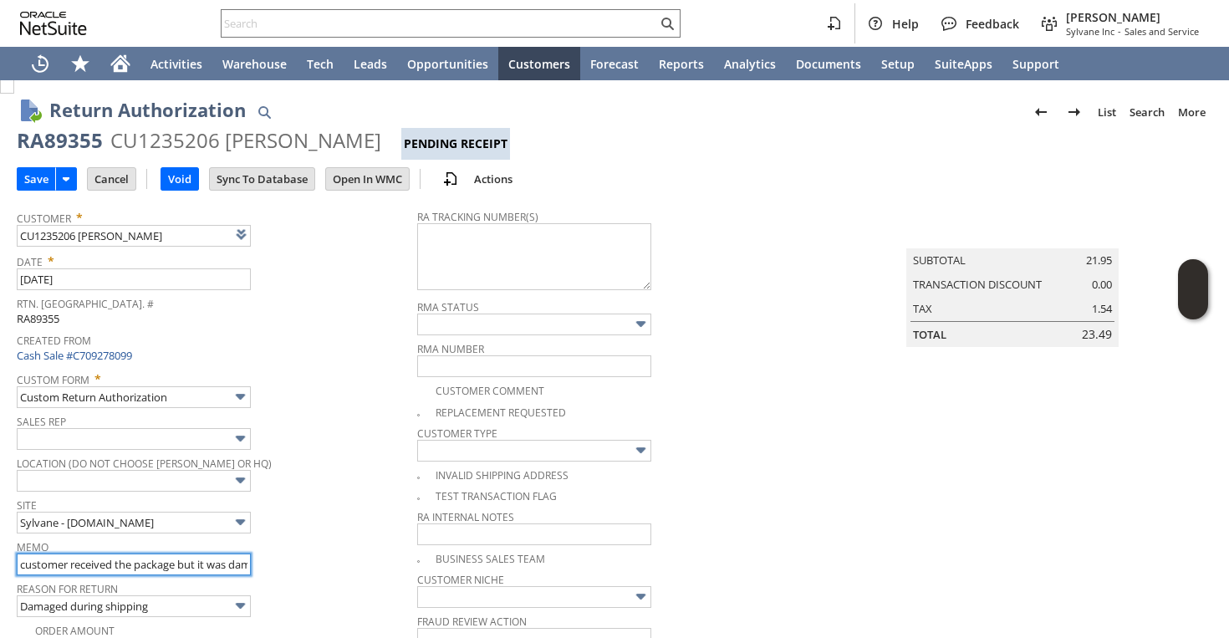
click at [219, 565] on input "customer received the package but it was damaged during shipping |not getting b…" at bounding box center [134, 565] width 234 height 22
click at [245, 564] on input "customer received the package but it was damaged during shipping |not getting b…" at bounding box center [134, 565] width 234 height 22
click at [191, 561] on input "customer received the package but it was damaged during shipping |not getting b…" at bounding box center [134, 565] width 234 height 22
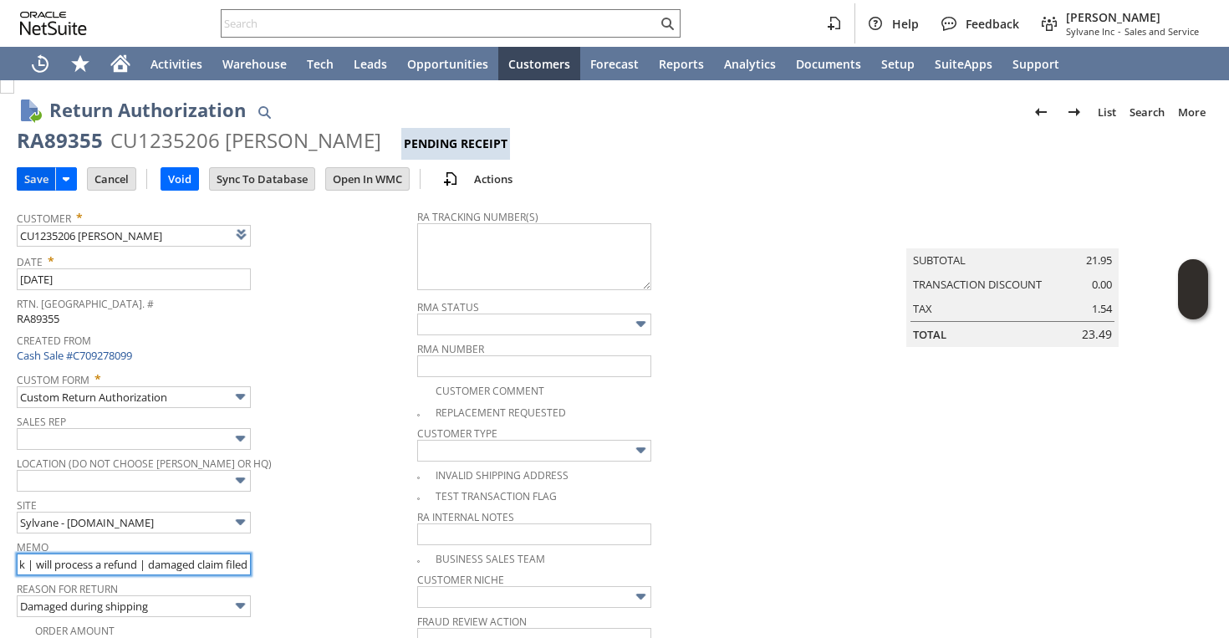
type input "customer received the package but it was damaged during shipping |not getting b…"
click at [22, 176] on input "Save" at bounding box center [37, 179] width 38 height 22
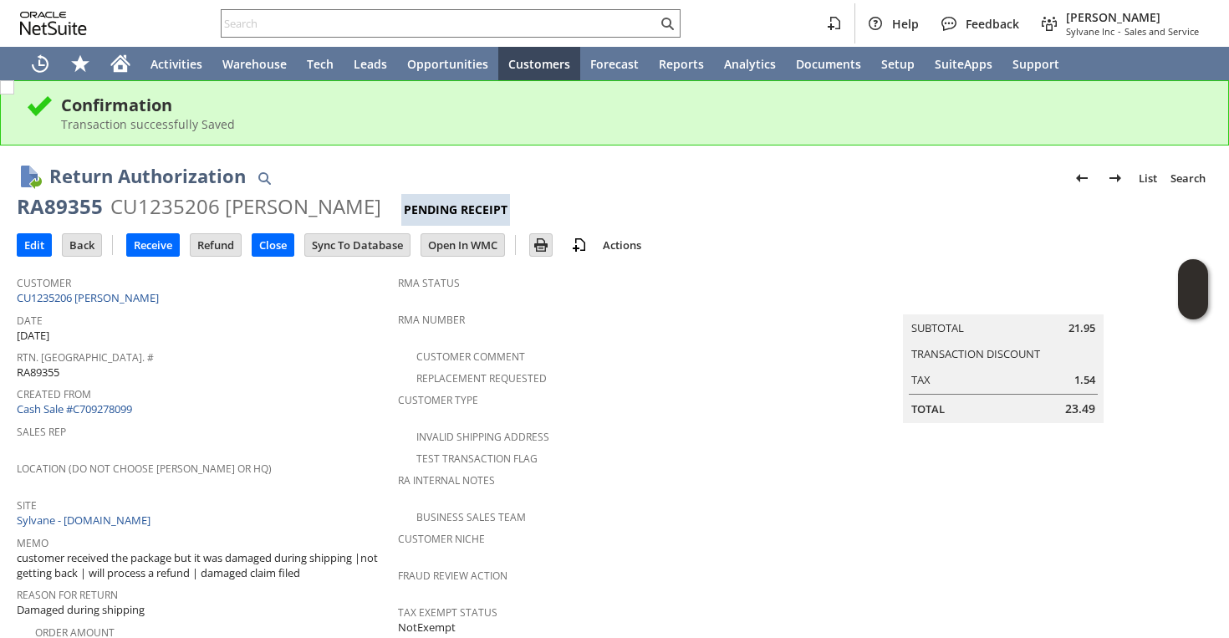
click at [114, 309] on span "Date" at bounding box center [203, 318] width 373 height 19
click at [122, 292] on link "CU1235206 [PERSON_NAME]" at bounding box center [90, 297] width 146 height 15
click at [640, 388] on span "Customer Type" at bounding box center [608, 397] width 421 height 19
click at [64, 202] on div "RA89355" at bounding box center [60, 206] width 86 height 27
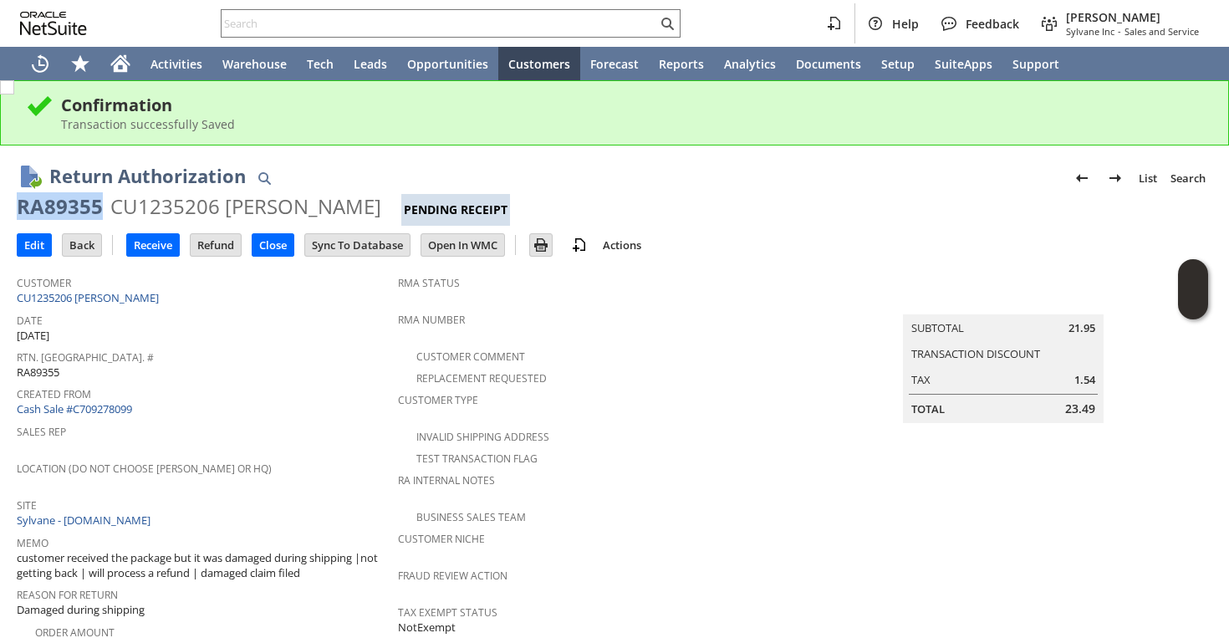
copy div "RA89355"
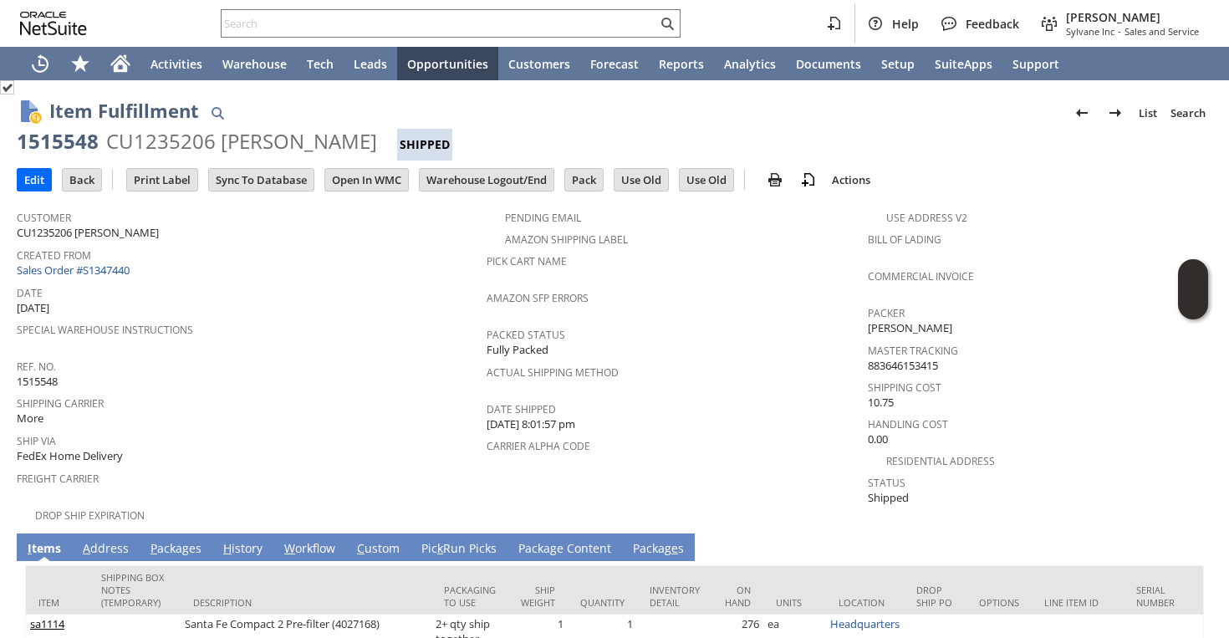
scroll to position [118, 0]
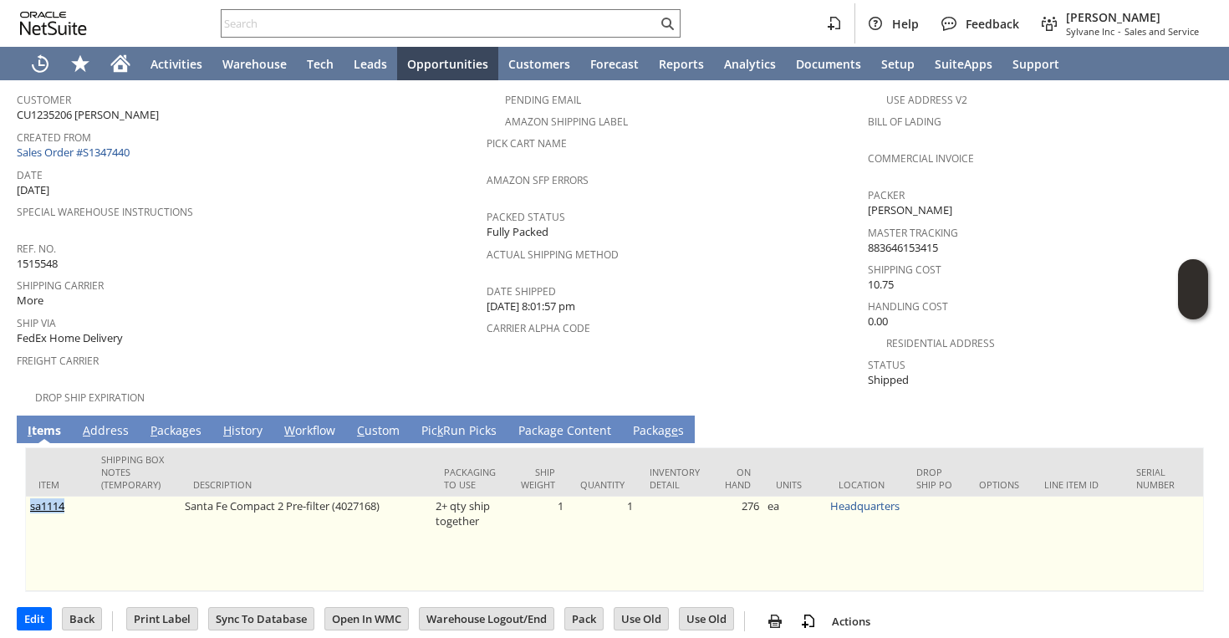
copy link "sa1114"
drag, startPoint x: 74, startPoint y: 494, endPoint x: 28, endPoint y: 494, distance: 46.0
click at [28, 497] on td "sa1114" at bounding box center [57, 544] width 63 height 94
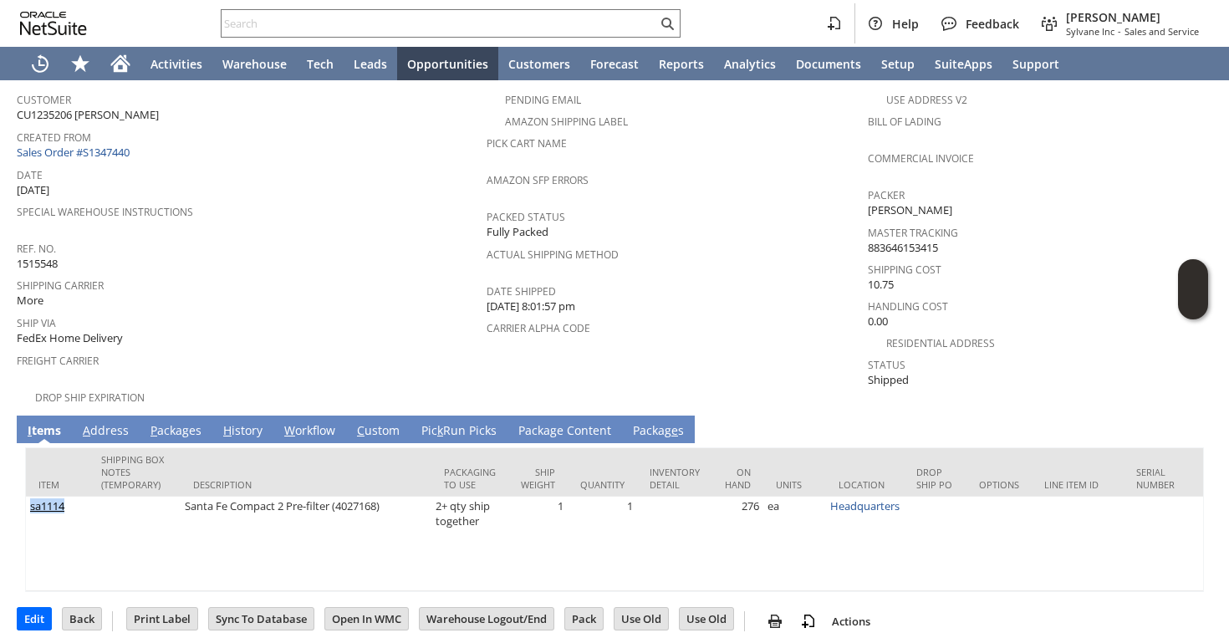
click at [146, 422] on link "P ackages" at bounding box center [175, 431] width 59 height 18
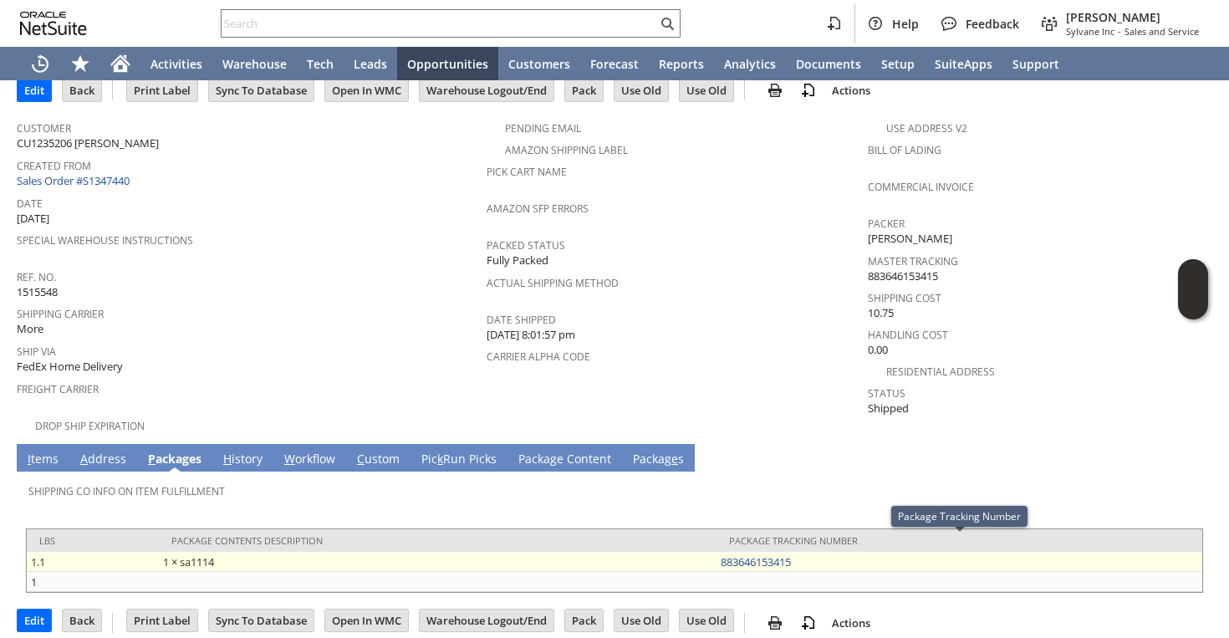
drag, startPoint x: 811, startPoint y: 554, endPoint x: 712, endPoint y: 546, distance: 99.8
click at [712, 552] on tr "1.1 1 × sa1114 883646153415" at bounding box center [615, 562] width 1176 height 20
copy tr "1 × sa1114 883646153415"
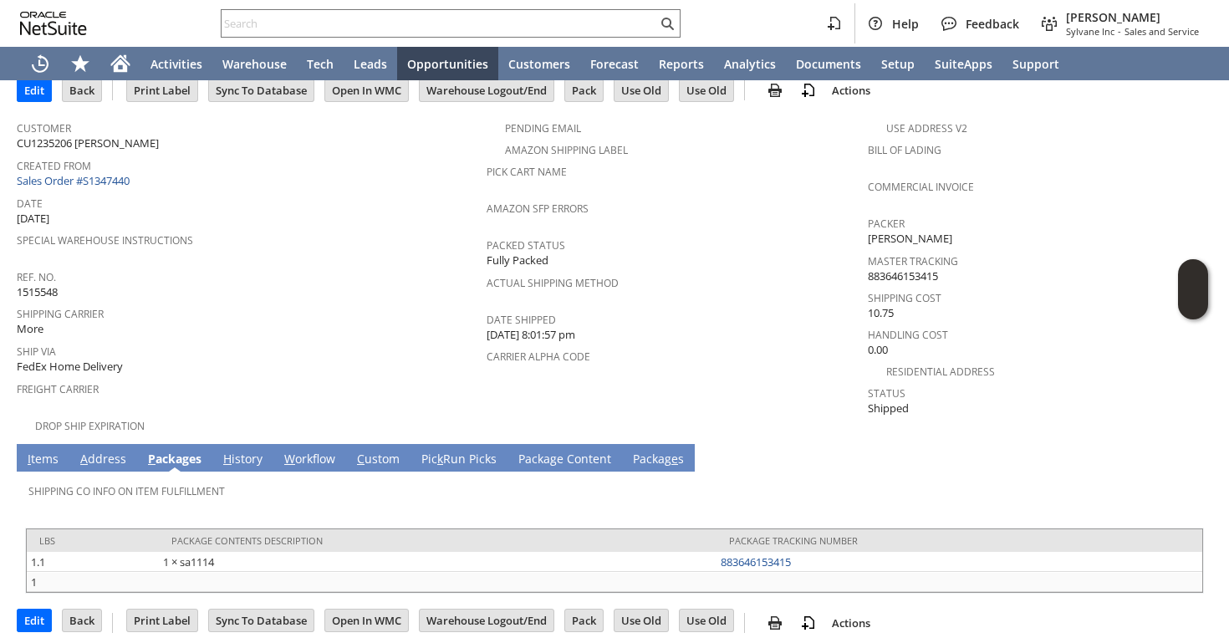
scroll to position [0, 0]
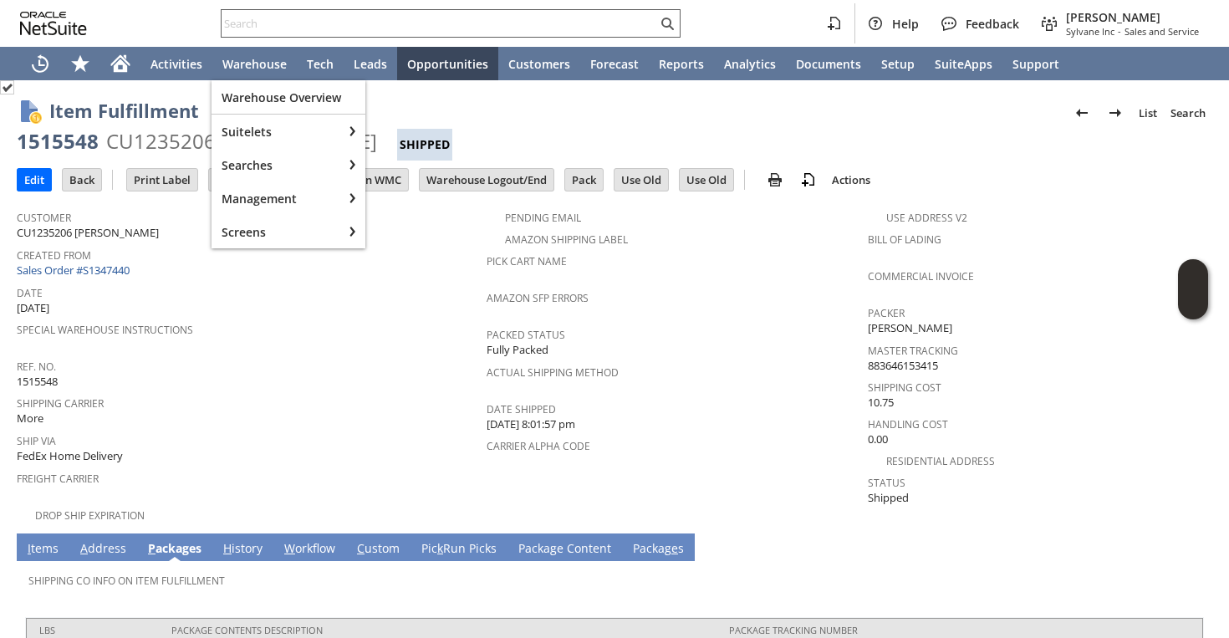
click at [301, 21] on input "text" at bounding box center [440, 23] width 436 height 20
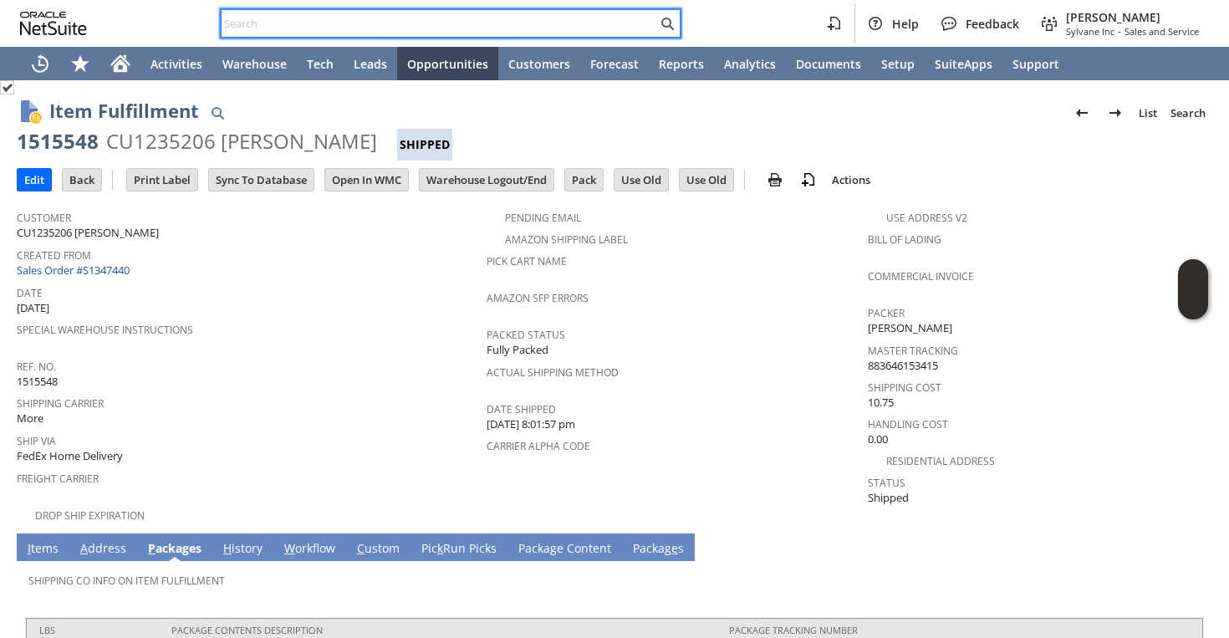
paste input "SY68A9C76DB5A0F"
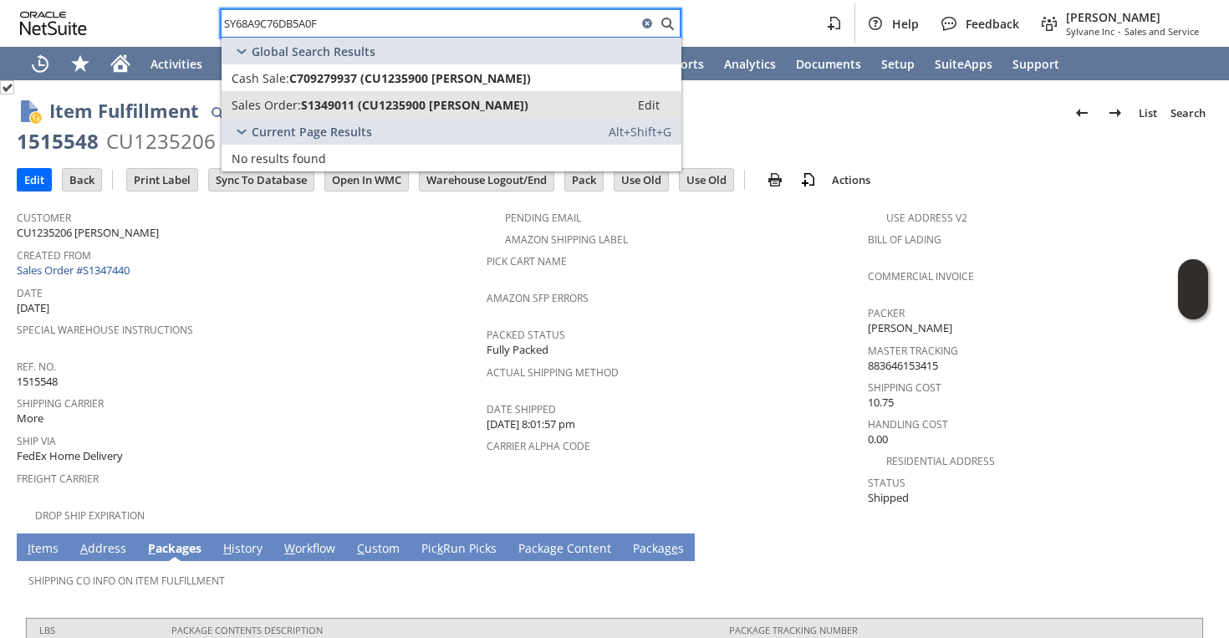
type input "SY68A9C76DB5A0F"
click at [298, 112] on span "Sales Order:" at bounding box center [266, 105] width 69 height 16
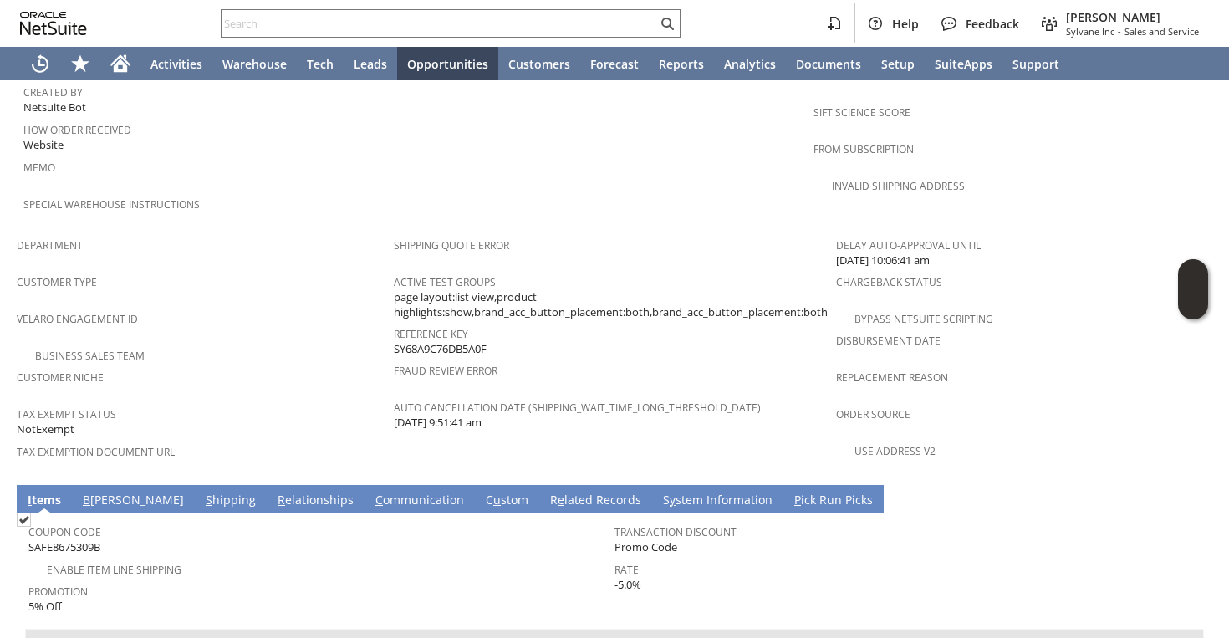
scroll to position [0, 458]
click at [202, 492] on link "S hipping" at bounding box center [231, 501] width 59 height 18
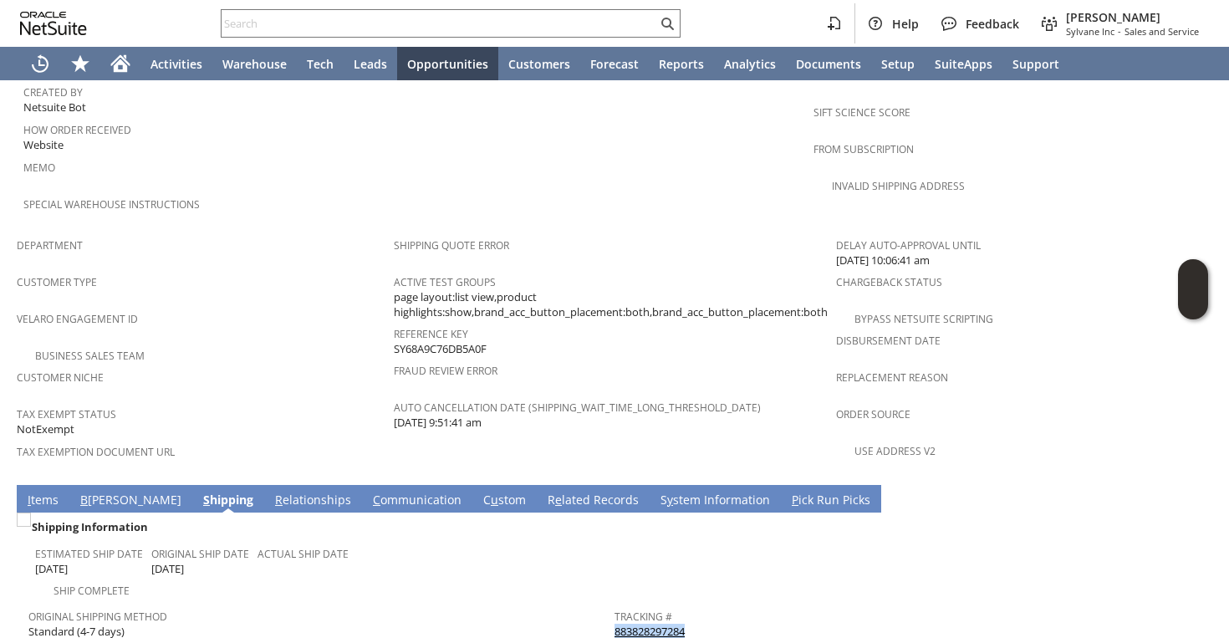
drag, startPoint x: 707, startPoint y: 581, endPoint x: 615, endPoint y: 584, distance: 91.2
click at [615, 605] on div "Tracking # 883828297284" at bounding box center [904, 622] width 578 height 35
copy link "883828297284"
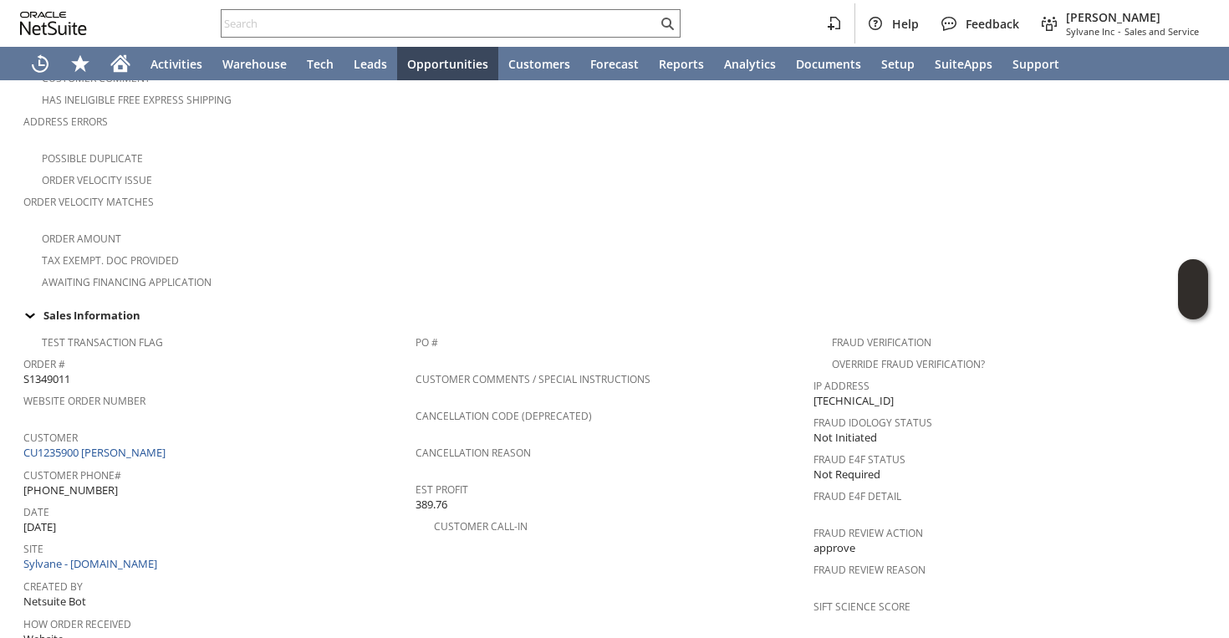
scroll to position [0, 0]
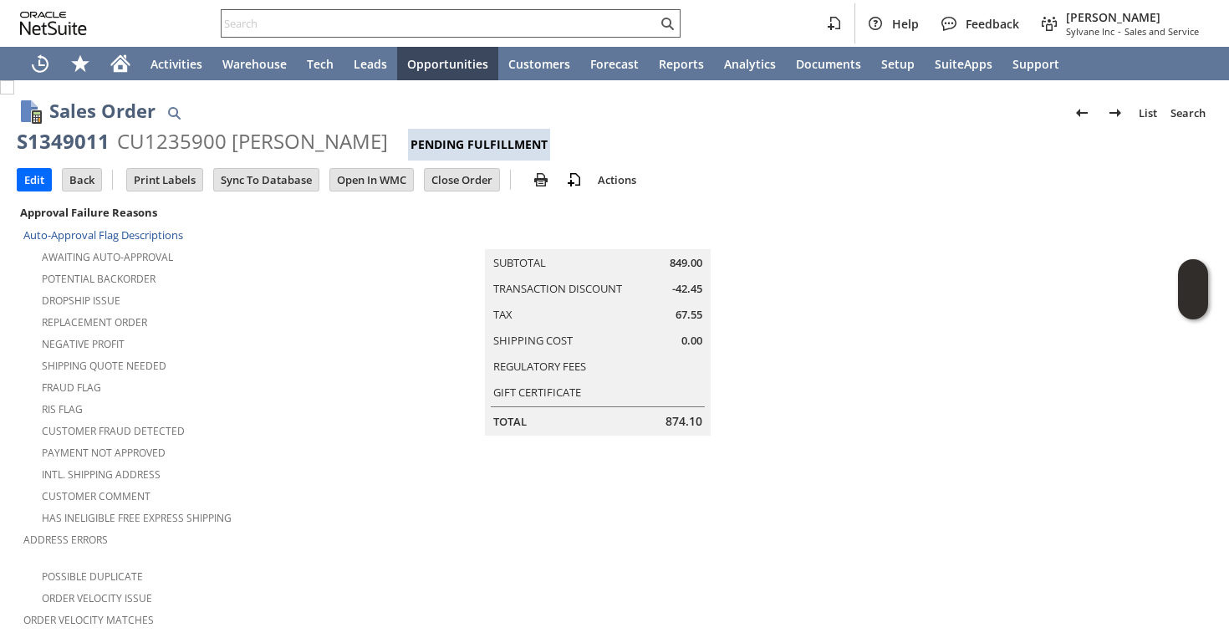
click at [442, 19] on input "text" at bounding box center [440, 23] width 436 height 20
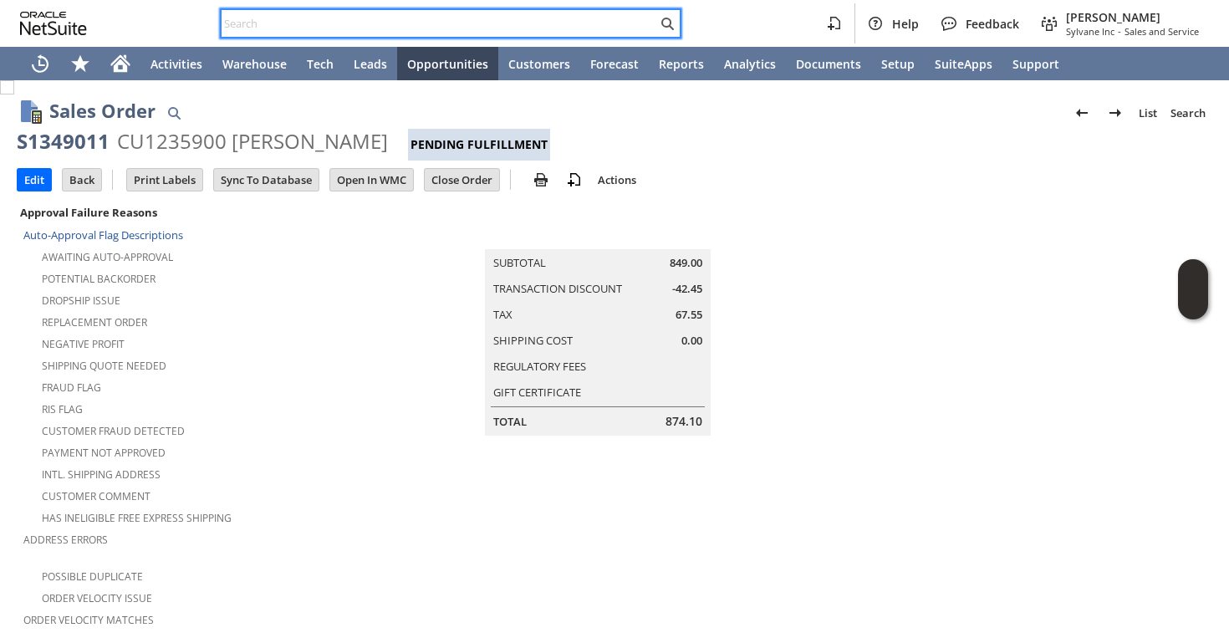
paste input "883828297284"
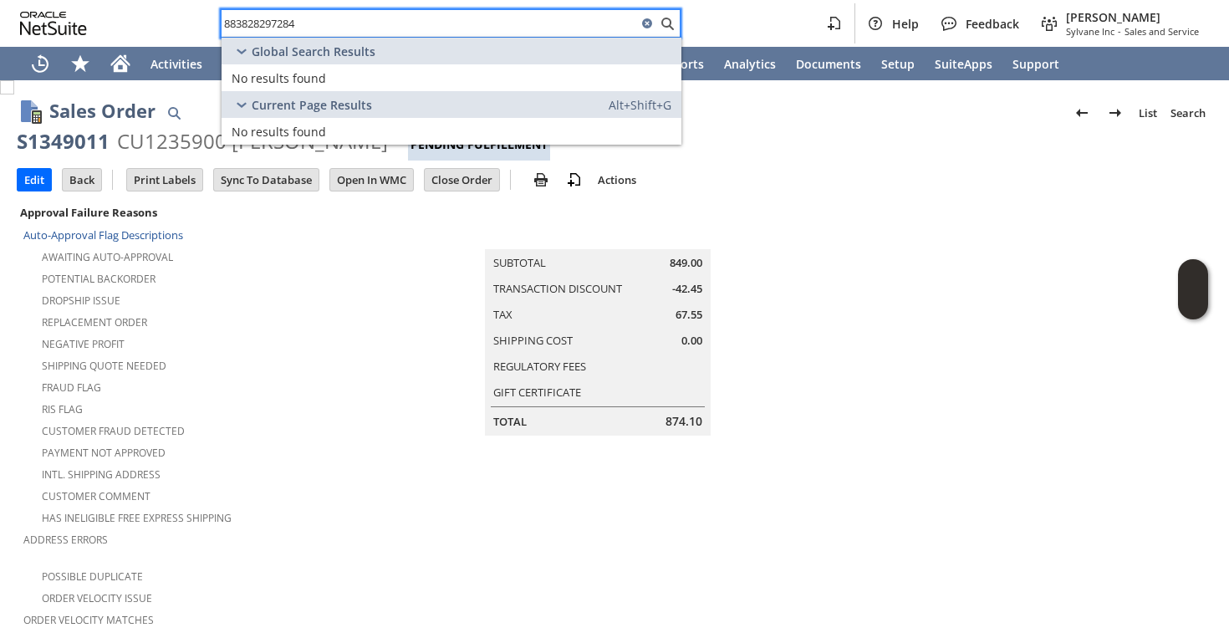
click at [465, 24] on input "883828297284" at bounding box center [430, 23] width 416 height 20
paste input "SY68A9C76DB5A0F"
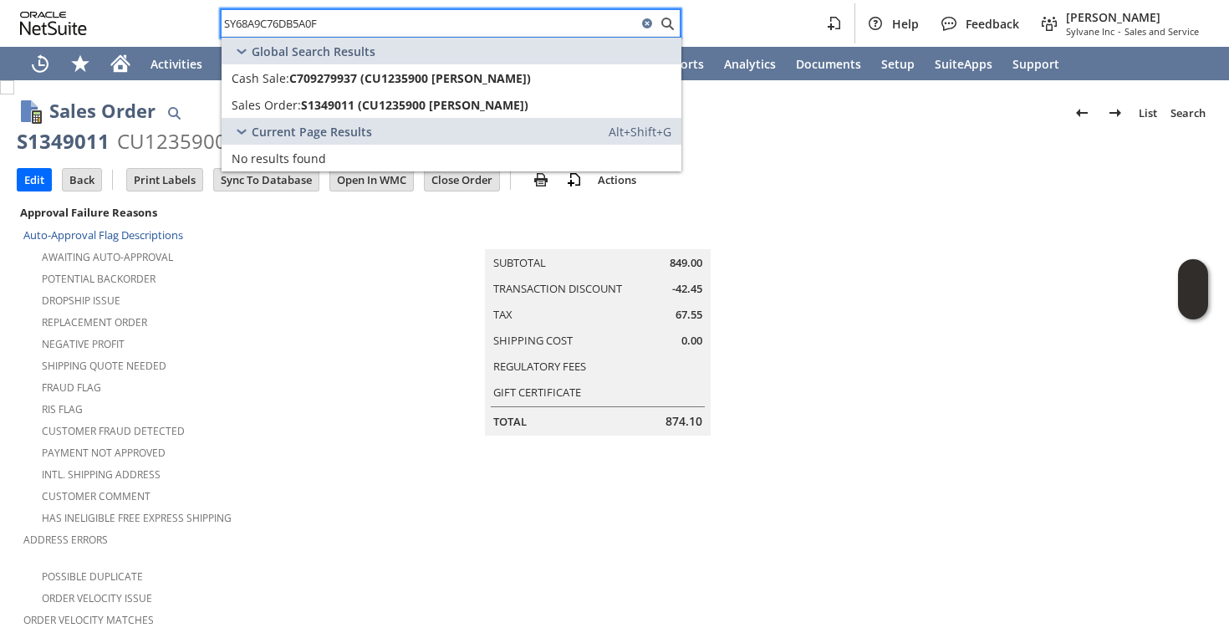
click at [363, 462] on div "Intl. Shipping Address" at bounding box center [208, 472] width 370 height 20
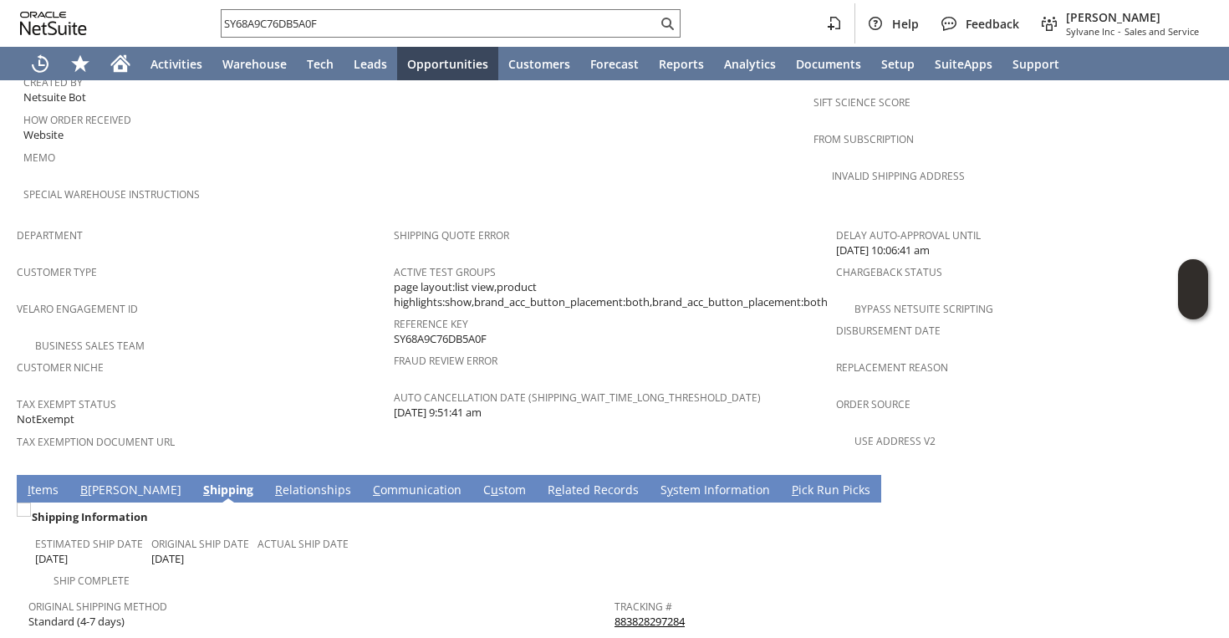
scroll to position [1038, 0]
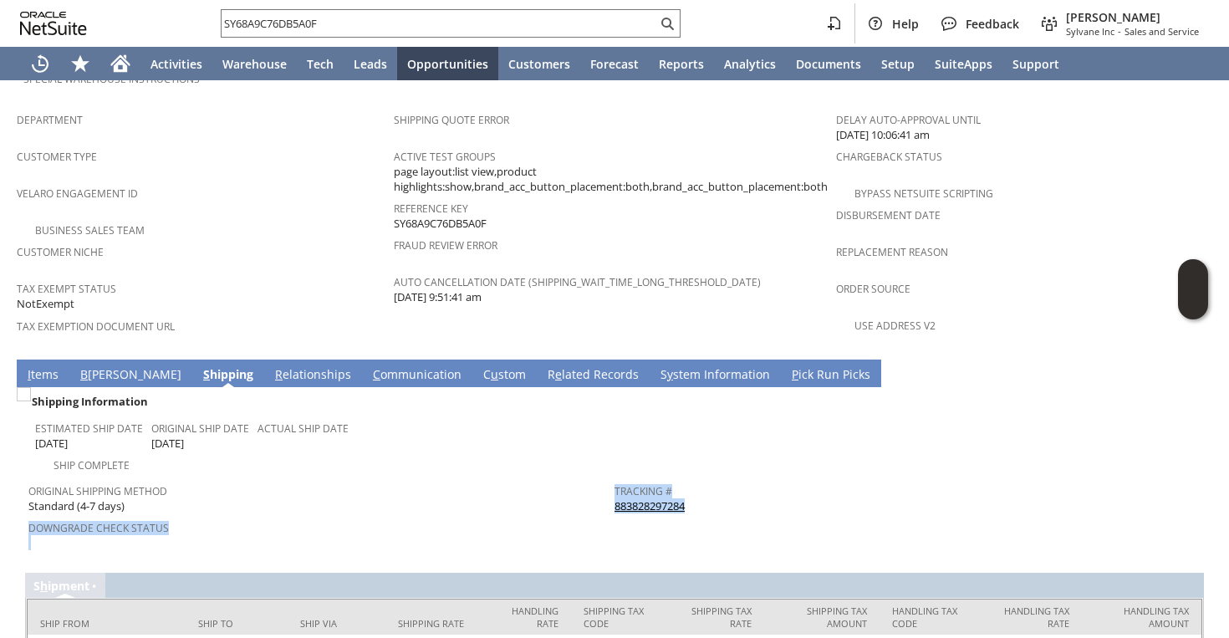
copy tr "Downgrade Check Status Tracking # 883828297284"
drag, startPoint x: 692, startPoint y: 462, endPoint x: 615, endPoint y: 461, distance: 76.9
click at [615, 479] on div "Tracking # 883828297284" at bounding box center [904, 496] width 578 height 35
copy link "883828297284"
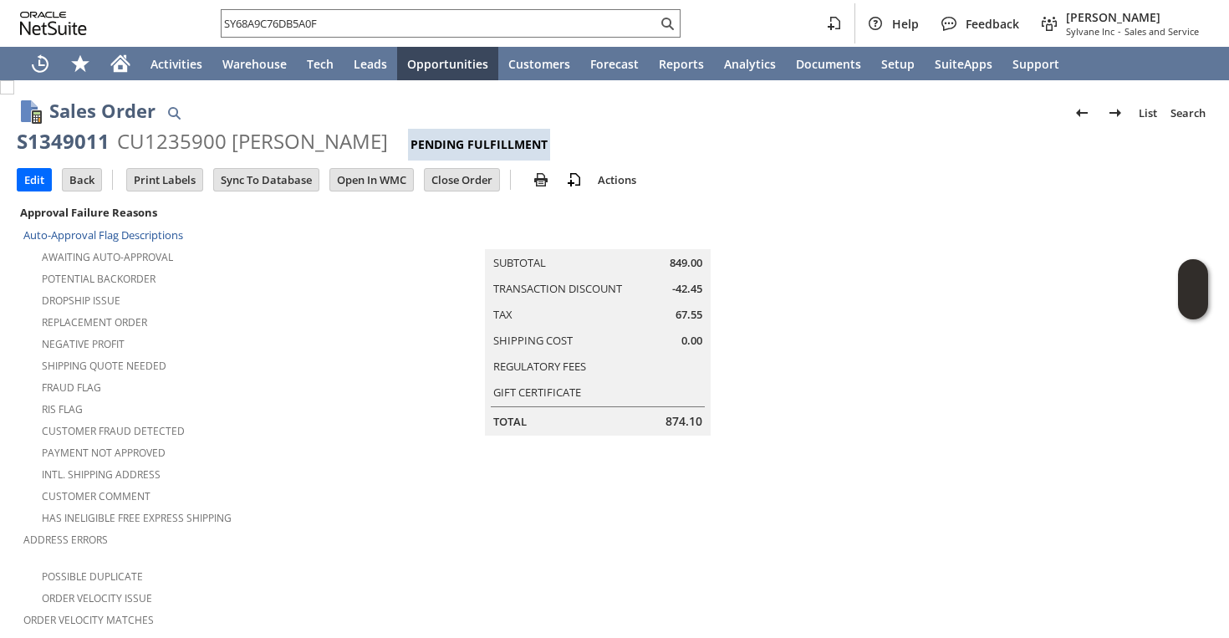
click at [90, 131] on div "S1349011" at bounding box center [63, 141] width 93 height 27
copy div "S1349011"
click at [454, 4] on div "SY68A9C76DB5A0F Help Feedback Faye Neri Sylvane Inc - Sales and Service" at bounding box center [614, 23] width 1229 height 47
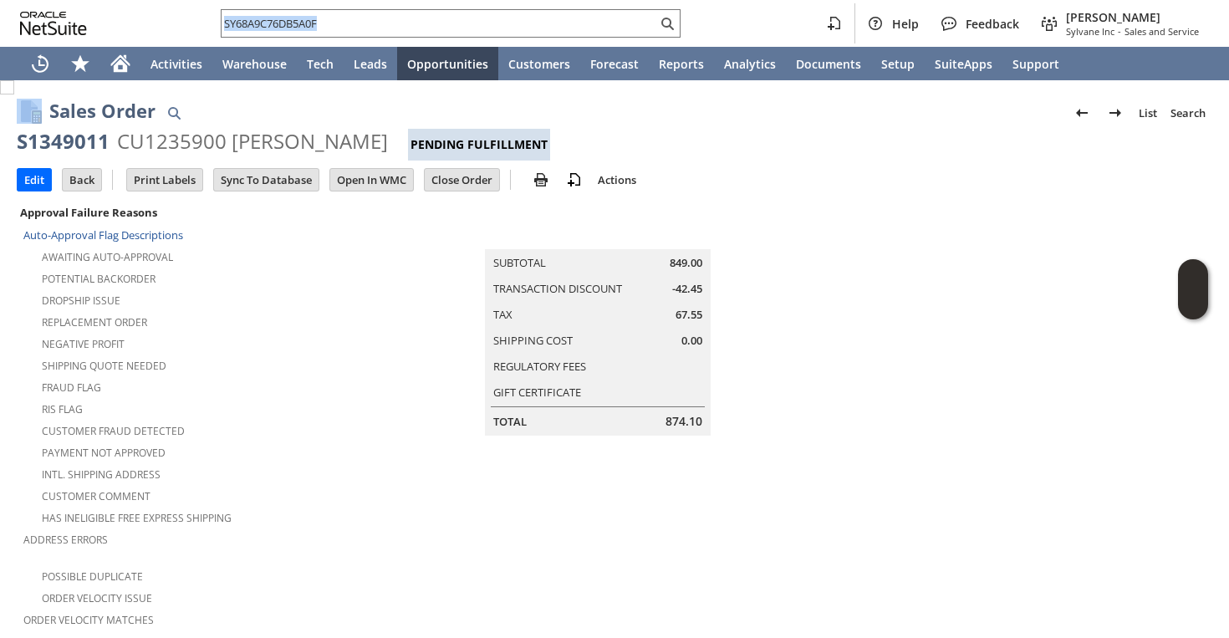
click at [454, 4] on div "SY68A9C76DB5A0F Help Feedback Faye Neri Sylvane Inc - Sales and Service" at bounding box center [614, 23] width 1229 height 47
click at [446, 9] on div "SY68A9C76DB5A0F" at bounding box center [451, 23] width 460 height 28
click at [438, 14] on input "SY68A9C76DB5A0F" at bounding box center [440, 23] width 436 height 20
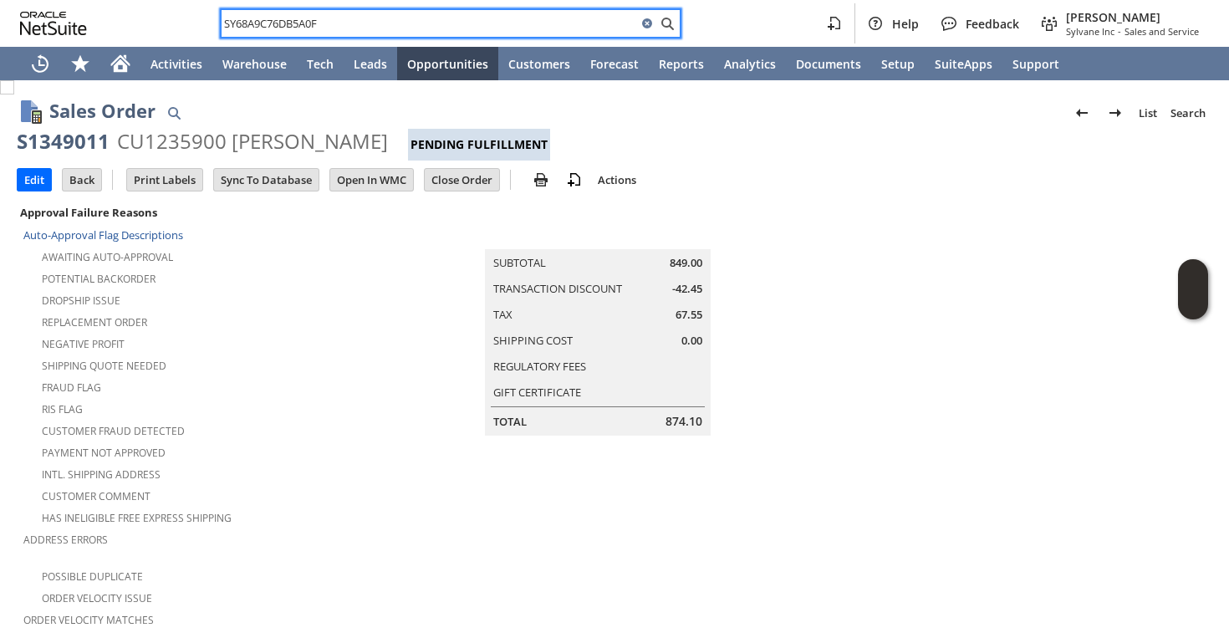
click at [438, 14] on input "SY68A9C76DB5A0F" at bounding box center [430, 23] width 416 height 20
paste input "5059273100"
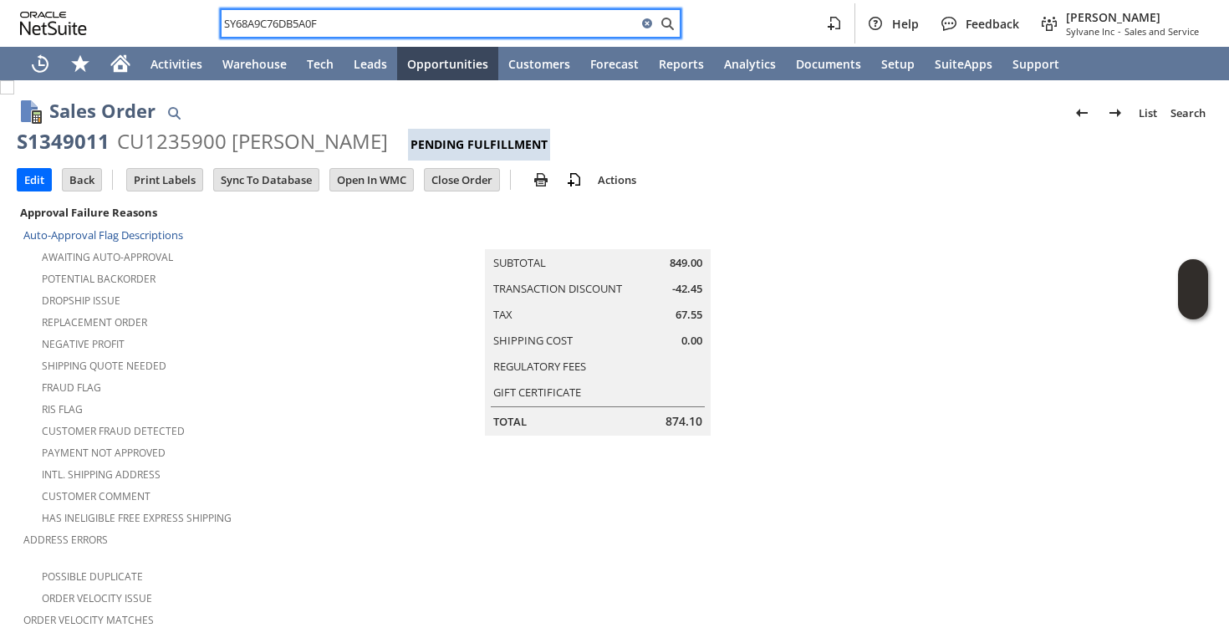
type input "5059273100"
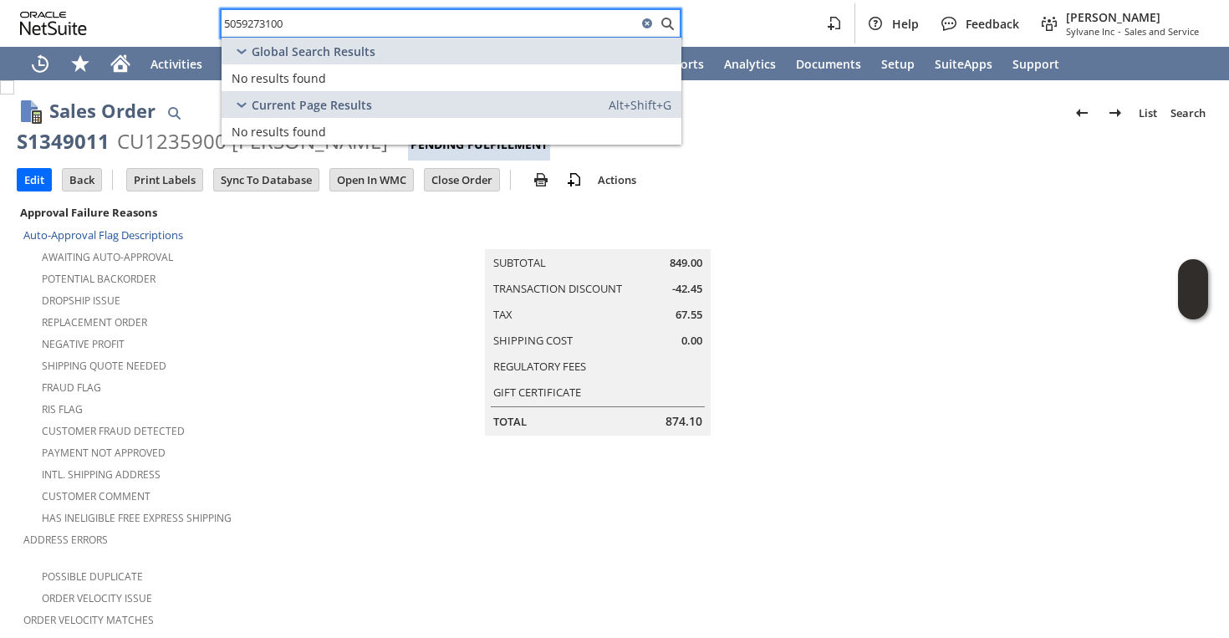
click at [342, 19] on input "5059273100" at bounding box center [430, 23] width 416 height 20
click at [246, 24] on input "Sy689bfbf714a8" at bounding box center [430, 23] width 416 height 20
click at [247, 23] on input "Sy689bfbf714a8" at bounding box center [430, 23] width 416 height 20
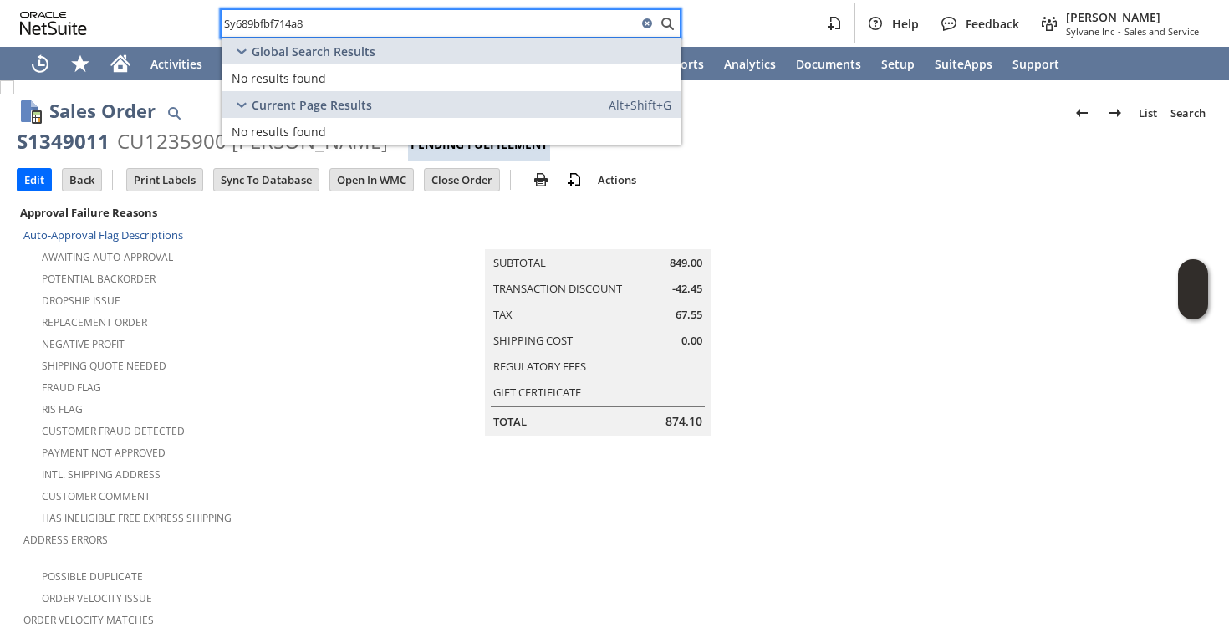
click at [273, 23] on input "Sy689bfbf714a8" at bounding box center [430, 23] width 416 height 20
click at [340, 23] on input "Sy689bfbf714a8" at bounding box center [430, 23] width 416 height 20
click at [254, 23] on input "Sy689bfbf714a8" at bounding box center [430, 23] width 416 height 20
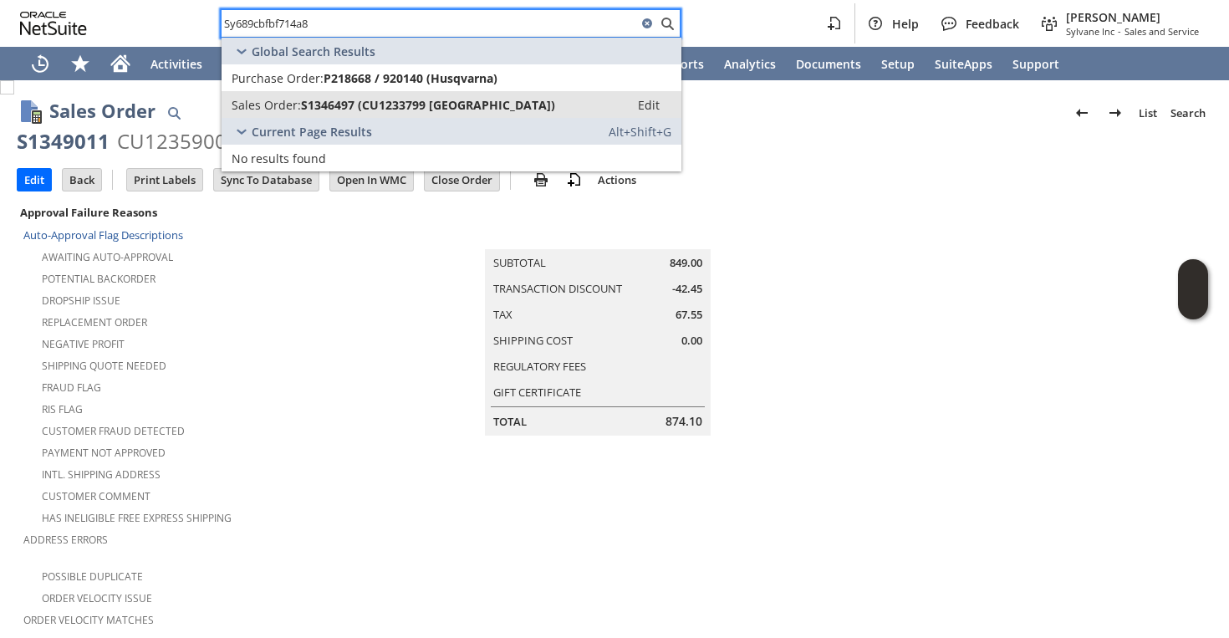
type input "Sy689cbfbf714a8"
click at [256, 110] on span "Sales Order:" at bounding box center [266, 105] width 69 height 16
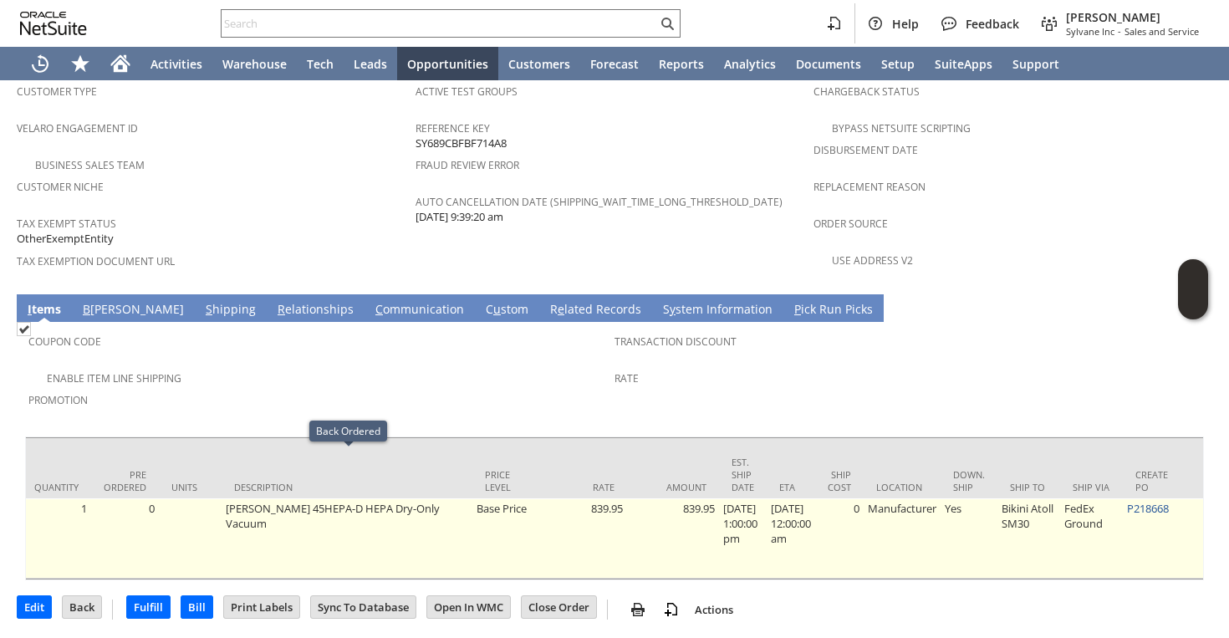
scroll to position [0, 757]
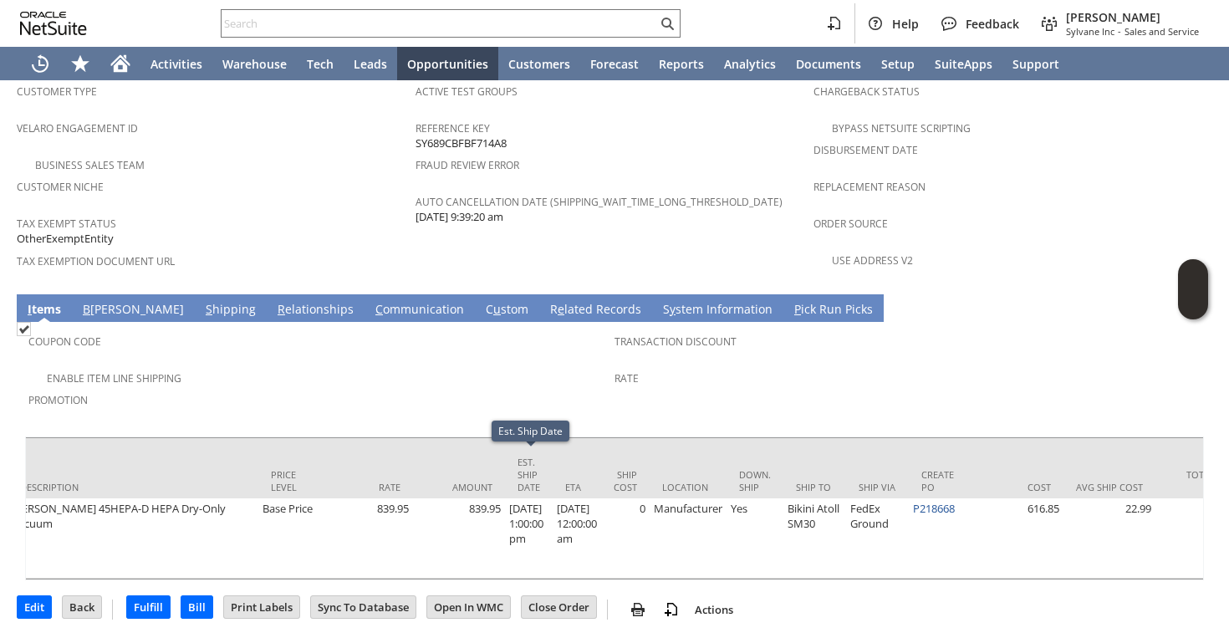
click at [202, 301] on link "S hipping" at bounding box center [231, 310] width 59 height 18
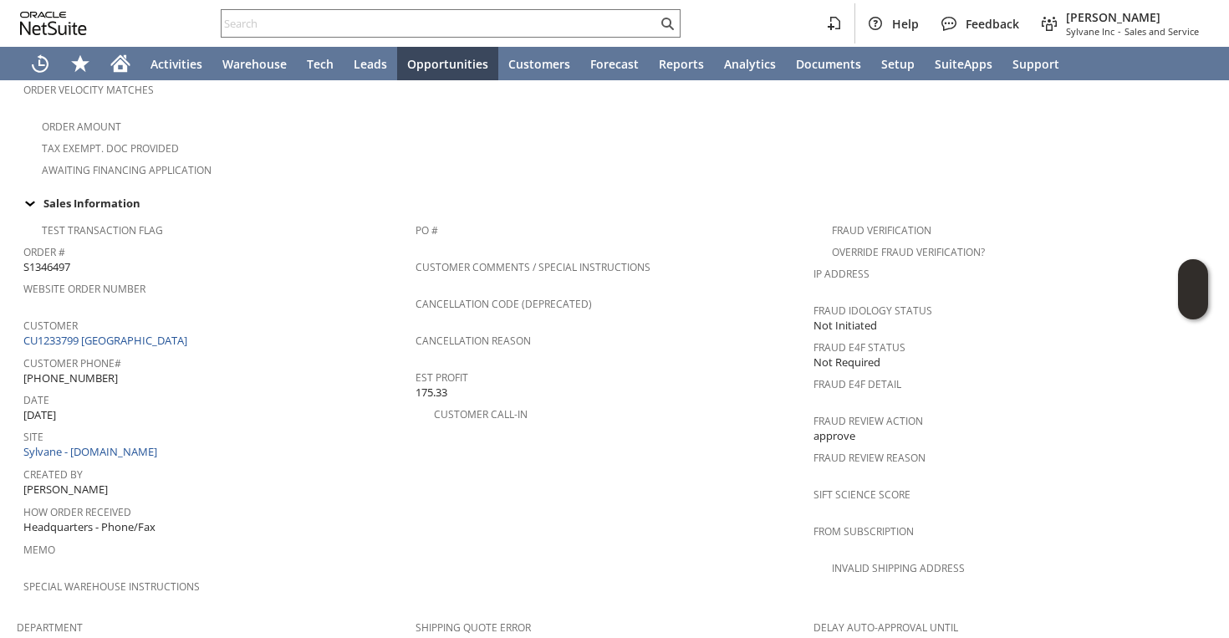
scroll to position [1083, 0]
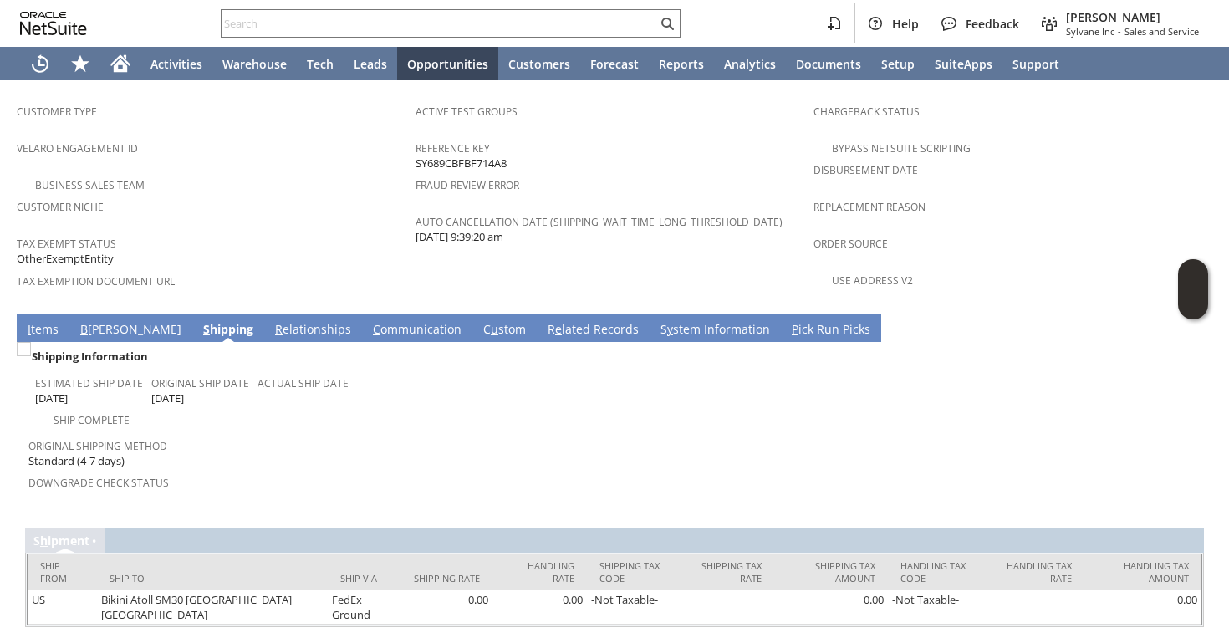
click at [54, 321] on link "I tems" at bounding box center [42, 330] width 39 height 18
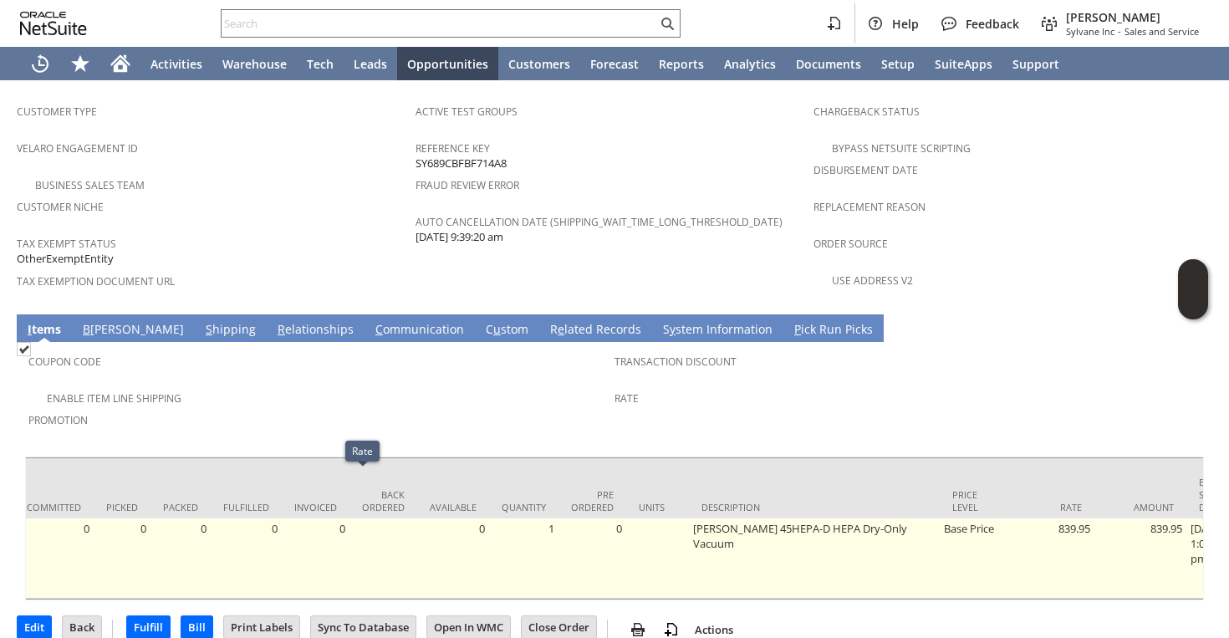
scroll to position [0, 0]
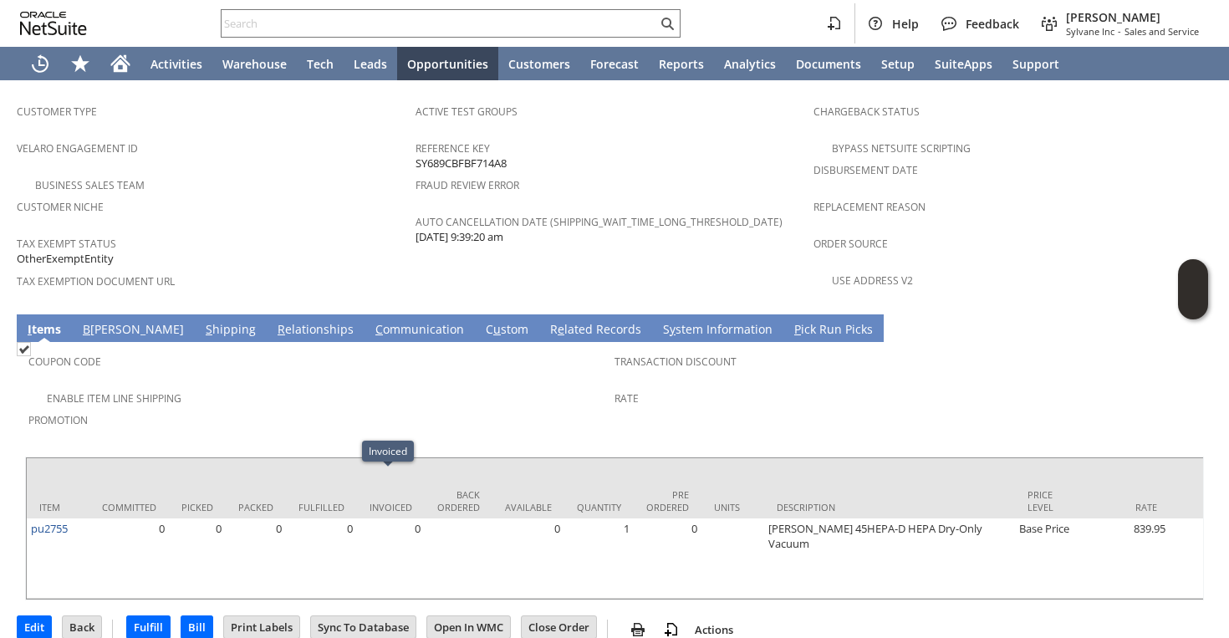
click at [349, 386] on div "Enable Item Line Shipping" at bounding box center [321, 396] width 586 height 20
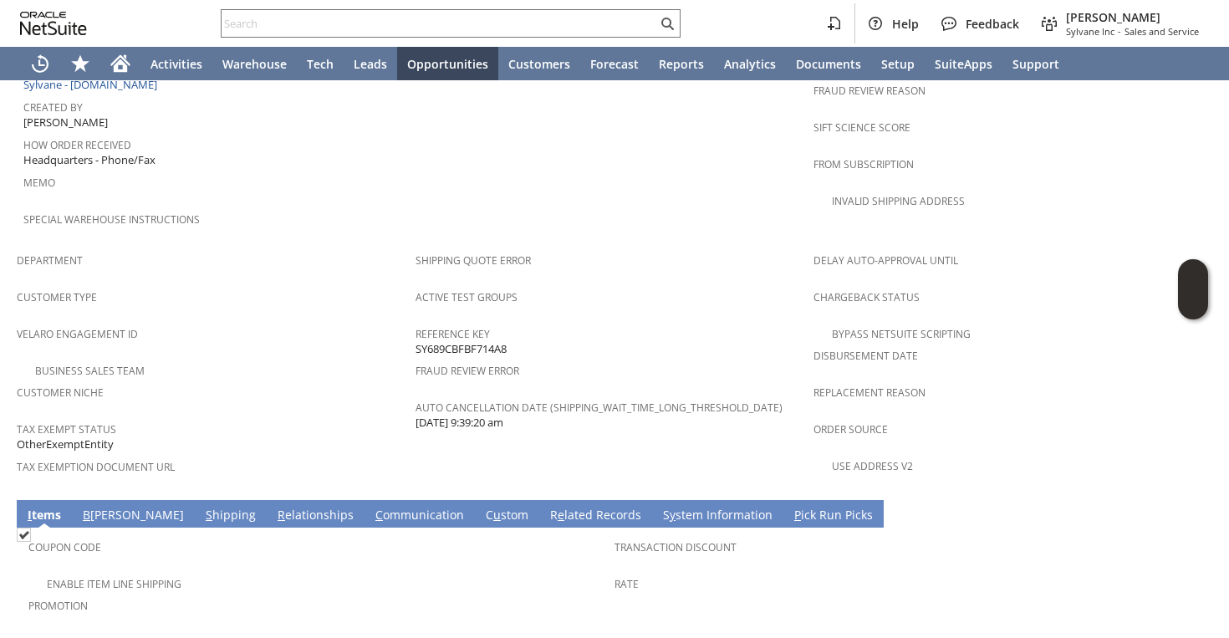
scroll to position [963, 0]
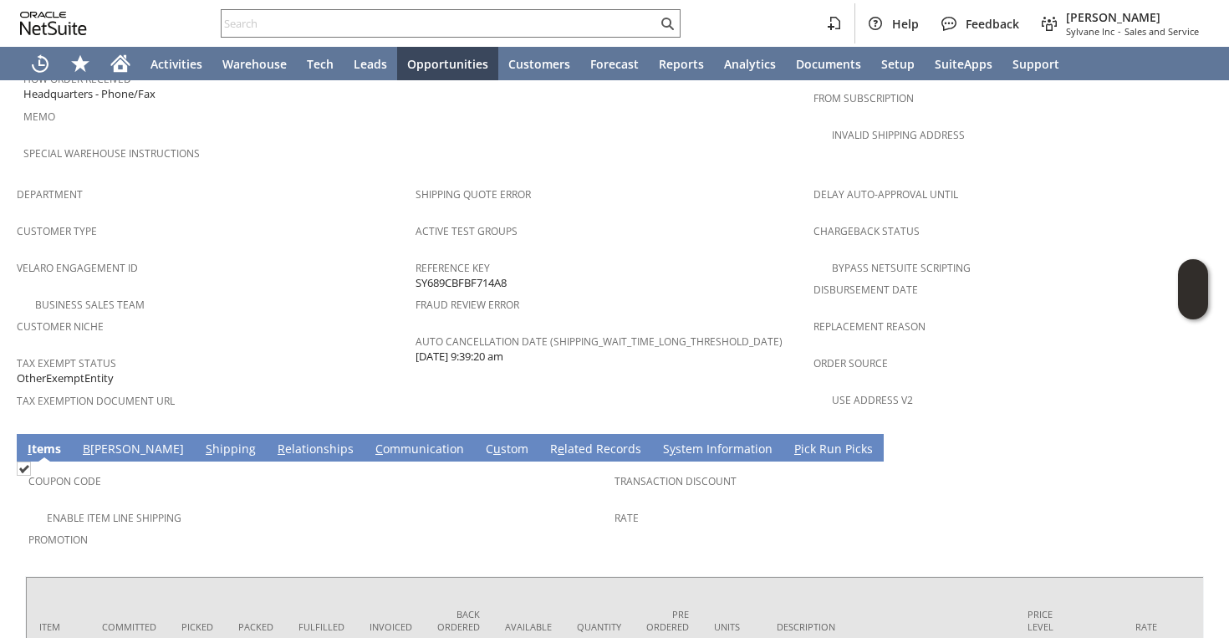
click at [202, 441] on link "S hipping" at bounding box center [231, 450] width 59 height 18
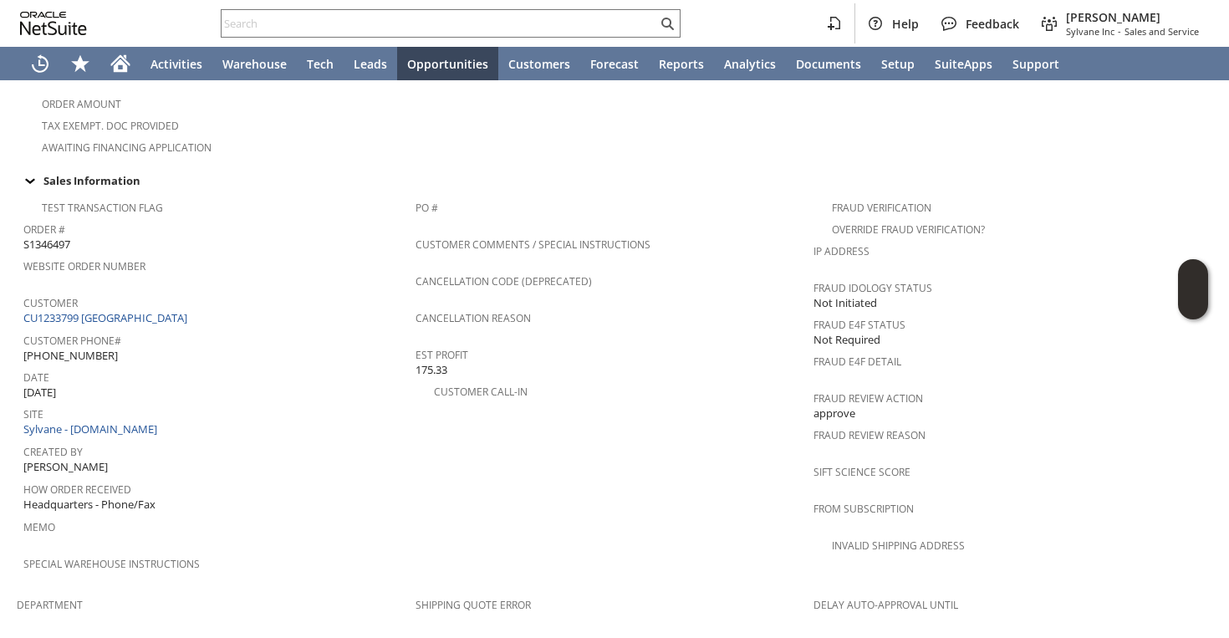
scroll to position [1083, 0]
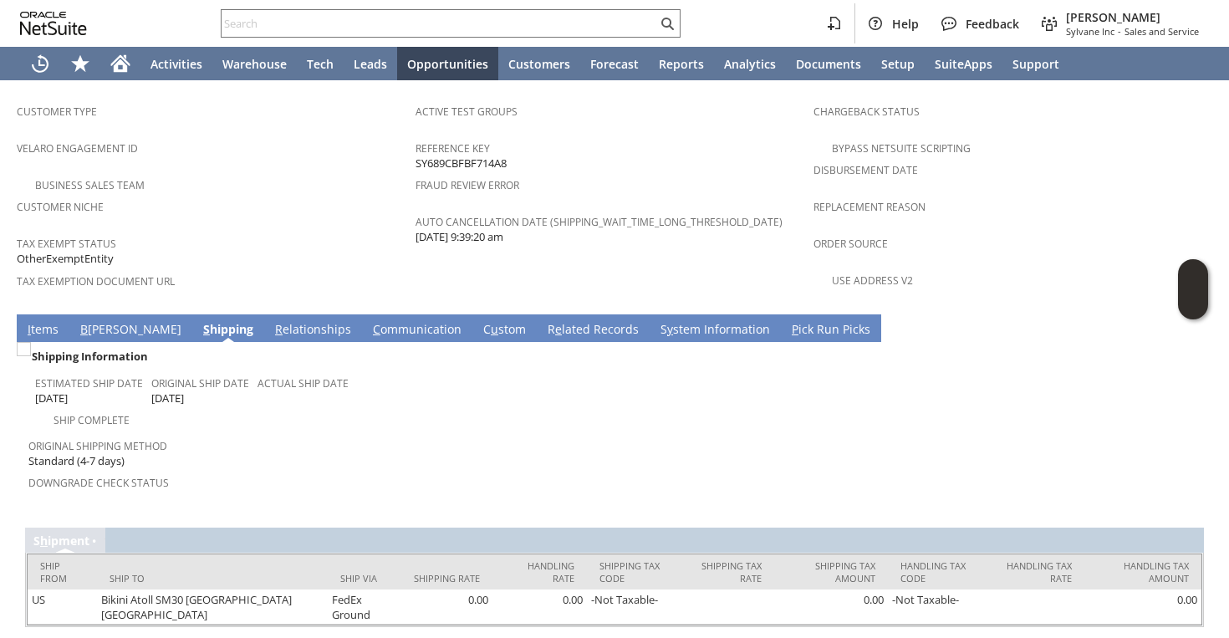
click at [285, 195] on div "Customer Niche" at bounding box center [212, 212] width 390 height 35
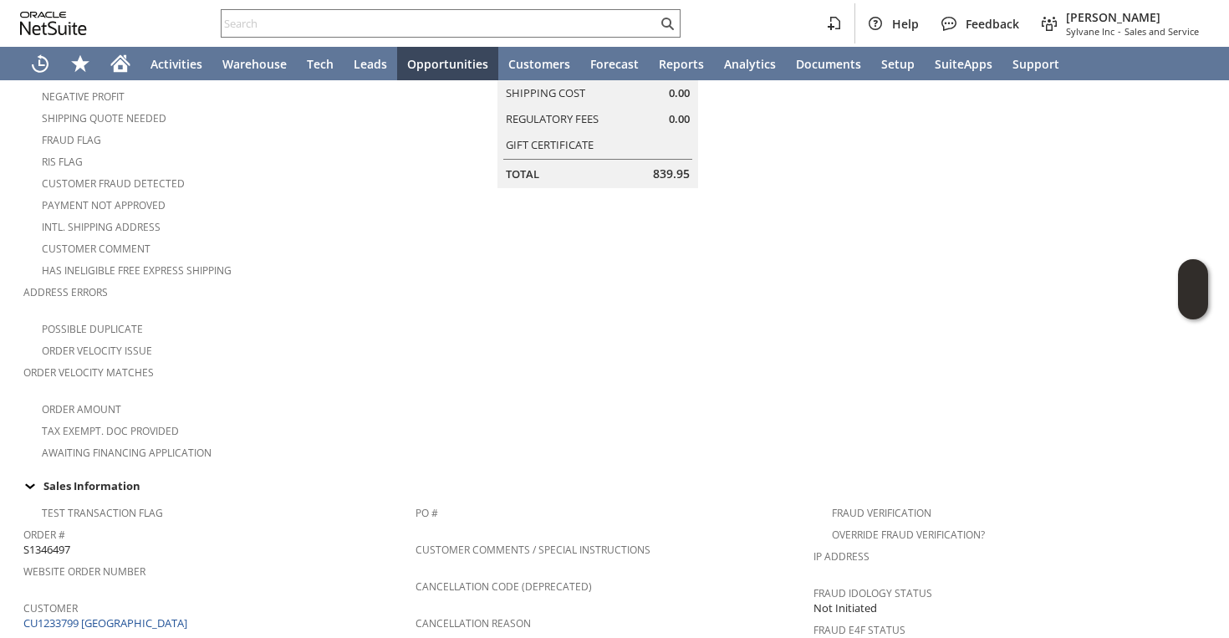
scroll to position [0, 0]
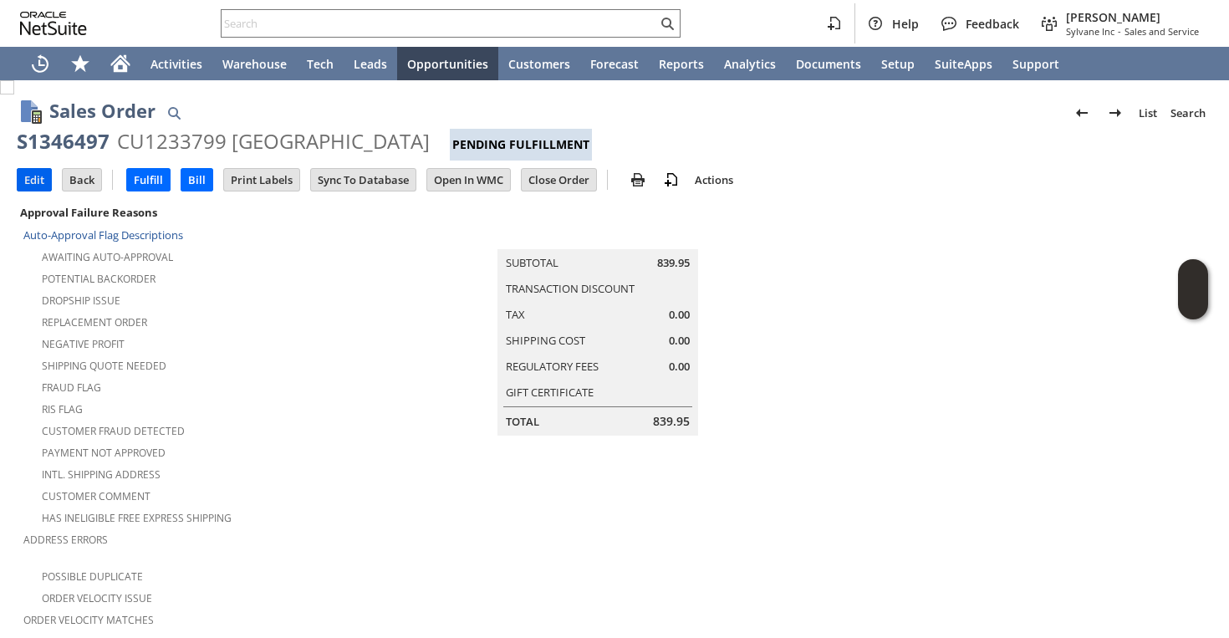
click at [23, 176] on input "Edit" at bounding box center [34, 180] width 33 height 22
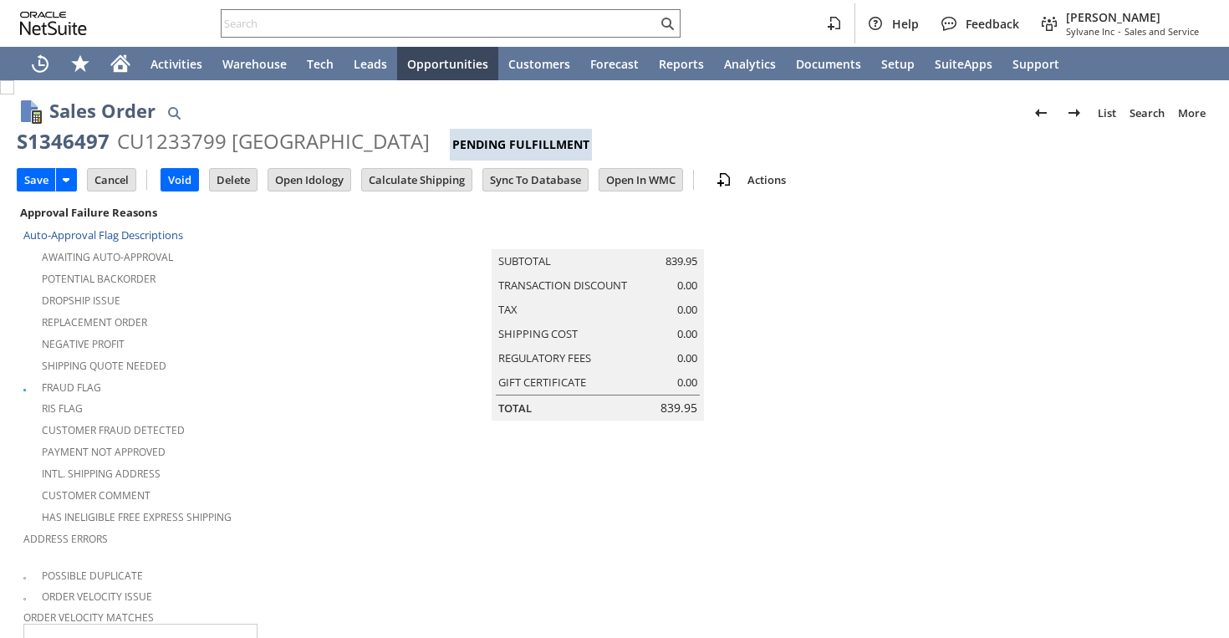
scroll to position [867, 0]
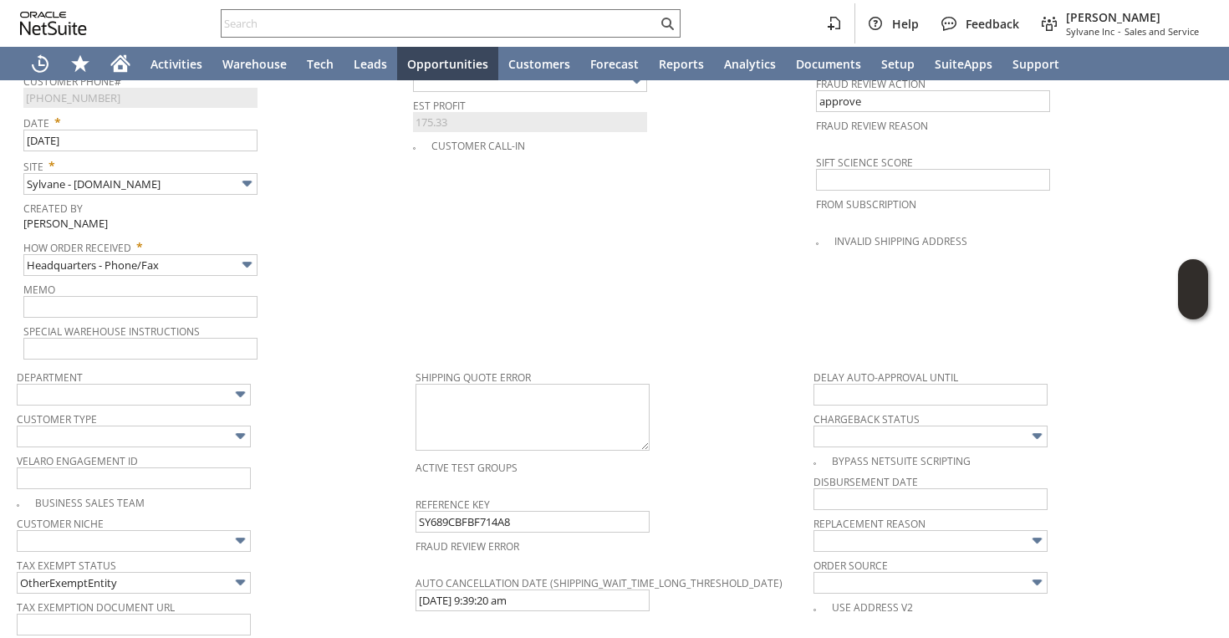
click at [188, 302] on td "Memo" at bounding box center [218, 299] width 390 height 42
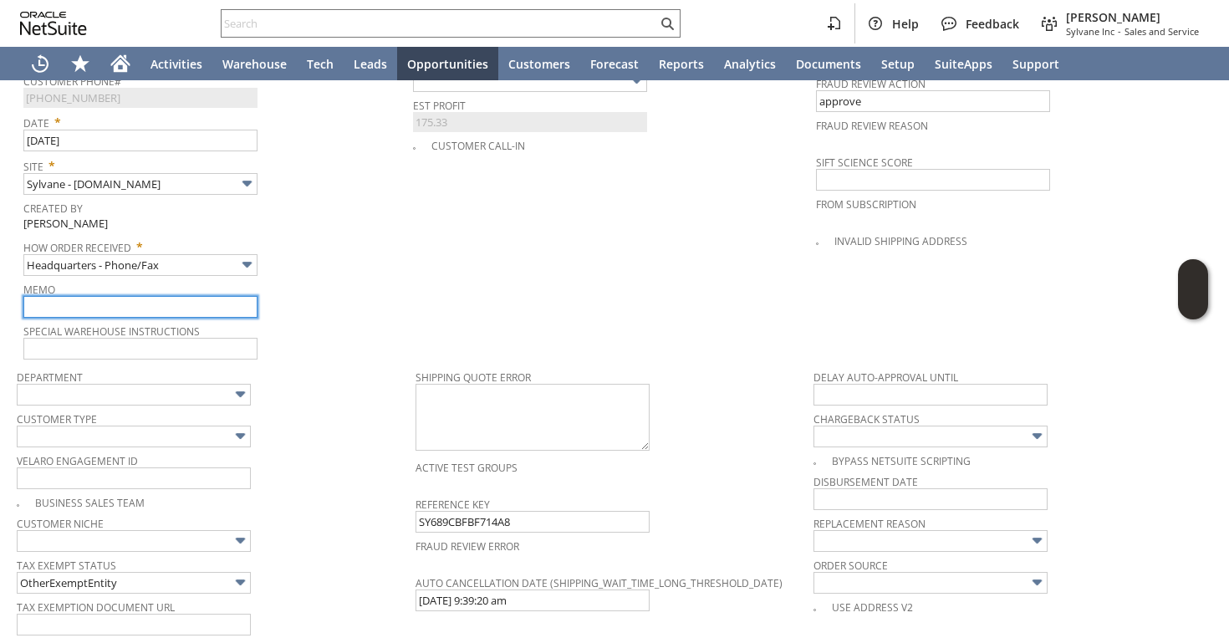
click at [189, 296] on input "text" at bounding box center [140, 307] width 234 height 22
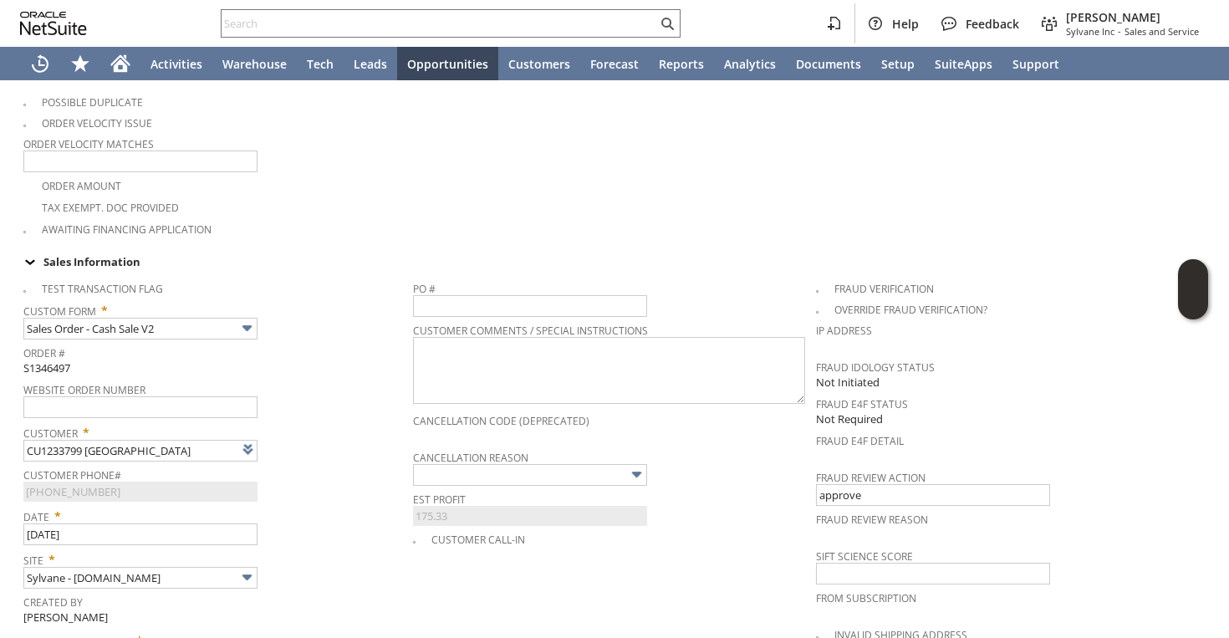
scroll to position [452, 0]
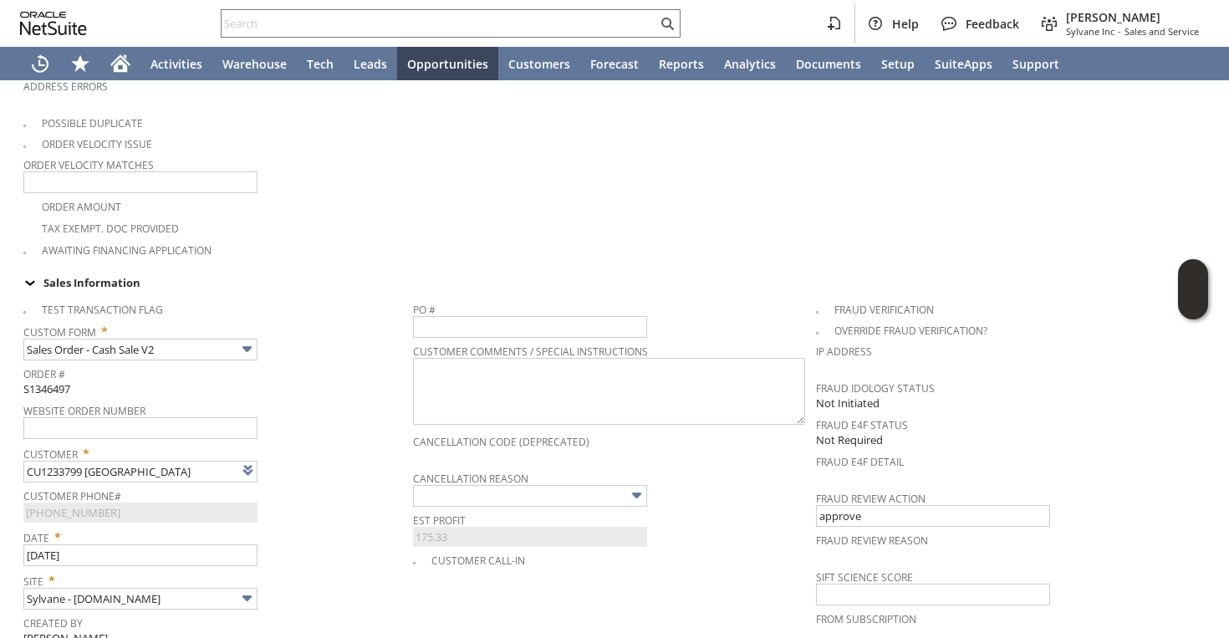
click at [355, 342] on div "Custom Form * Sales Order - Cash Sale V2" at bounding box center [213, 340] width 381 height 42
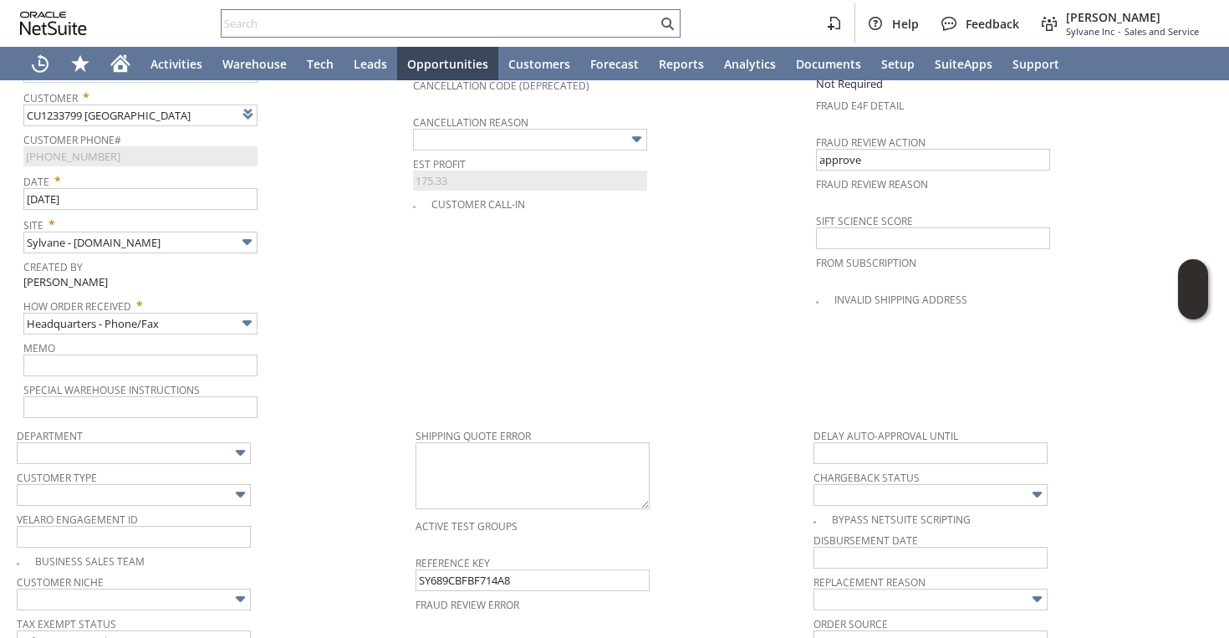
scroll to position [657, 0]
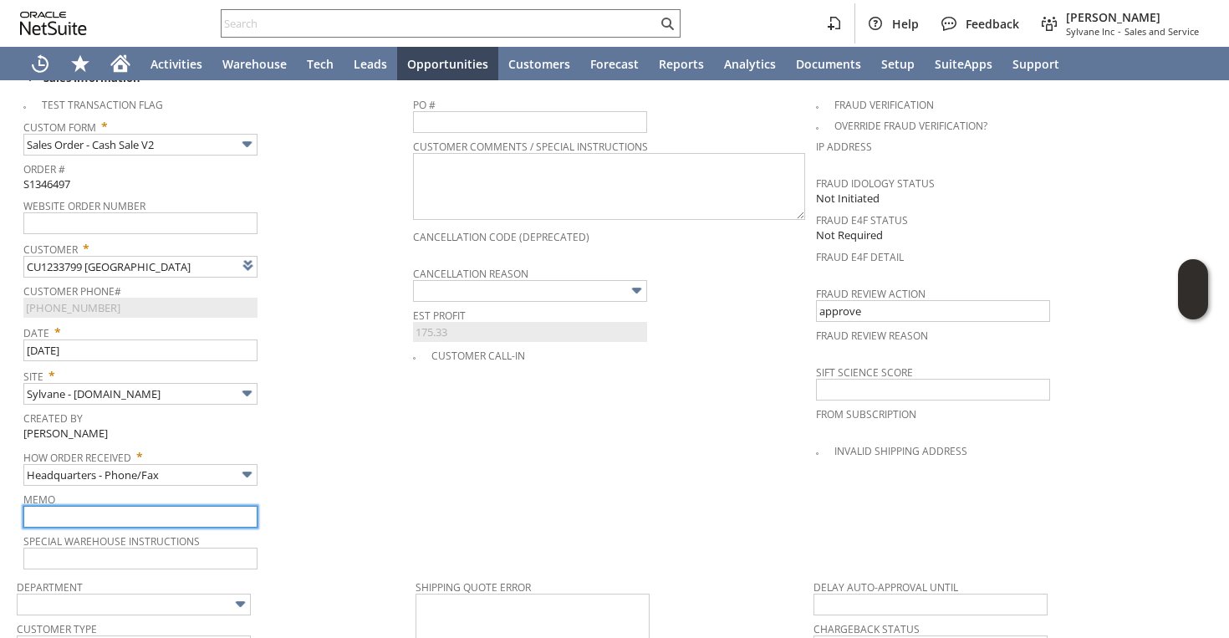
click at [152, 506] on input "text" at bounding box center [140, 517] width 234 height 22
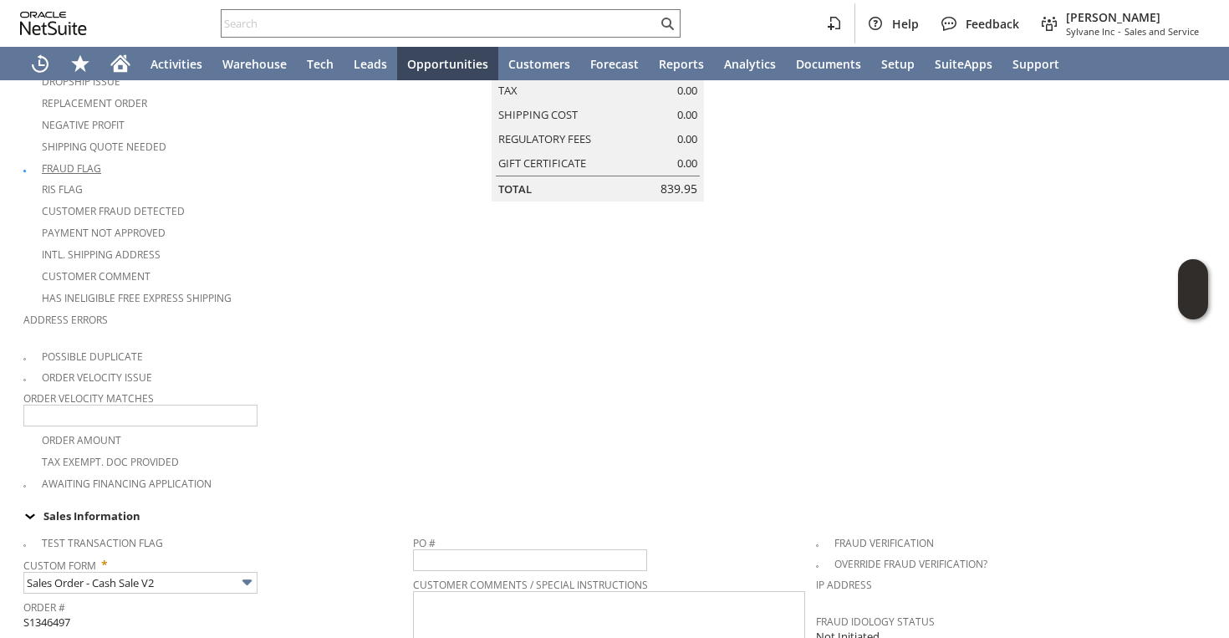
scroll to position [0, 0]
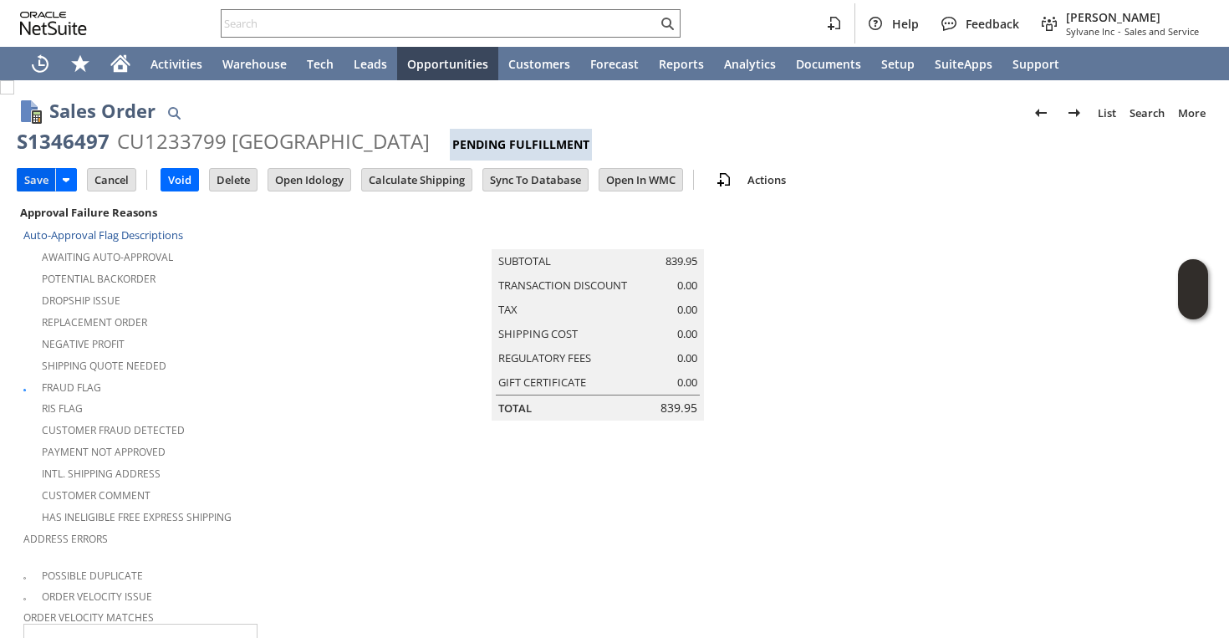
type input "Still willing to wait for this order | do not cancel"
click at [43, 175] on input "Save" at bounding box center [37, 180] width 38 height 22
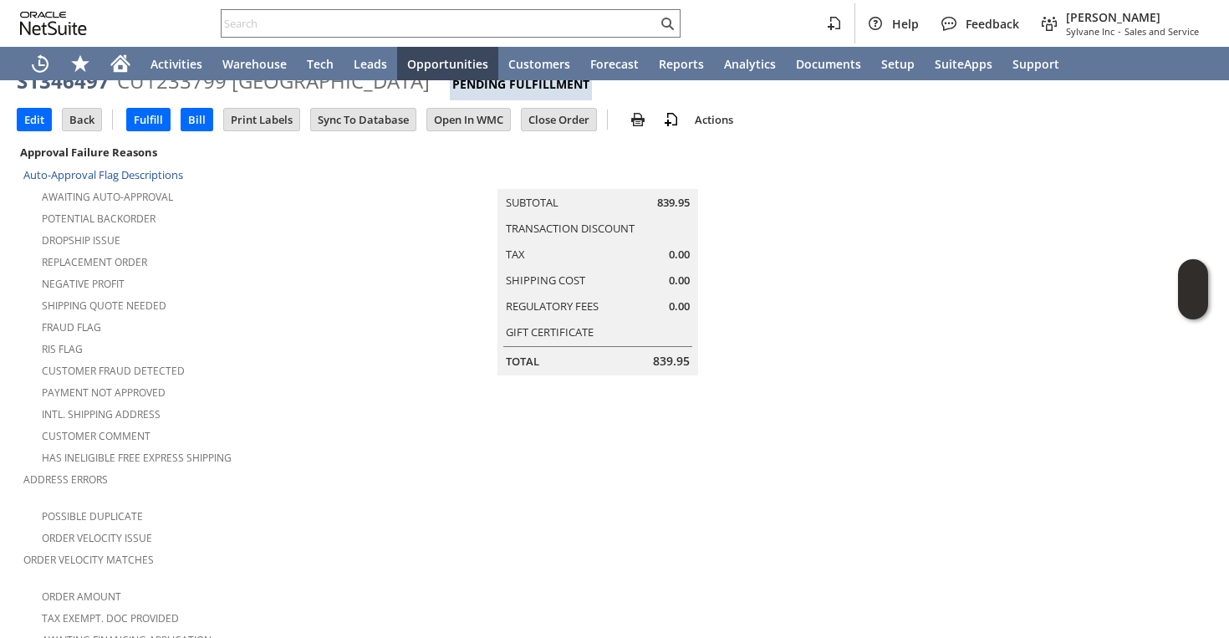
scroll to position [390, 0]
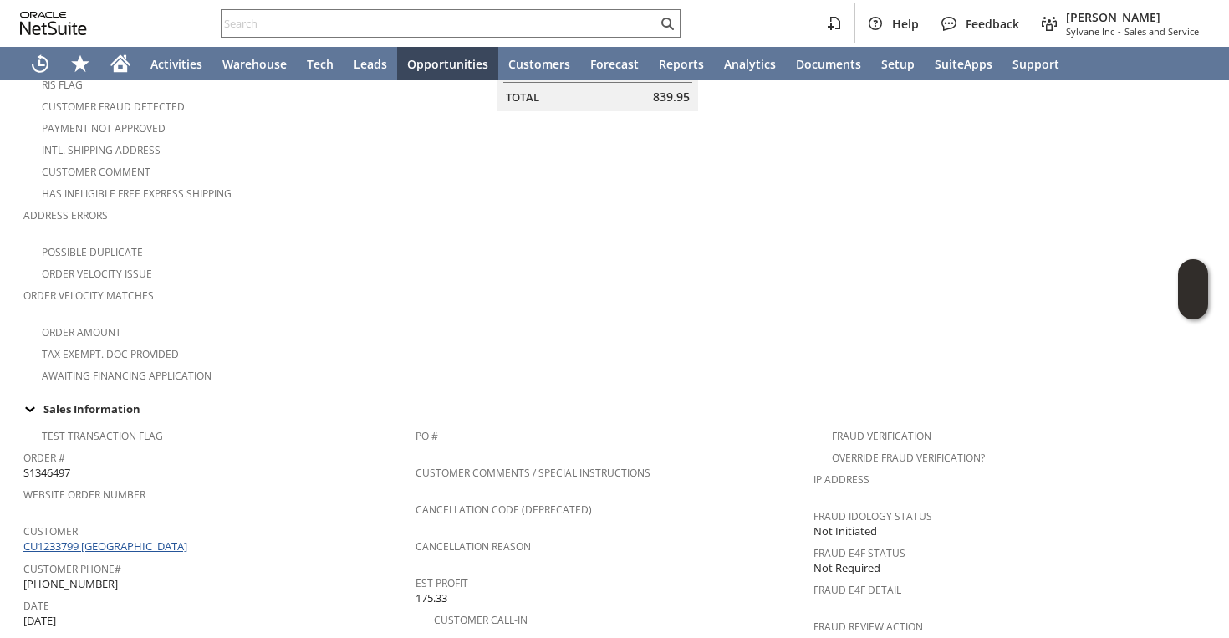
click at [86, 538] on link "CU1233799 Los Alamos National Lab" at bounding box center [107, 545] width 168 height 15
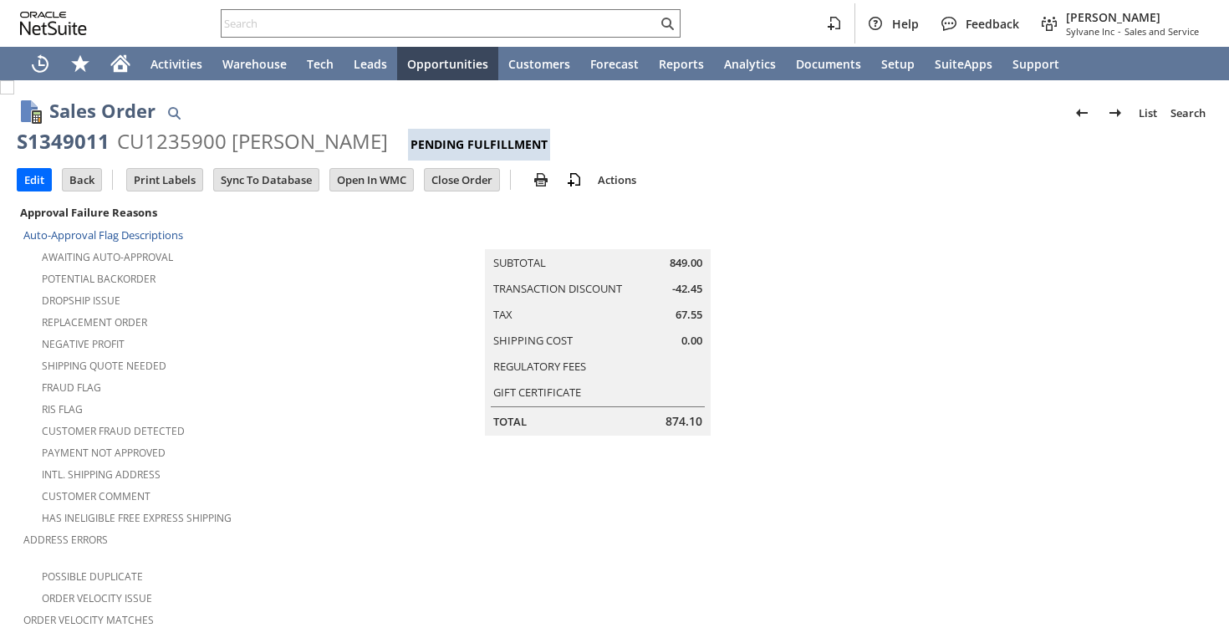
scroll to position [1028, 0]
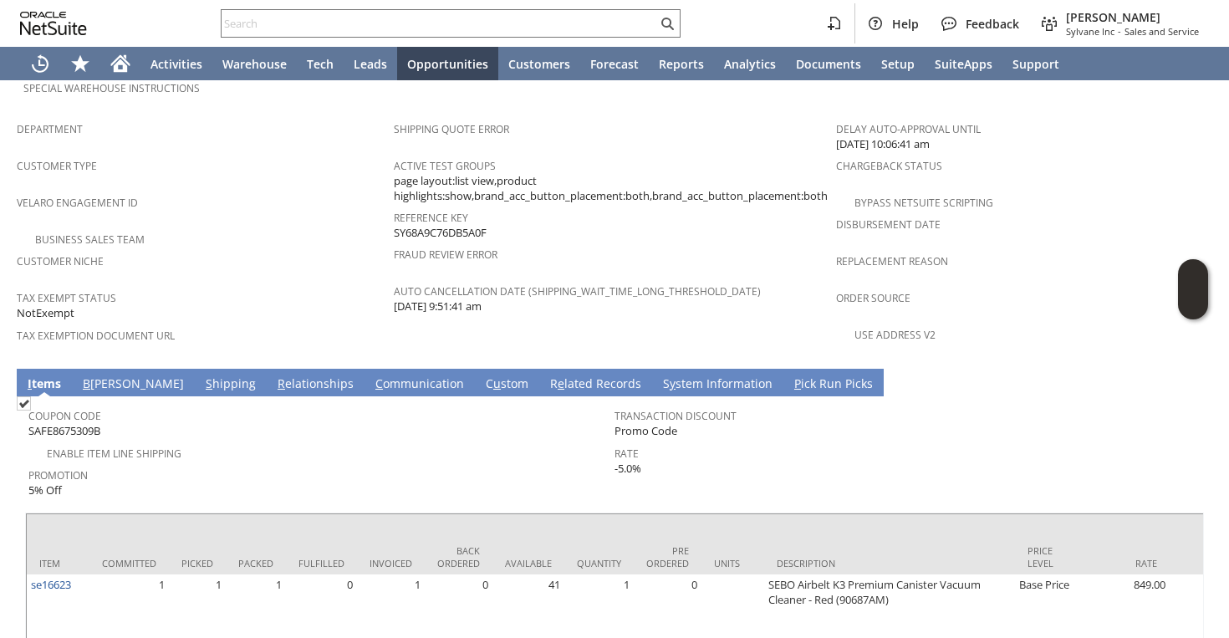
click at [202, 375] on link "S hipping" at bounding box center [231, 384] width 59 height 18
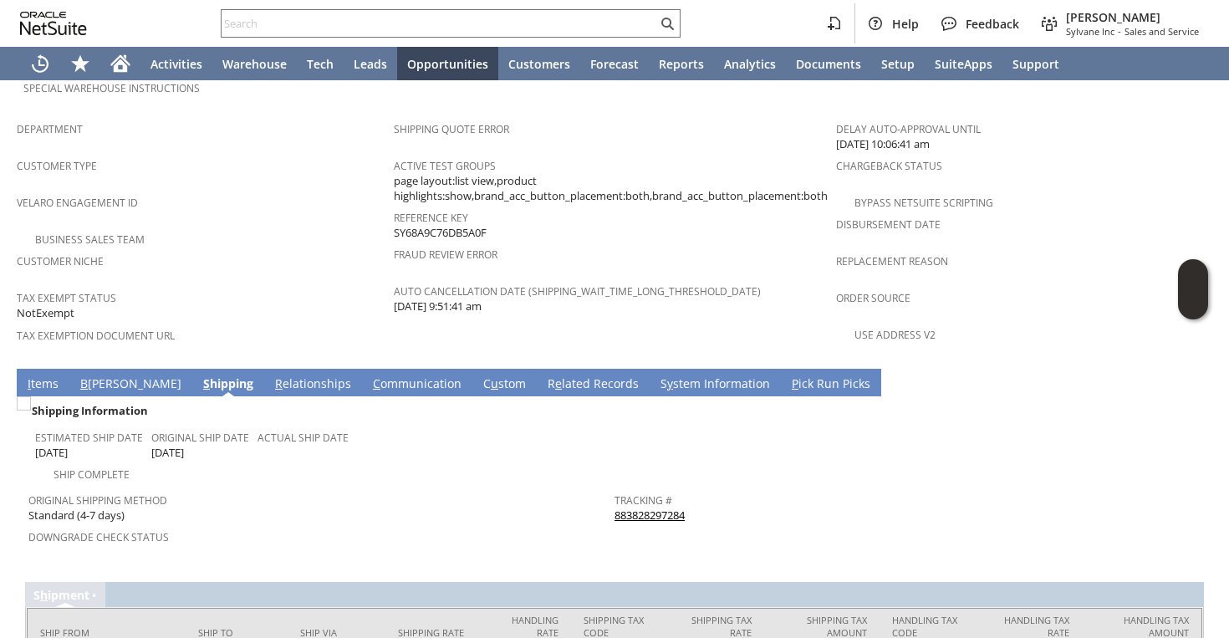
click at [625, 508] on link "883828297284" at bounding box center [650, 515] width 70 height 15
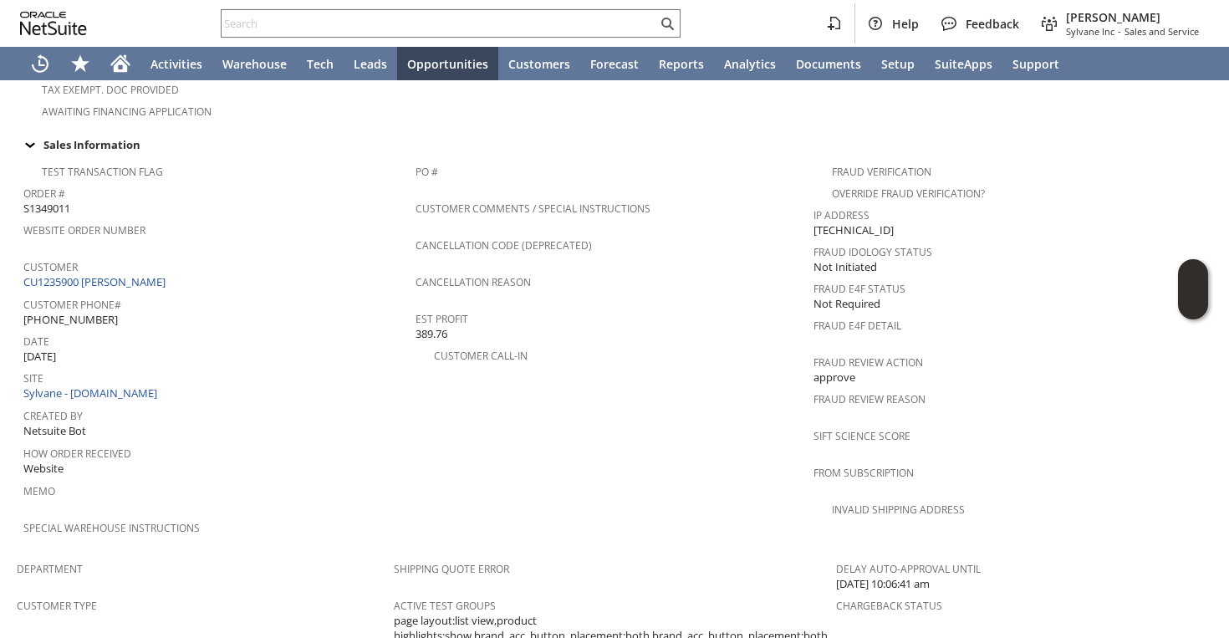
scroll to position [313, 0]
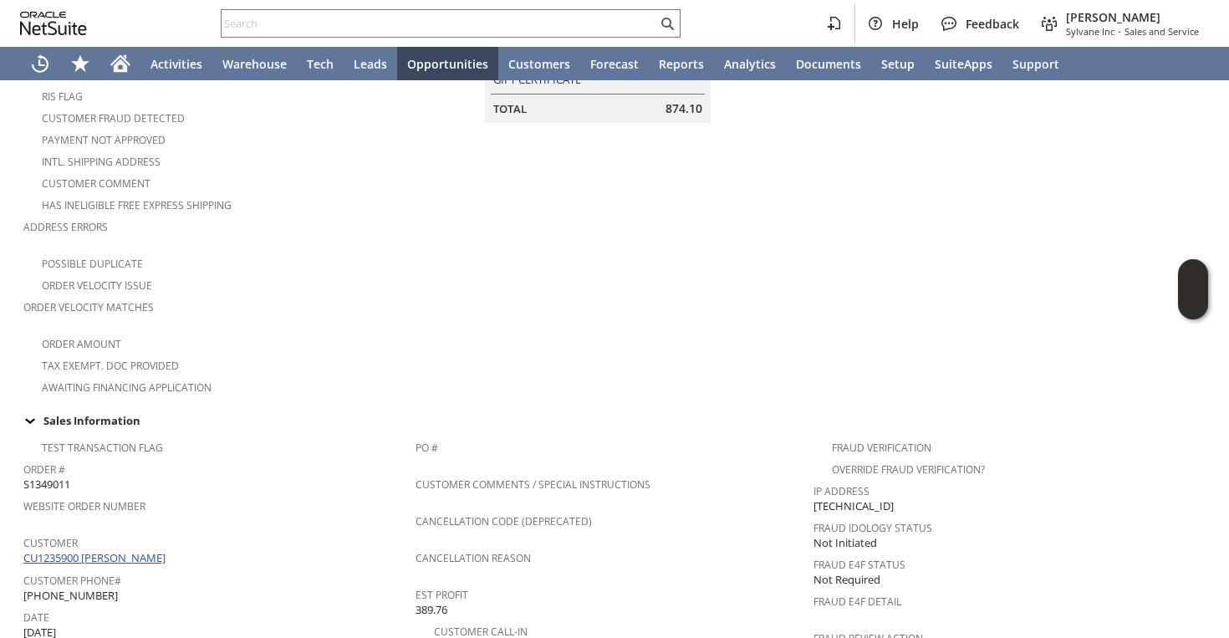
click at [89, 550] on link "CU1235900 [PERSON_NAME]" at bounding box center [96, 557] width 146 height 15
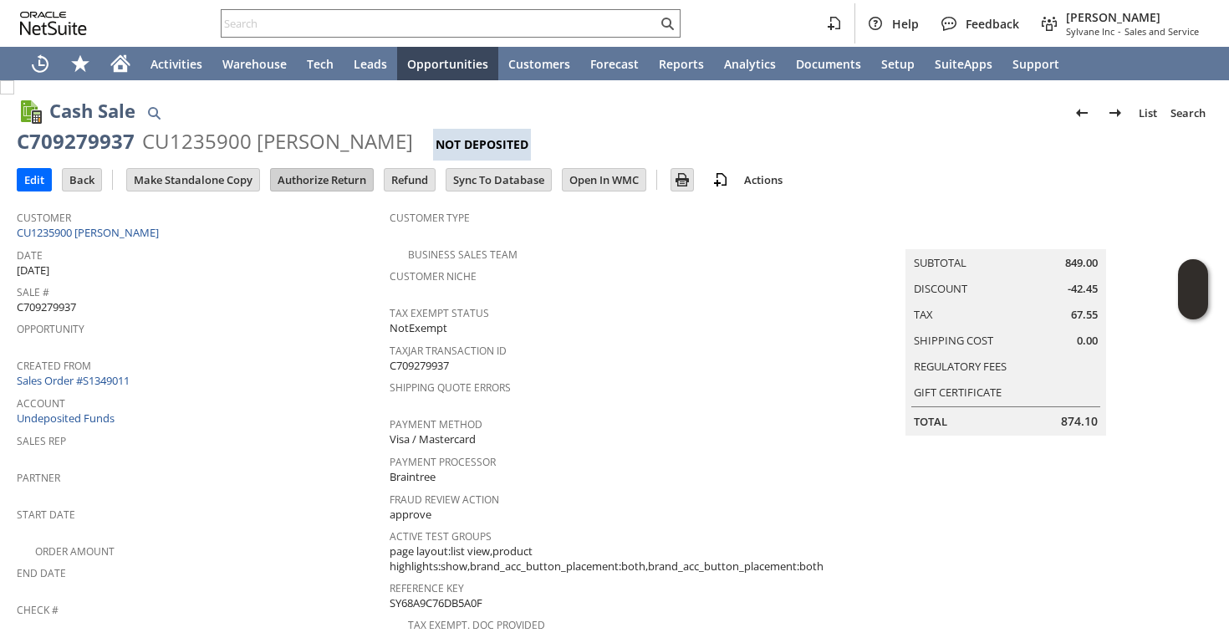
click at [324, 186] on input "Authorize Return" at bounding box center [322, 180] width 102 height 22
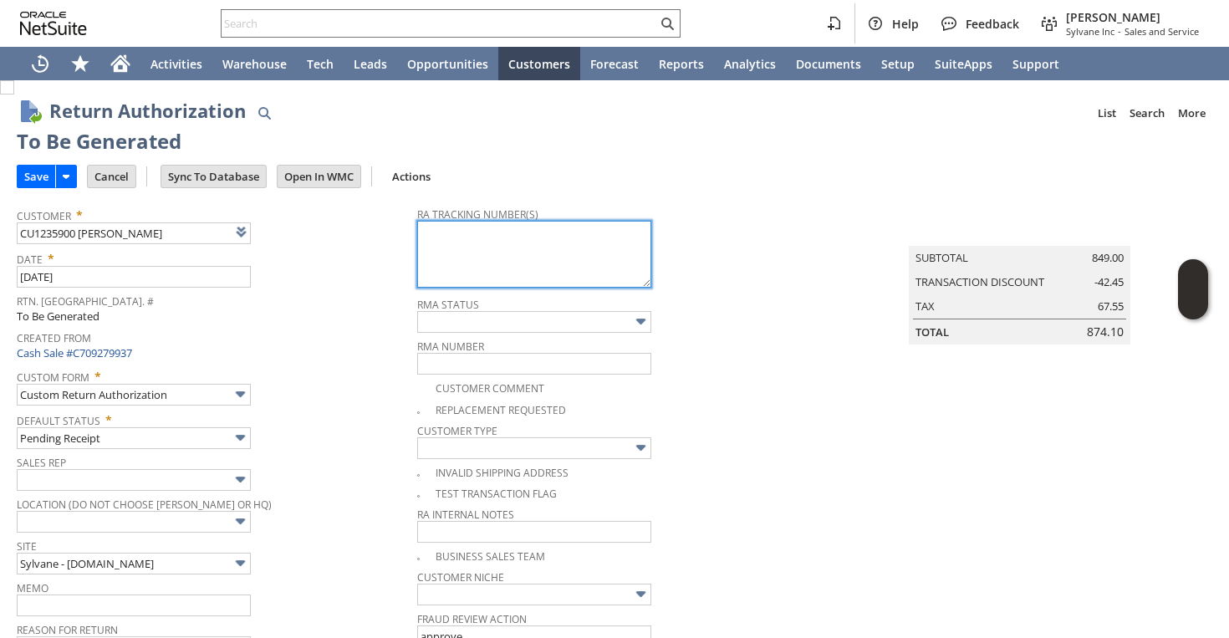
click at [472, 262] on textarea at bounding box center [534, 254] width 234 height 67
paste textarea "883828297284"
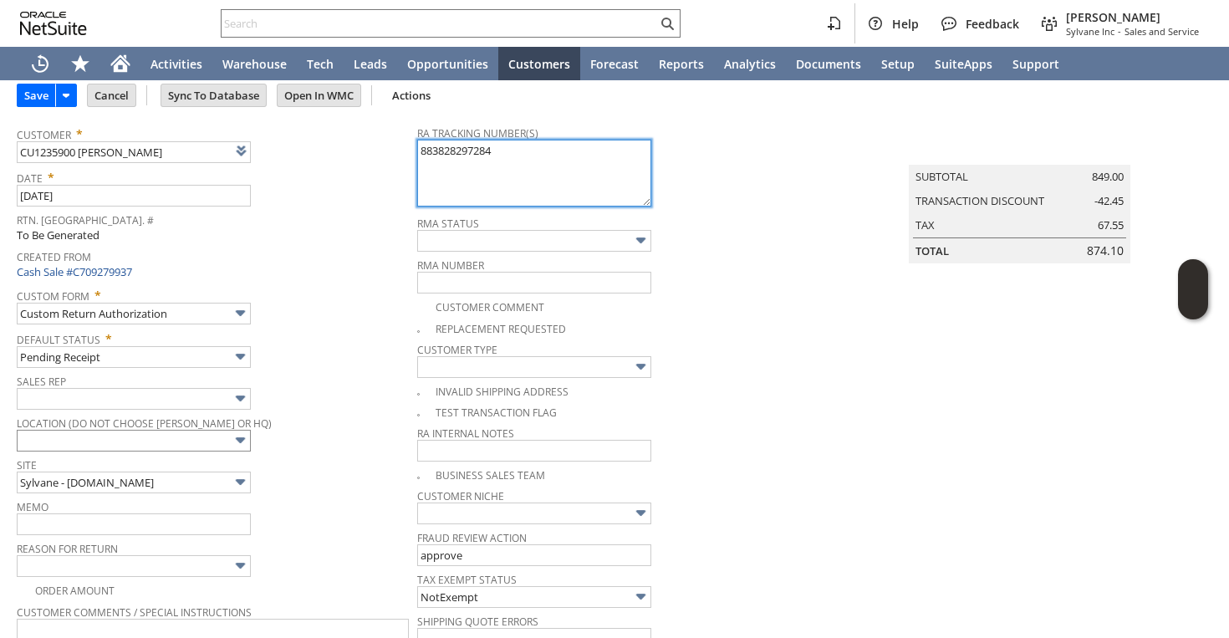
scroll to position [200, 0]
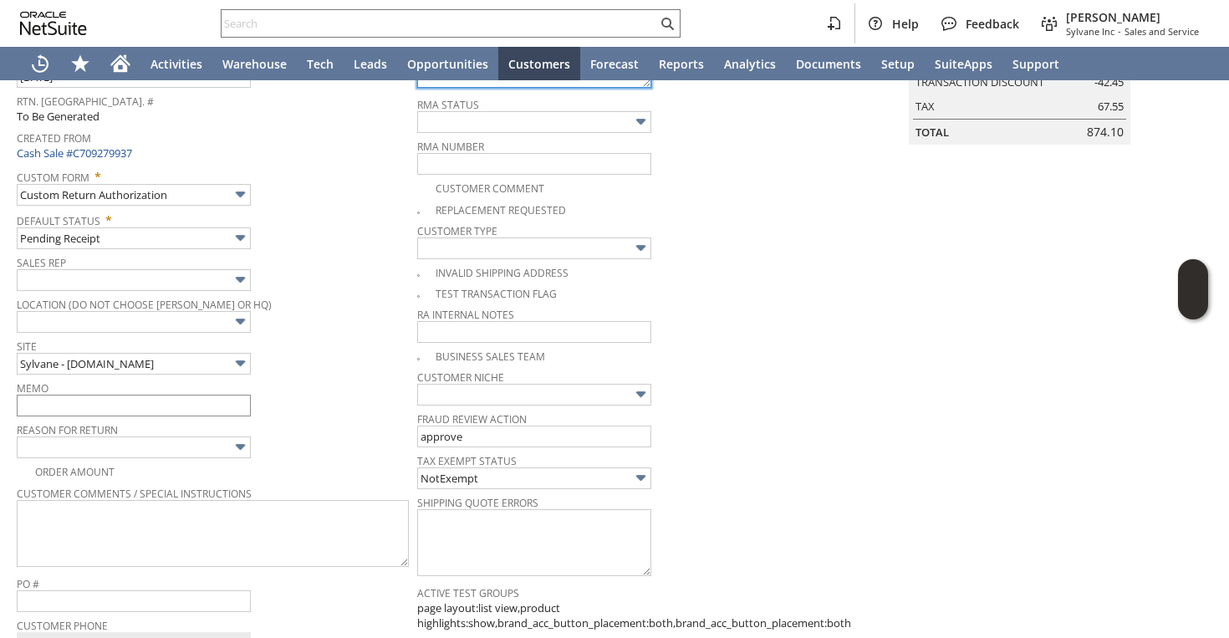
type textarea "883828297284"
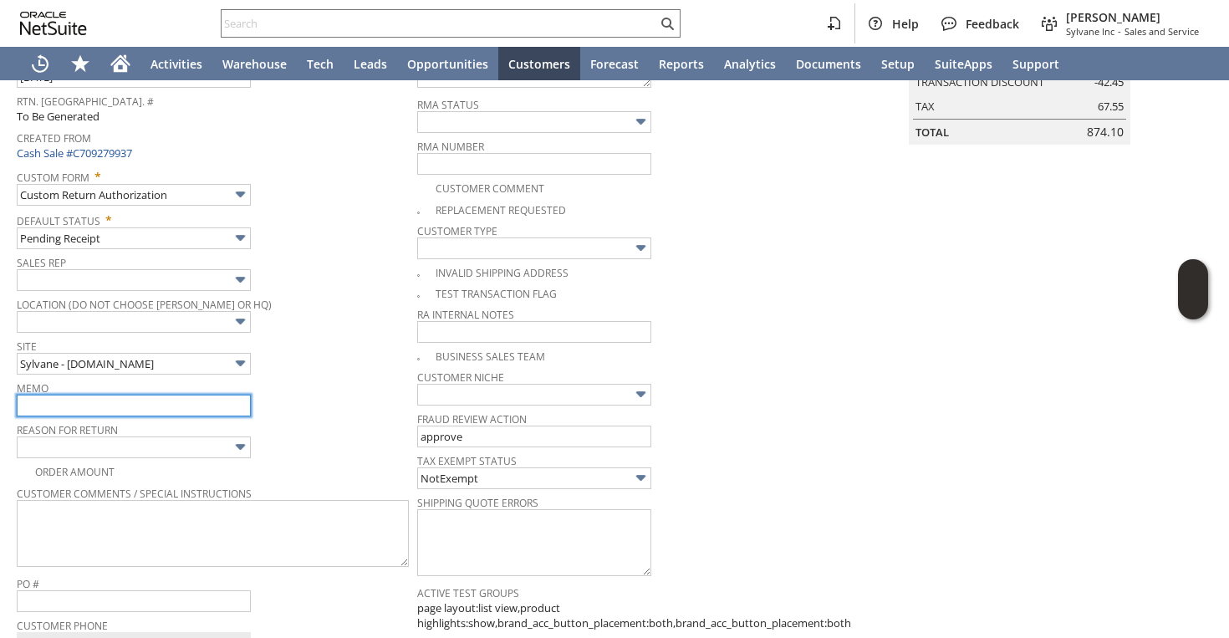
click at [126, 413] on input "text" at bounding box center [134, 406] width 234 height 22
type input "Requested to cancel | Will intercept | refund once returned to warehouse"
click at [166, 412] on input "Requested to cancel | Will intercept | refund once returned to warehouse" at bounding box center [134, 406] width 234 height 22
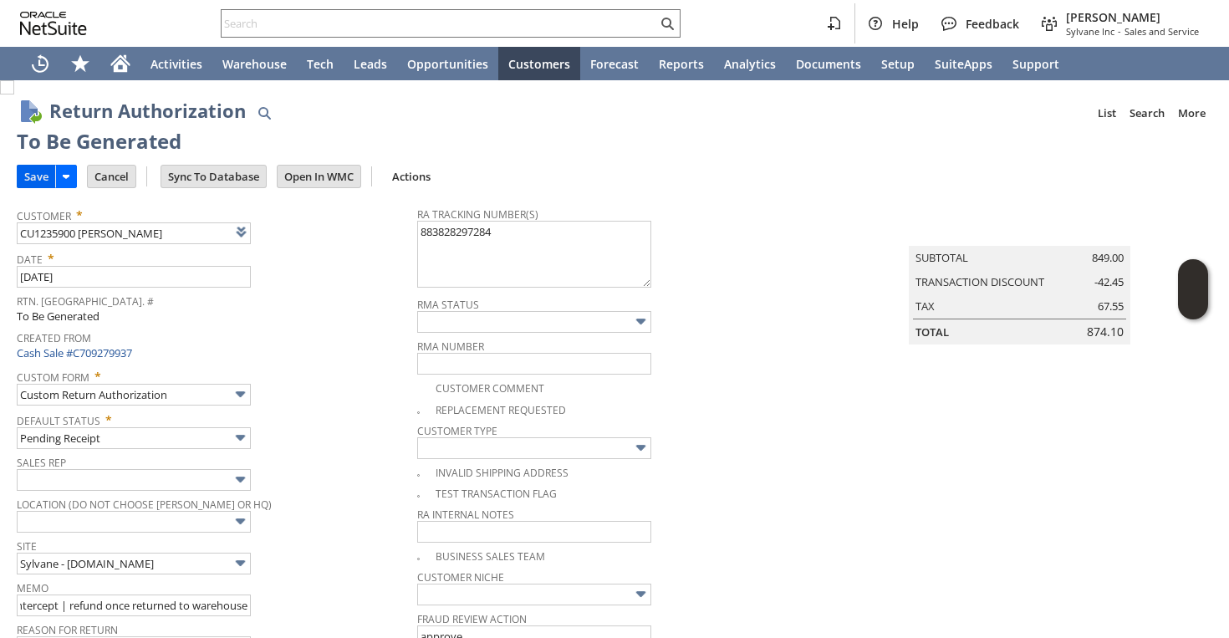
click at [37, 182] on input "Save" at bounding box center [37, 177] width 38 height 22
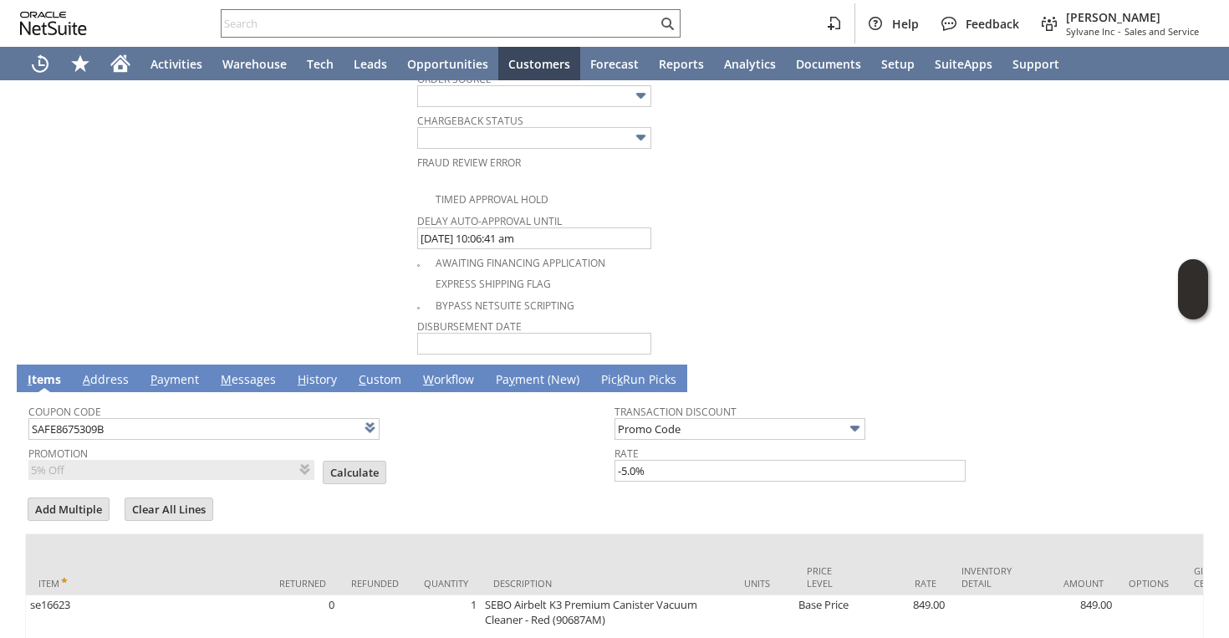
scroll to position [1008, 0]
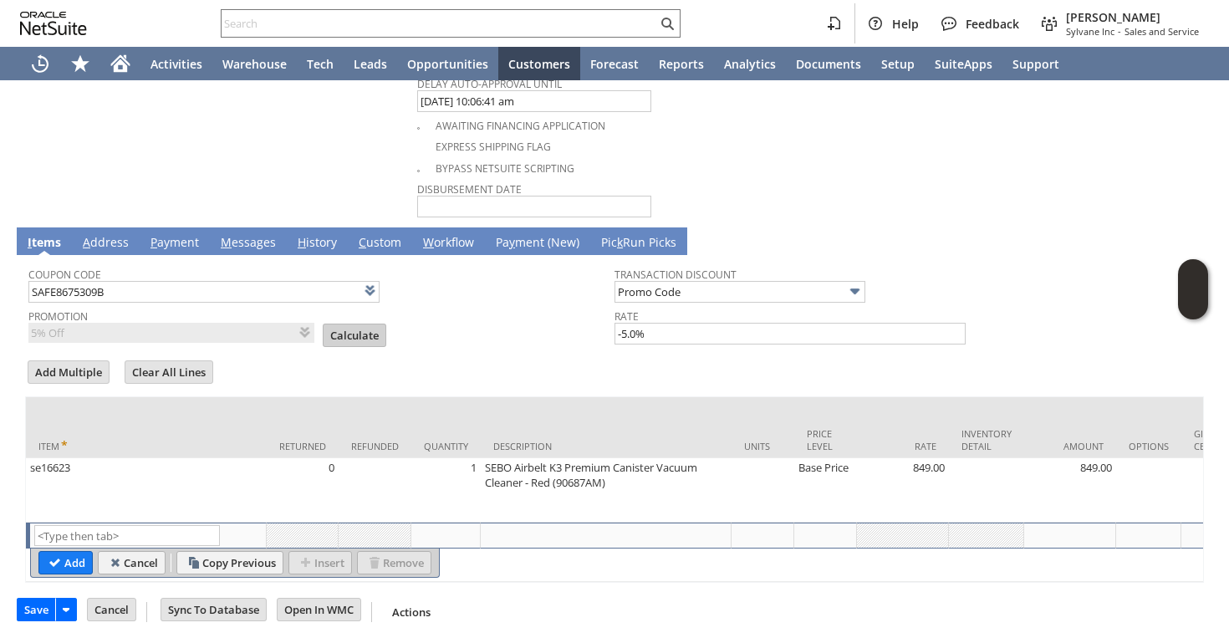
click at [335, 326] on input "Calculate" at bounding box center [355, 335] width 62 height 22
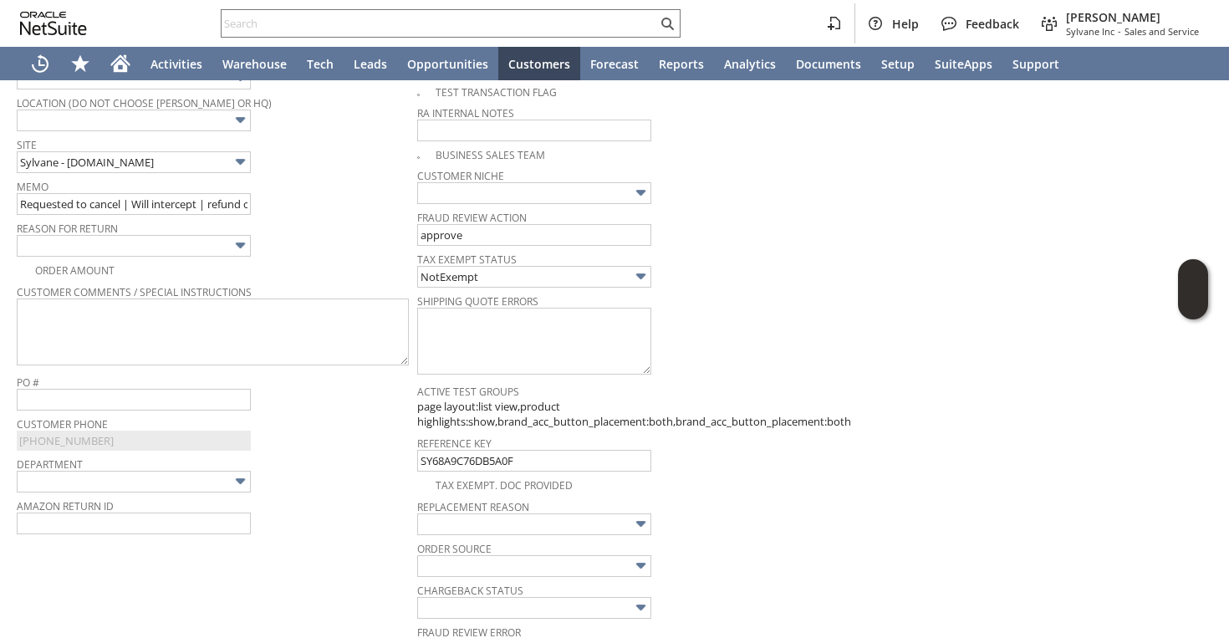
scroll to position [0, 0]
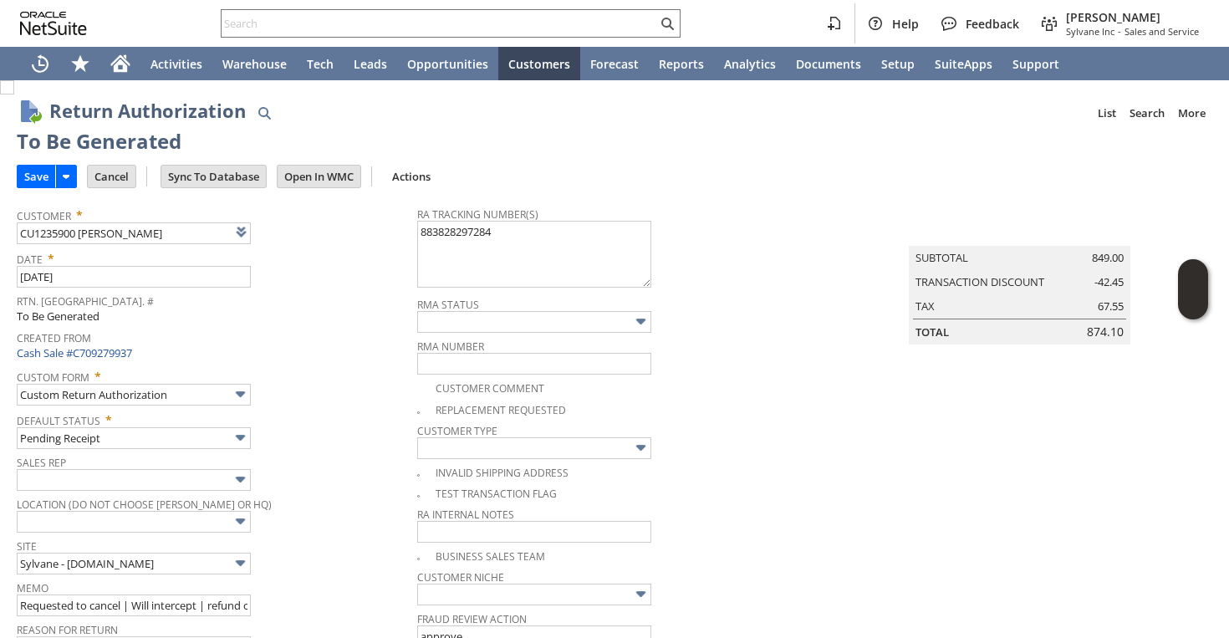
click at [30, 161] on td "Save" at bounding box center [52, 176] width 70 height 31
click at [28, 181] on input "Save" at bounding box center [37, 177] width 38 height 22
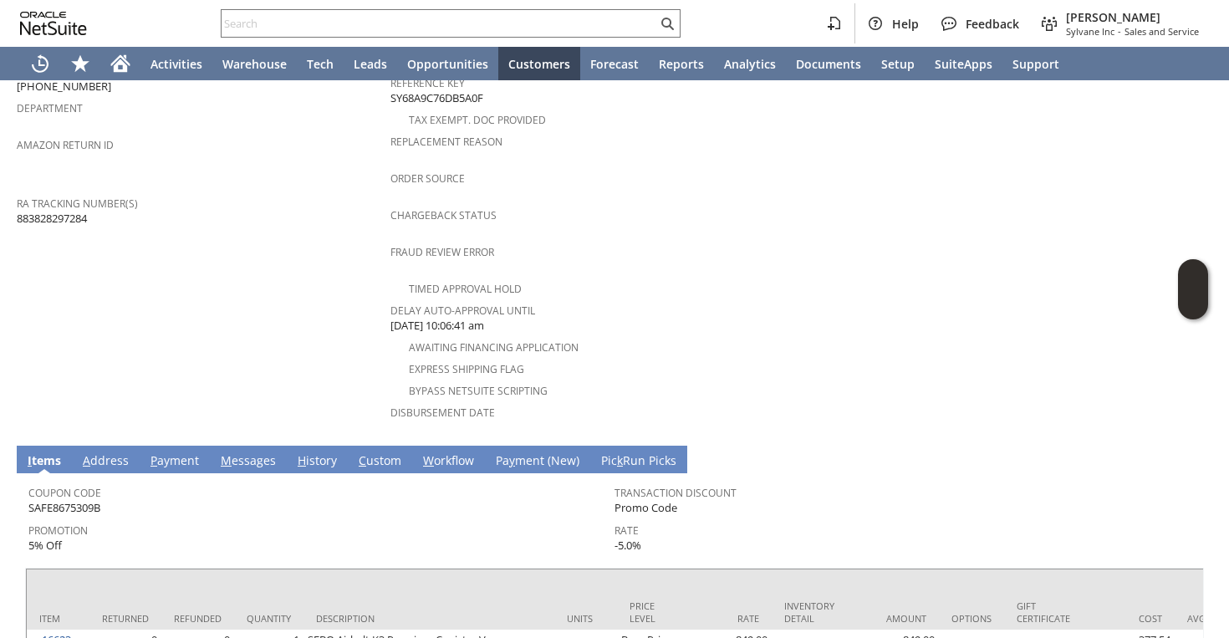
scroll to position [732, 0]
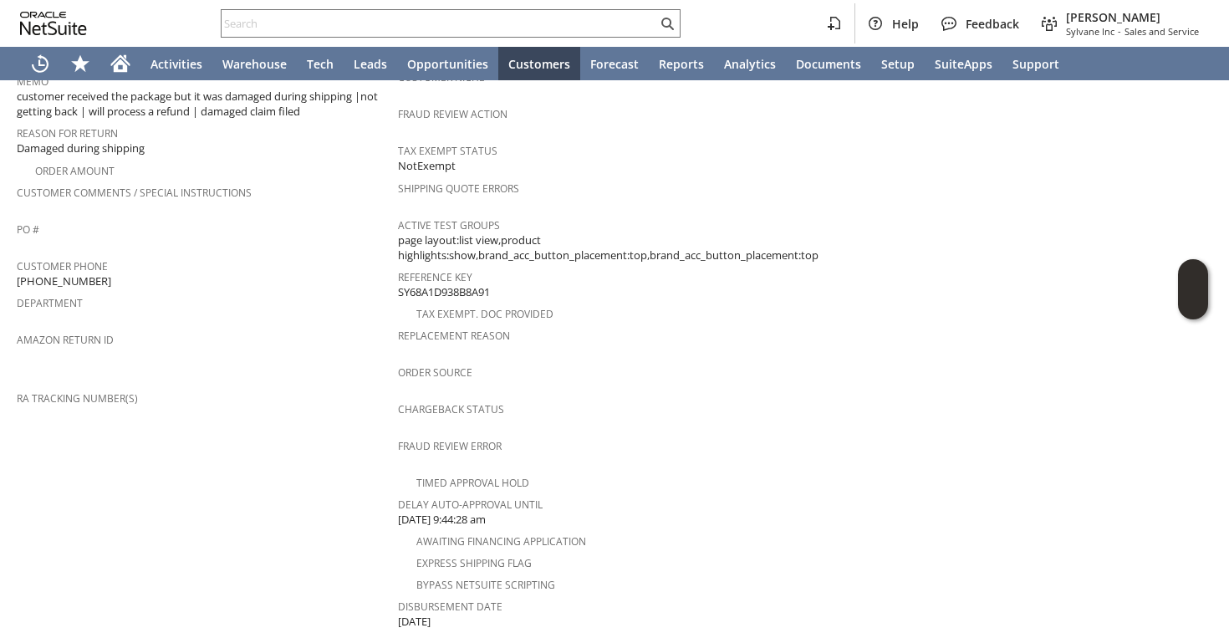
scroll to position [24, 0]
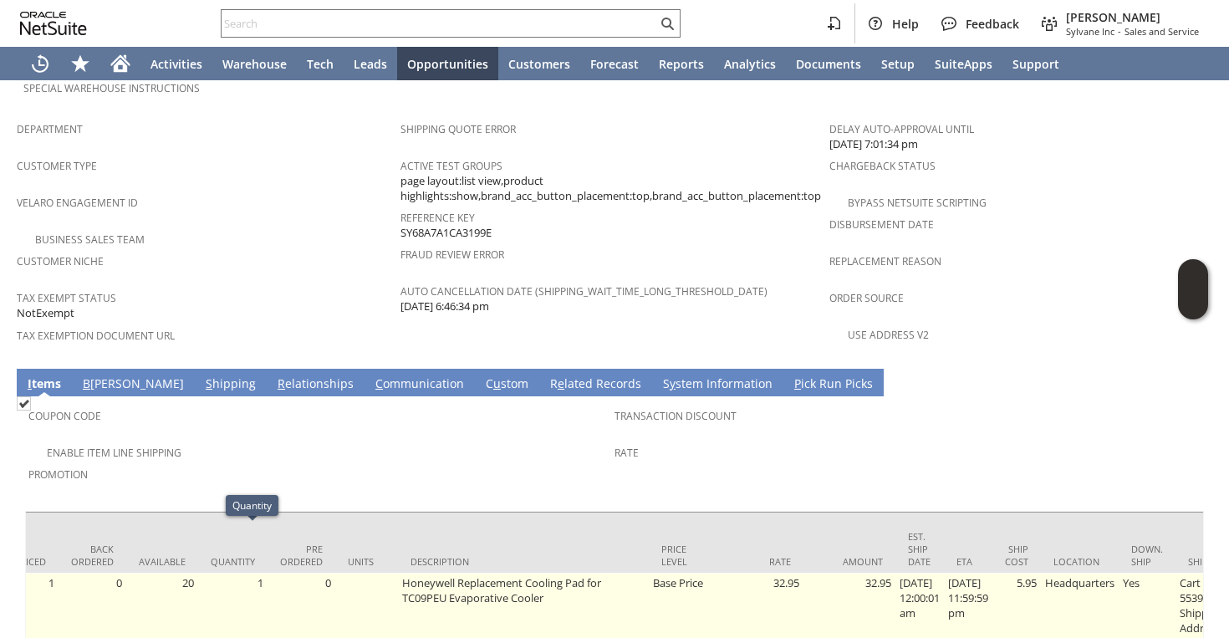
scroll to position [0, 406]
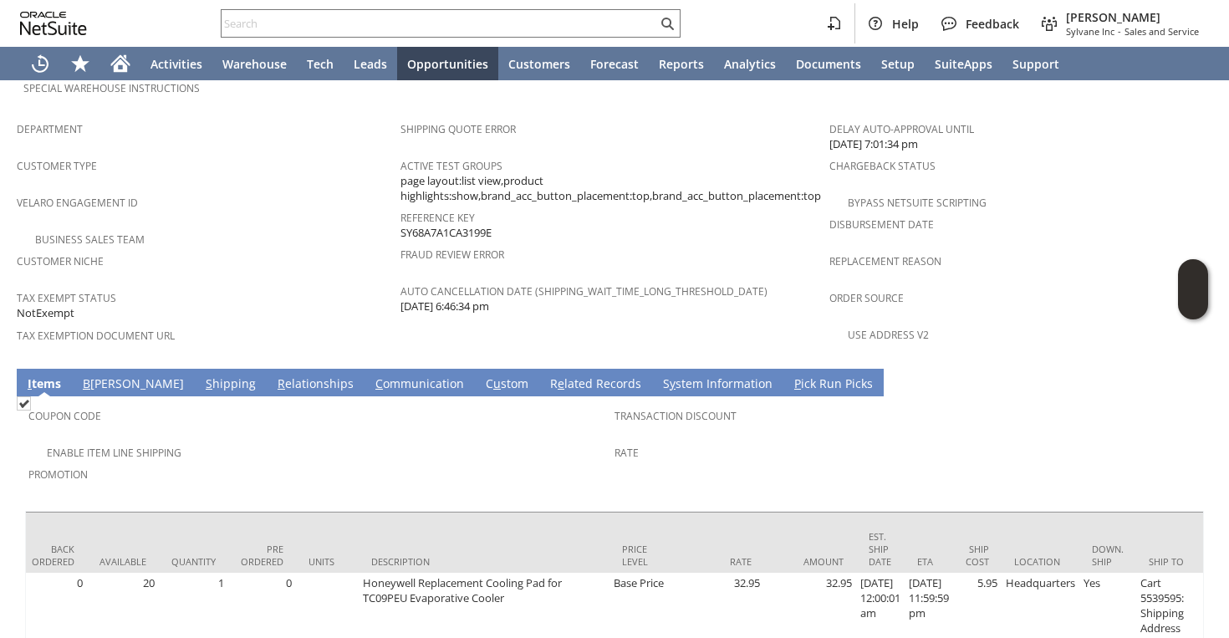
click at [202, 375] on link "S hipping" at bounding box center [231, 384] width 59 height 18
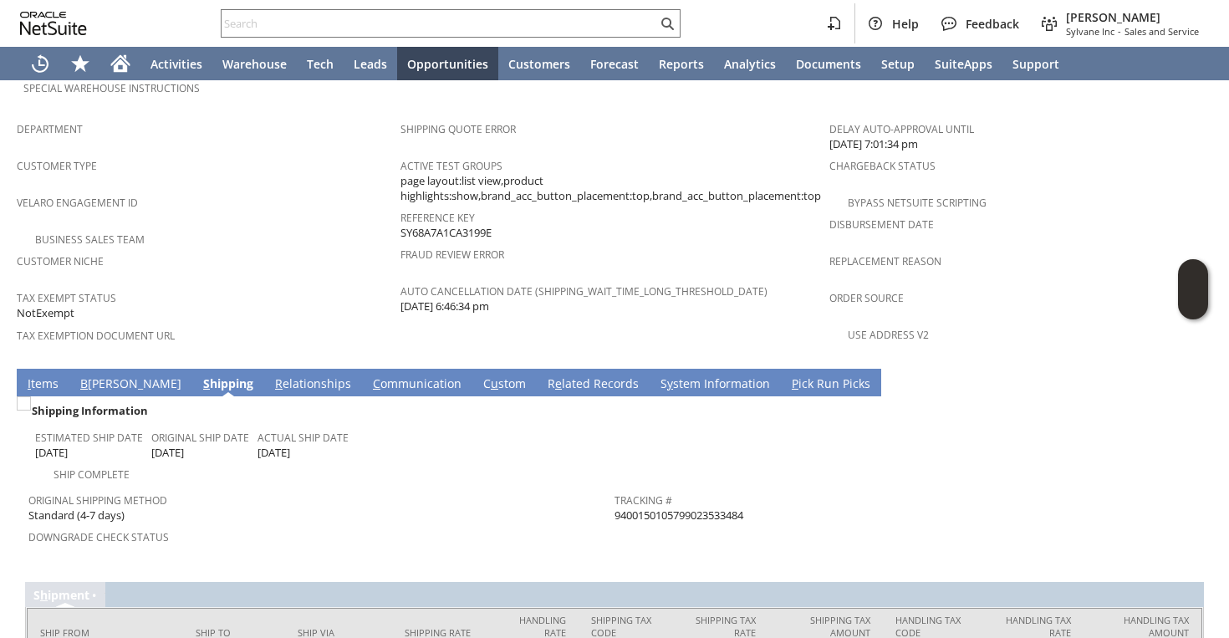
click at [323, 525] on span "Downgrade Check Status" at bounding box center [317, 534] width 578 height 19
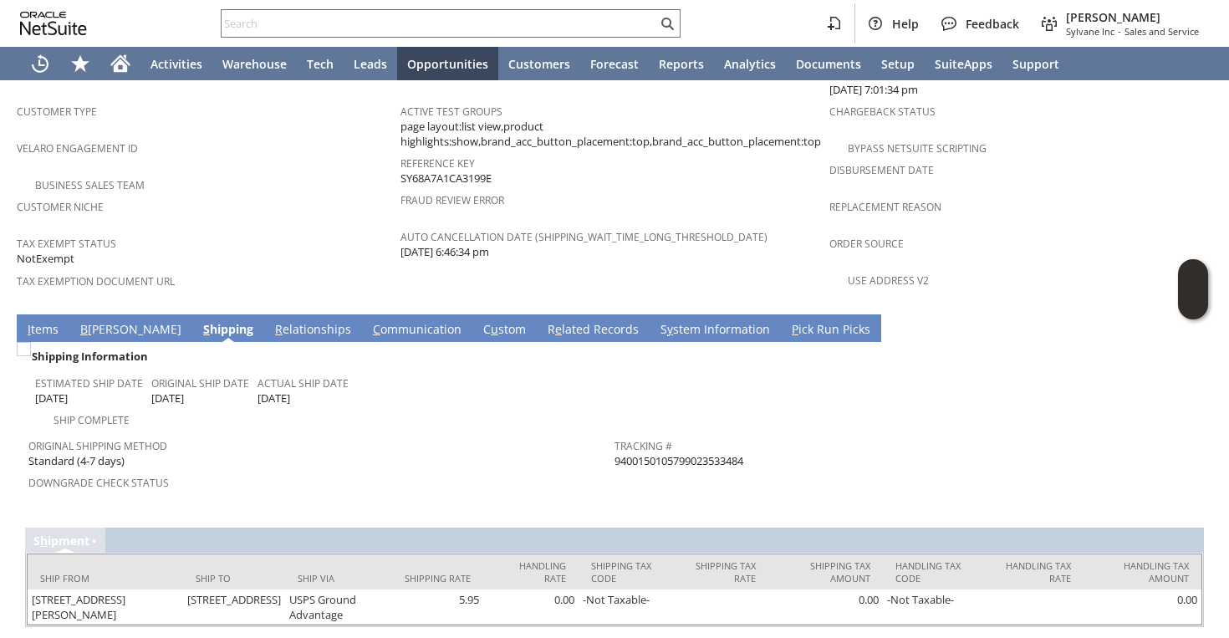
click at [653, 453] on span "9400150105799023533484" at bounding box center [679, 461] width 129 height 16
copy tbody "9400150105799023533484 Return Tracking #"
click at [43, 321] on link "I tems" at bounding box center [42, 330] width 39 height 18
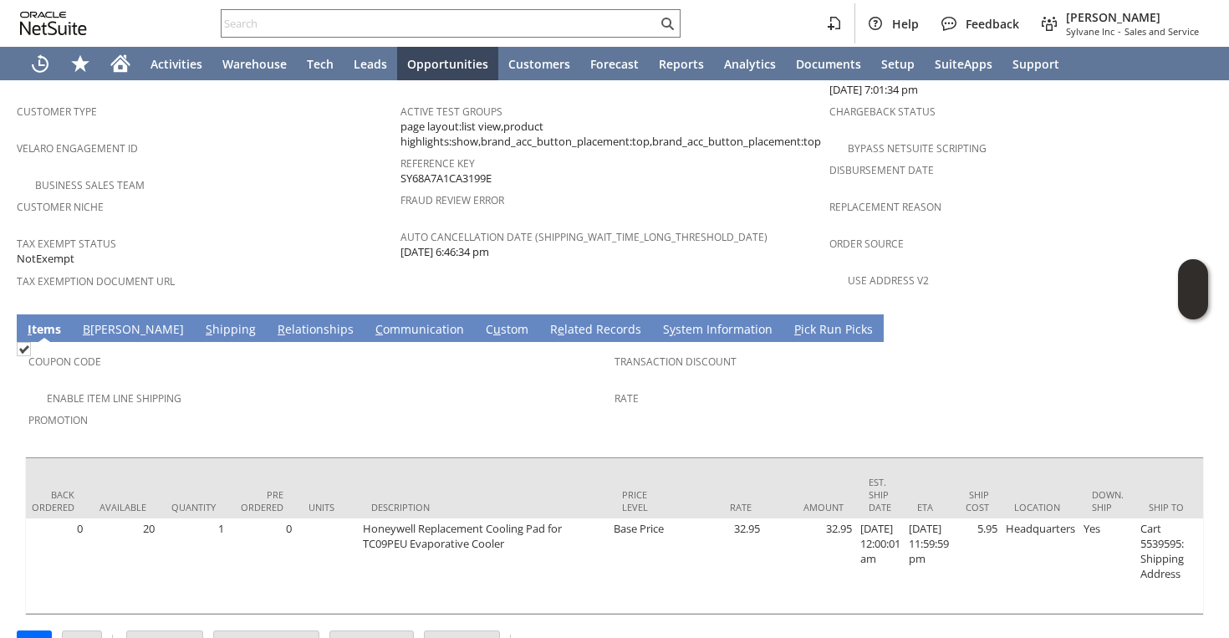
scroll to position [1073, 0]
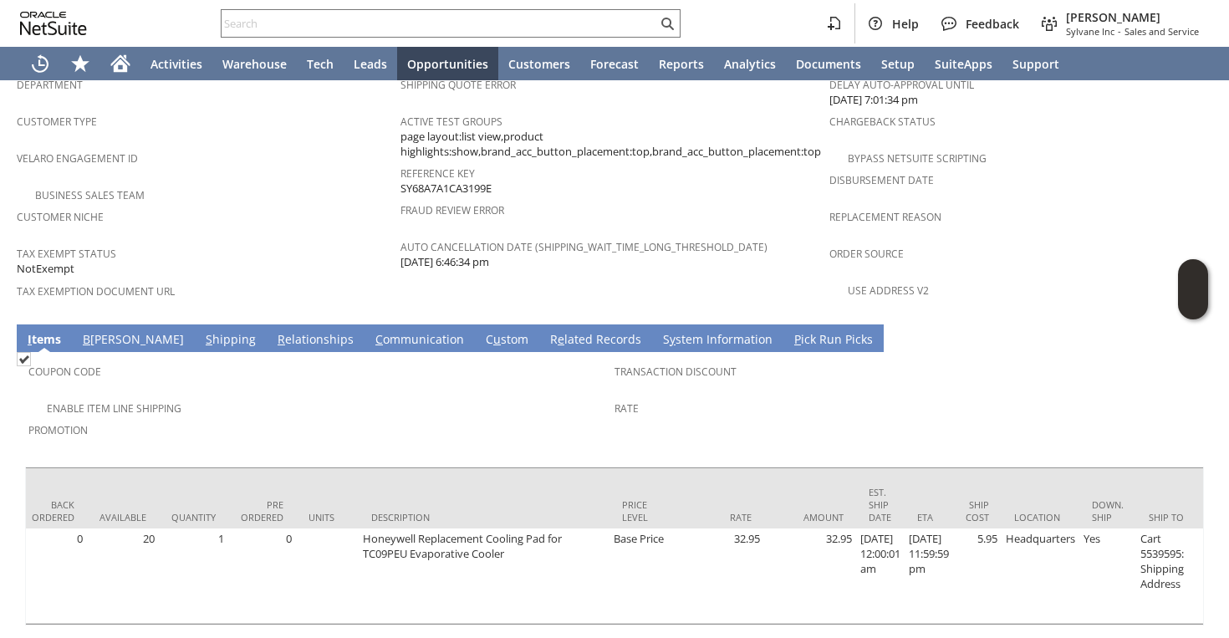
click at [202, 331] on link "S hipping" at bounding box center [231, 340] width 59 height 18
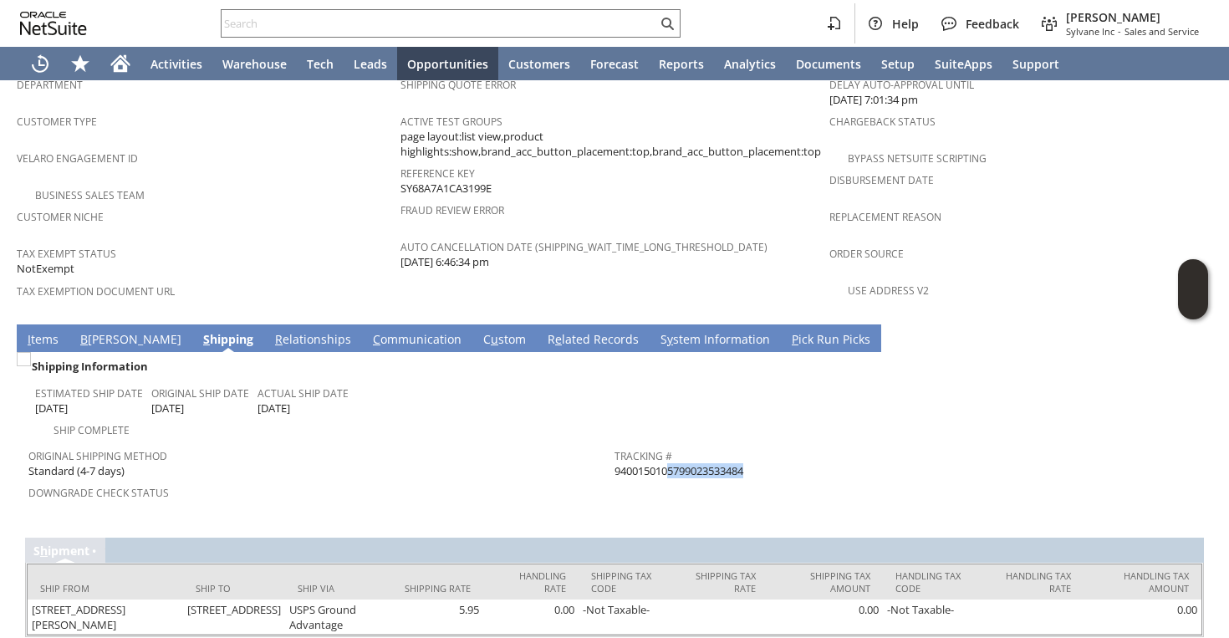
click at [339, 481] on span "Downgrade Check Status" at bounding box center [317, 490] width 578 height 19
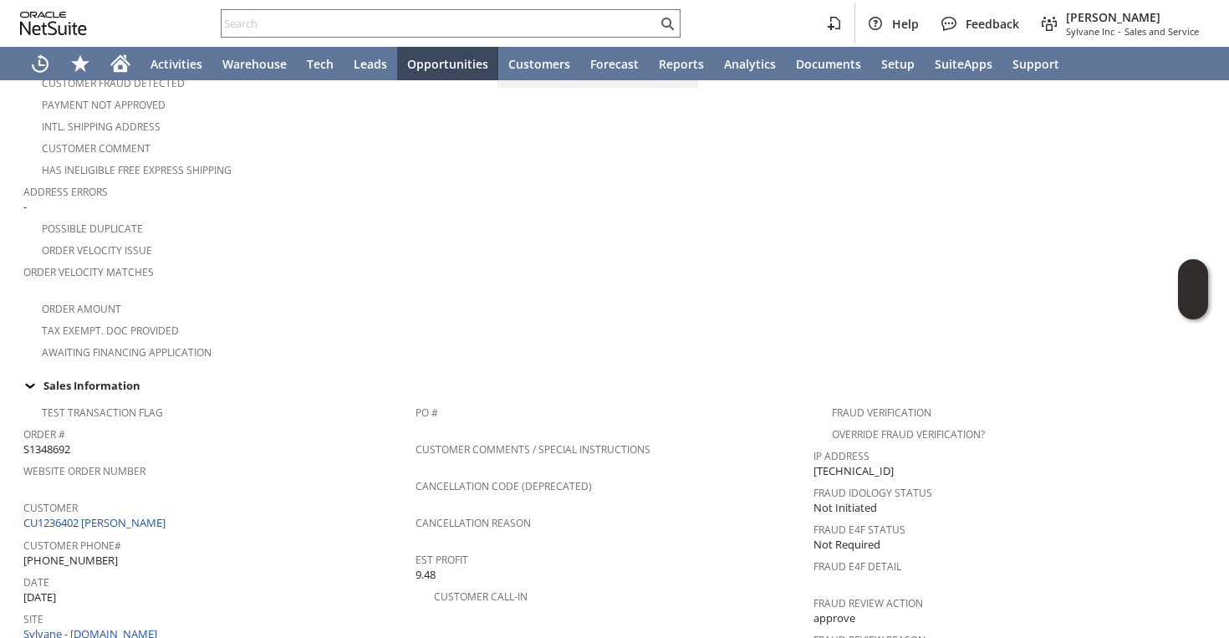
scroll to position [0, 0]
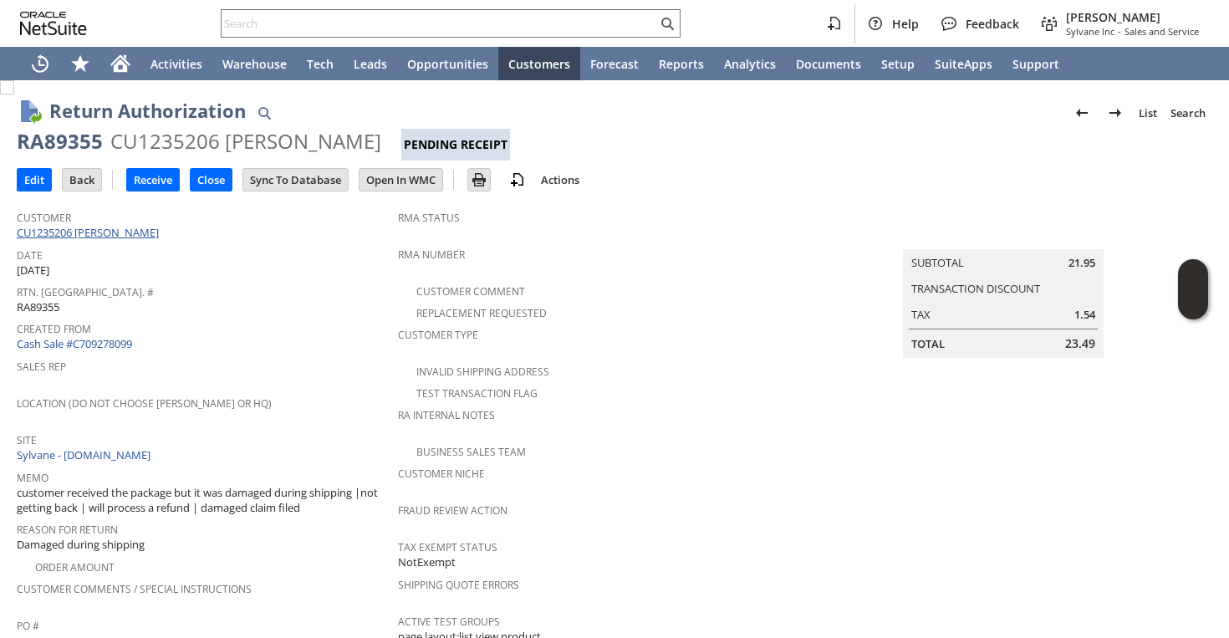
click at [120, 230] on link "CU1235206 [PERSON_NAME]" at bounding box center [90, 232] width 146 height 15
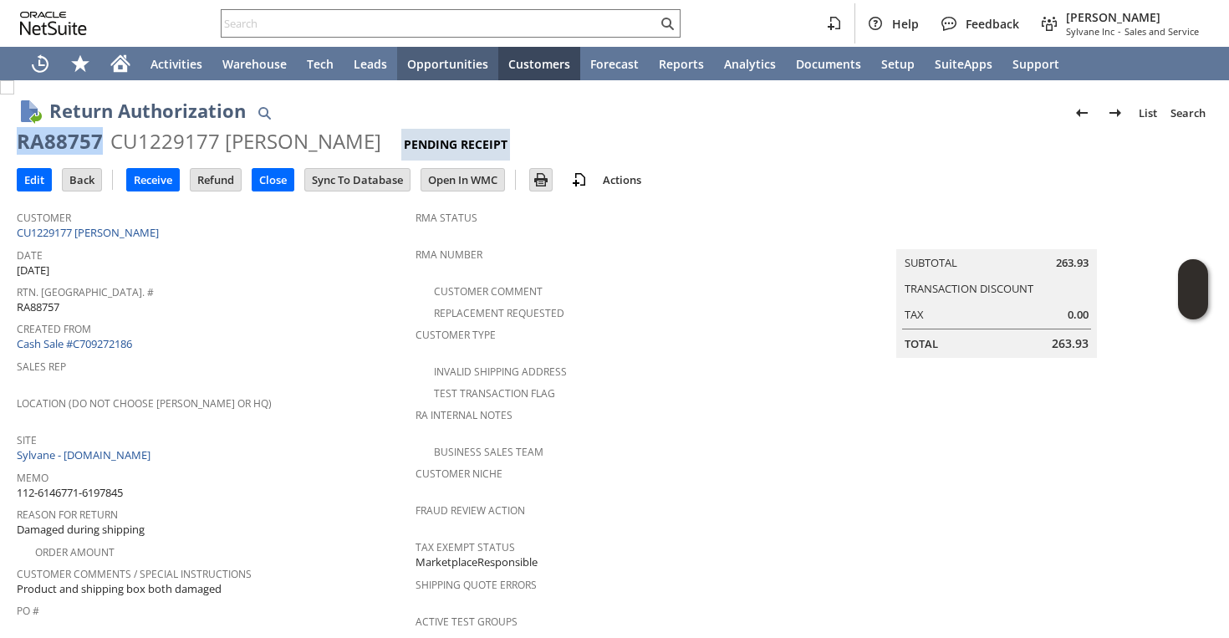
scroll to position [676, 0]
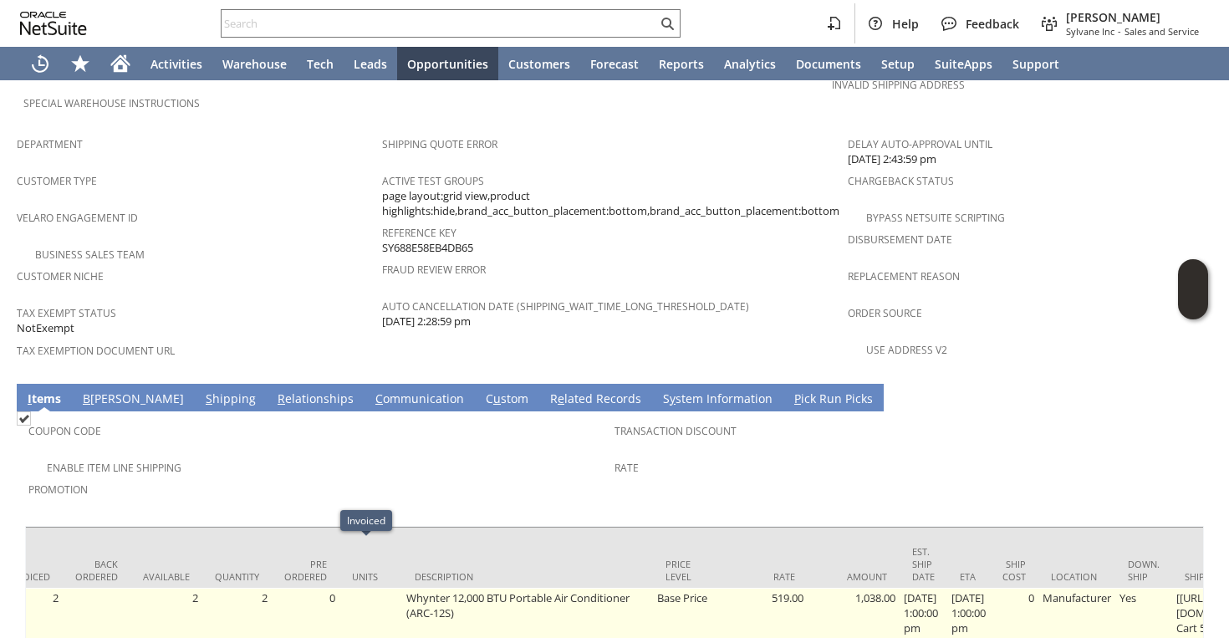
scroll to position [0, 666]
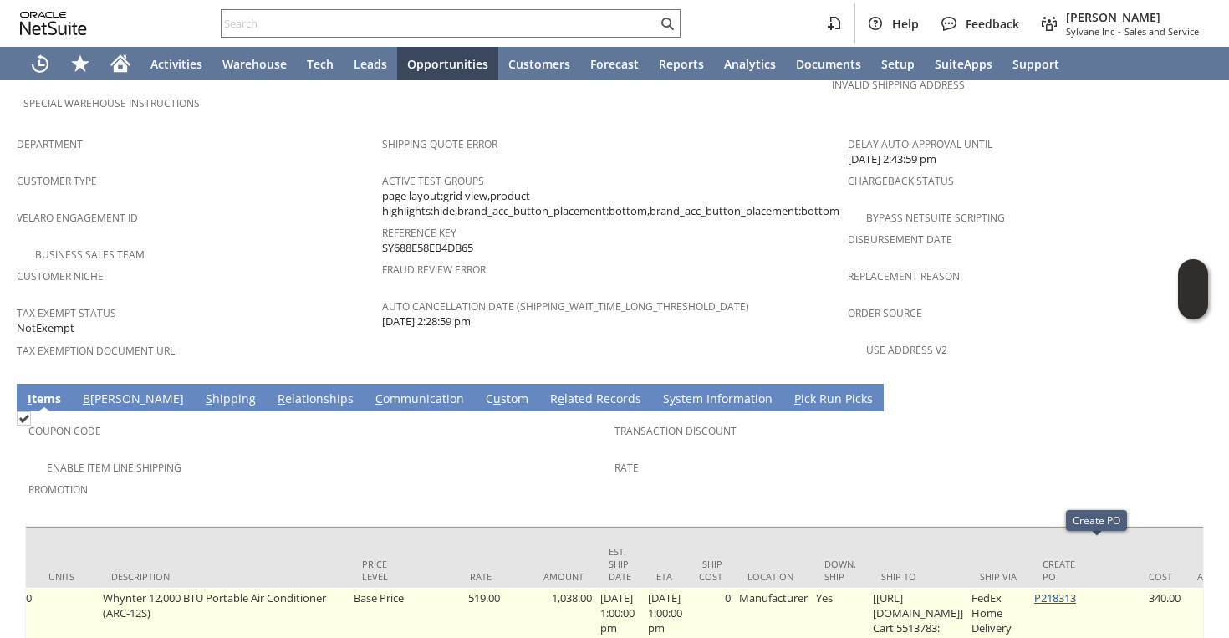
click at [1076, 590] on link "P218313" at bounding box center [1055, 597] width 42 height 15
